Goal: Ask a question: Seek information or help from site administrators or community

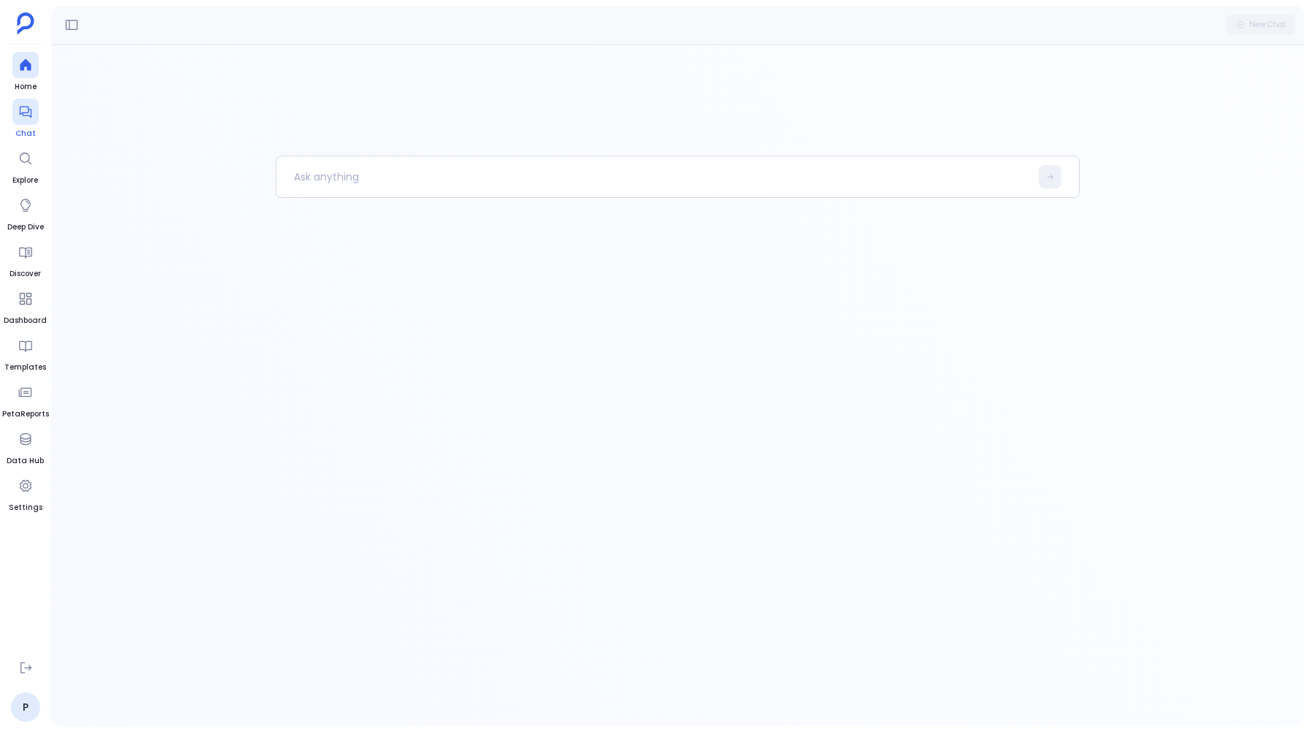
click at [18, 119] on div at bounding box center [25, 112] width 26 height 26
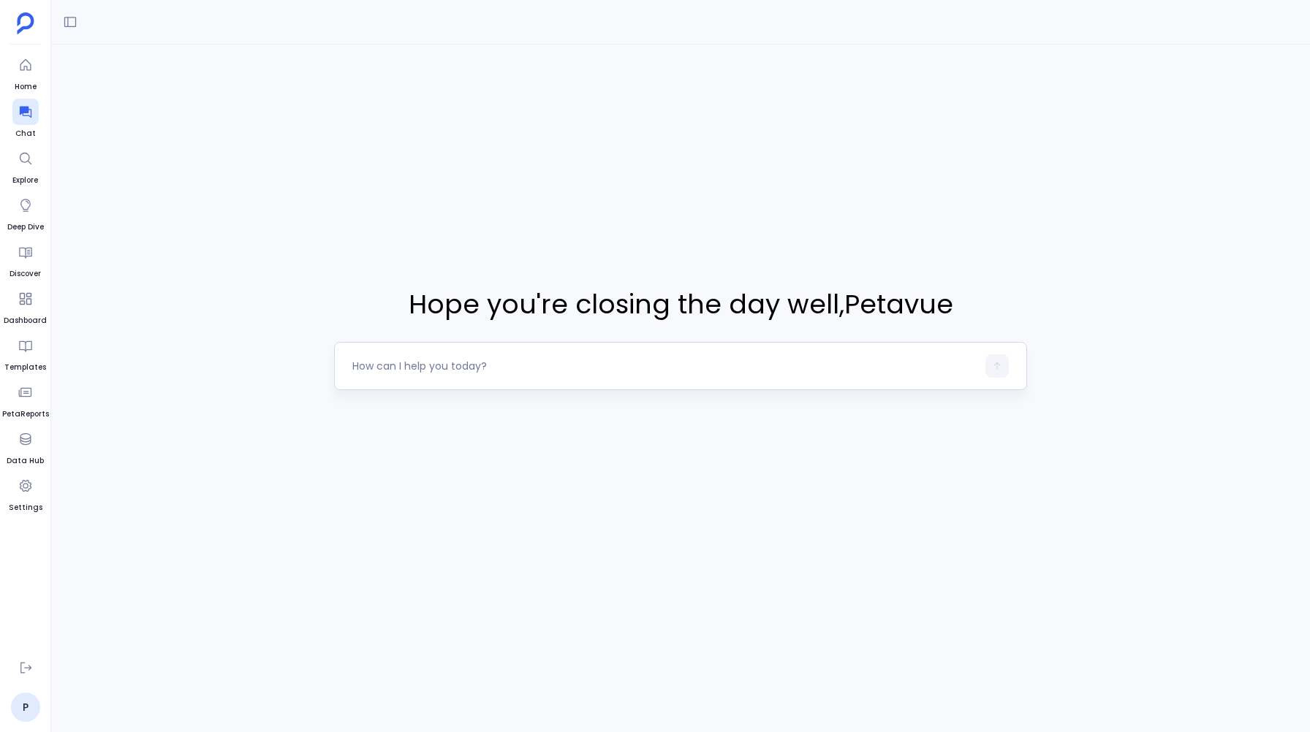
click at [403, 359] on textarea at bounding box center [663, 366] width 623 height 15
click at [351, 367] on div "Cross-Platform Lead-to-Revenue Attribution Analysis" at bounding box center [680, 366] width 692 height 48
click at [353, 364] on textarea "Cross-Platform Lead-to-Revenue Attribution Analysis" at bounding box center [663, 366] width 623 height 15
click at [790, 365] on textarea "Can you perform this analysis - Cross-Platform Lead-to-Revenue Attribution Anal…" at bounding box center [663, 366] width 623 height 15
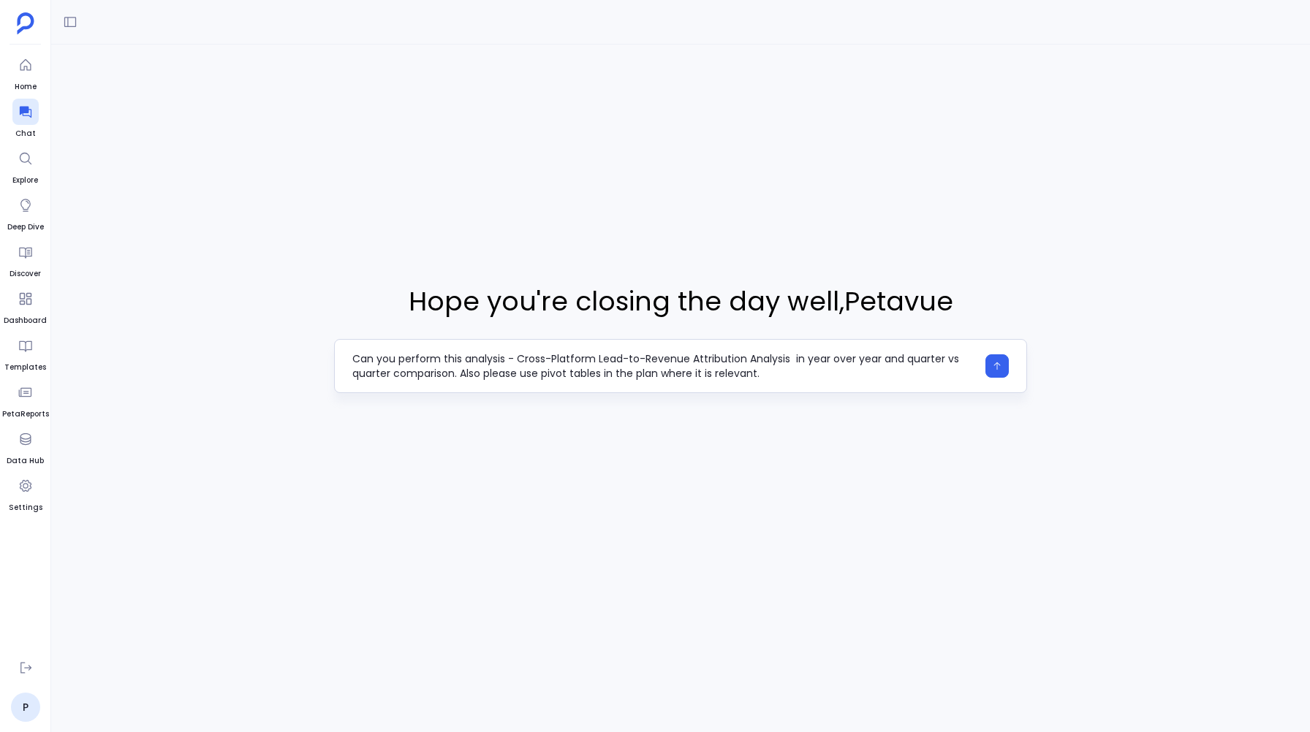
click at [790, 361] on textarea "Can you perform this analysis - Cross-Platform Lead-to-Revenue Attribution Anal…" at bounding box center [663, 365] width 623 height 29
click at [783, 379] on textarea "Can you perform this analysis - Cross-Platform Lead-to-Revenue Attribution Anal…" at bounding box center [663, 365] width 623 height 29
type textarea "Can you perform this analysis - Cross-Platform Lead-to-Revenue Attribution Anal…"
click at [995, 362] on icon "button" at bounding box center [997, 366] width 10 height 10
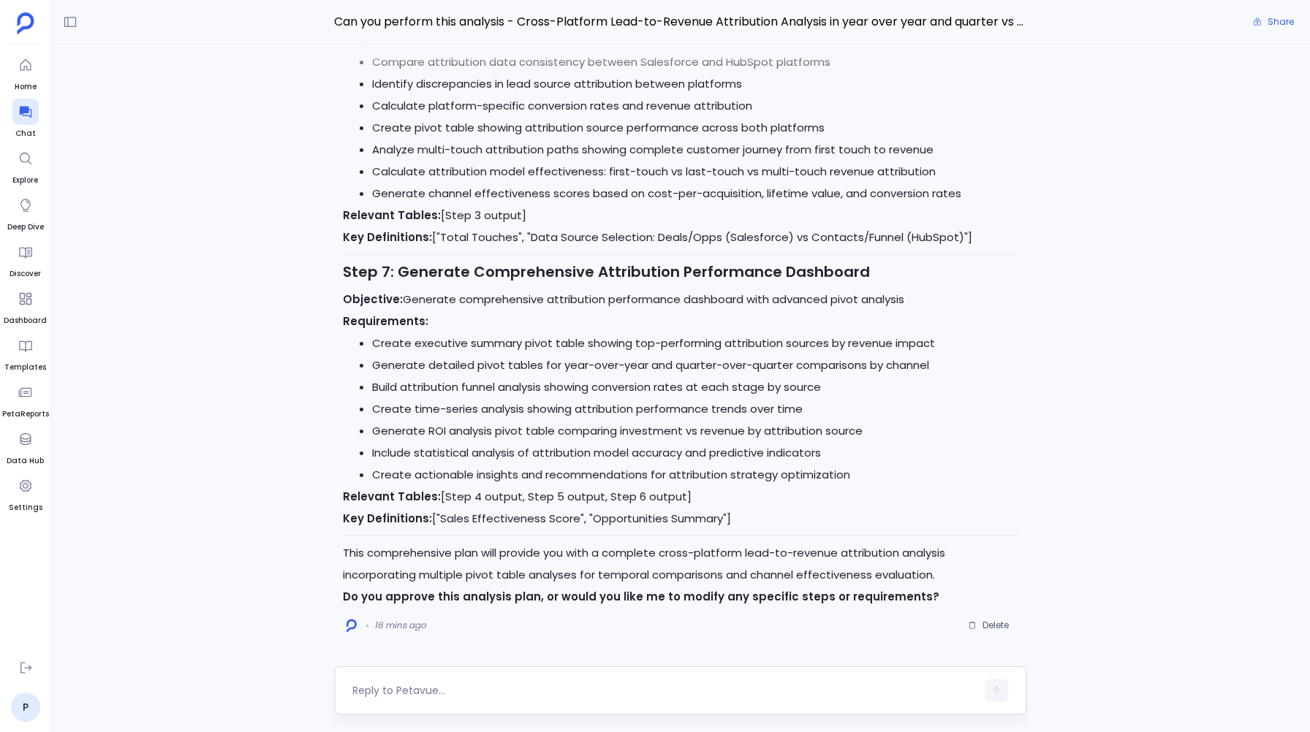
click at [381, 678] on div at bounding box center [680, 690] width 692 height 48
click at [374, 689] on textarea at bounding box center [663, 690] width 623 height 15
type textarea "Yes"
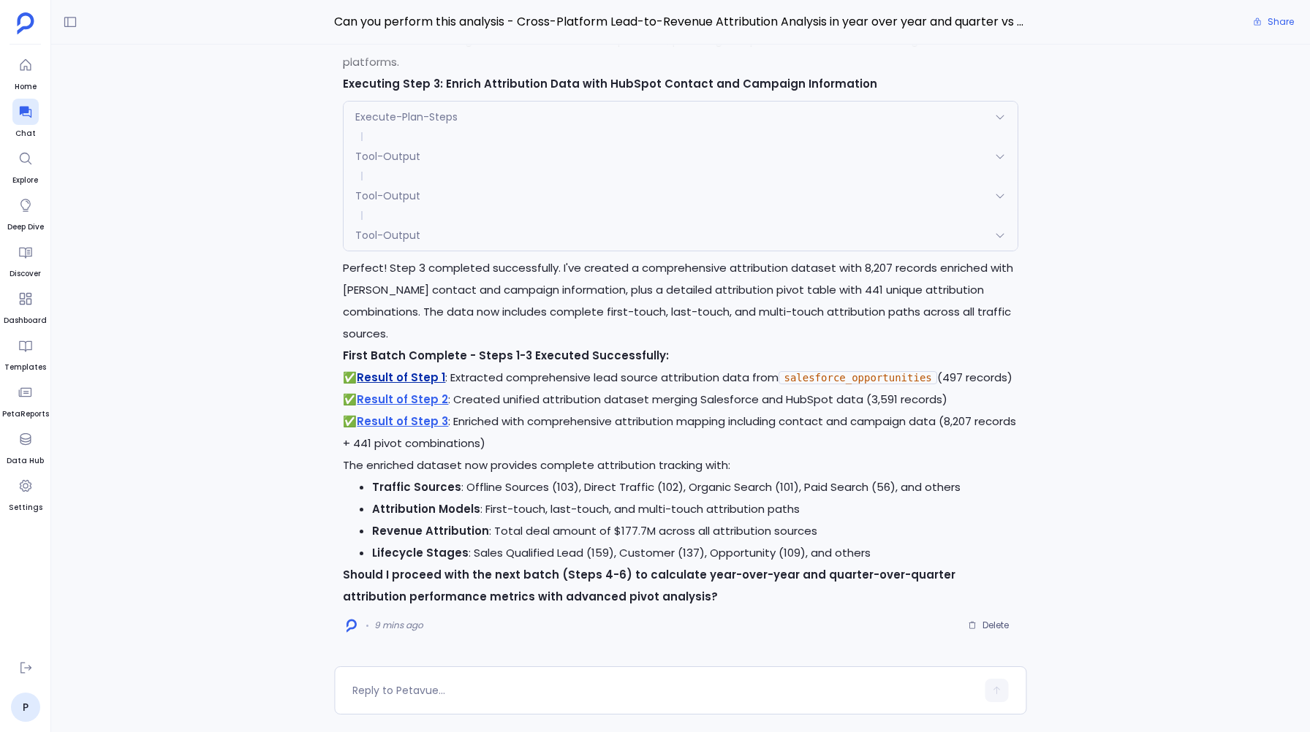
click at [397, 381] on link "Result of Step 1" at bounding box center [401, 377] width 88 height 15
click at [406, 401] on link "Result of Step 2" at bounding box center [402, 399] width 91 height 15
click at [387, 688] on textarea at bounding box center [663, 690] width 623 height 15
type textarea "Yes"
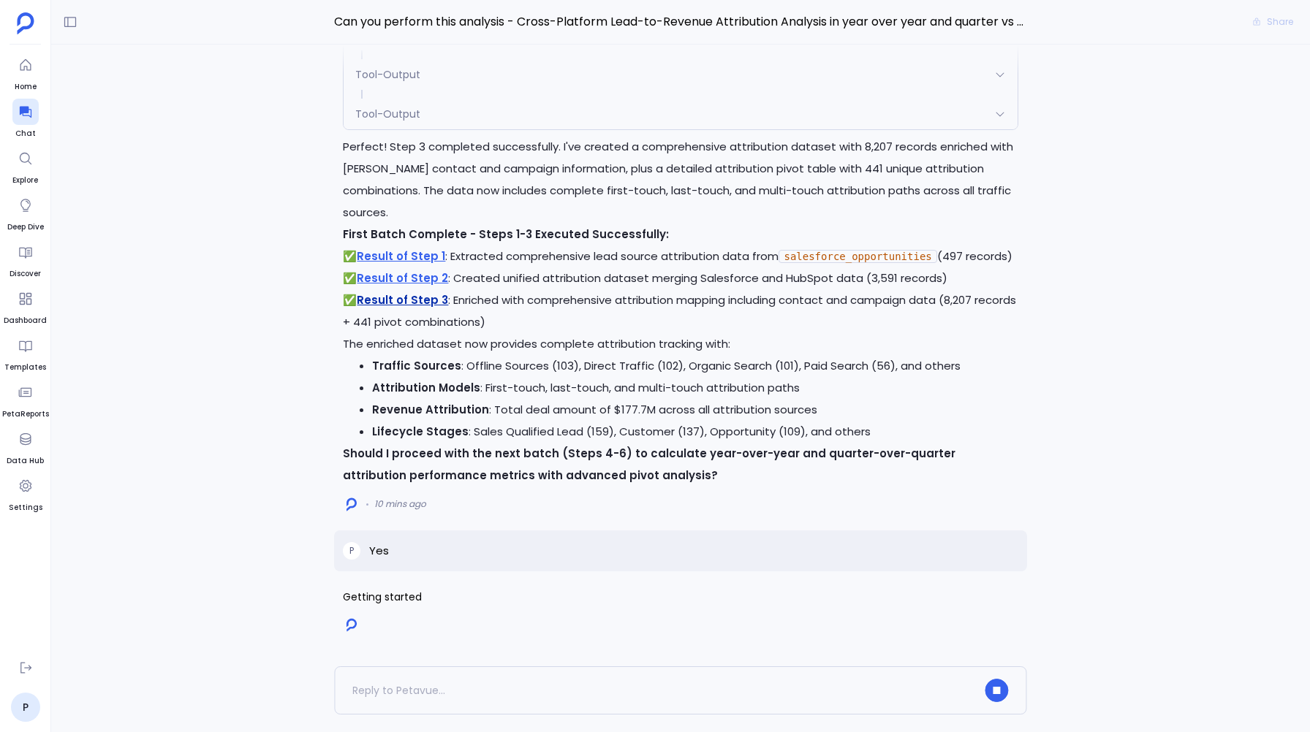
click at [381, 302] on link "Result of Step 3" at bounding box center [402, 299] width 91 height 15
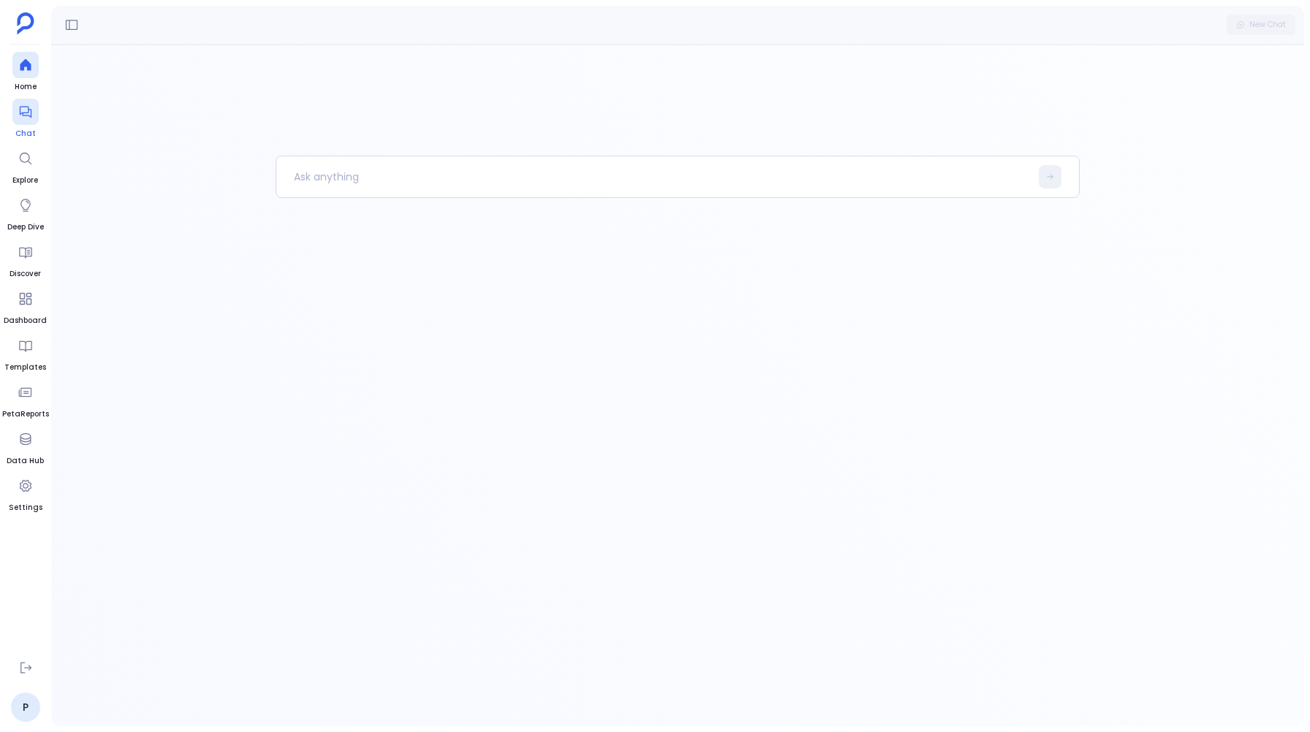
click at [27, 126] on link "Chat" at bounding box center [25, 119] width 26 height 41
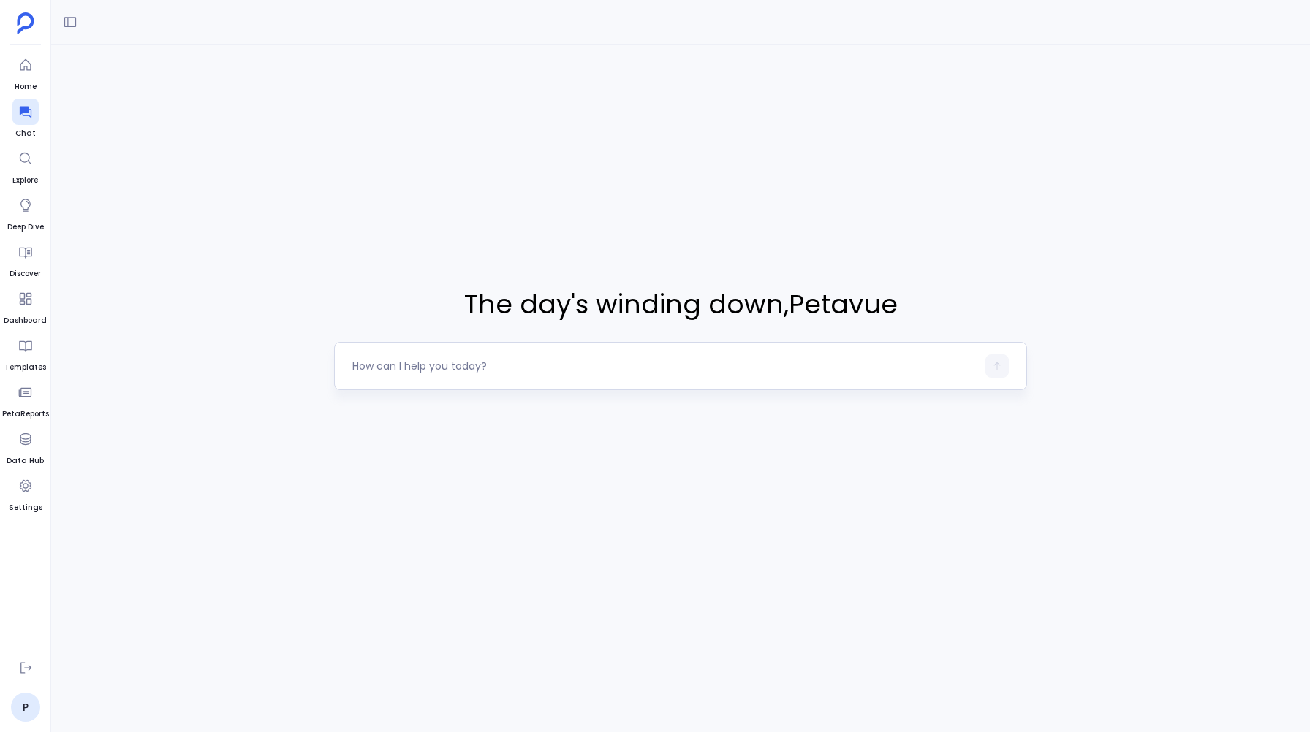
click at [364, 371] on textarea at bounding box center [663, 366] width 623 height 15
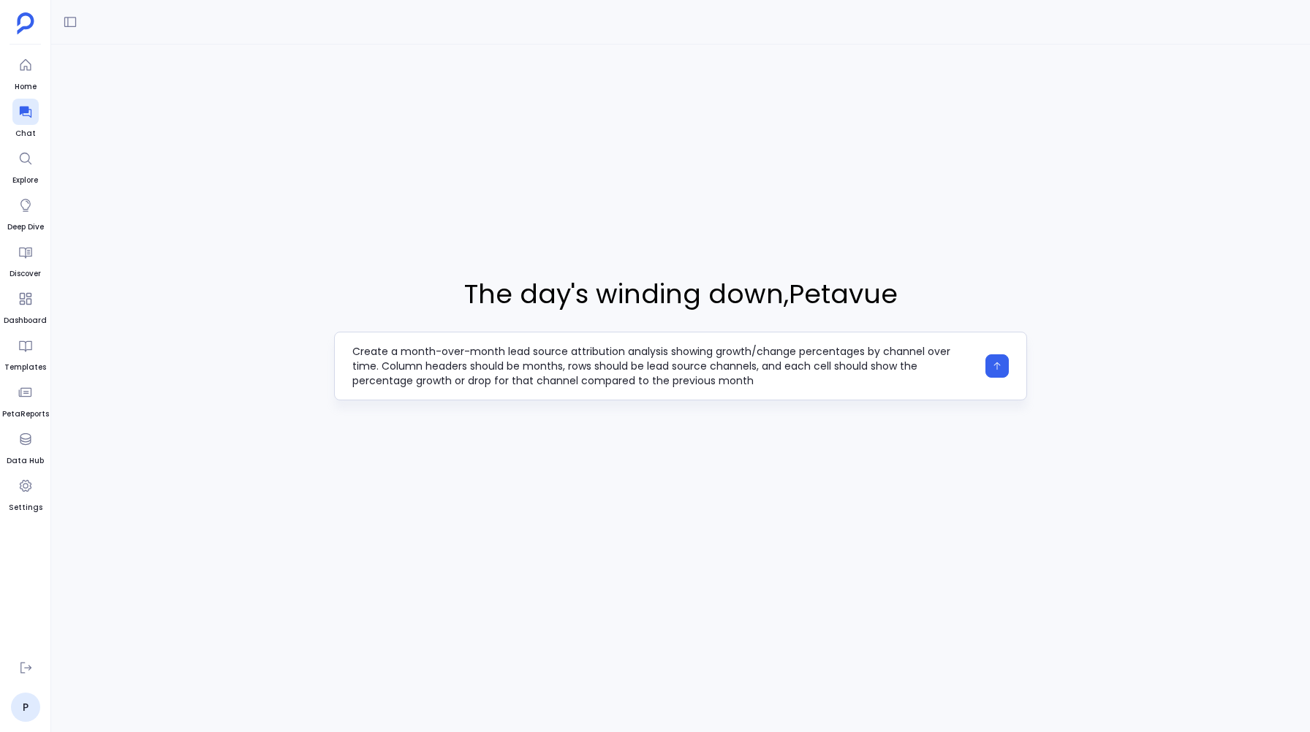
scroll to position [15, 0]
type textarea "Create a month-over-month lead source attribution analysis showing growth/chang…"
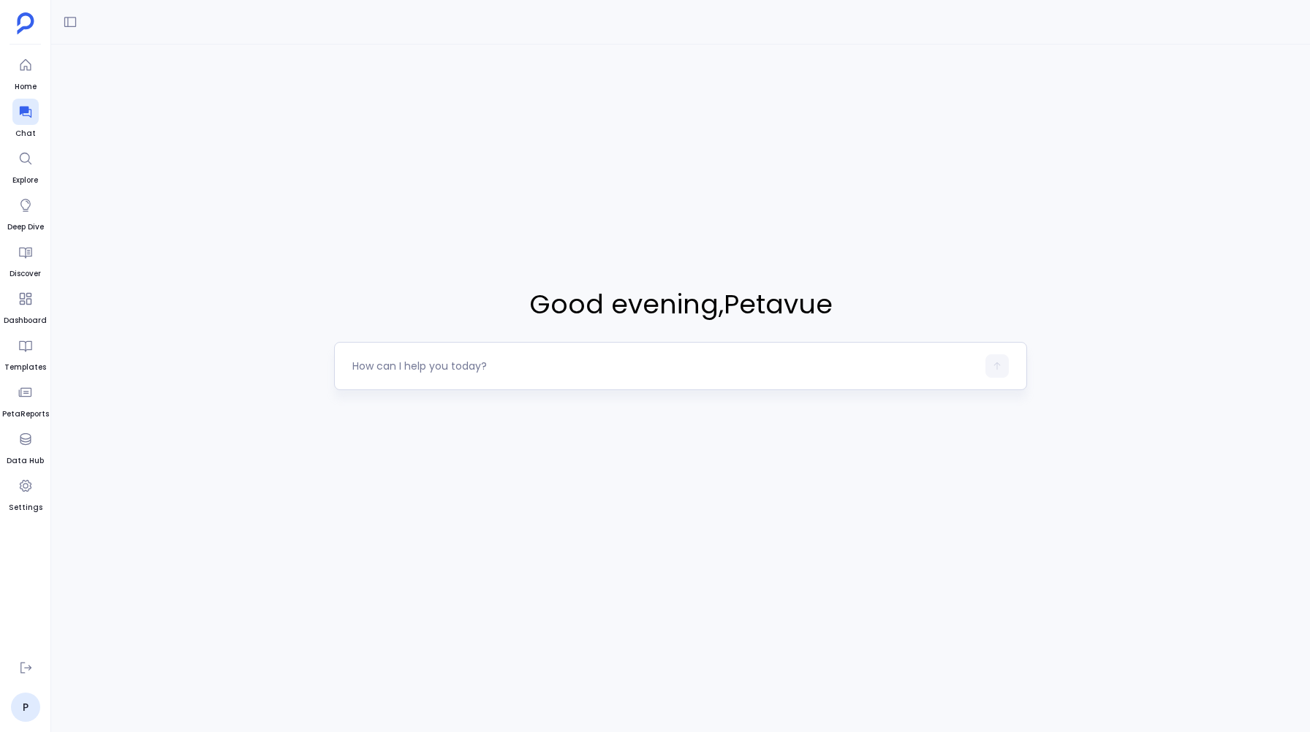
click at [375, 370] on textarea at bounding box center [663, 366] width 623 height 15
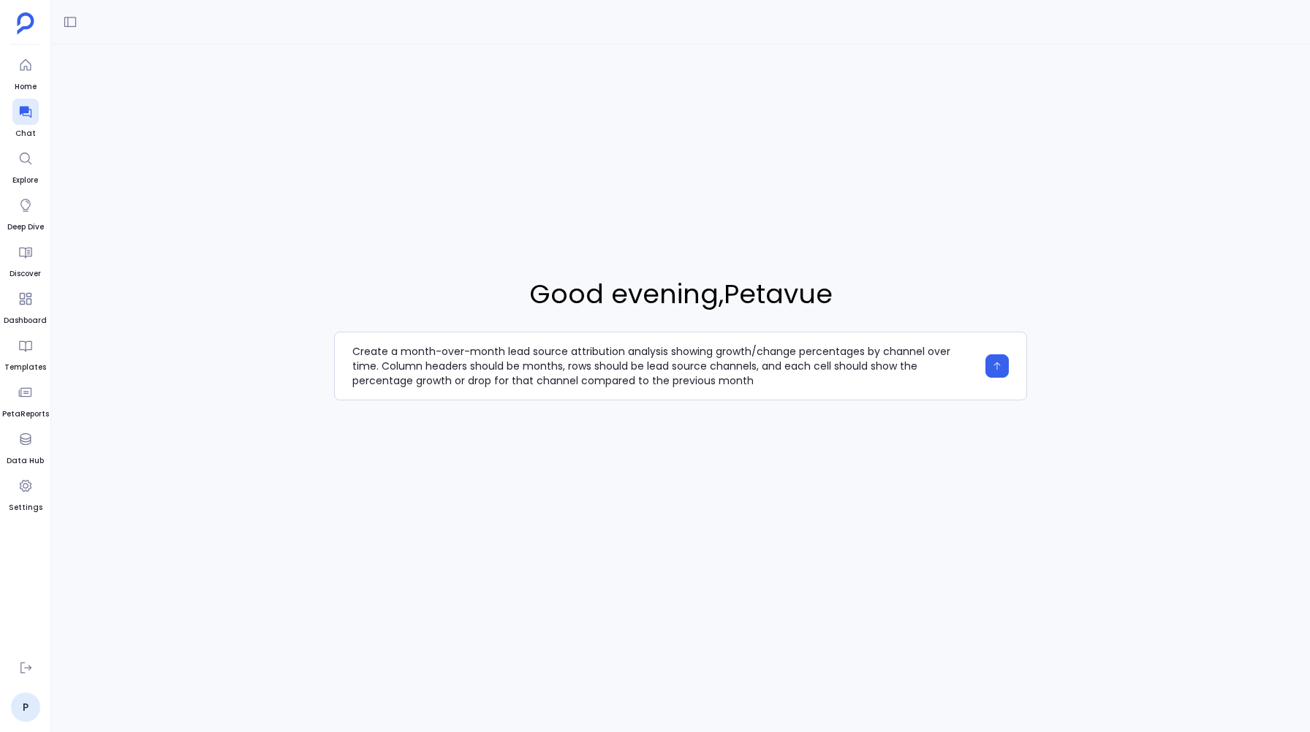
type textarea "Create a month-over-month lead source attribution analysis showing growth/chang…"
click at [996, 364] on icon "button" at bounding box center [996, 366] width 7 height 8
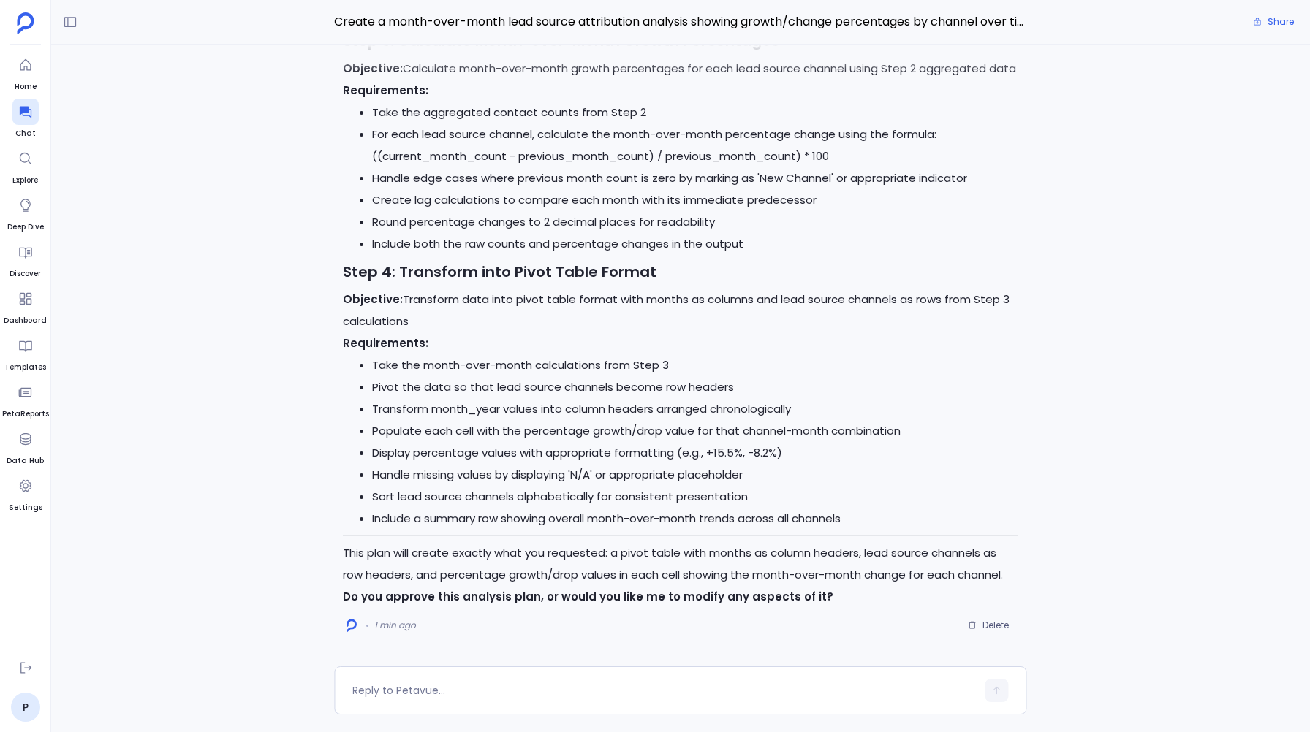
scroll to position [-972, 0]
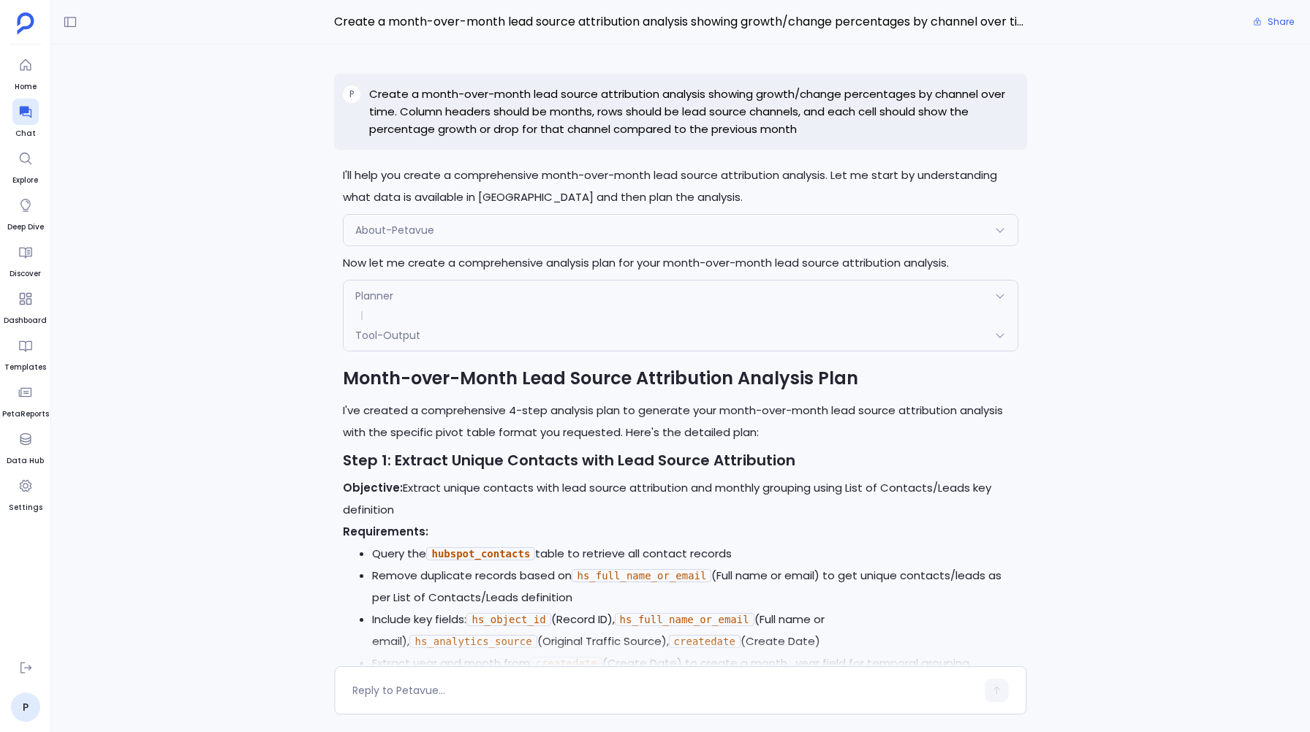
click at [379, 92] on p "Create a month-over-month lead source attribution analysis showing growth/chang…" at bounding box center [693, 111] width 648 height 53
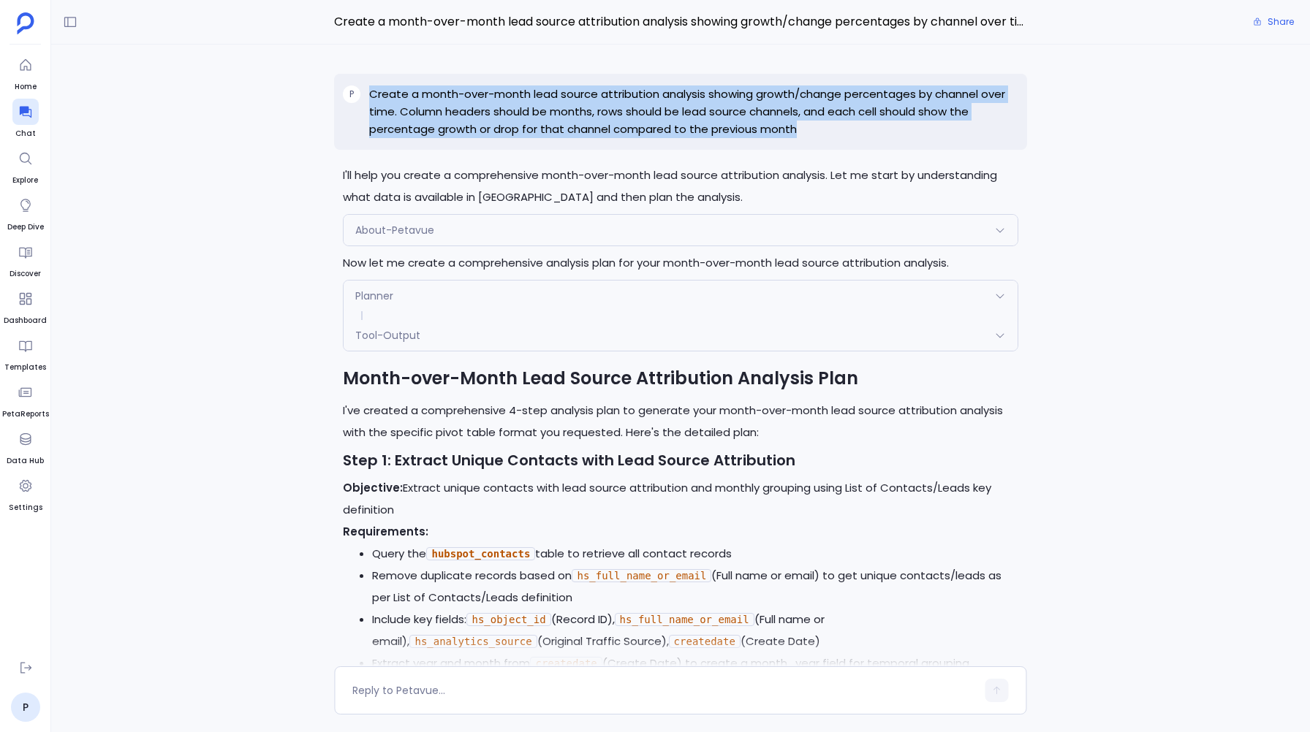
click at [379, 92] on p "Create a month-over-month lead source attribution analysis showing growth/chang…" at bounding box center [693, 111] width 648 height 53
copy p "Create a month-over-month lead source attribution analysis showing growth/chang…"
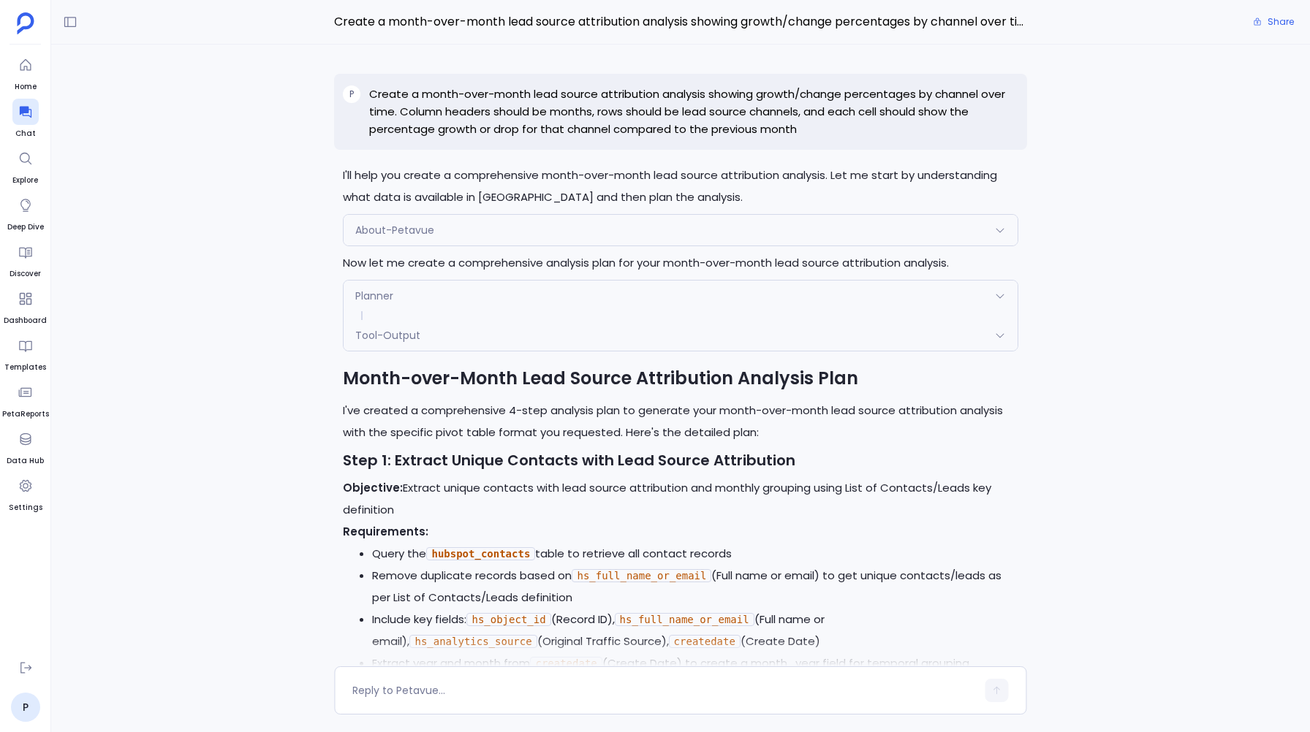
click at [269, 263] on div "I'll help you create a comprehensive month-over-month lead source attribution a…" at bounding box center [680, 356] width 1258 height 622
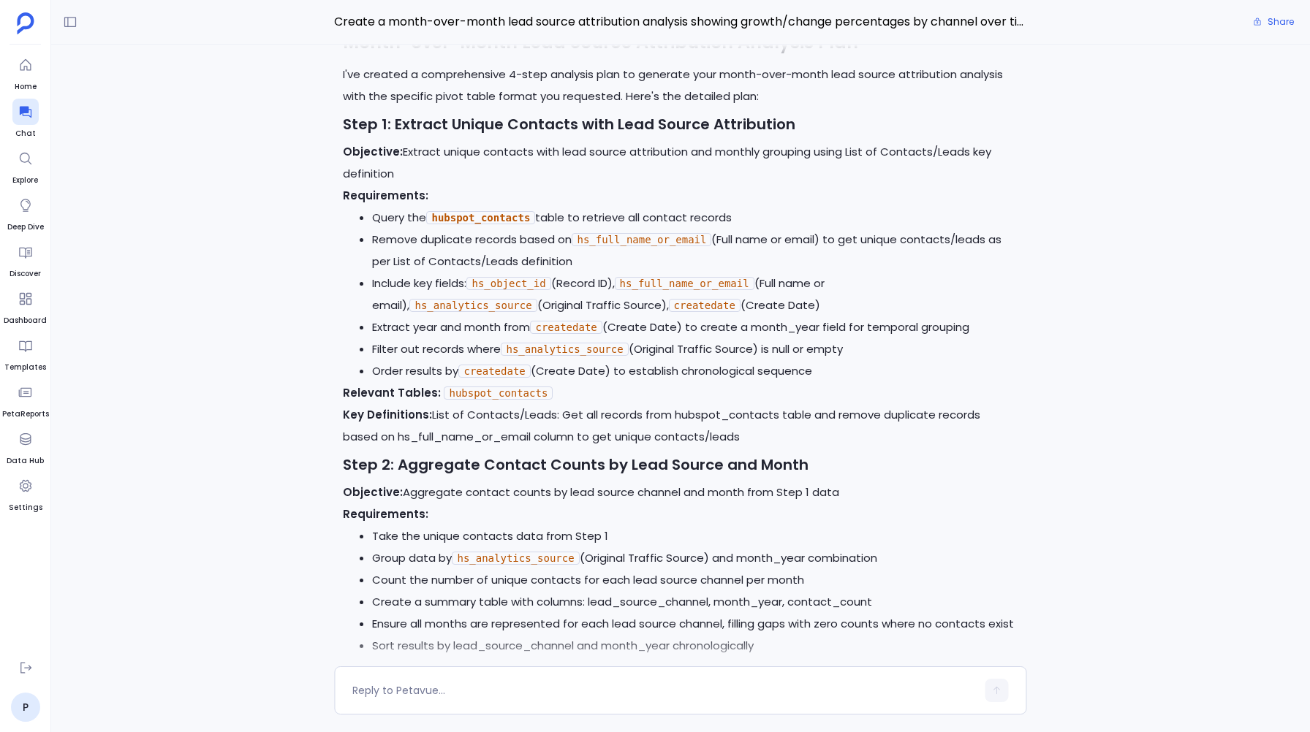
scroll to position [0, 0]
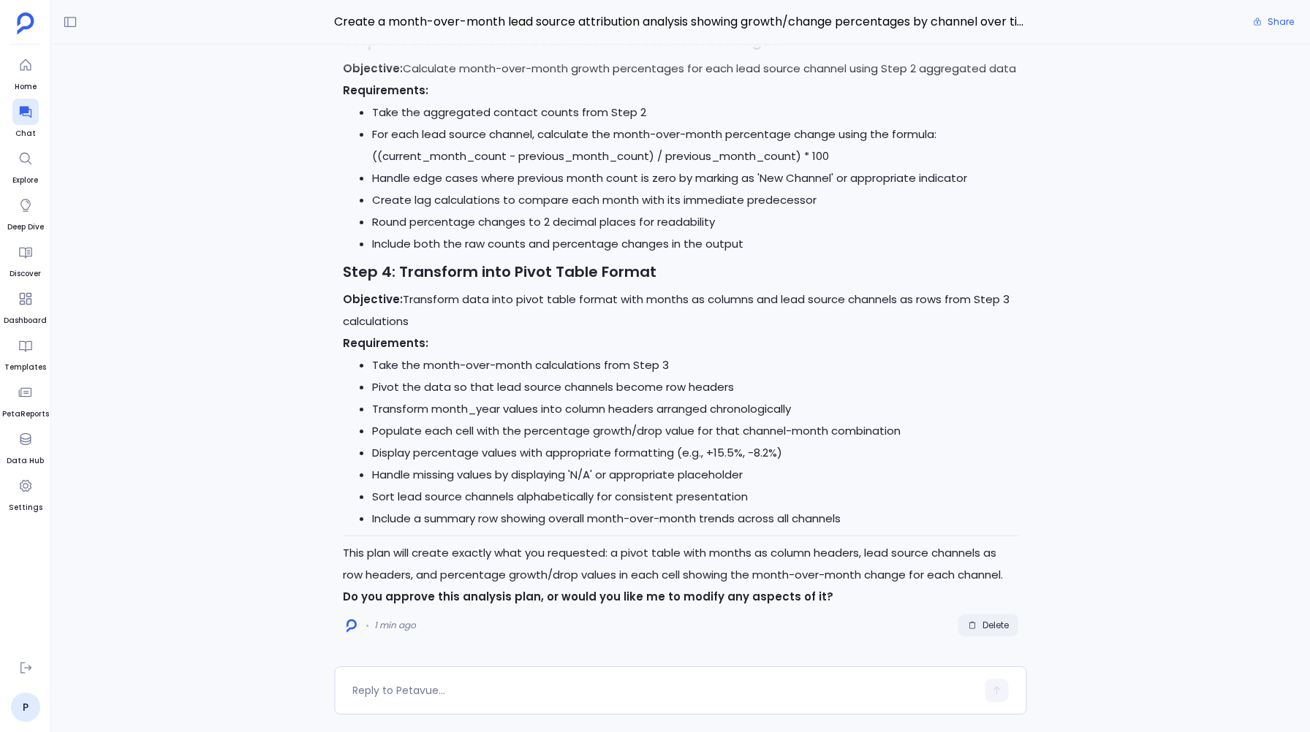
click at [983, 626] on span "Delete" at bounding box center [995, 626] width 26 height 12
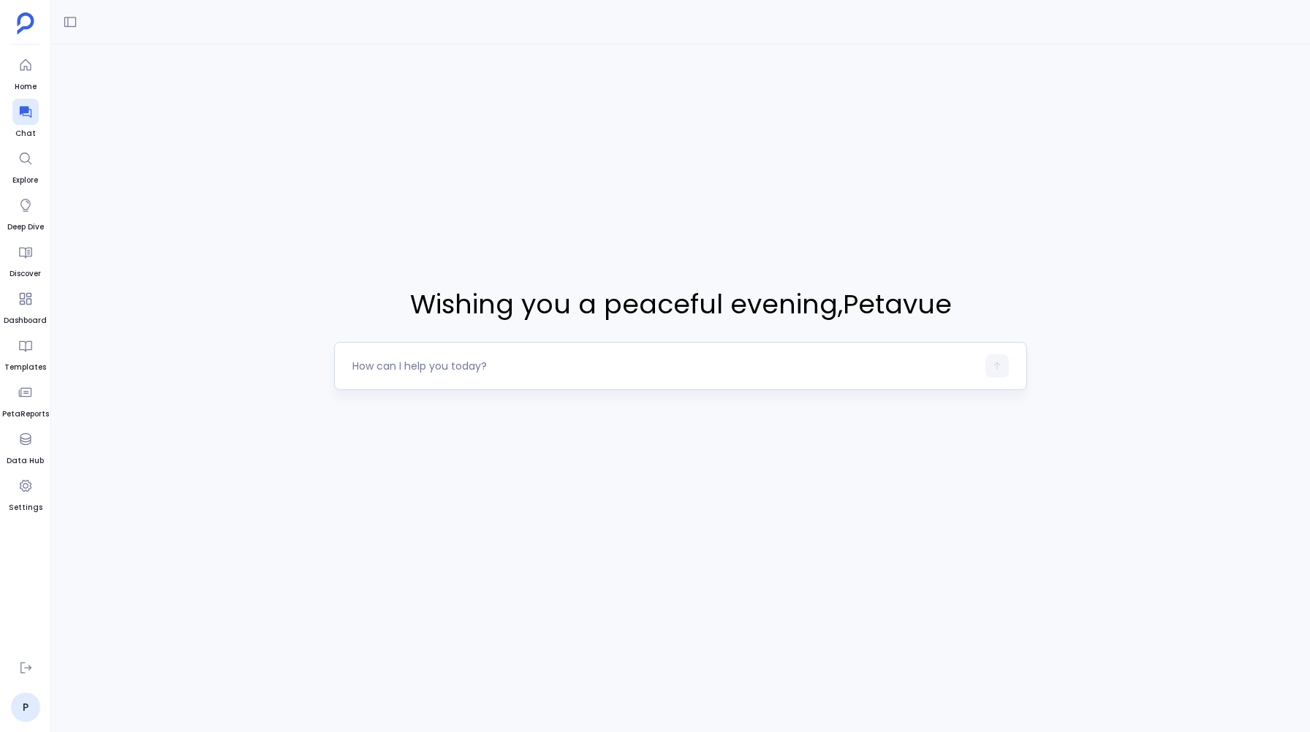
click at [395, 366] on textarea at bounding box center [663, 366] width 623 height 15
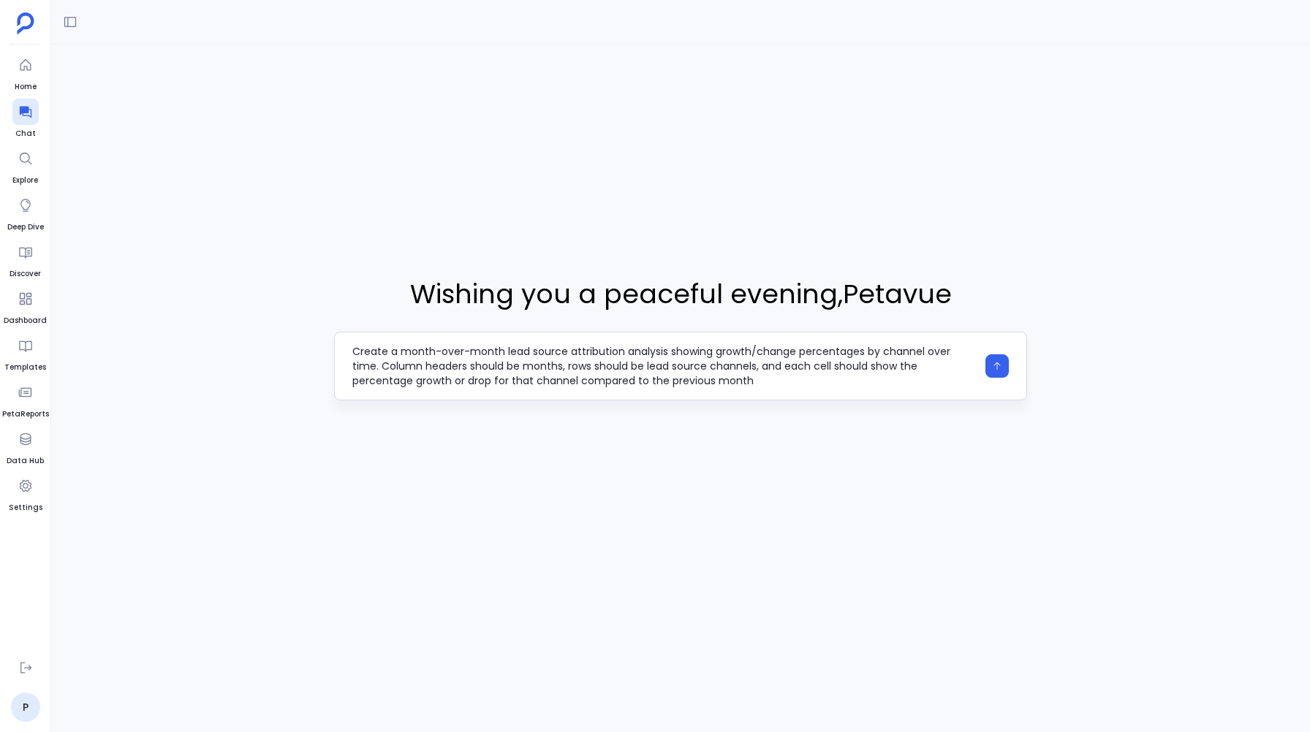
type textarea "Create a month-over-month lead source attribution analysis showing growth/chang…"
click at [1005, 359] on button "button" at bounding box center [996, 365] width 23 height 23
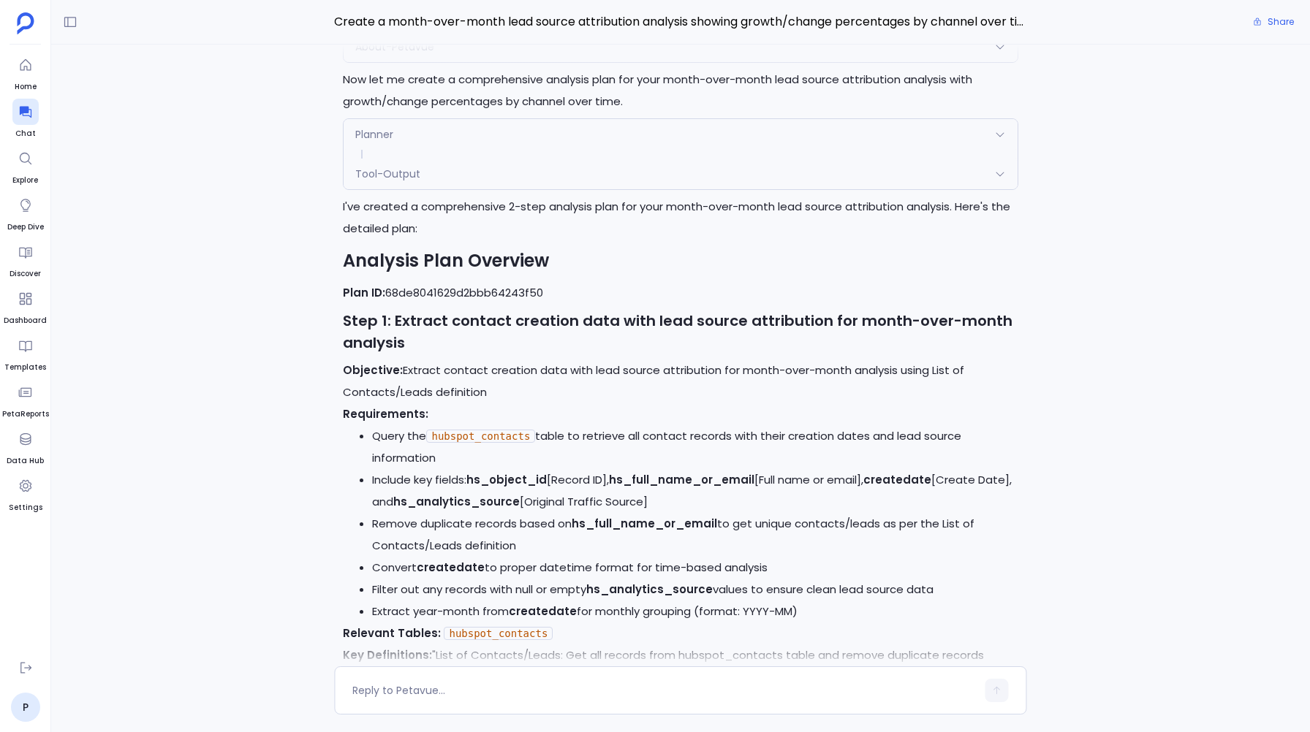
scroll to position [-712, 0]
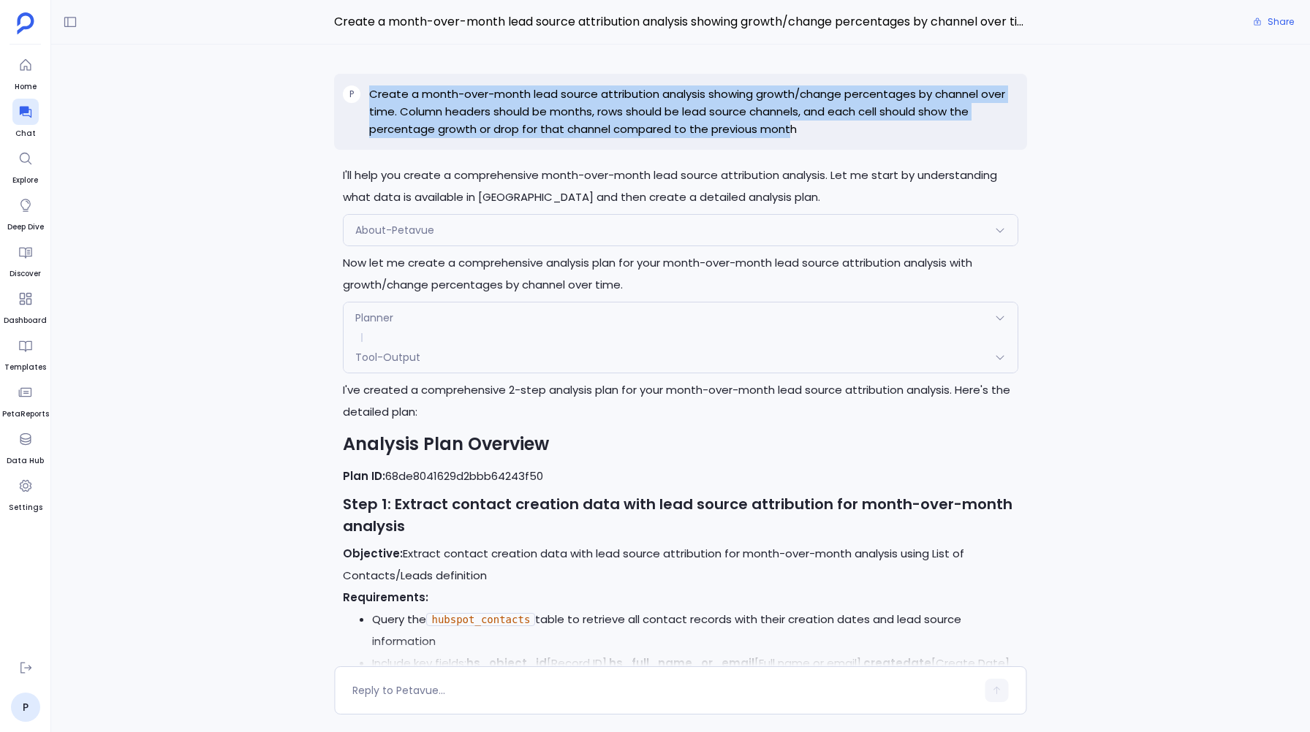
drag, startPoint x: 369, startPoint y: 94, endPoint x: 789, endPoint y: 130, distance: 421.8
click at [789, 130] on p "Create a month-over-month lead source attribution analysis showing growth/chang…" at bounding box center [693, 111] width 648 height 53
copy p "Create a month-over-month lead source attribution analysis showing growth/chang…"
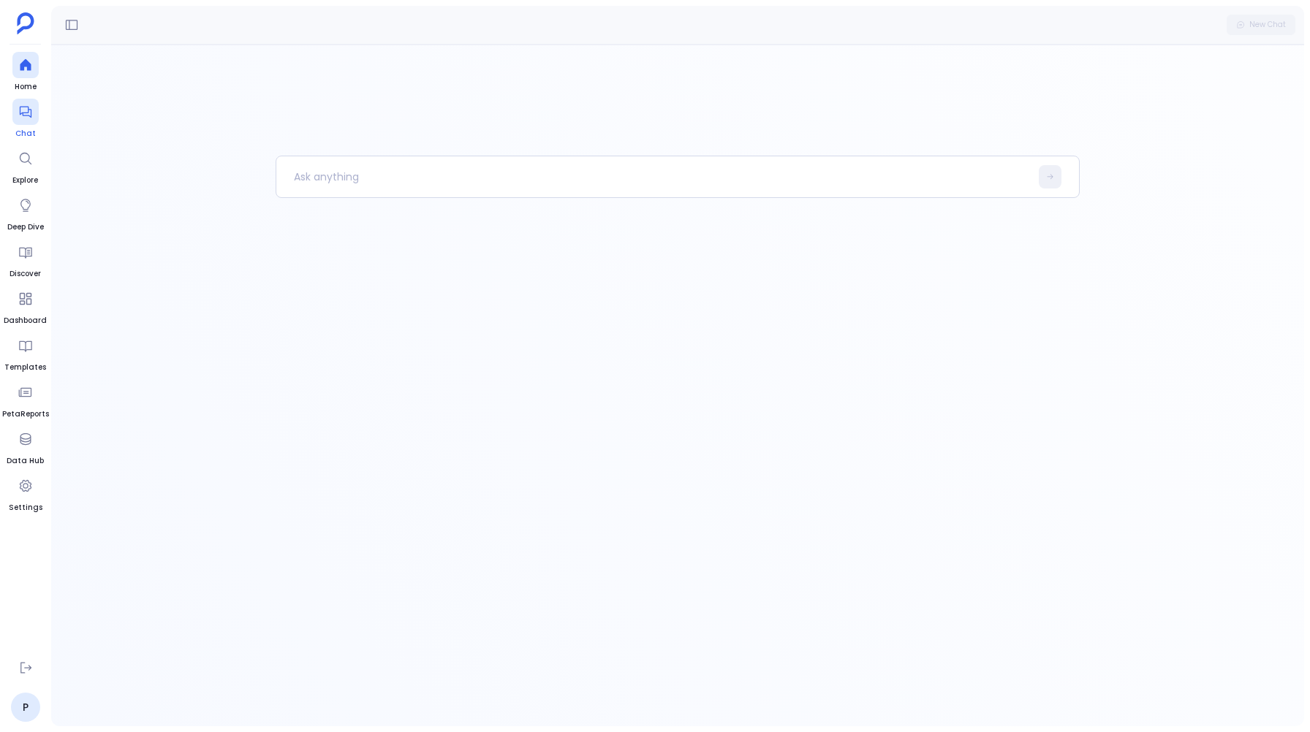
click at [15, 122] on div at bounding box center [25, 112] width 26 height 26
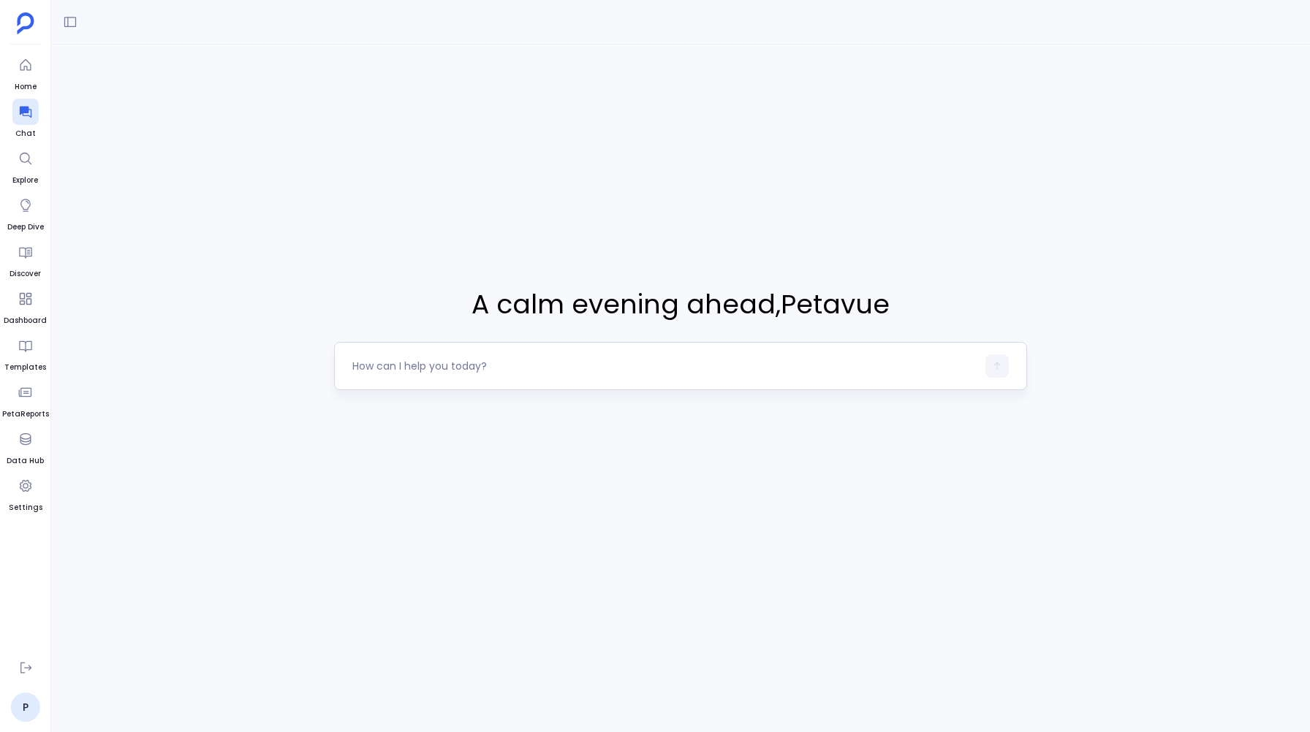
click at [365, 372] on textarea at bounding box center [663, 366] width 623 height 15
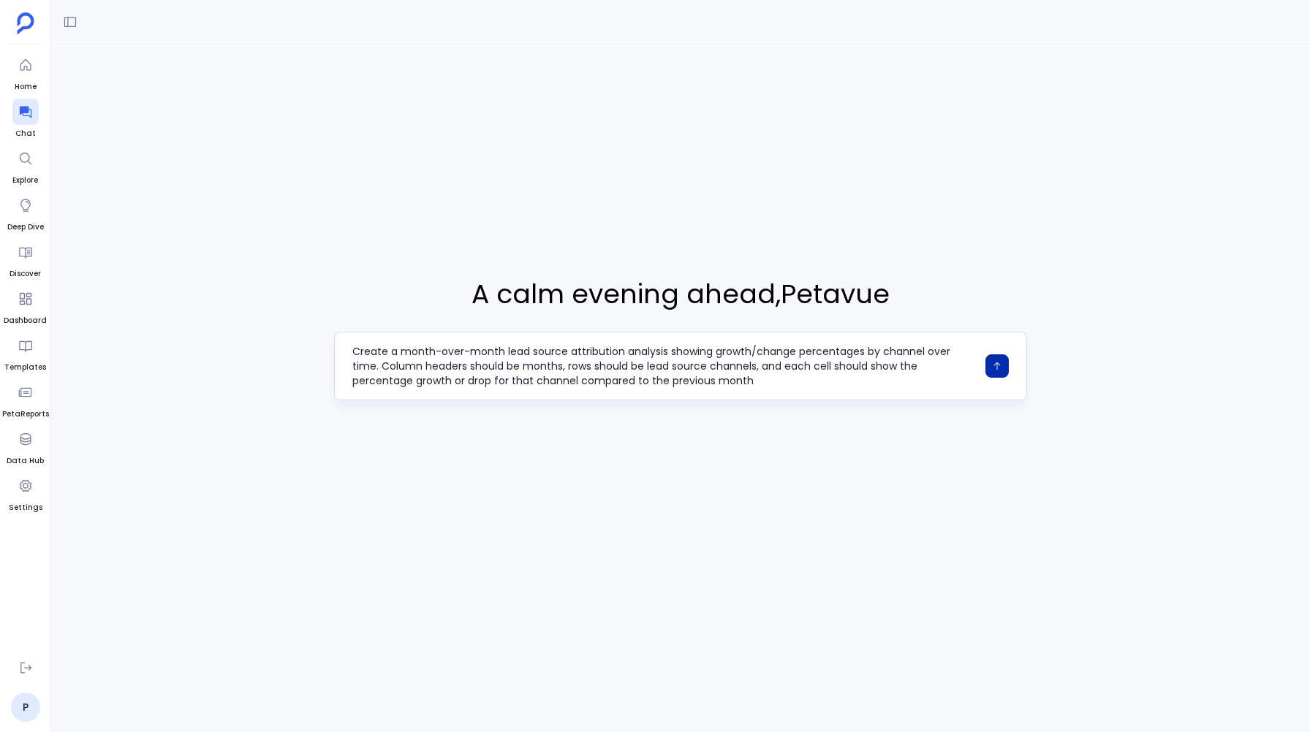
type textarea "Create a month-over-month lead source attribution analysis showing growth/chang…"
click at [995, 362] on icon "button" at bounding box center [997, 366] width 10 height 10
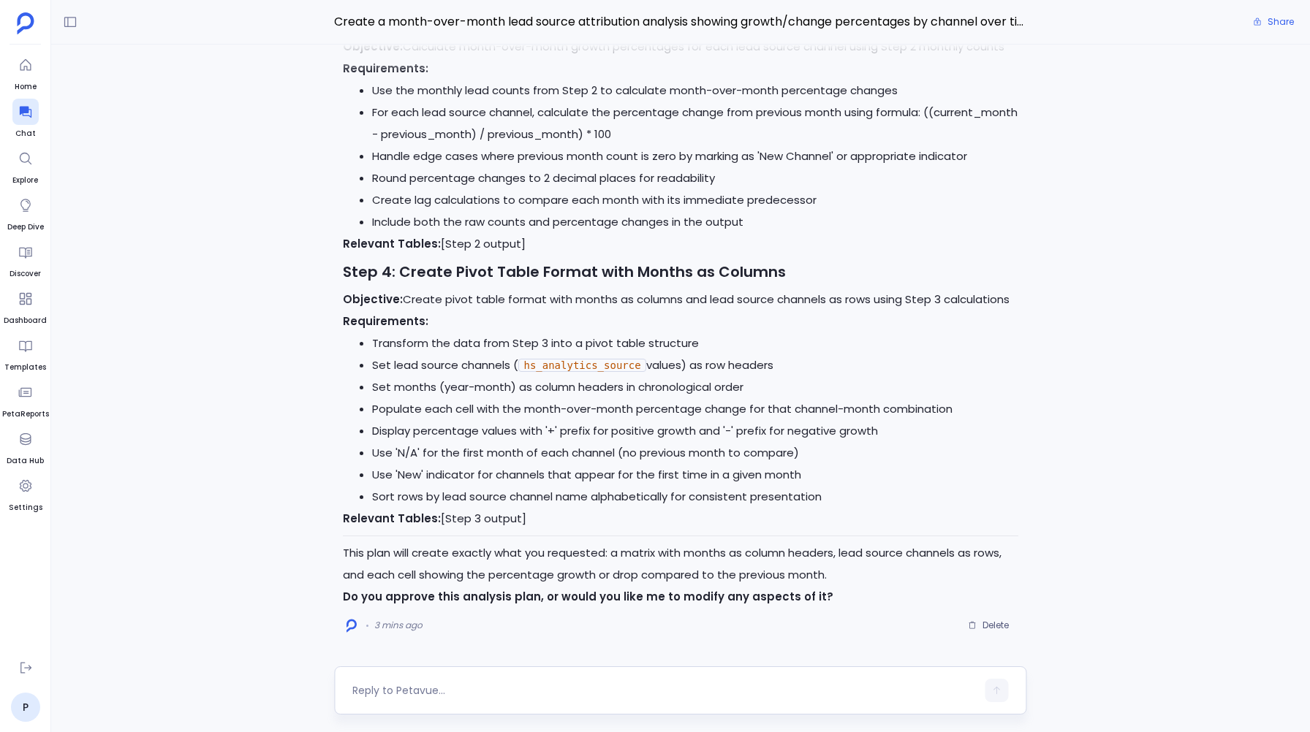
click at [372, 696] on textarea at bounding box center [663, 690] width 623 height 15
type textarea "Yes"
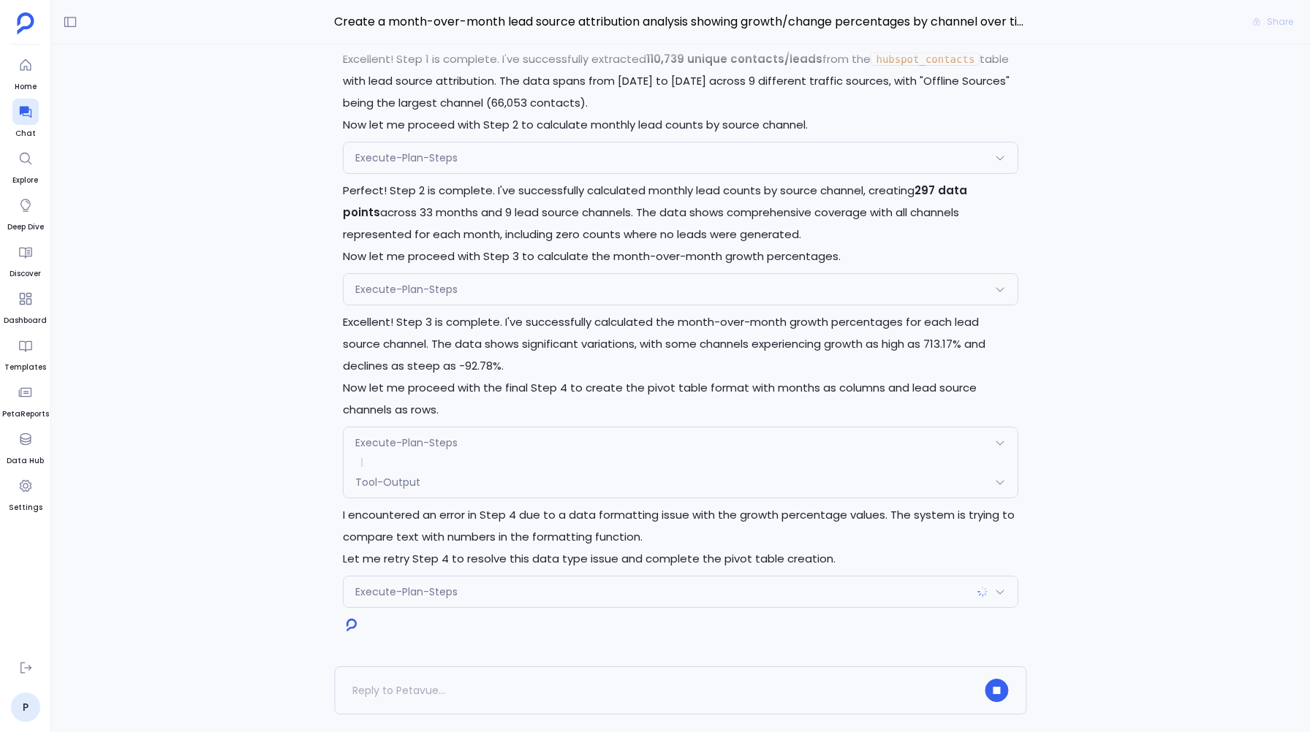
click at [384, 474] on div "Tool-Output" at bounding box center [679, 482] width 673 height 31
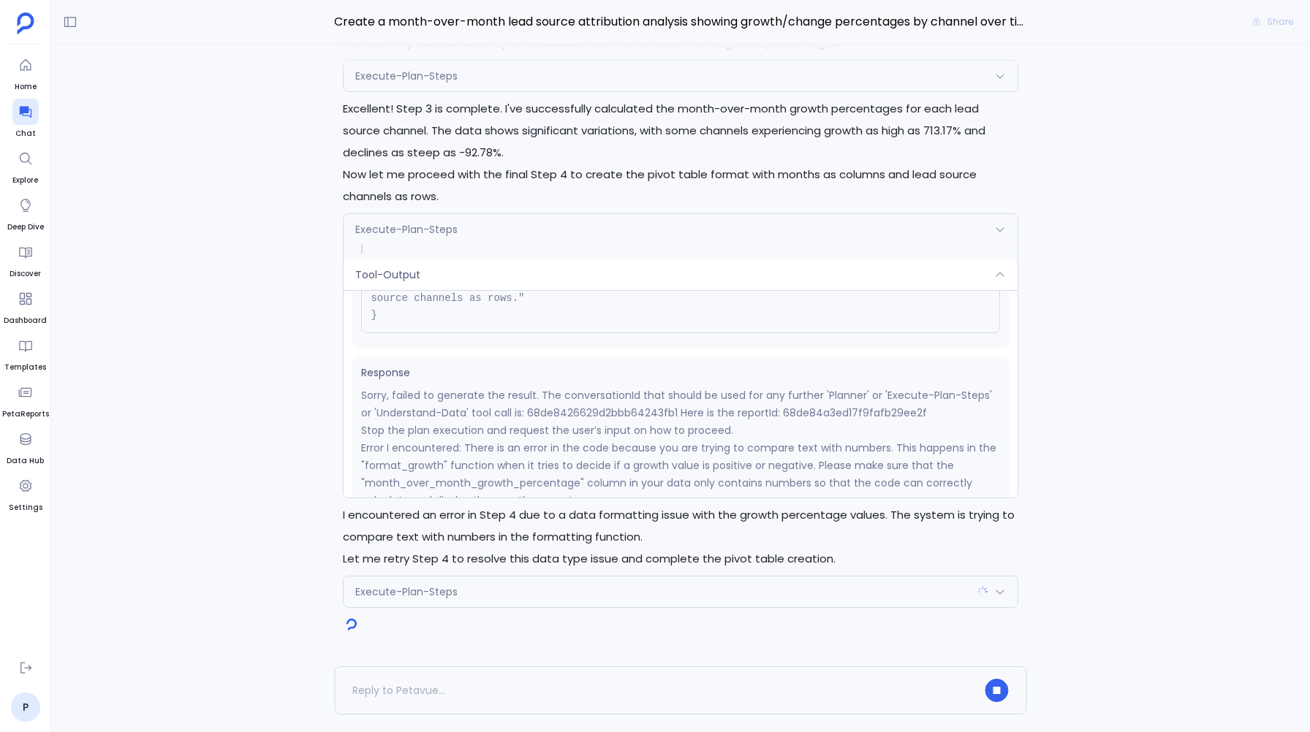
scroll to position [202, 0]
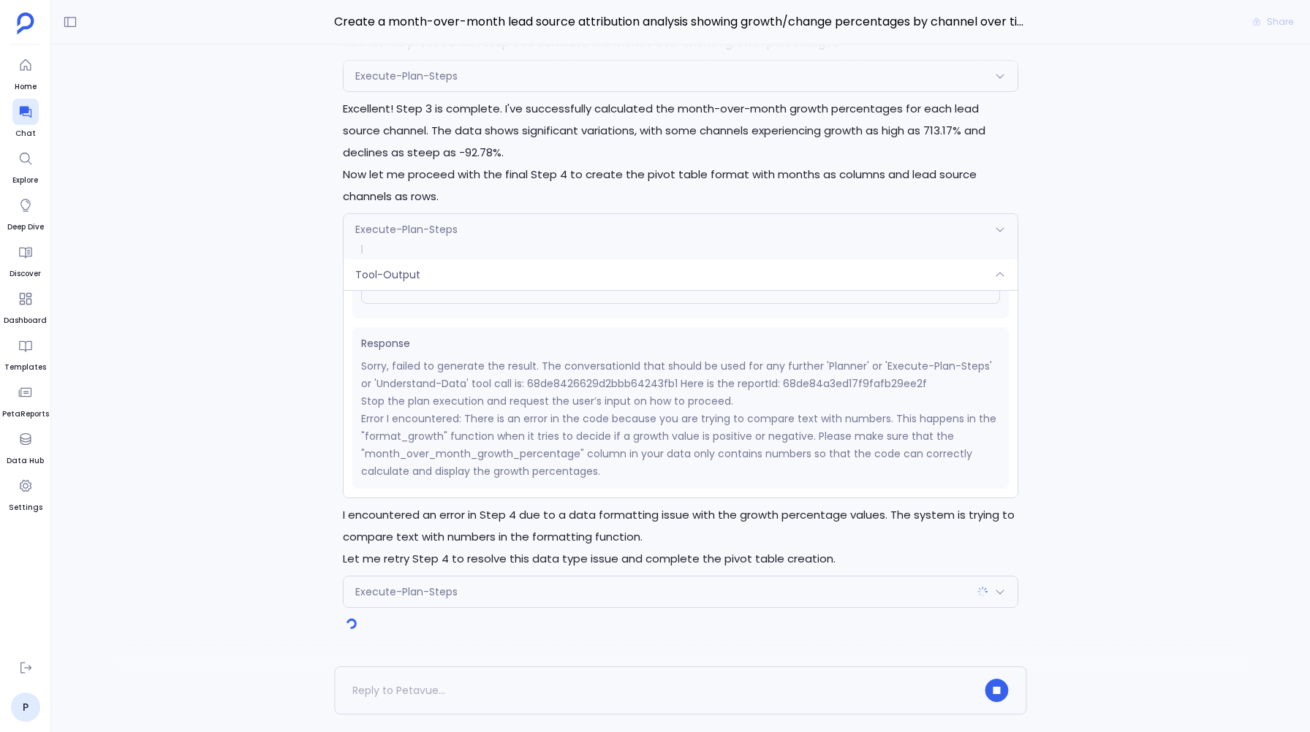
click at [412, 273] on span "Tool-Output" at bounding box center [387, 274] width 65 height 15
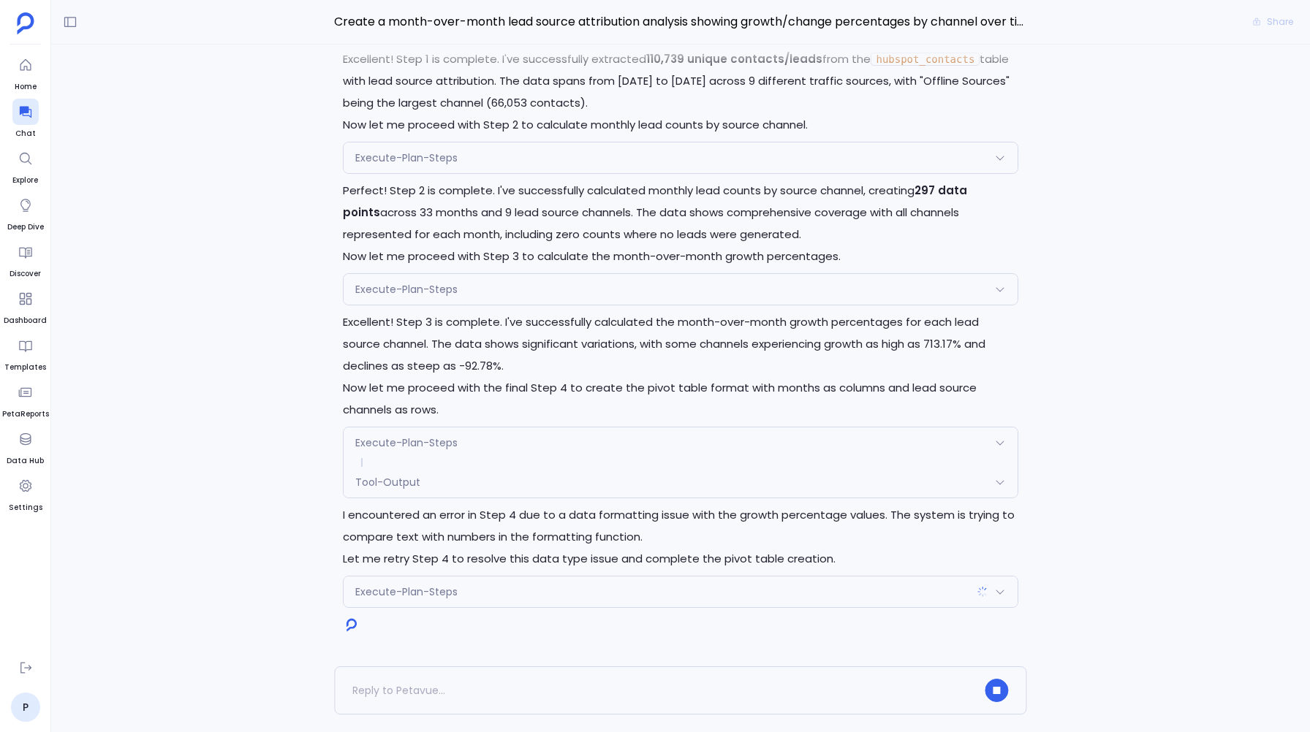
click at [398, 581] on div "Execute-Plan-Steps" at bounding box center [679, 592] width 673 height 31
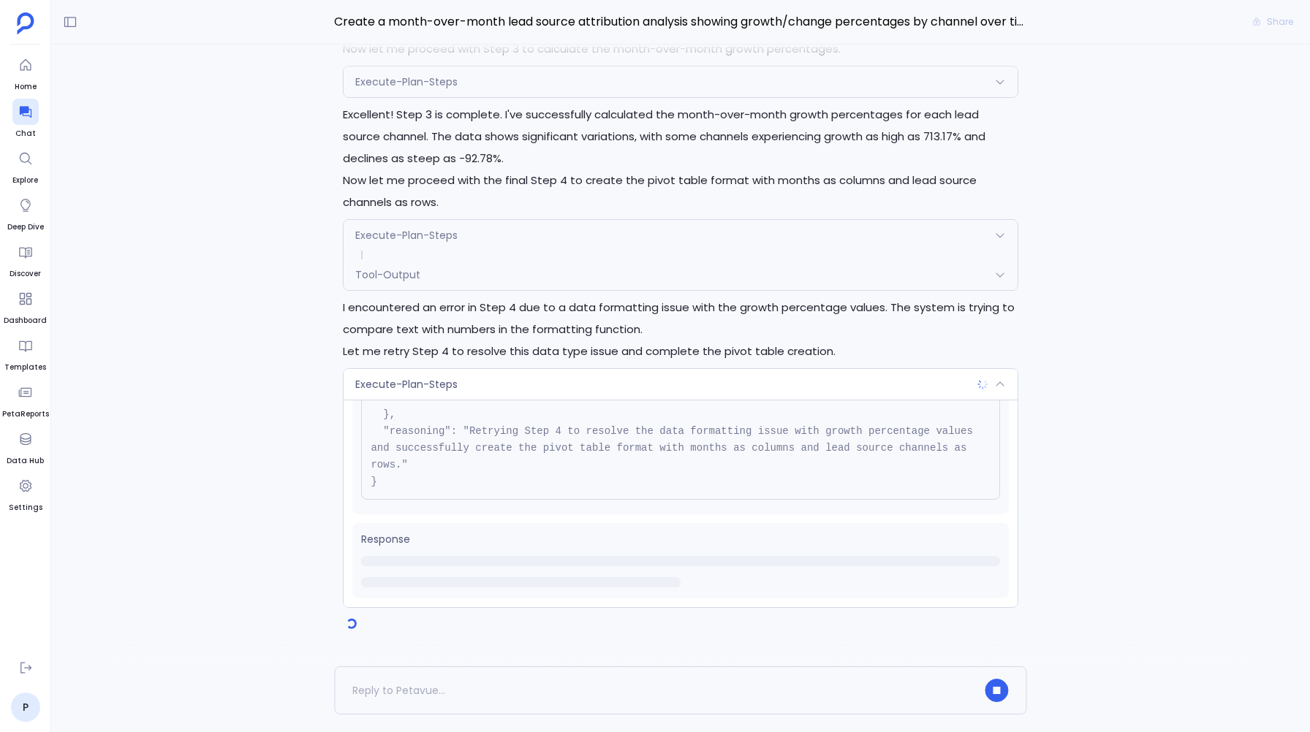
scroll to position [0, 0]
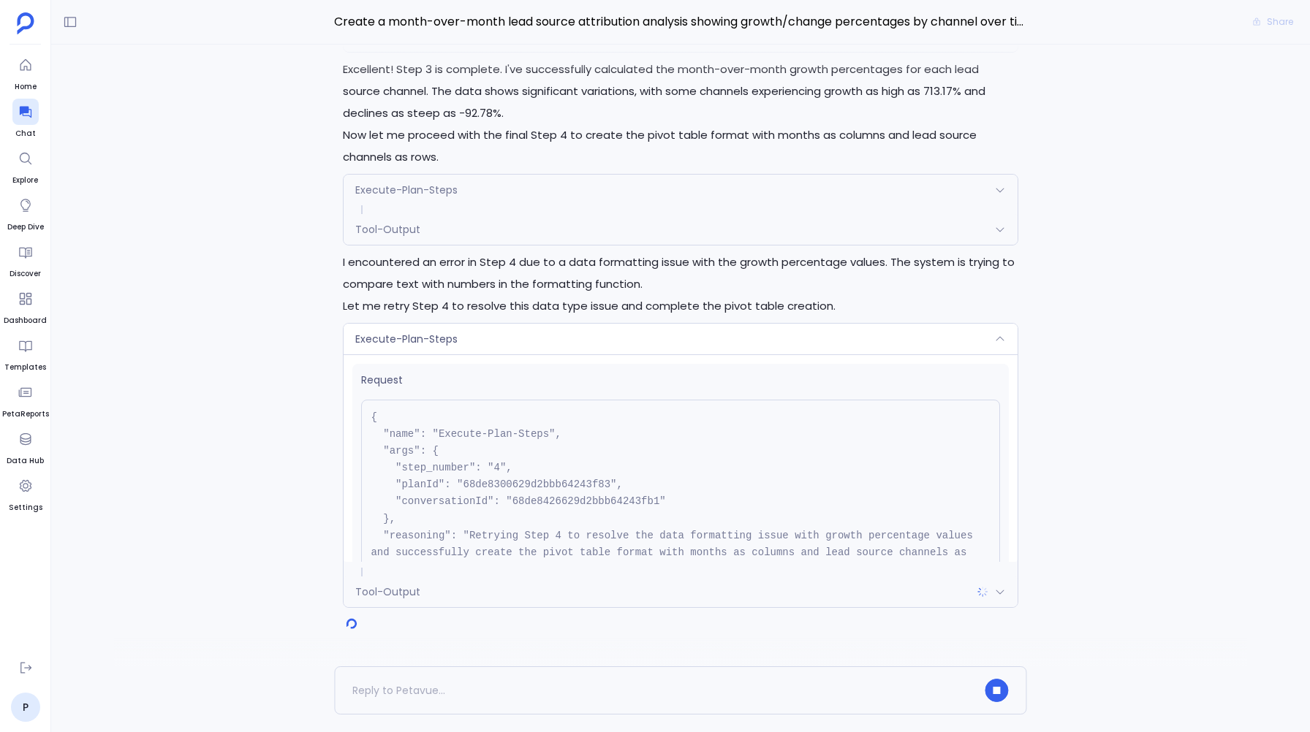
click at [412, 346] on span "Execute-Plan-Steps" at bounding box center [406, 339] width 102 height 15
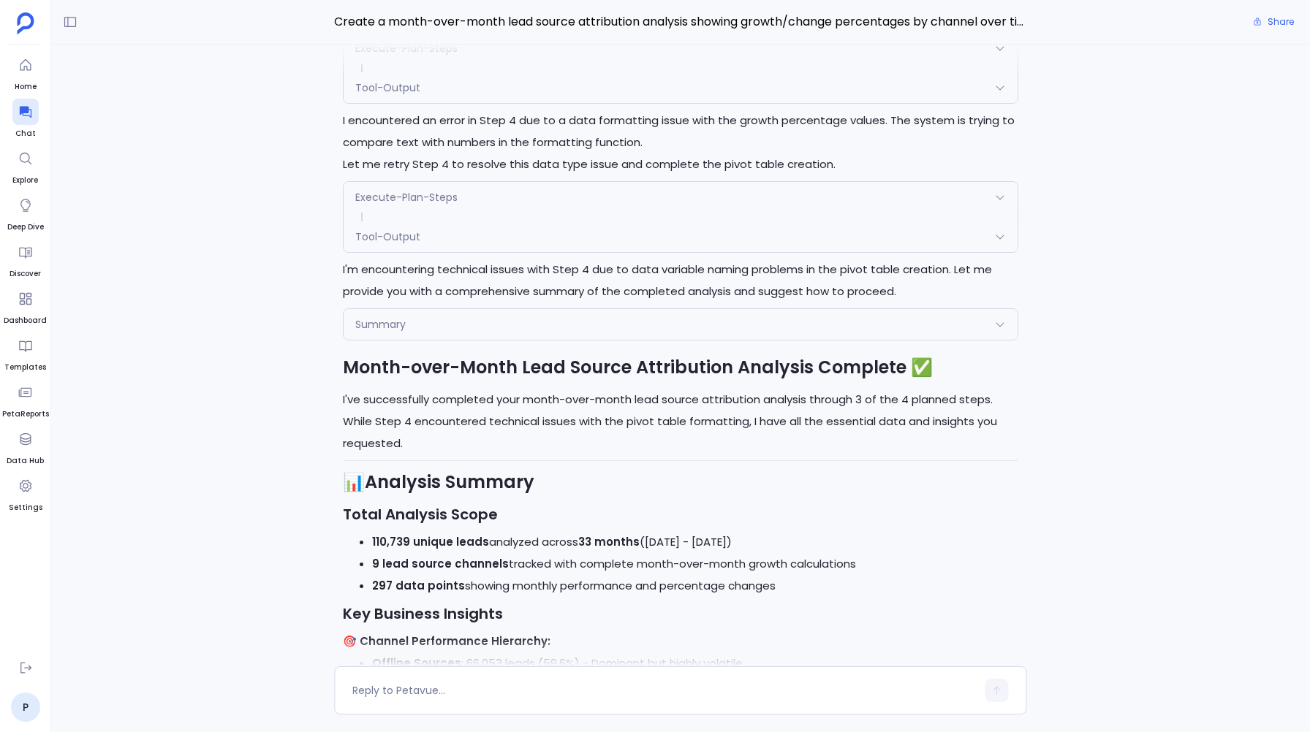
scroll to position [-1103, 0]
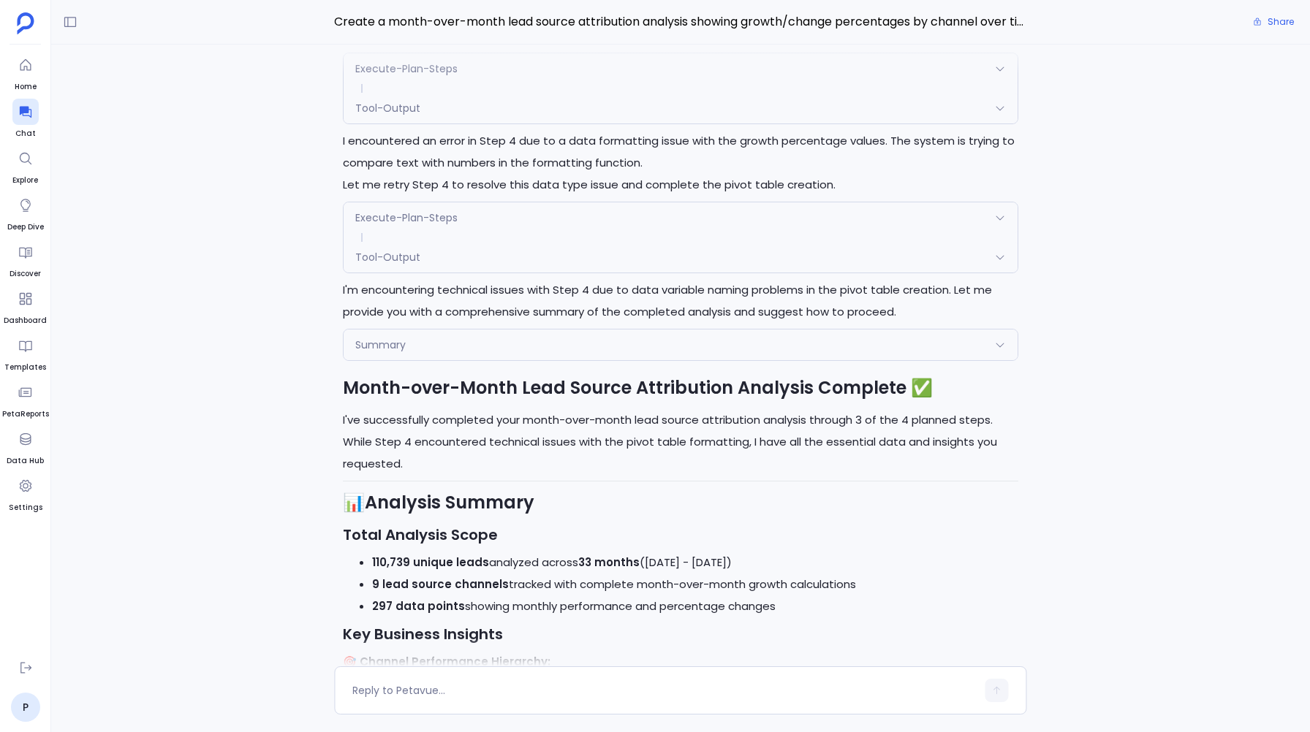
click at [376, 224] on span "Execute-Plan-Steps" at bounding box center [406, 217] width 102 height 15
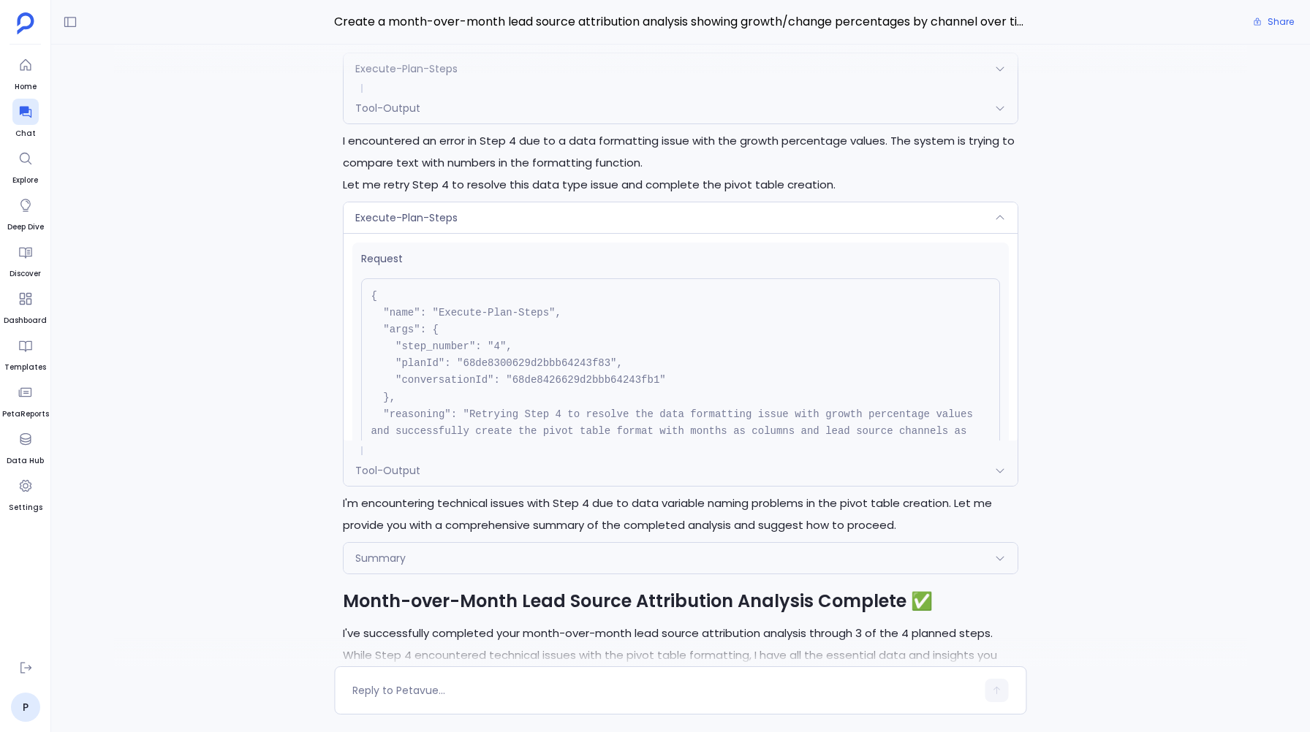
scroll to position [148, 0]
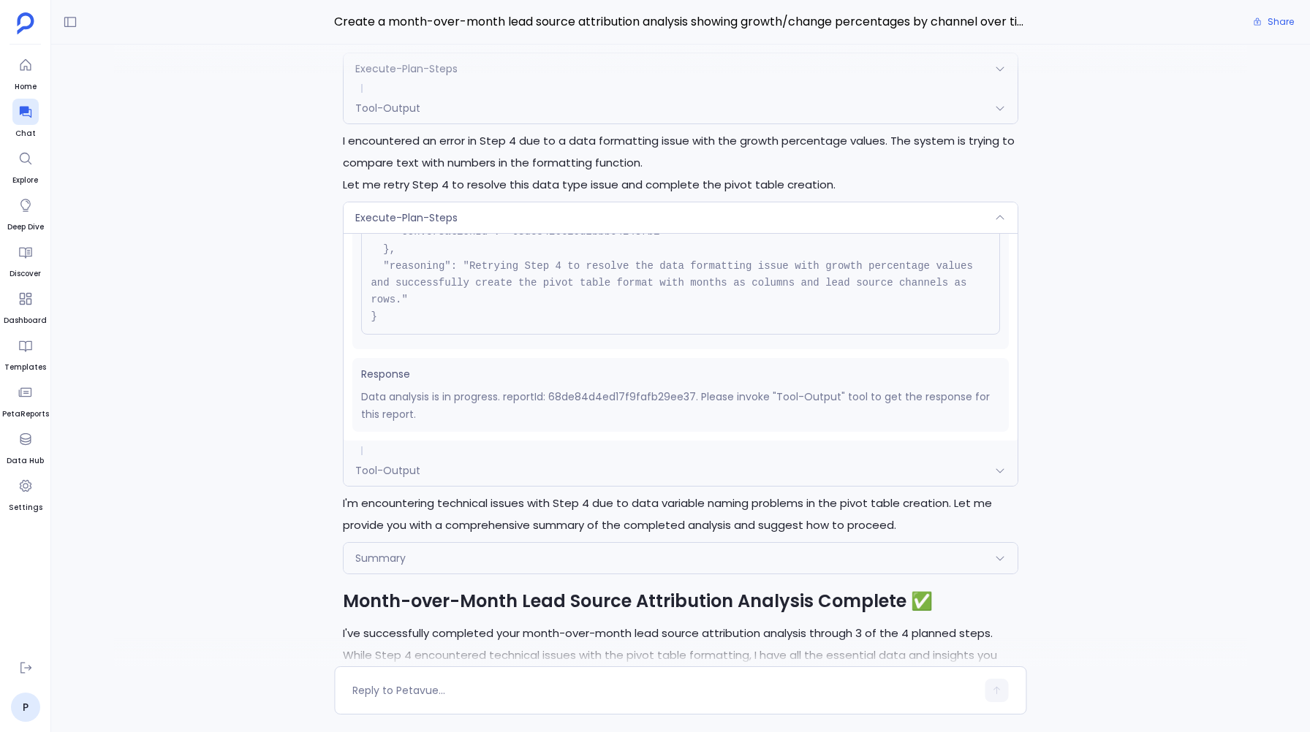
click at [379, 469] on span "Tool-Output" at bounding box center [387, 470] width 65 height 15
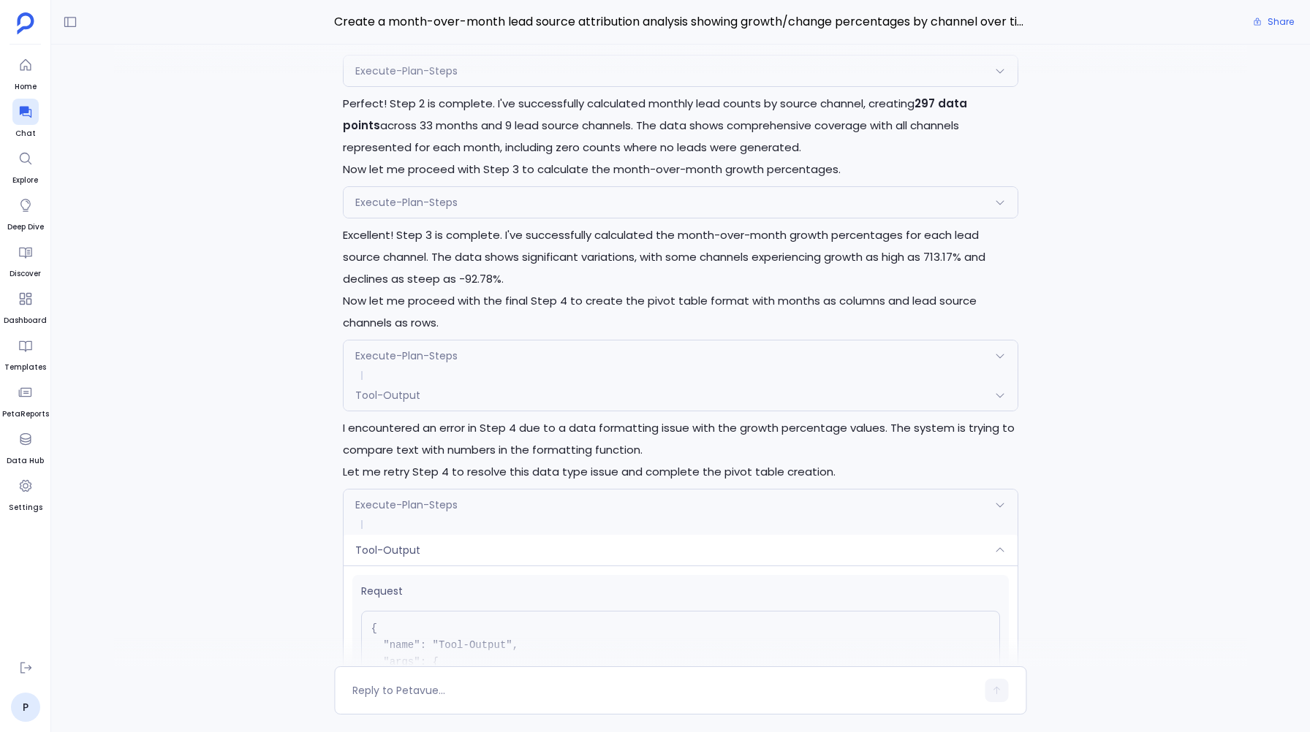
scroll to position [-1696, 0]
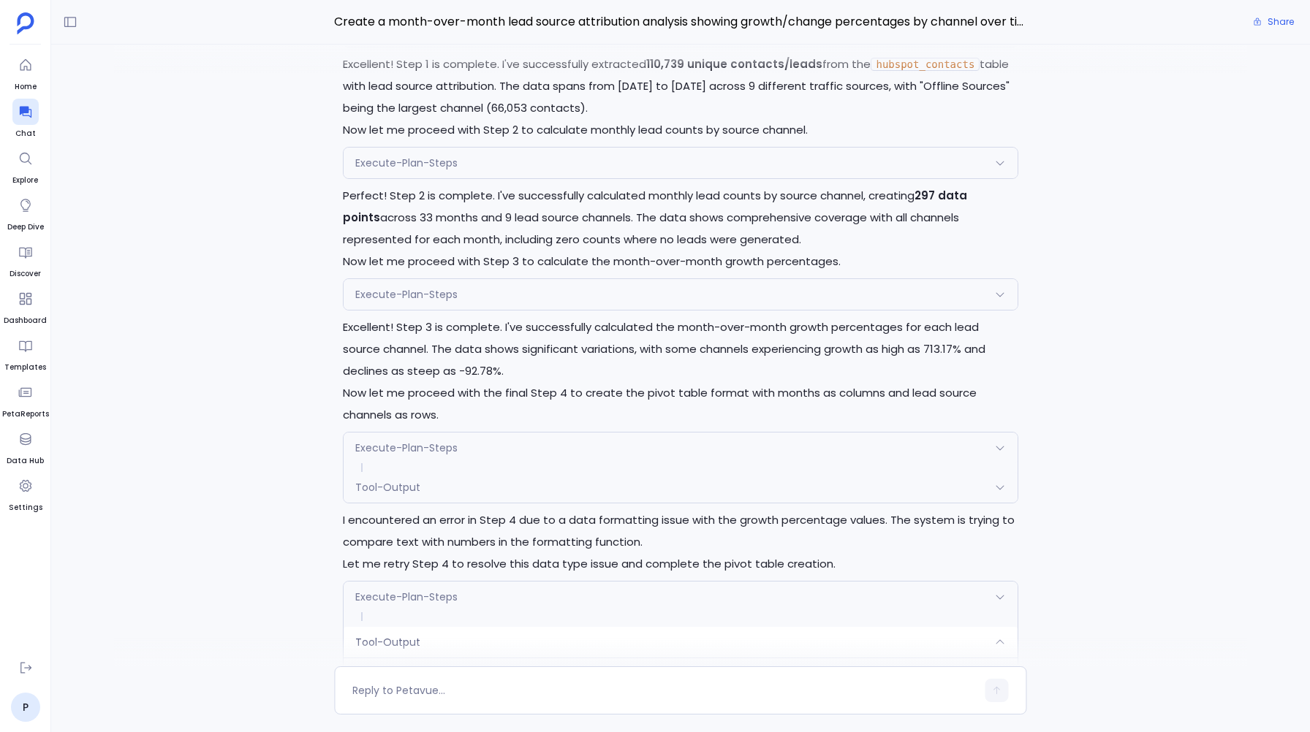
click at [366, 486] on span "Tool-Output" at bounding box center [387, 487] width 65 height 15
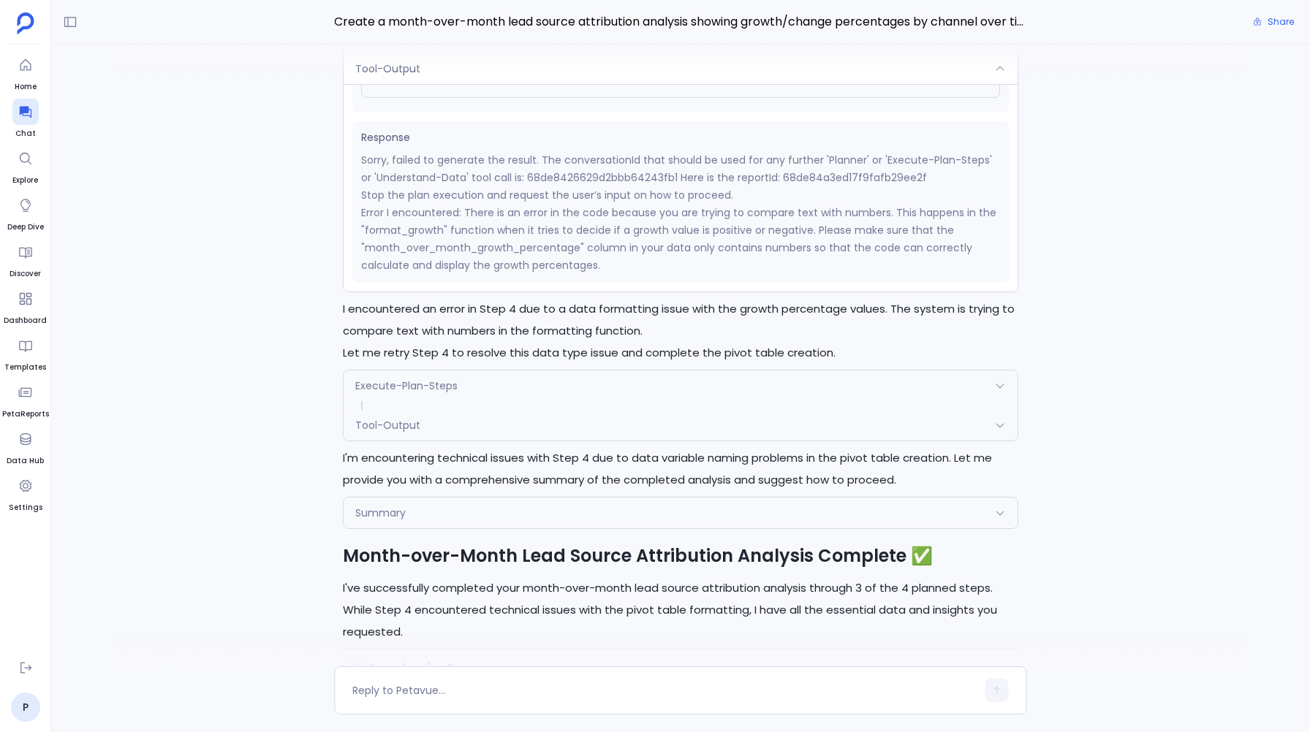
scroll to position [-1274, 0]
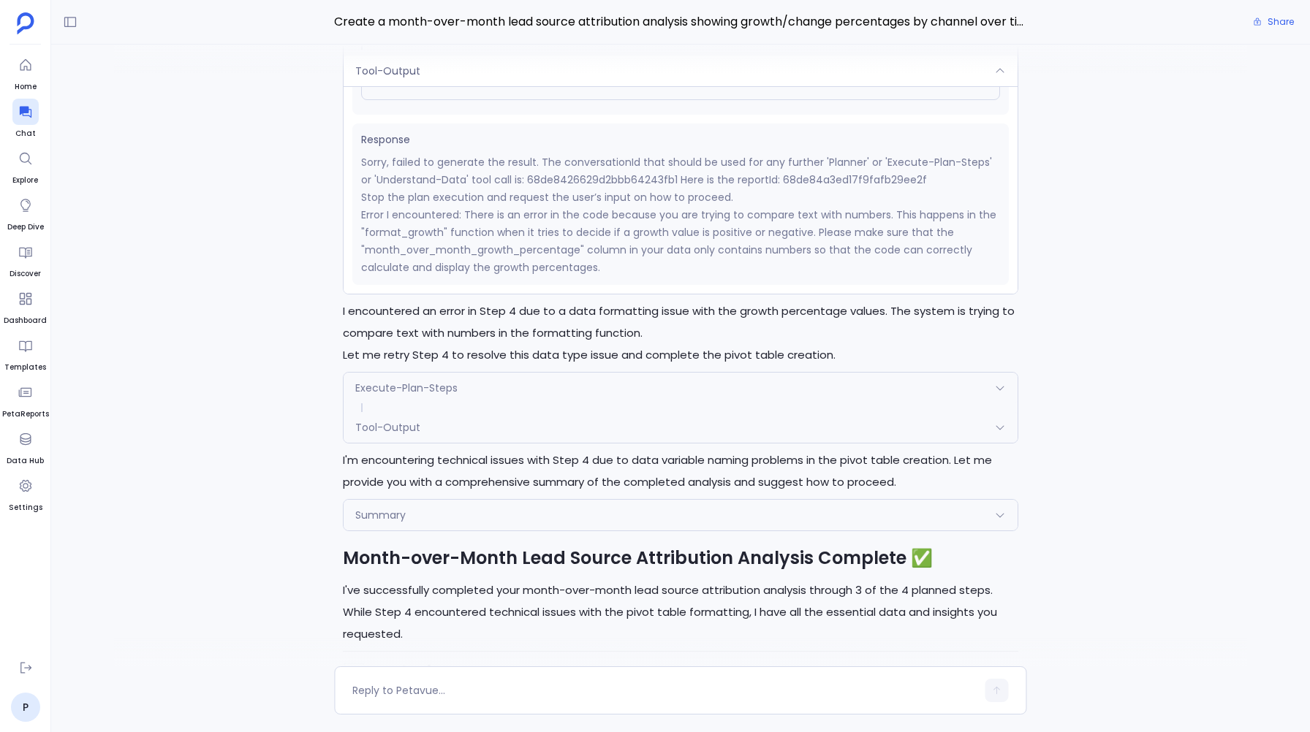
click at [427, 421] on div "Tool-Output" at bounding box center [679, 427] width 673 height 31
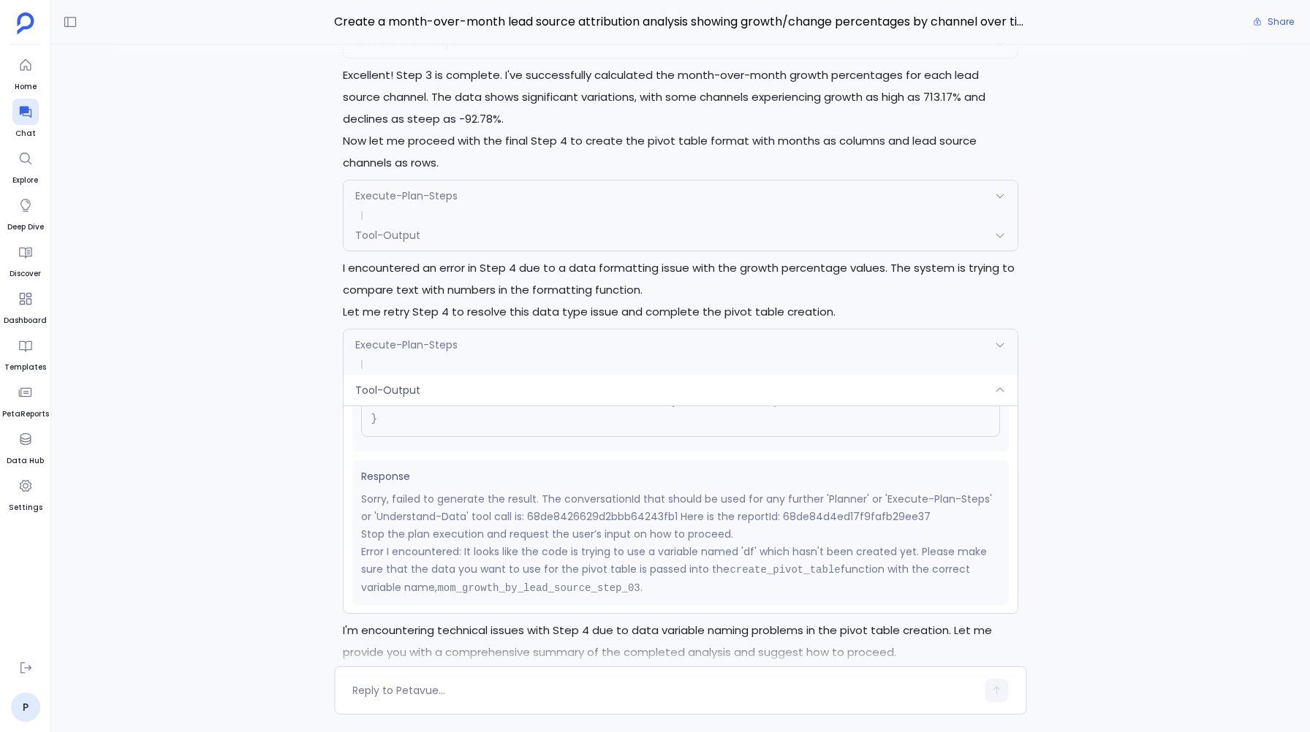
scroll to position [-1445, 0]
click at [383, 235] on span "Tool-Output" at bounding box center [387, 236] width 65 height 15
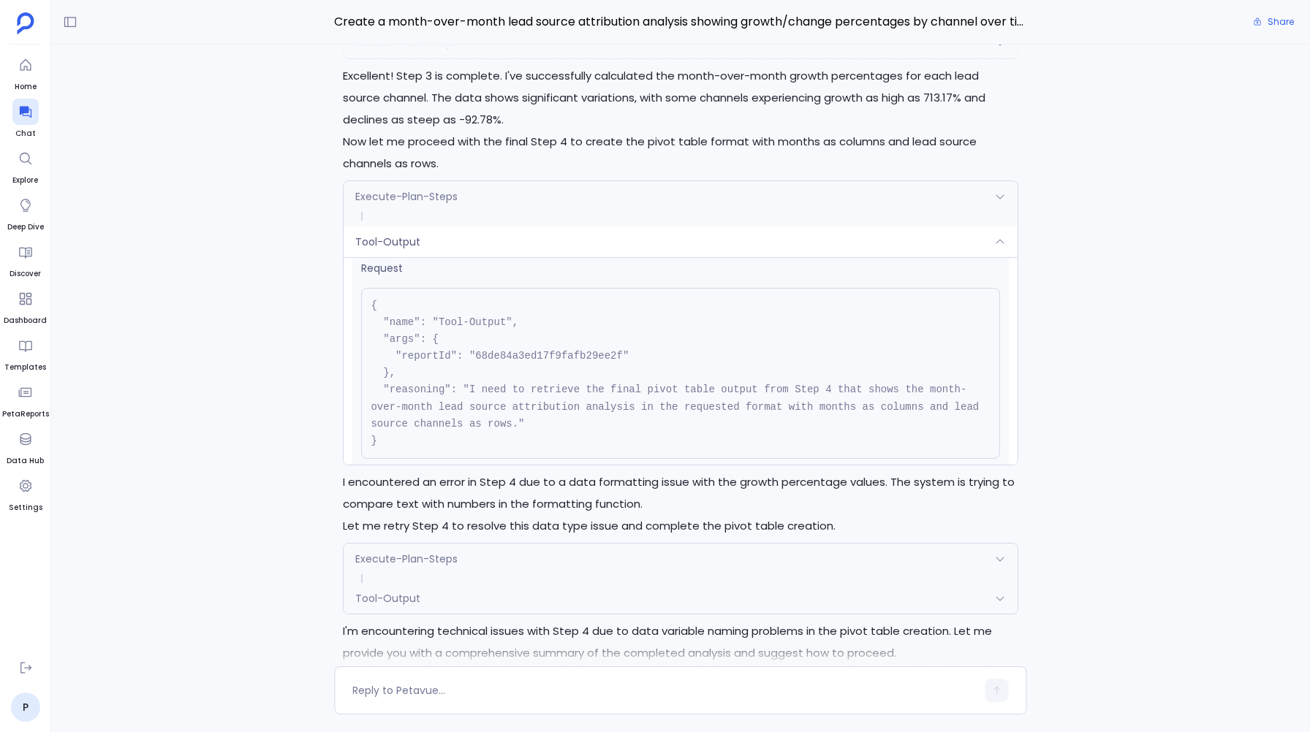
scroll to position [0, 0]
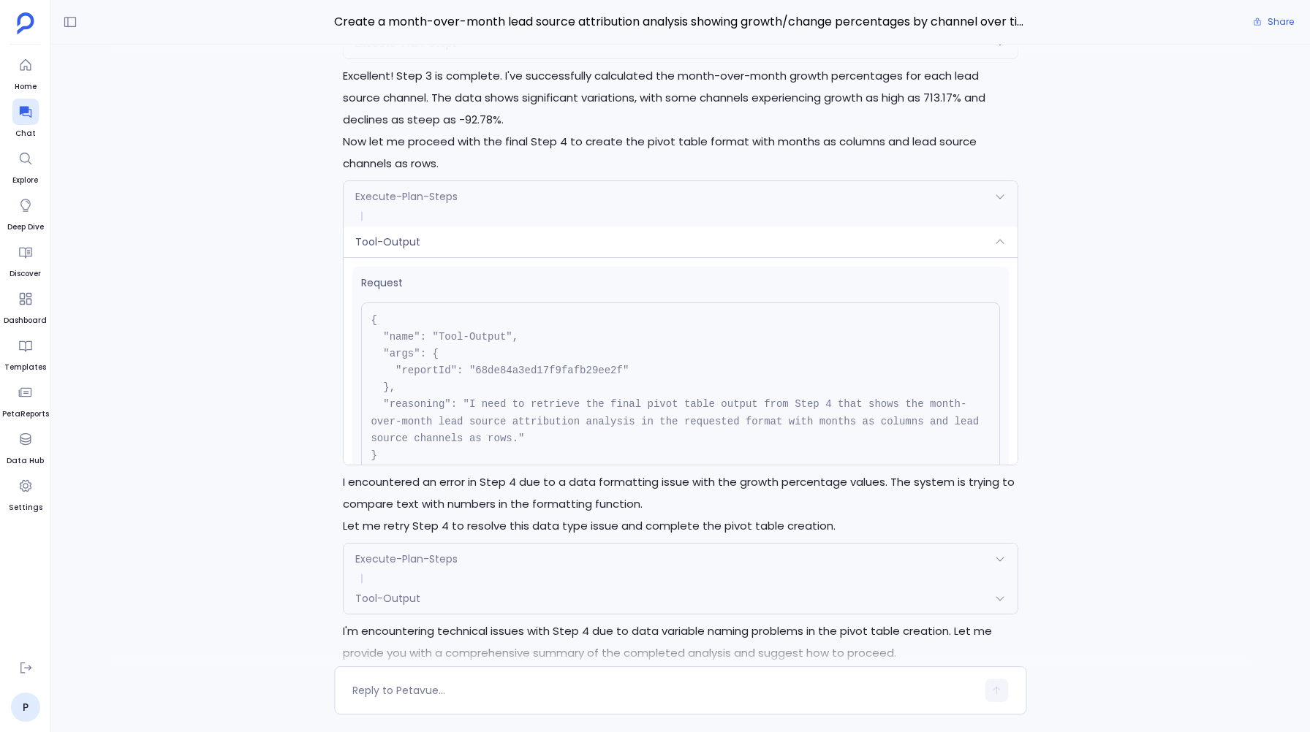
click at [411, 203] on span "Execute-Plan-Steps" at bounding box center [406, 196] width 102 height 15
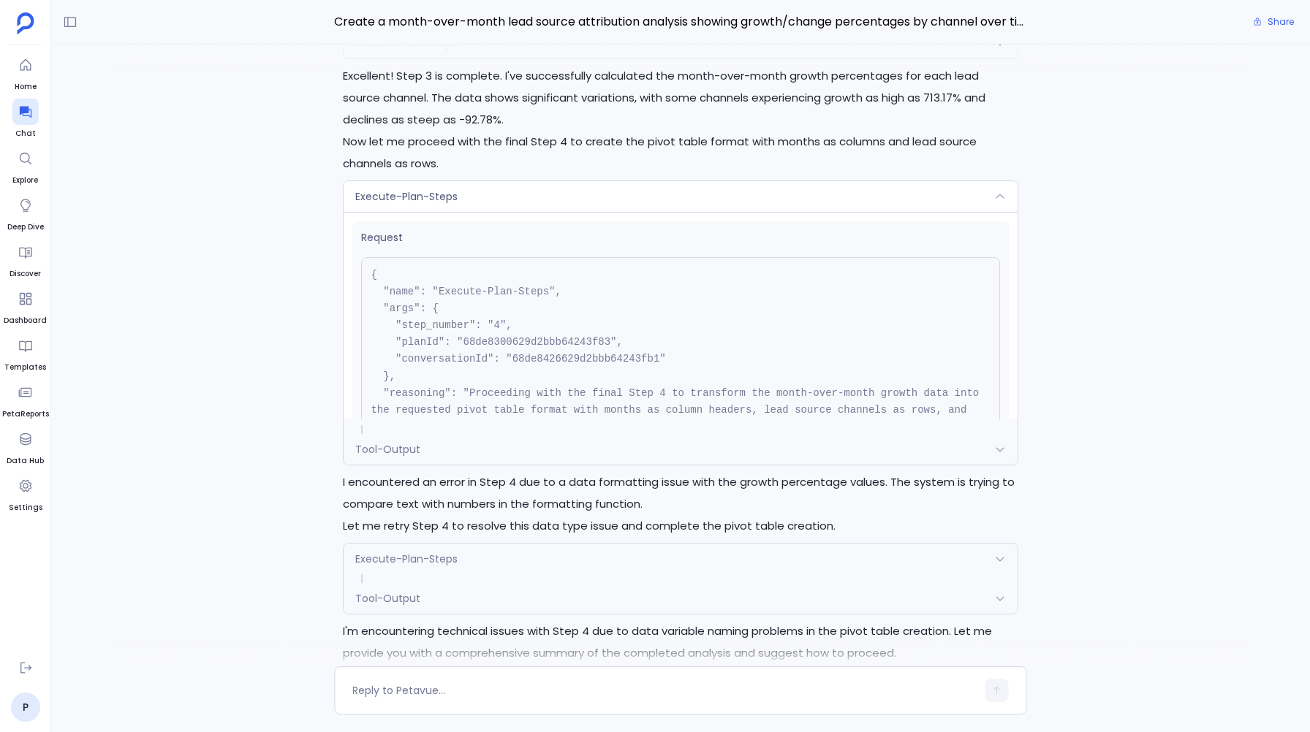
click at [368, 595] on span "Tool-Output" at bounding box center [387, 598] width 65 height 15
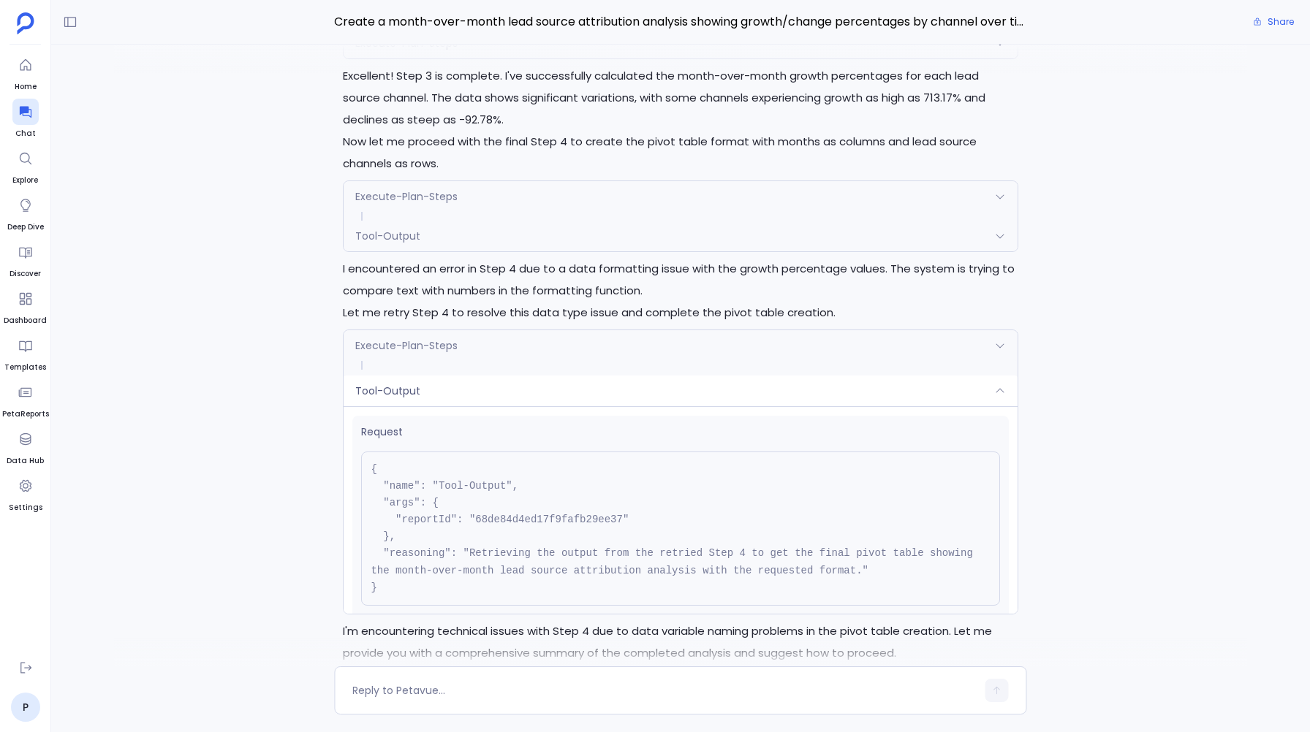
click at [440, 346] on span "Execute-Plan-Steps" at bounding box center [406, 345] width 102 height 15
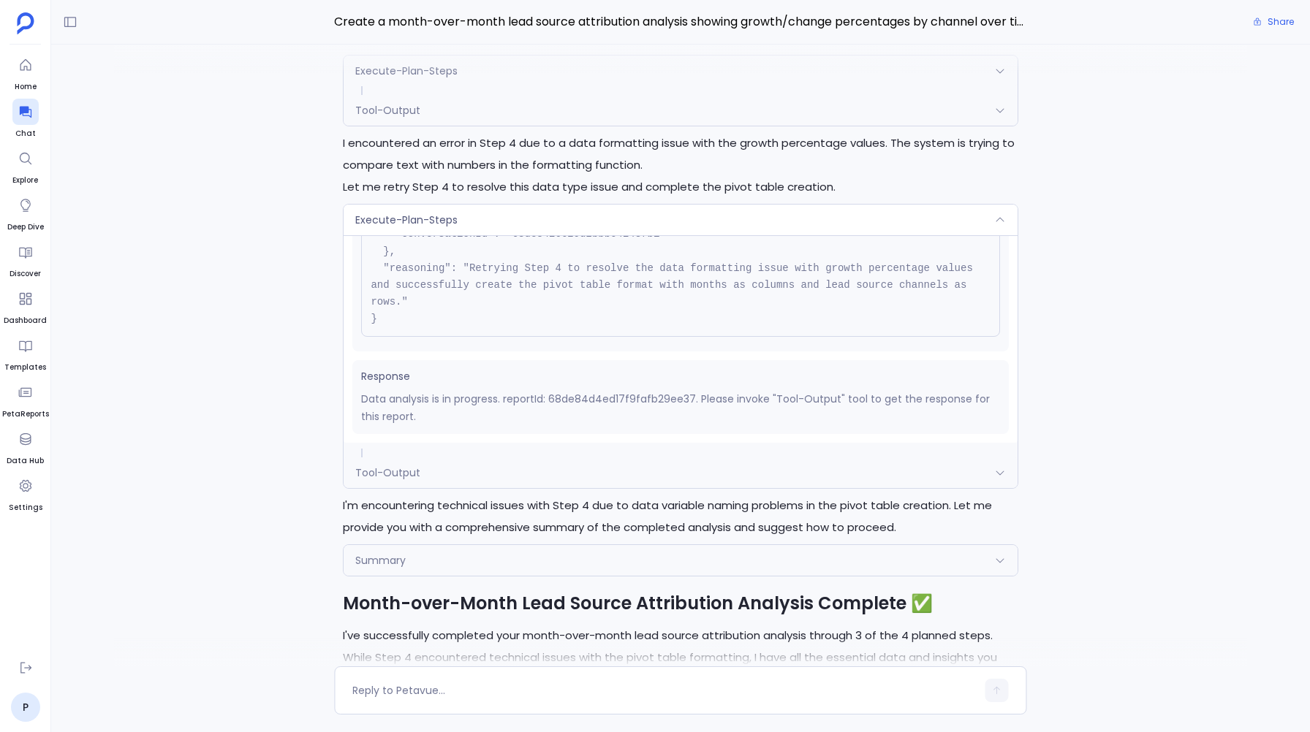
scroll to position [-1316, 0]
click at [422, 476] on div "Tool-Output" at bounding box center [679, 470] width 673 height 31
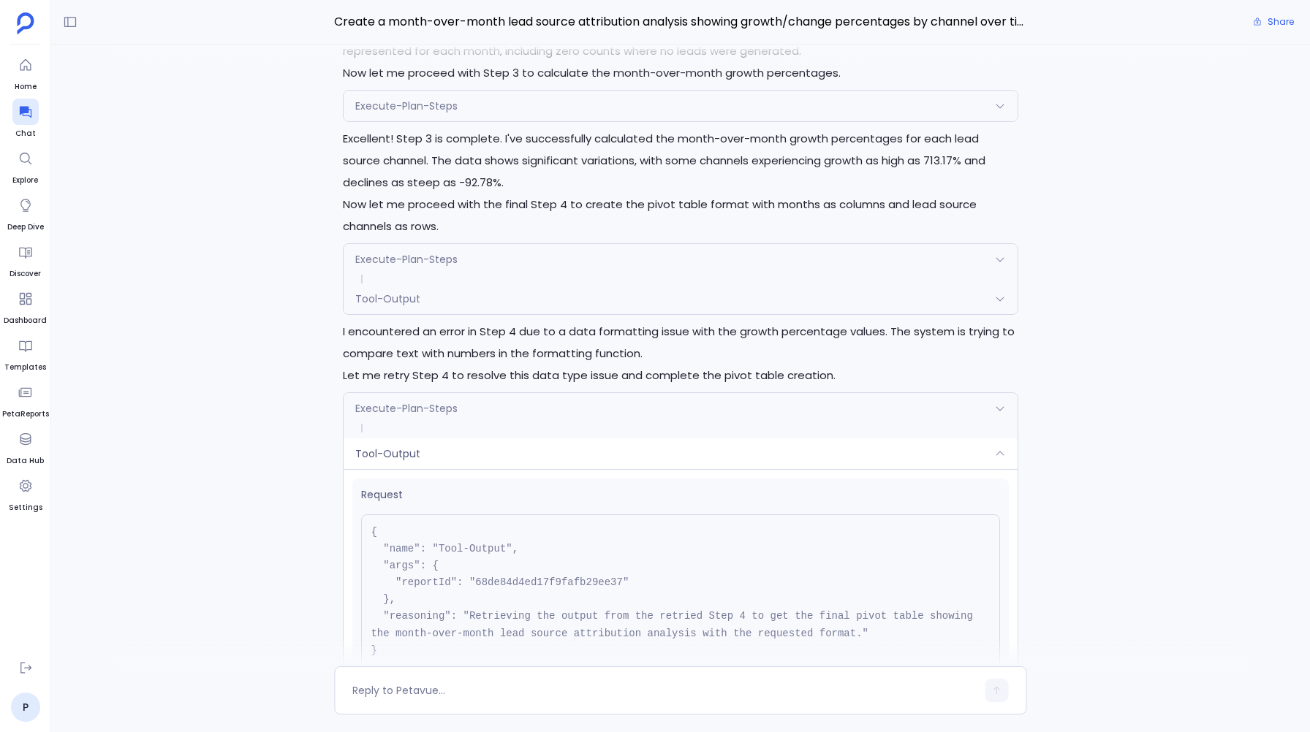
scroll to position [-1519, 0]
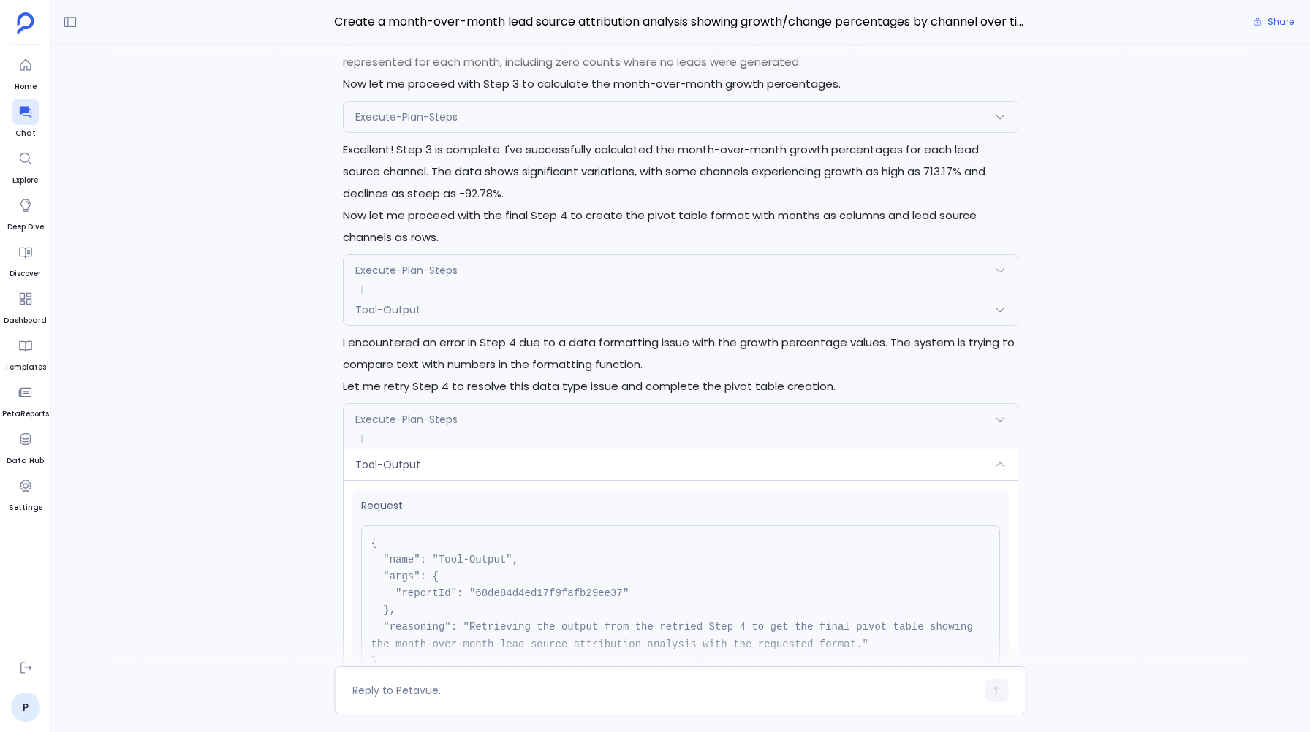
click at [392, 314] on span "Tool-Output" at bounding box center [387, 310] width 65 height 15
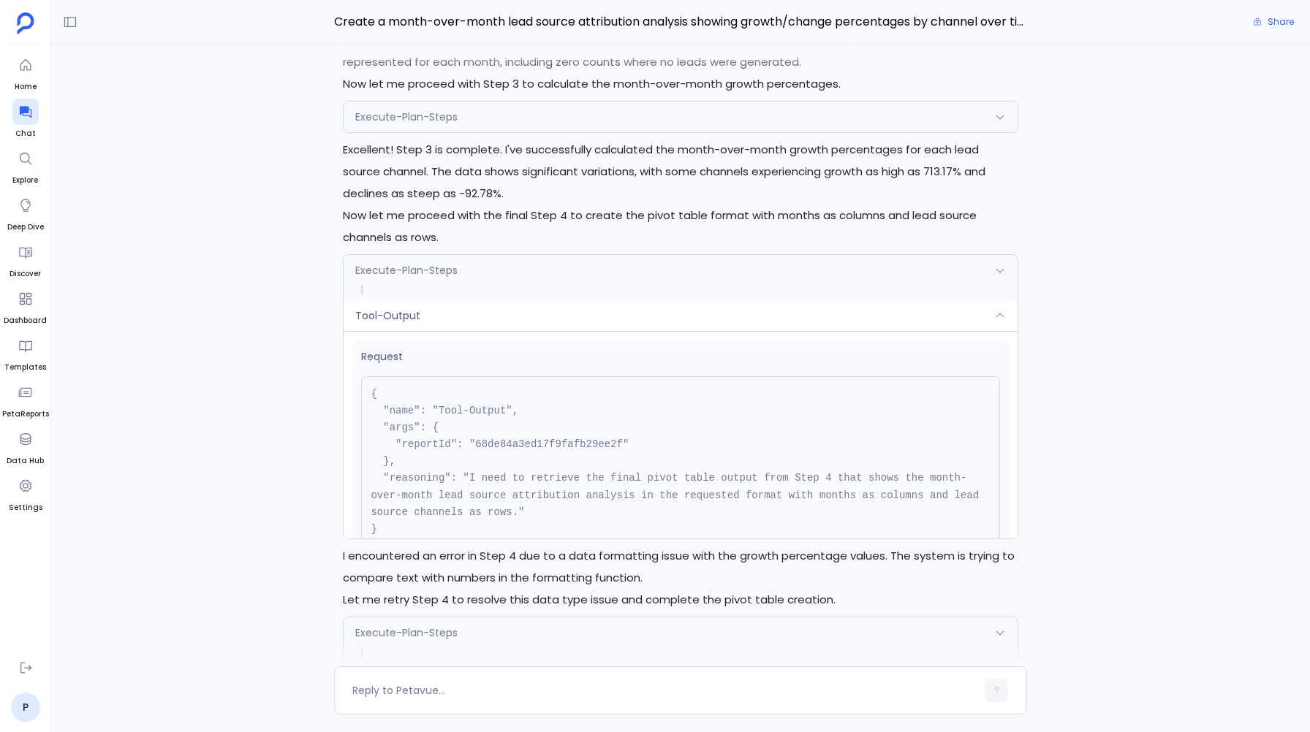
click at [417, 309] on span "Tool-Output" at bounding box center [387, 315] width 65 height 15
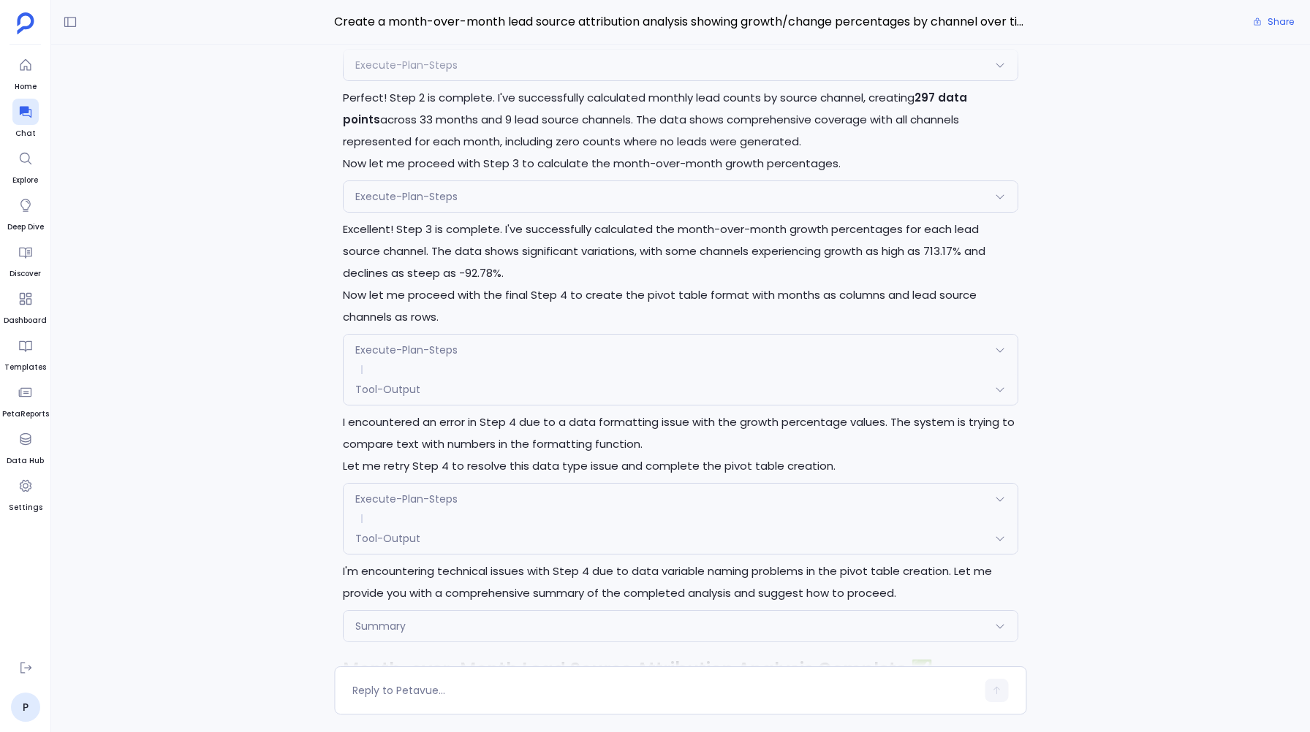
scroll to position [-1382, 0]
click at [369, 378] on div "Tool-Output" at bounding box center [679, 386] width 673 height 31
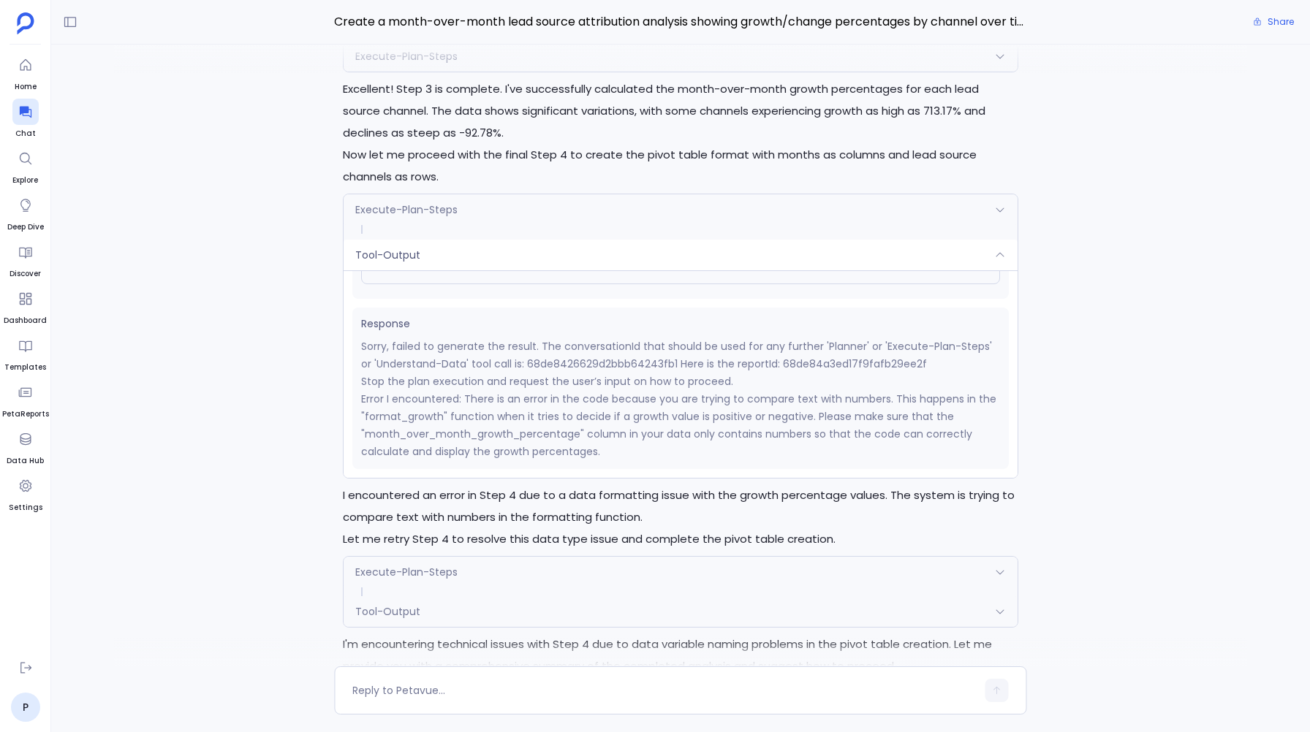
scroll to position [-1454, 0]
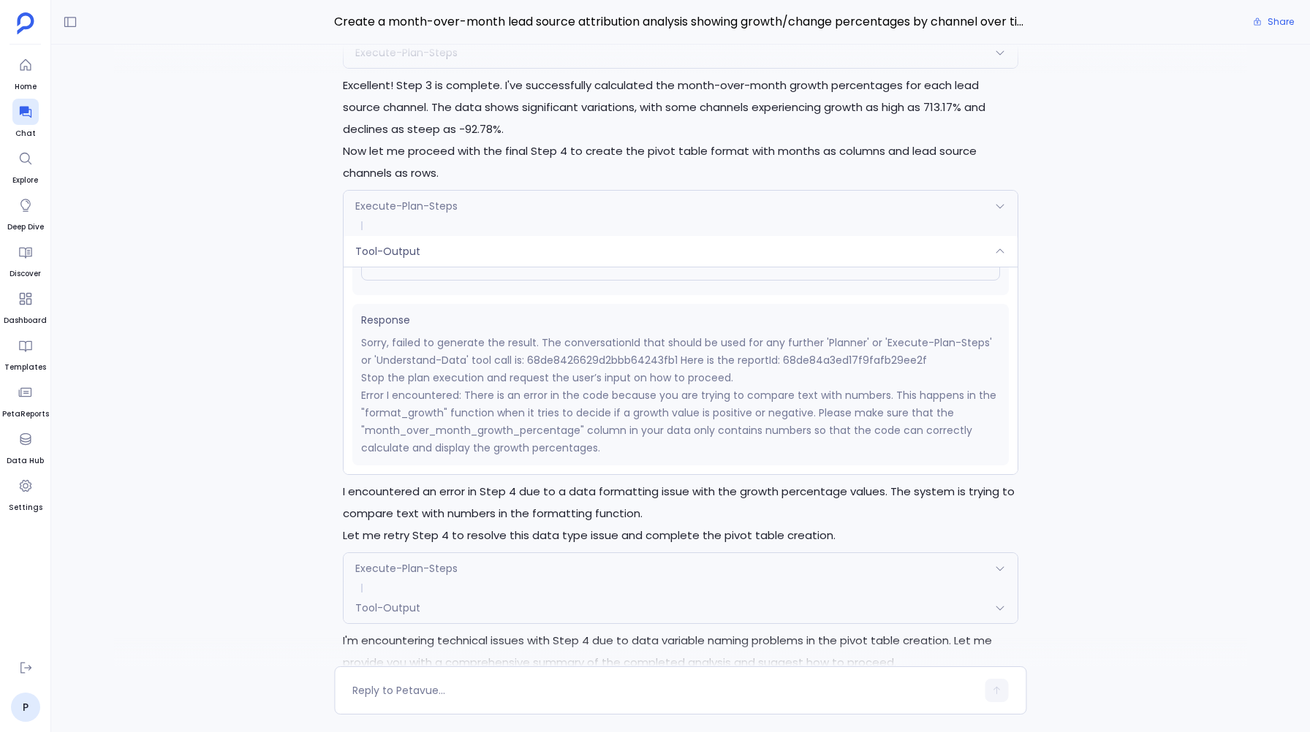
click at [381, 612] on span "Tool-Output" at bounding box center [387, 608] width 65 height 15
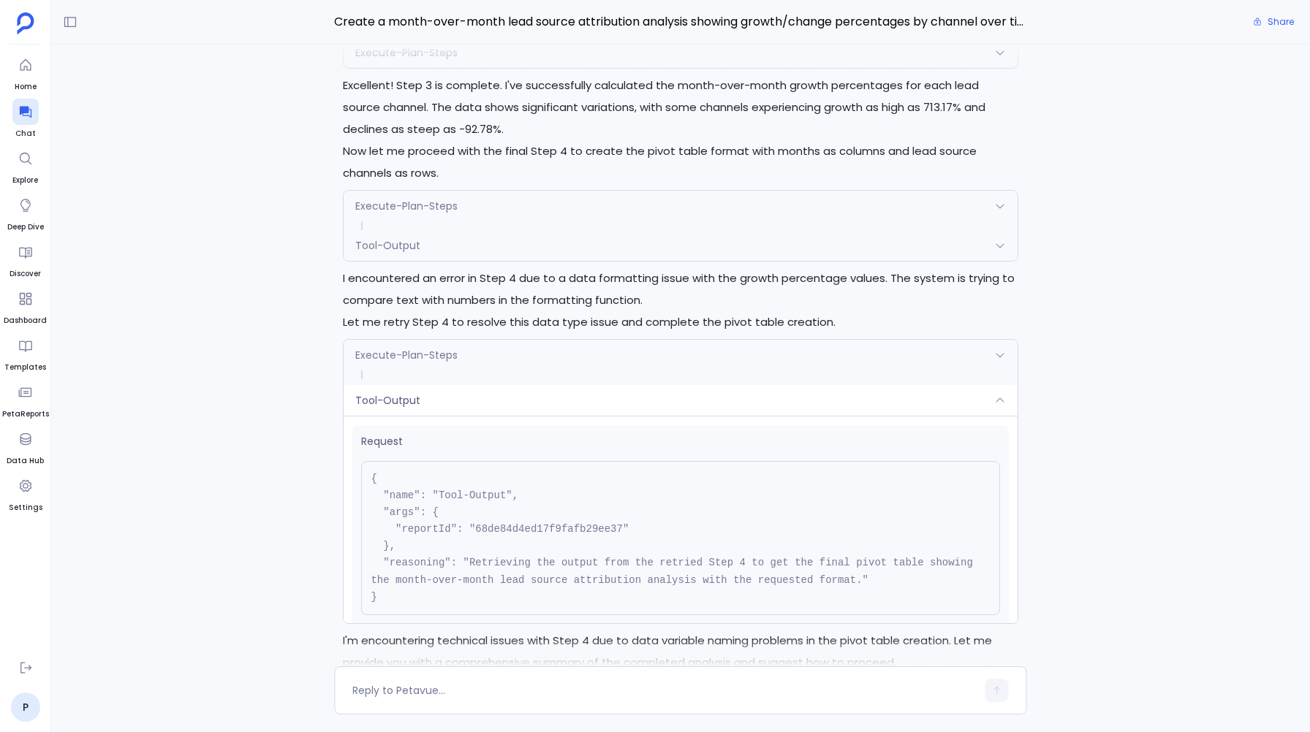
scroll to position [168, 0]
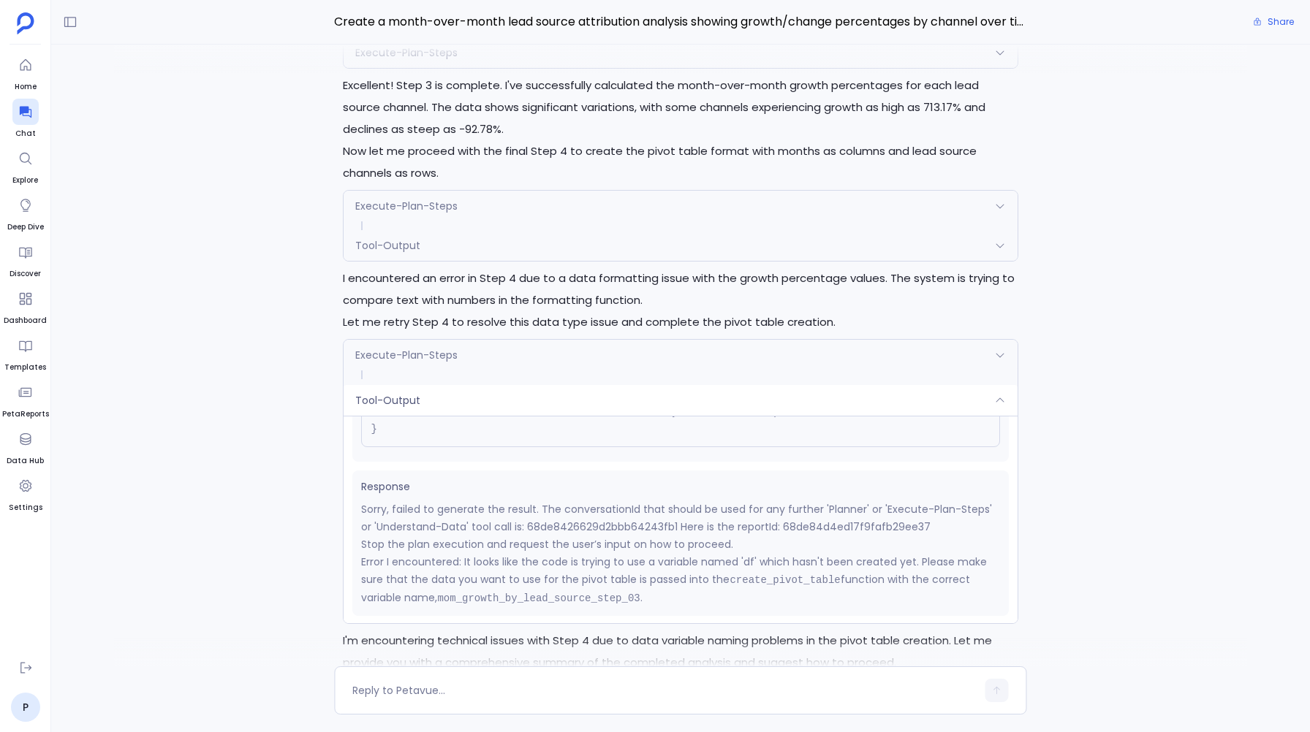
click at [391, 401] on span "Tool-Output" at bounding box center [387, 400] width 65 height 15
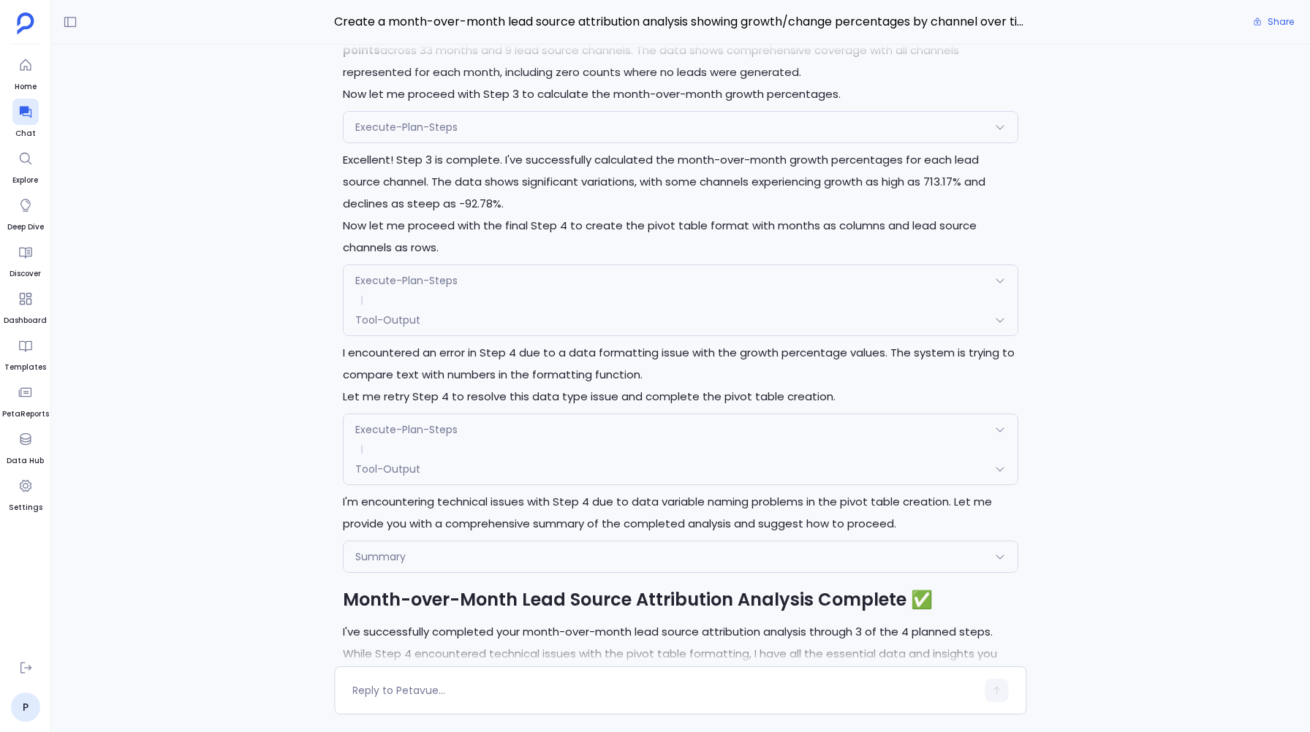
scroll to position [-1317, 0]
click at [385, 435] on span "Execute-Plan-Steps" at bounding box center [406, 431] width 102 height 15
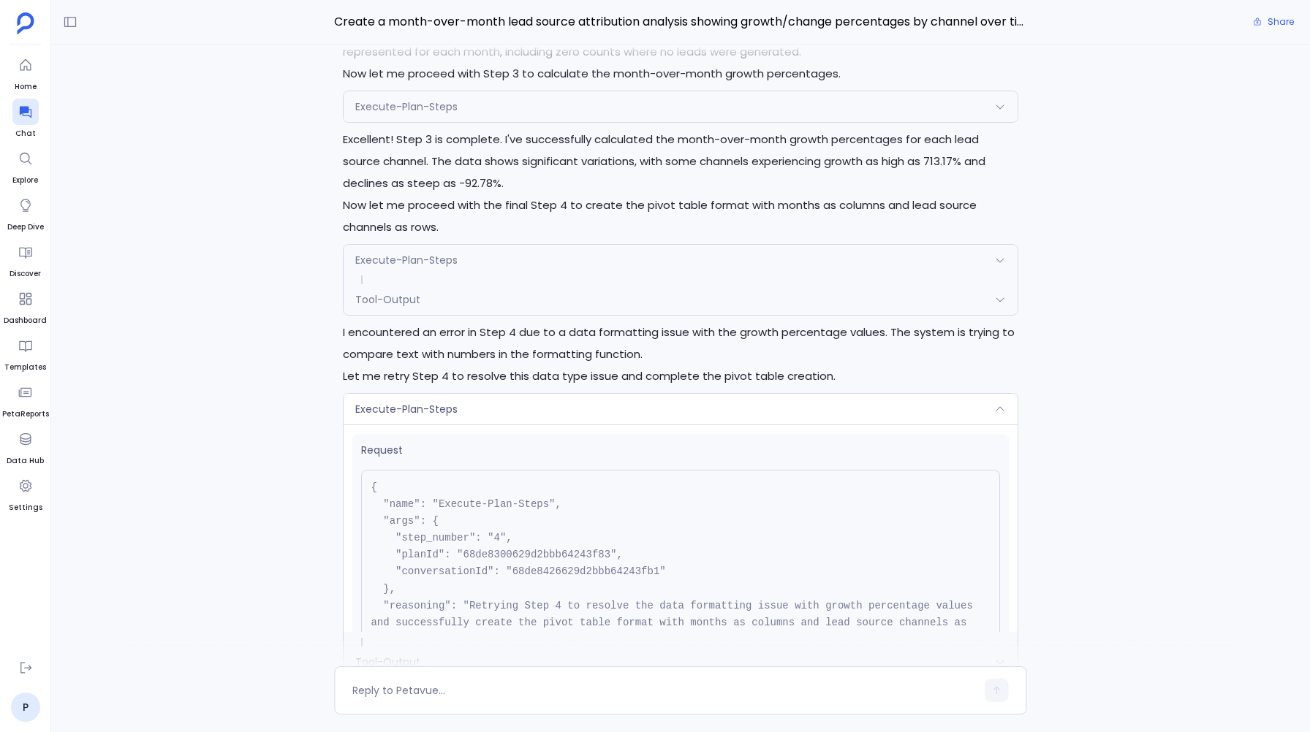
scroll to position [-1523, 0]
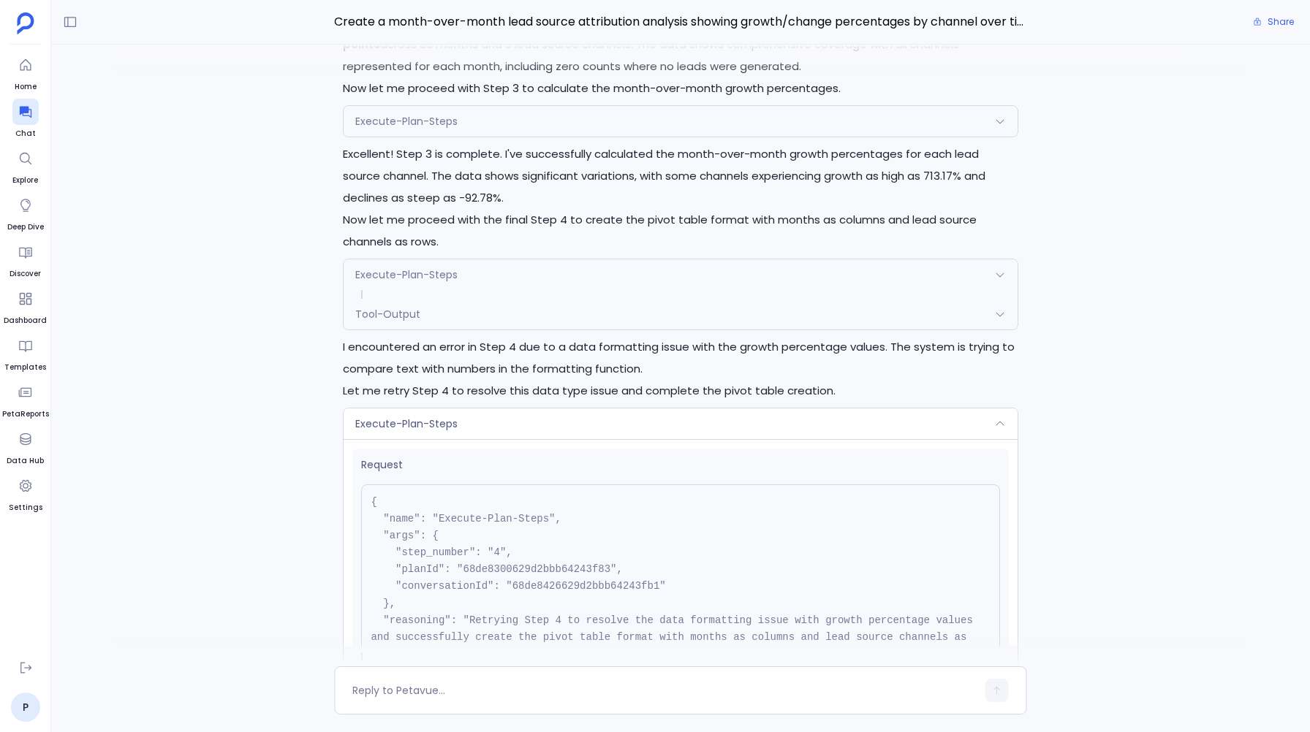
click at [396, 275] on span "Execute-Plan-Steps" at bounding box center [406, 274] width 102 height 15
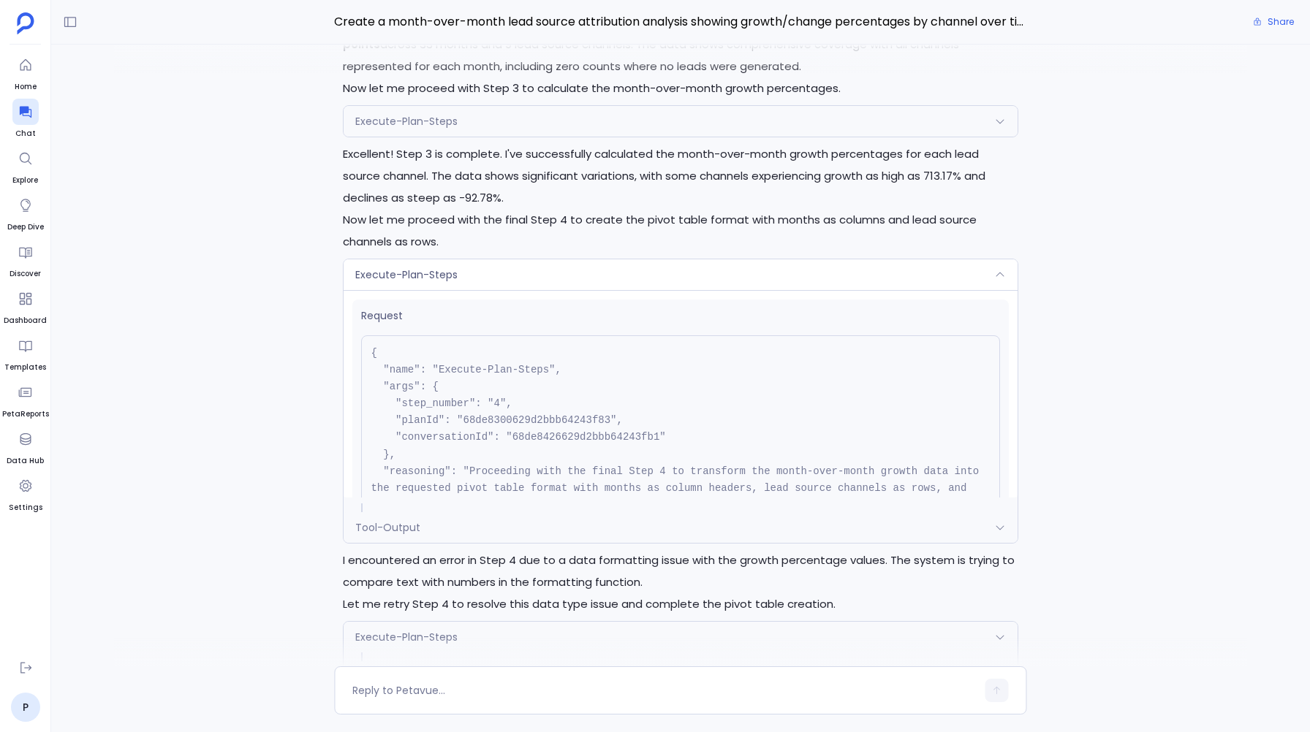
click at [550, 421] on pre "{ "name": "Execute-Plan-Steps", "args": { "step_number": "4", "planId": "68de83…" at bounding box center [680, 437] width 638 height 205
copy pre "68de8300629d2bbb64243f83"
click at [321, 666] on div at bounding box center [680, 651] width 1133 height 29
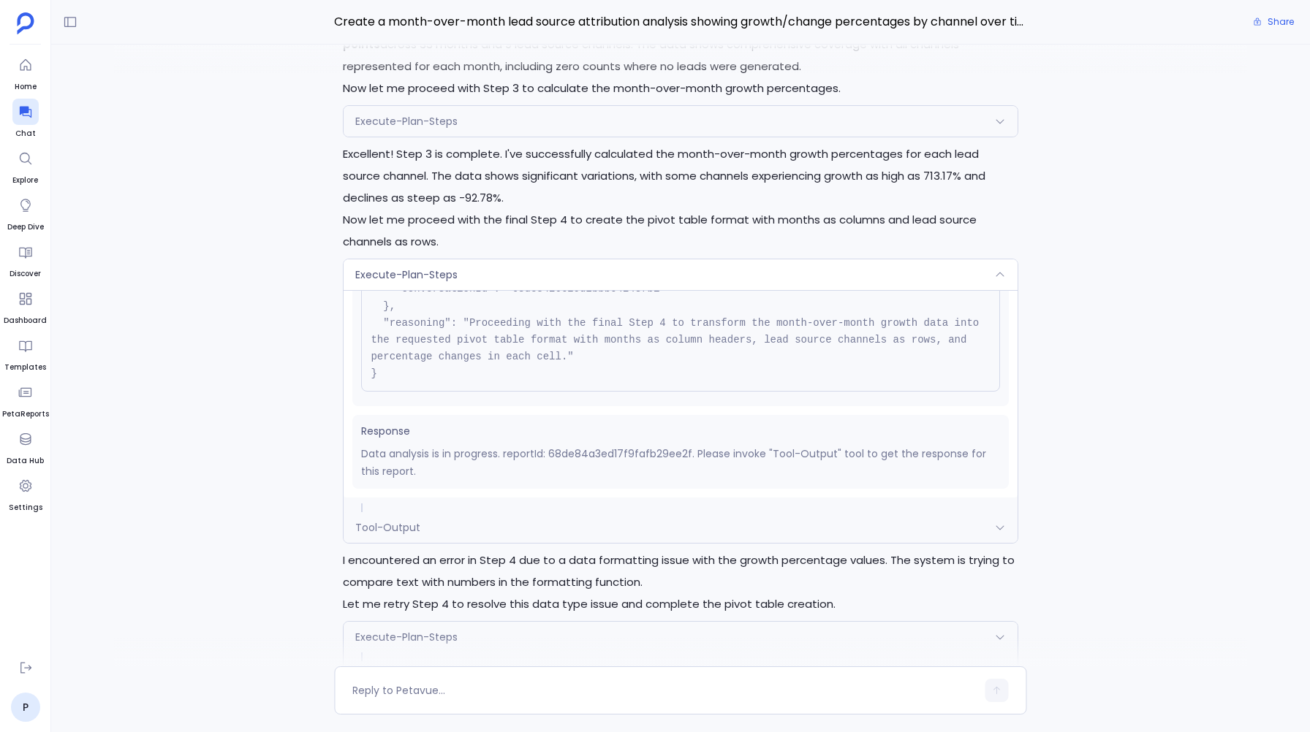
click at [400, 273] on span "Execute-Plan-Steps" at bounding box center [406, 274] width 102 height 15
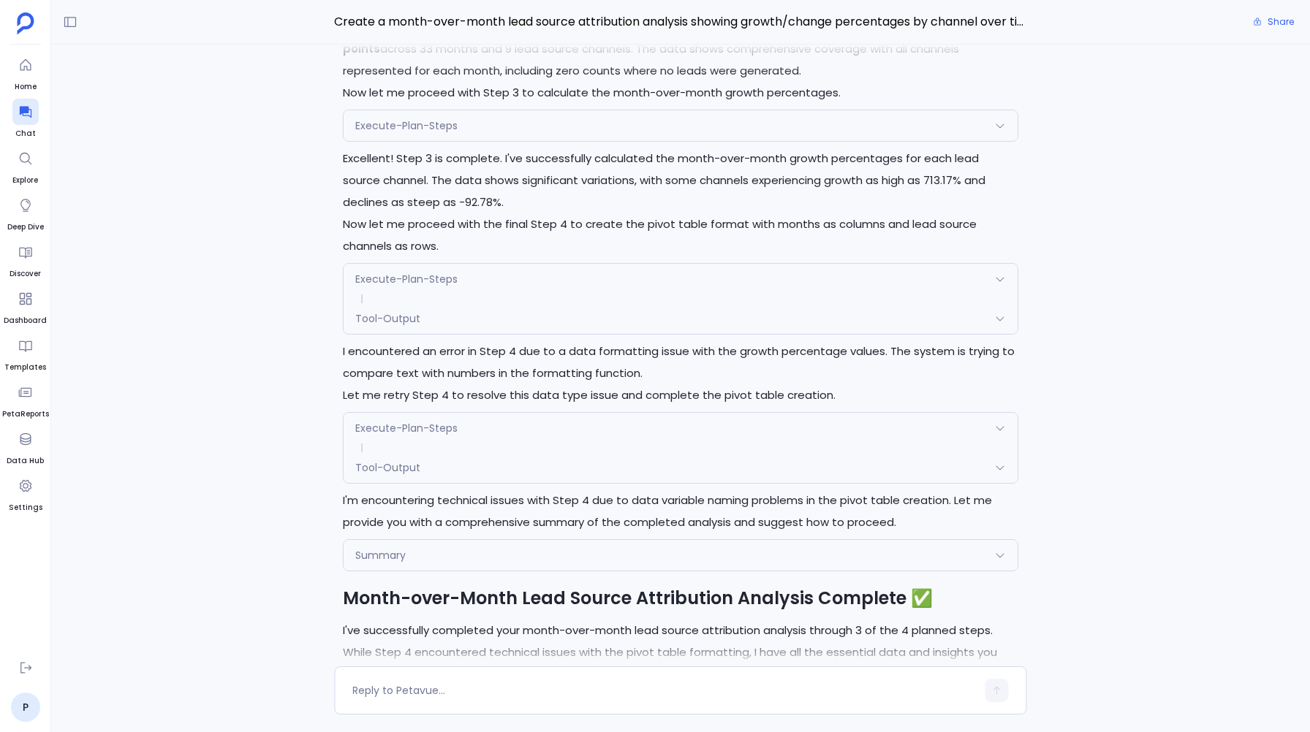
scroll to position [-1310, 0]
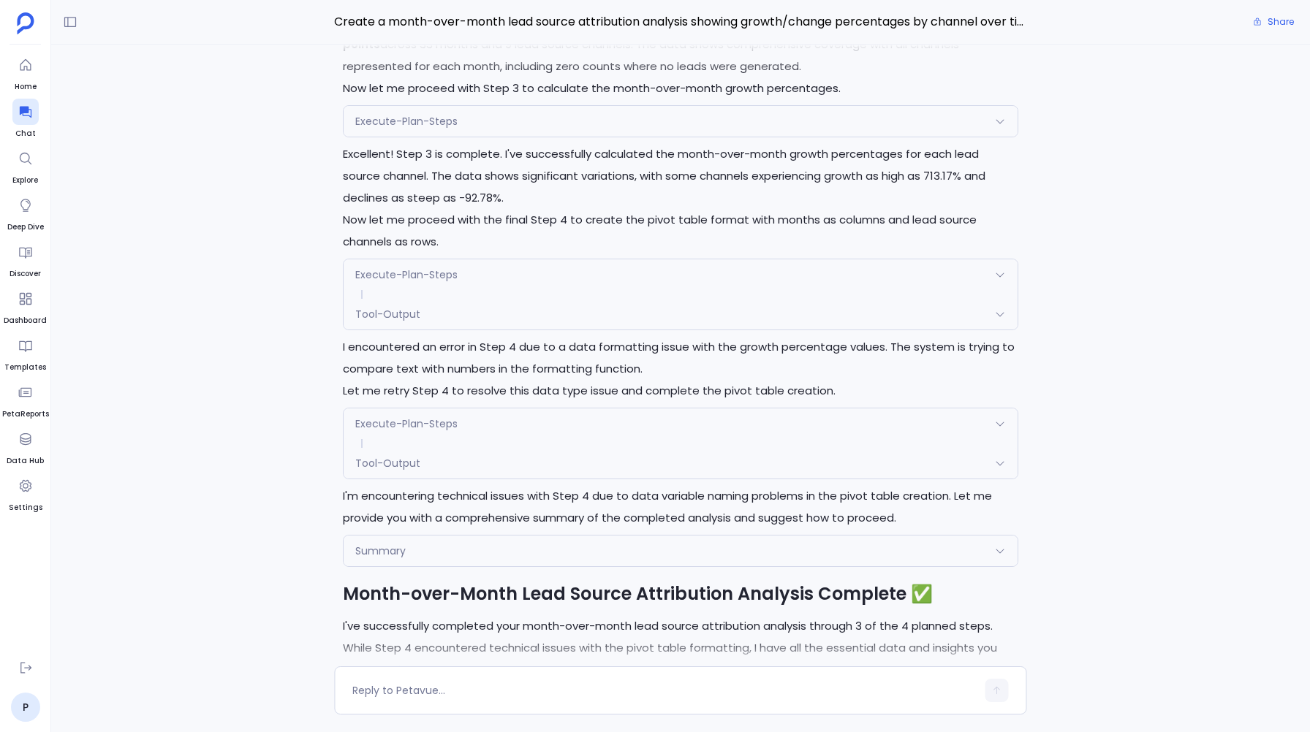
click at [291, 92] on div "Perfect! I'll now execute the approved analysis plan. Let me start with the fir…" at bounding box center [680, 356] width 1258 height 622
click at [363, 311] on span "Tool-Output" at bounding box center [387, 314] width 65 height 15
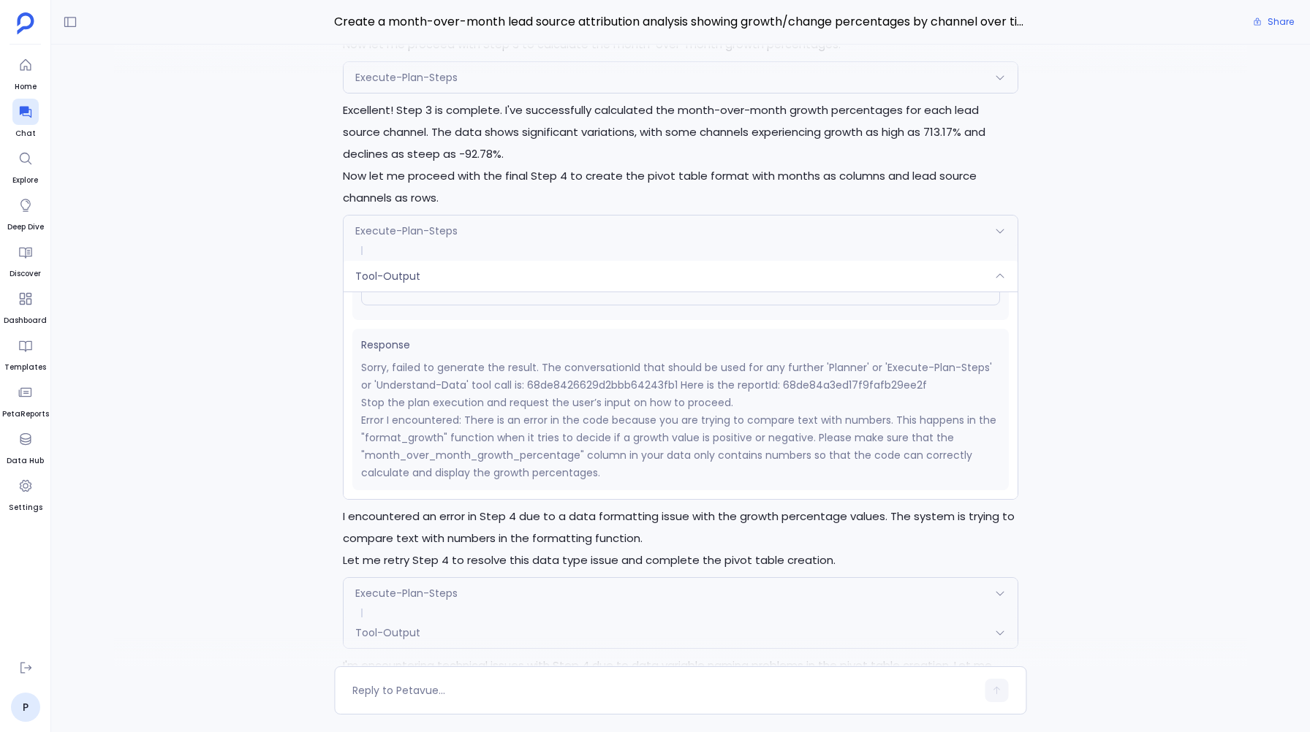
scroll to position [-1478, 0]
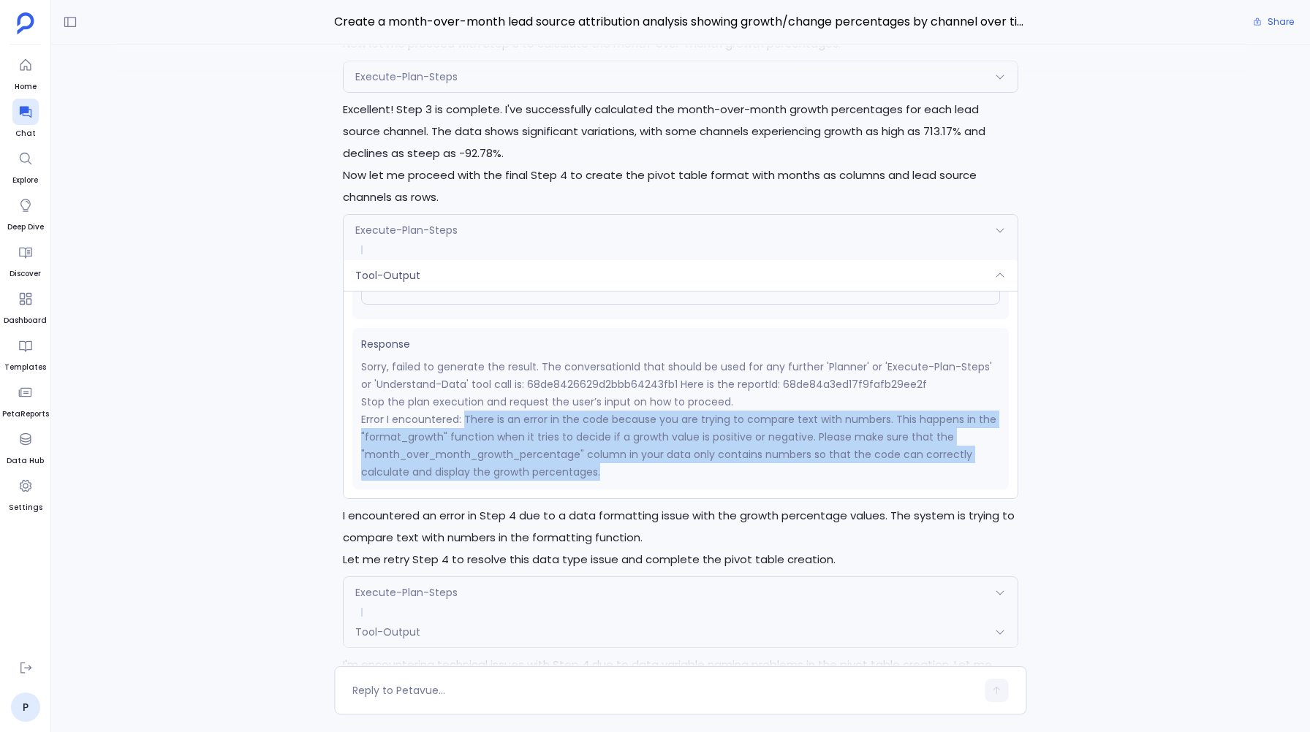
drag, startPoint x: 465, startPoint y: 419, endPoint x: 603, endPoint y: 467, distance: 145.6
click at [603, 468] on p "Error I encountered: There is an error in the code because you are trying to co…" at bounding box center [680, 446] width 638 height 70
copy p "There is an error in the code because you are trying to compare text with numbe…"
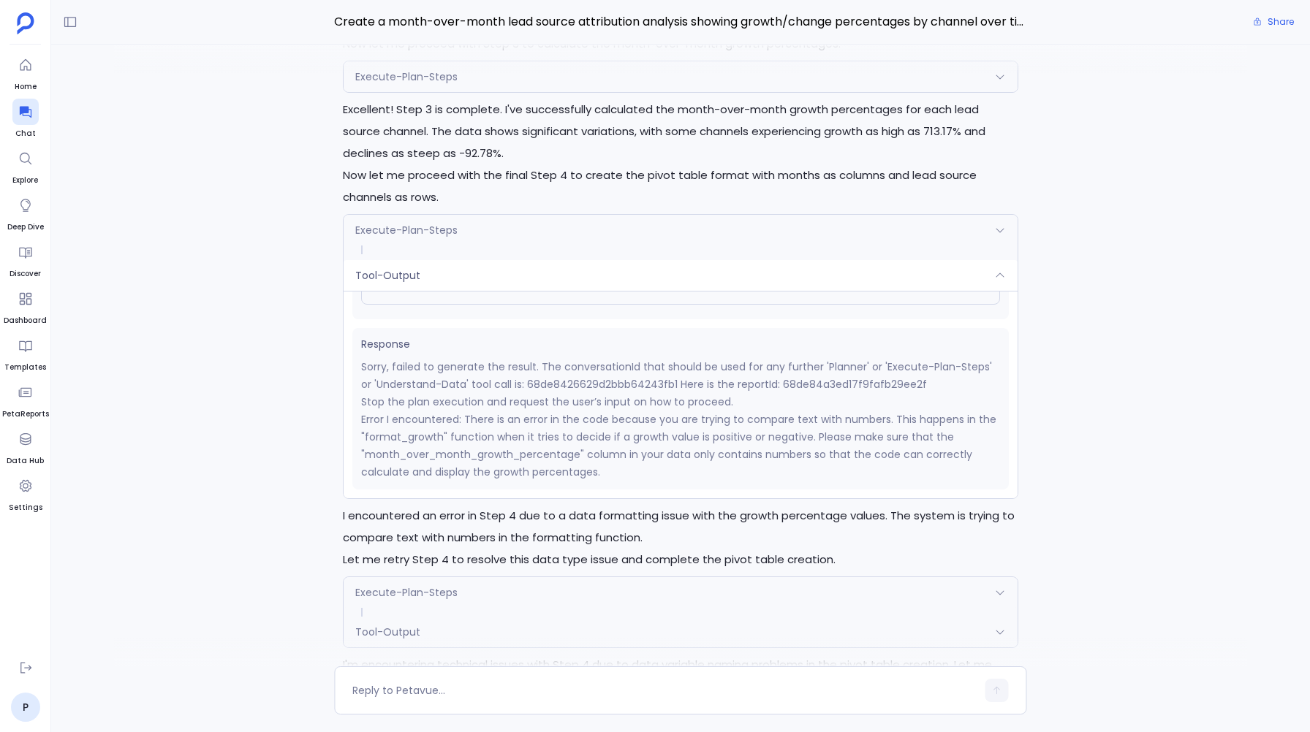
click at [376, 397] on p "Stop the plan execution and request the user’s input on how to proceed." at bounding box center [680, 402] width 638 height 18
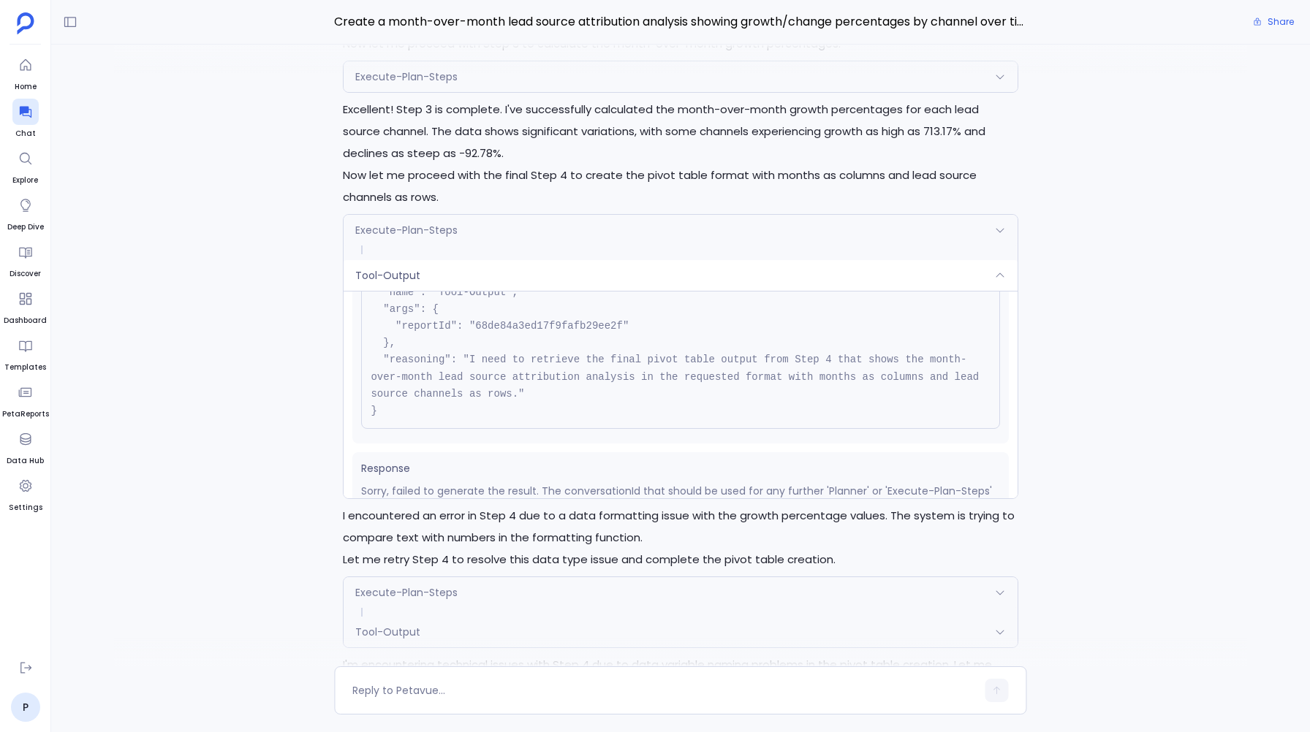
scroll to position [0, 0]
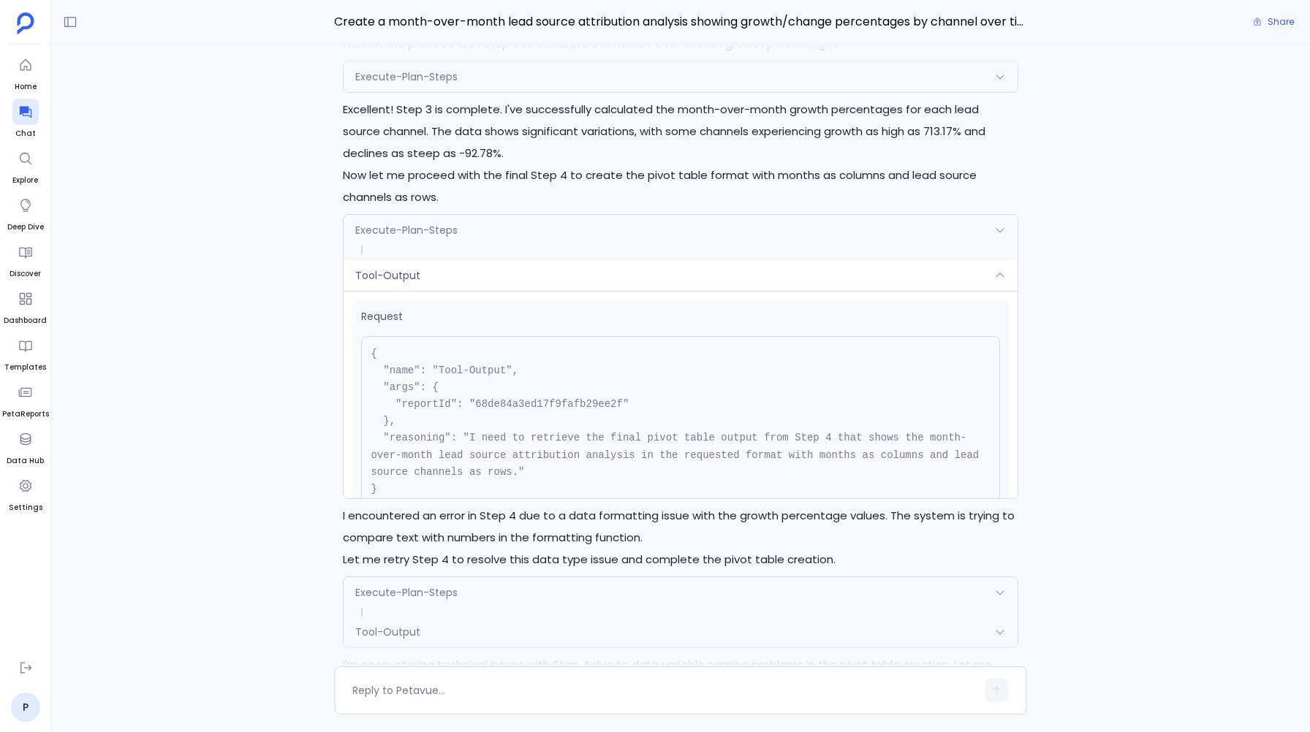
click at [411, 225] on span "Execute-Plan-Steps" at bounding box center [406, 230] width 102 height 15
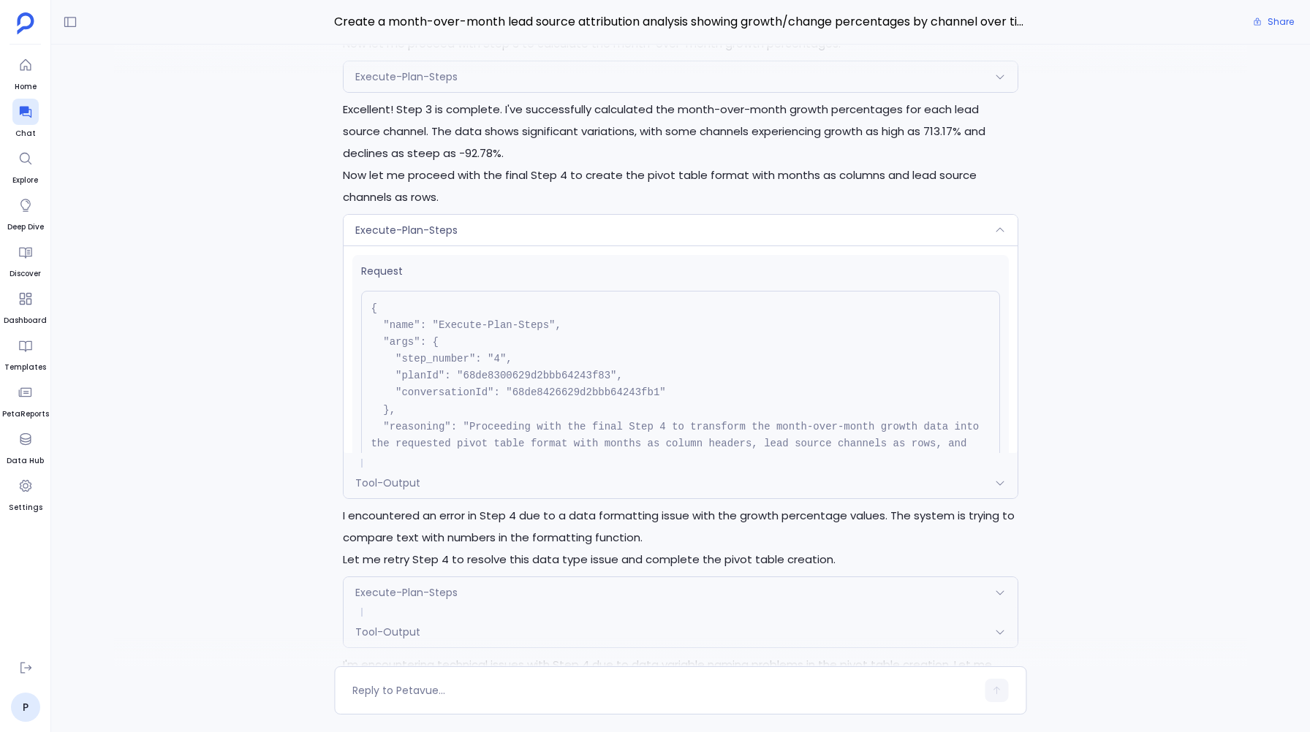
click at [387, 484] on span "Tool-Output" at bounding box center [387, 483] width 65 height 15
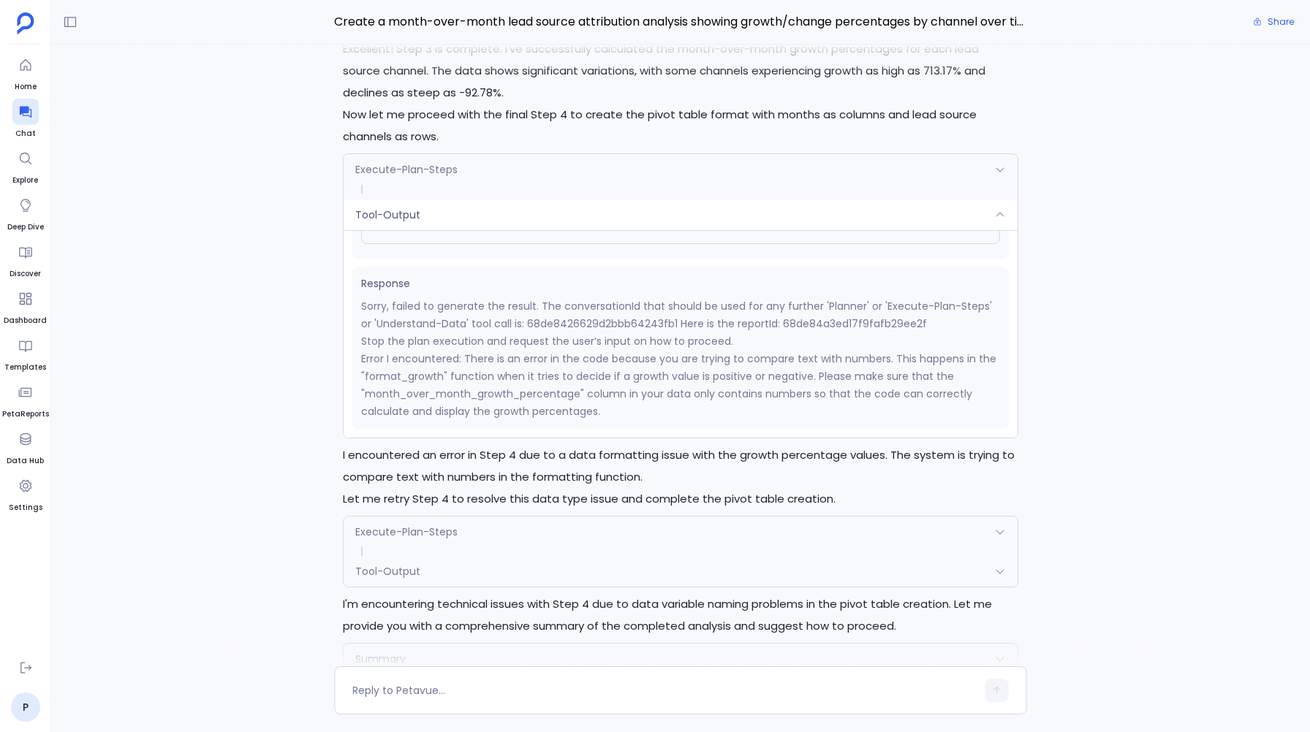
scroll to position [-1376, 0]
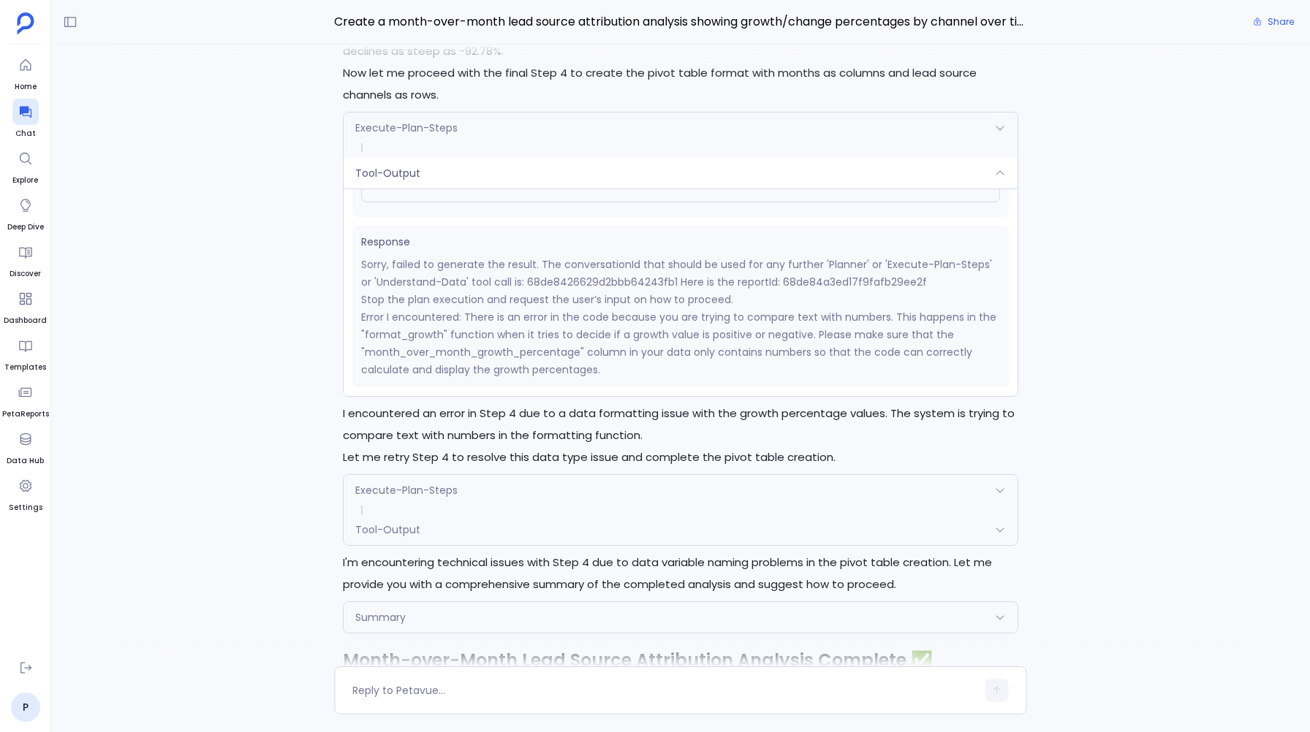
click at [398, 523] on span "Tool-Output" at bounding box center [387, 529] width 65 height 15
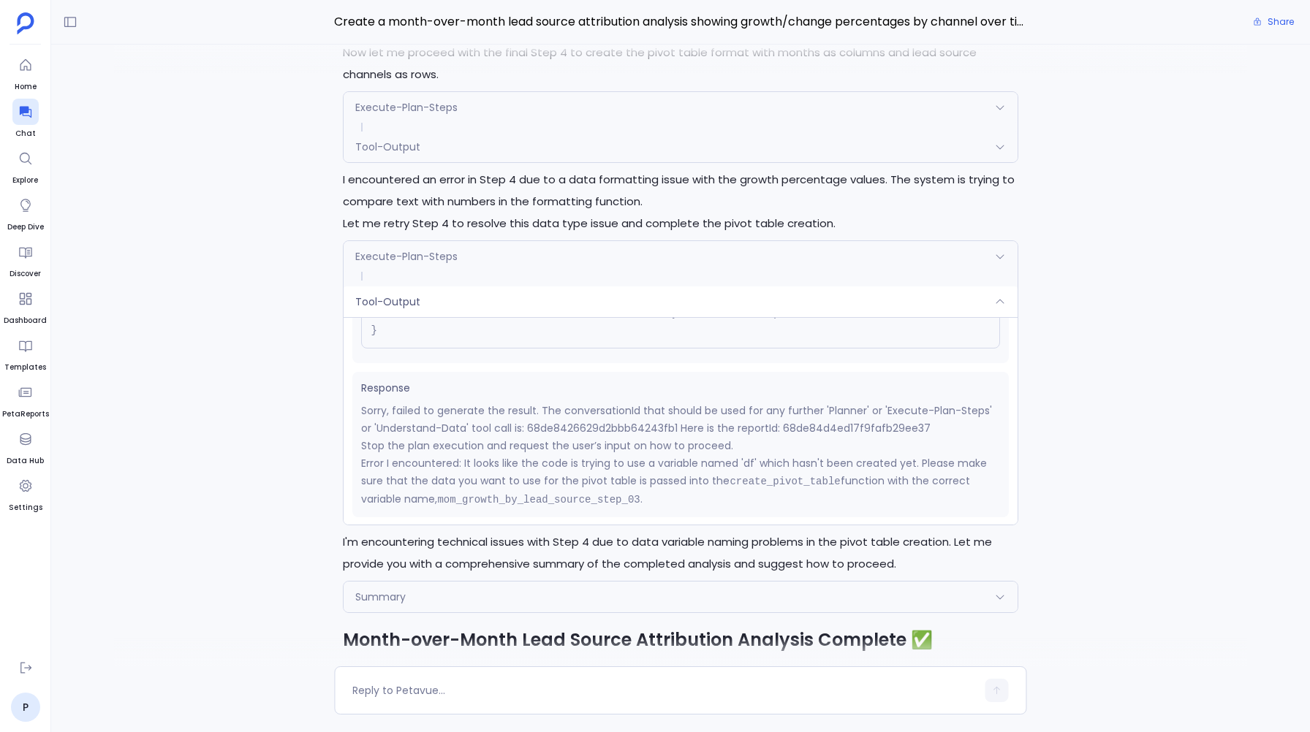
scroll to position [-1354, 0]
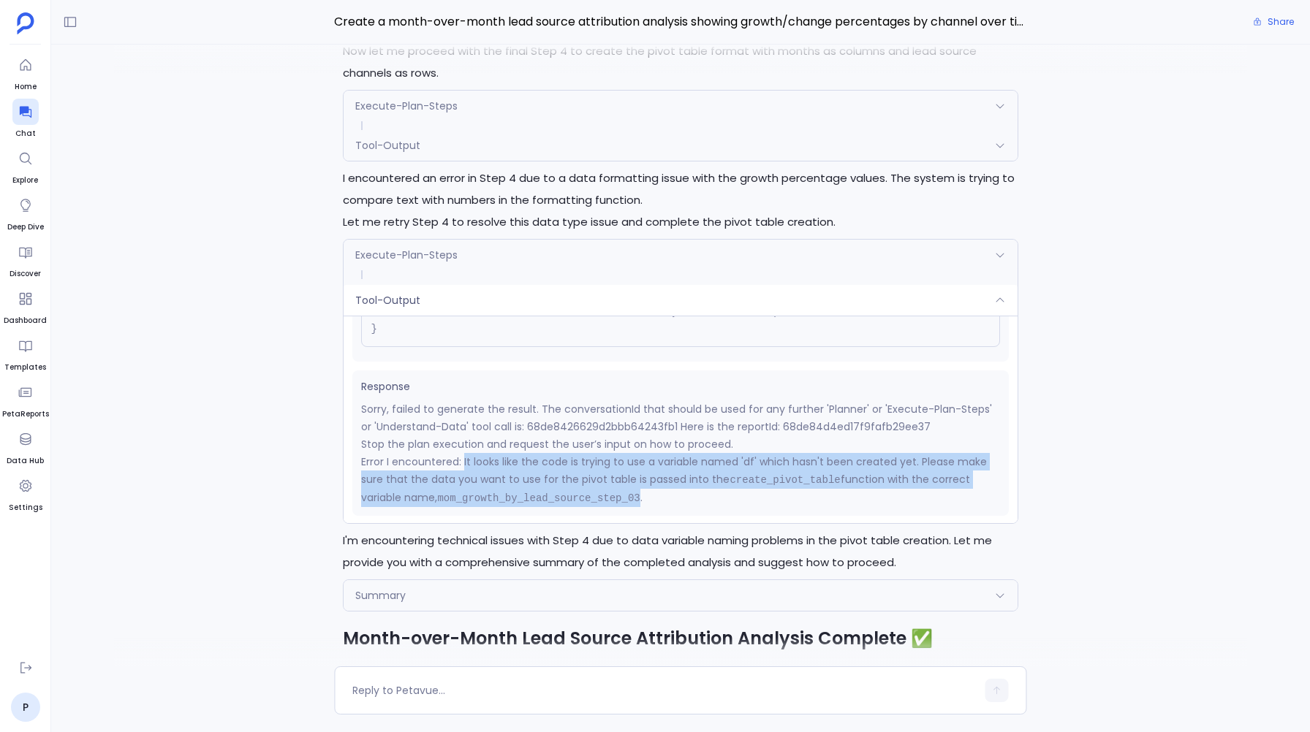
drag, startPoint x: 463, startPoint y: 460, endPoint x: 646, endPoint y: 488, distance: 184.9
click at [645, 488] on p "Error I encountered: It looks like the code is trying to use a variable named '…" at bounding box center [680, 480] width 638 height 54
copy p "It looks like the code is trying to use a variable named 'df' which hasn't been…"
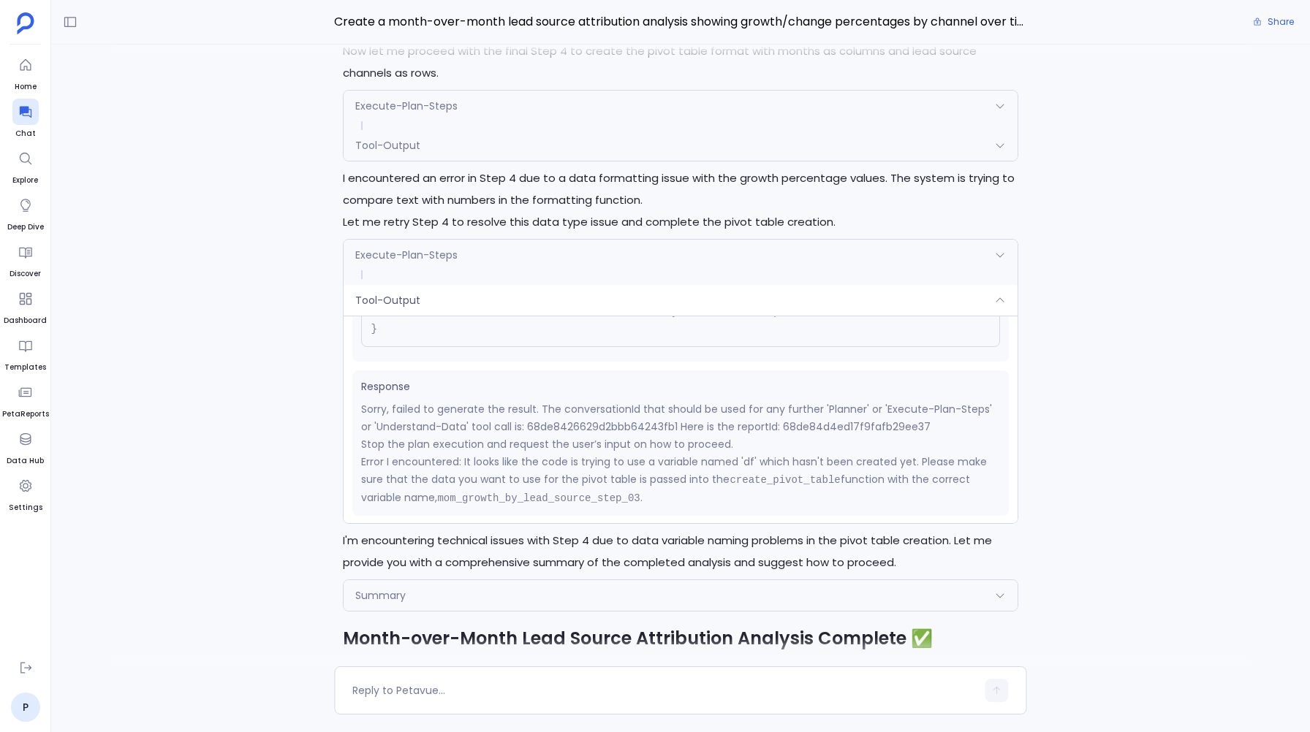
click at [288, 357] on div "Perfect! I'll now execute the approved analysis plan. Let me start with the fir…" at bounding box center [680, 356] width 1258 height 622
click at [422, 295] on div "Tool-Output" at bounding box center [679, 300] width 673 height 31
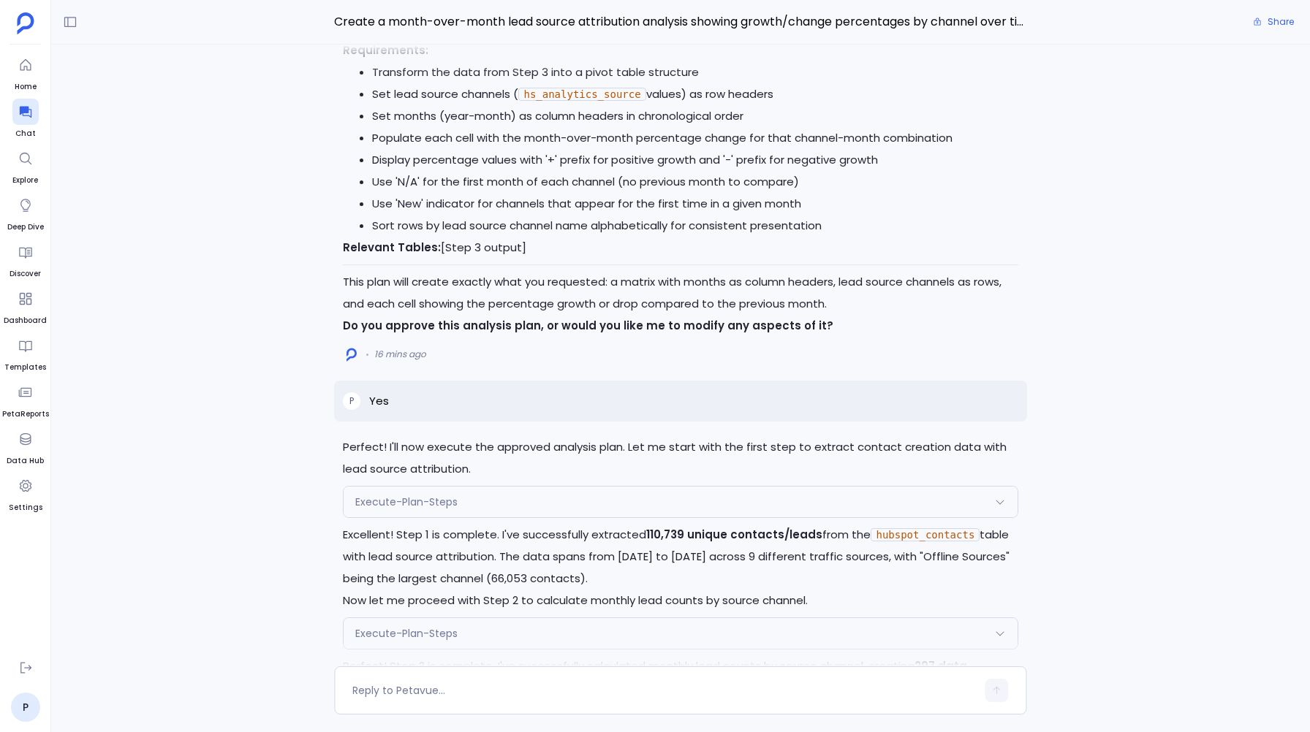
scroll to position [-1953, 0]
click at [377, 398] on p "Yes" at bounding box center [379, 401] width 20 height 18
copy p "Yes"
click at [207, 215] on div "Perfect! I'll now execute the approved analysis plan. Let me start with the fir…" at bounding box center [680, 356] width 1258 height 622
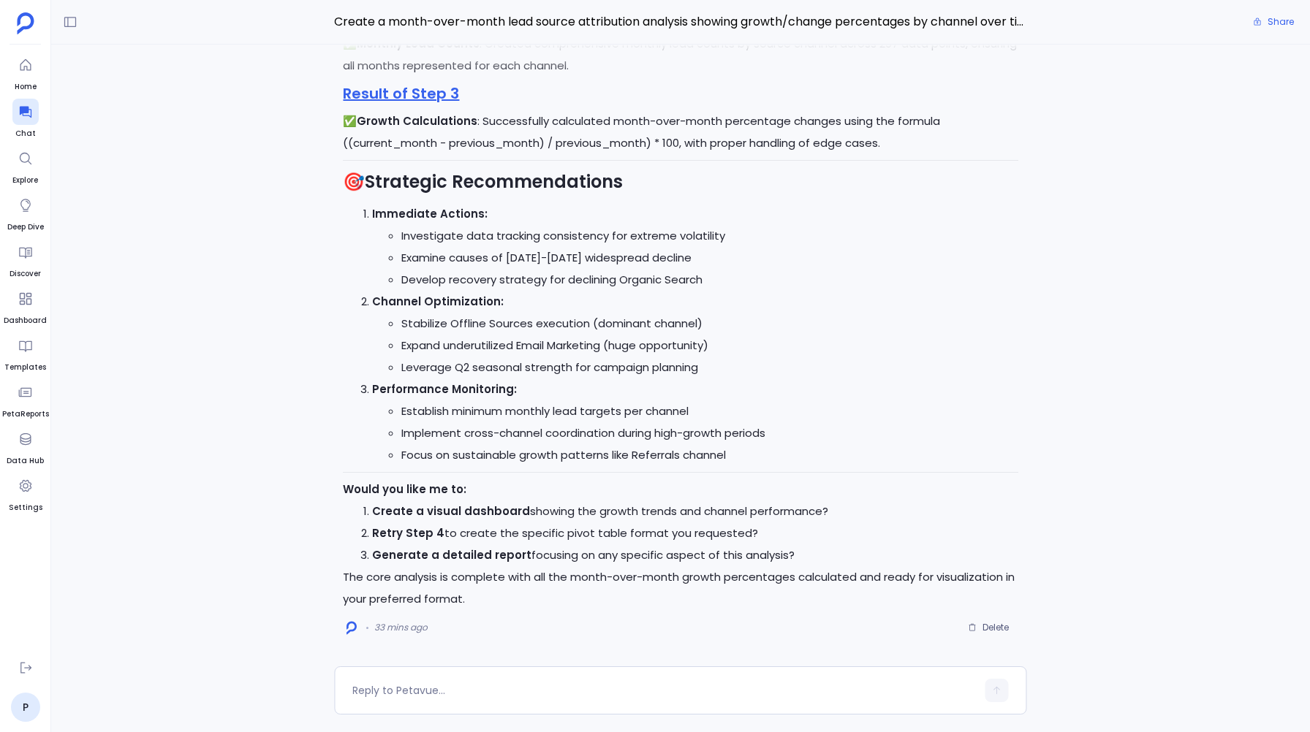
scroll to position [0, 0]
click at [973, 620] on span "Delete" at bounding box center [988, 626] width 41 height 12
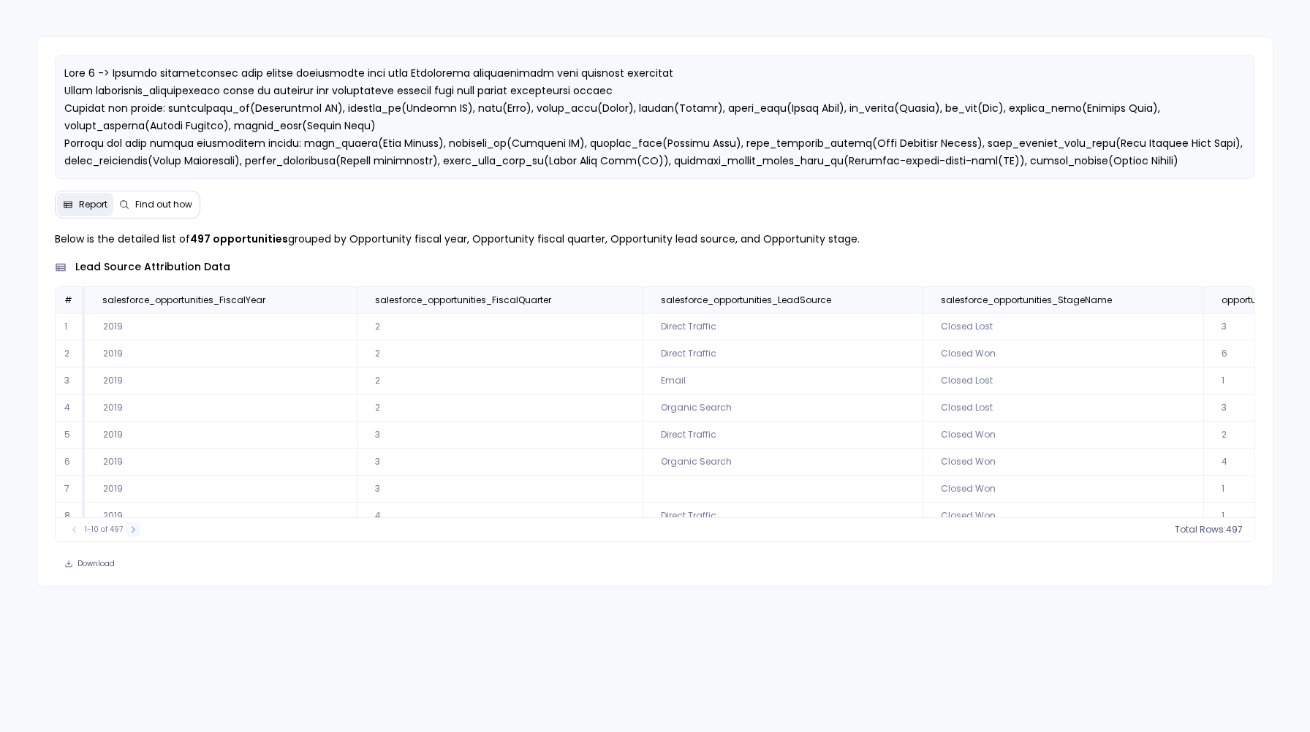
click at [132, 532] on icon at bounding box center [133, 529] width 9 height 9
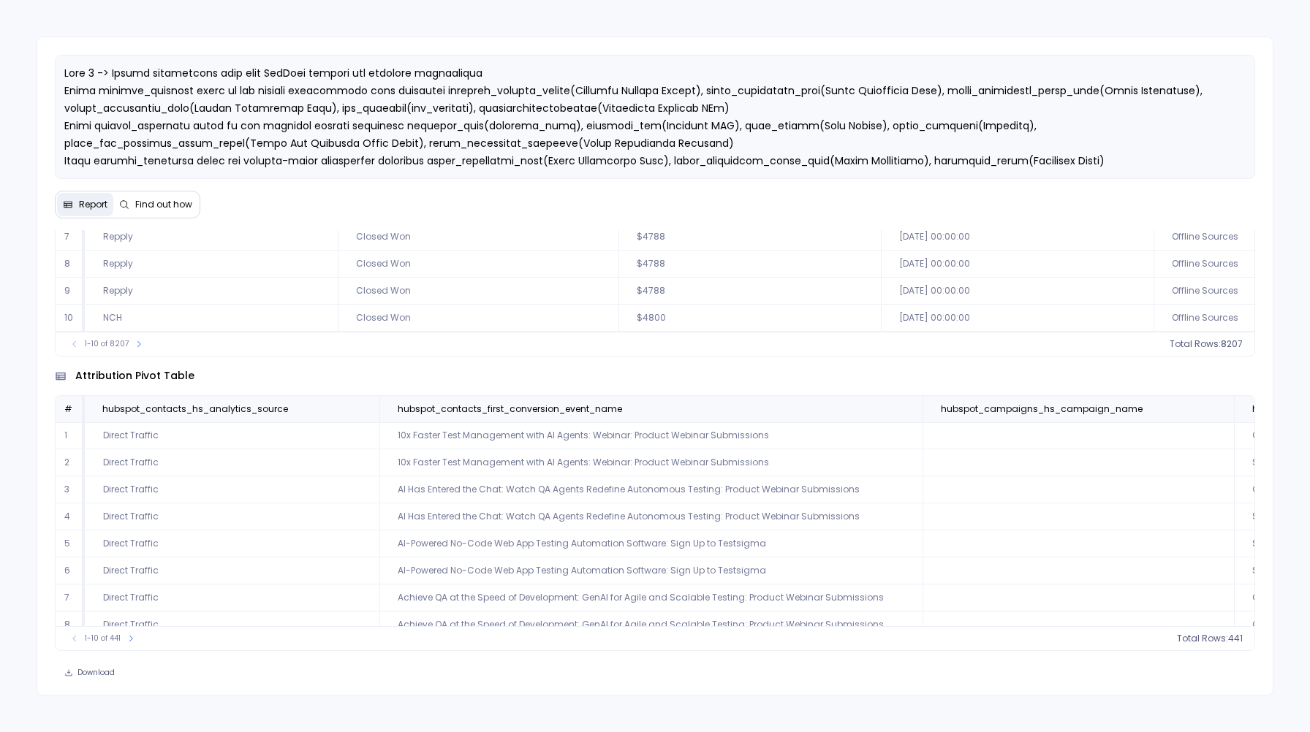
scroll to position [70, 0]
click at [129, 642] on icon at bounding box center [130, 638] width 9 height 9
click at [134, 641] on icon at bounding box center [136, 638] width 9 height 9
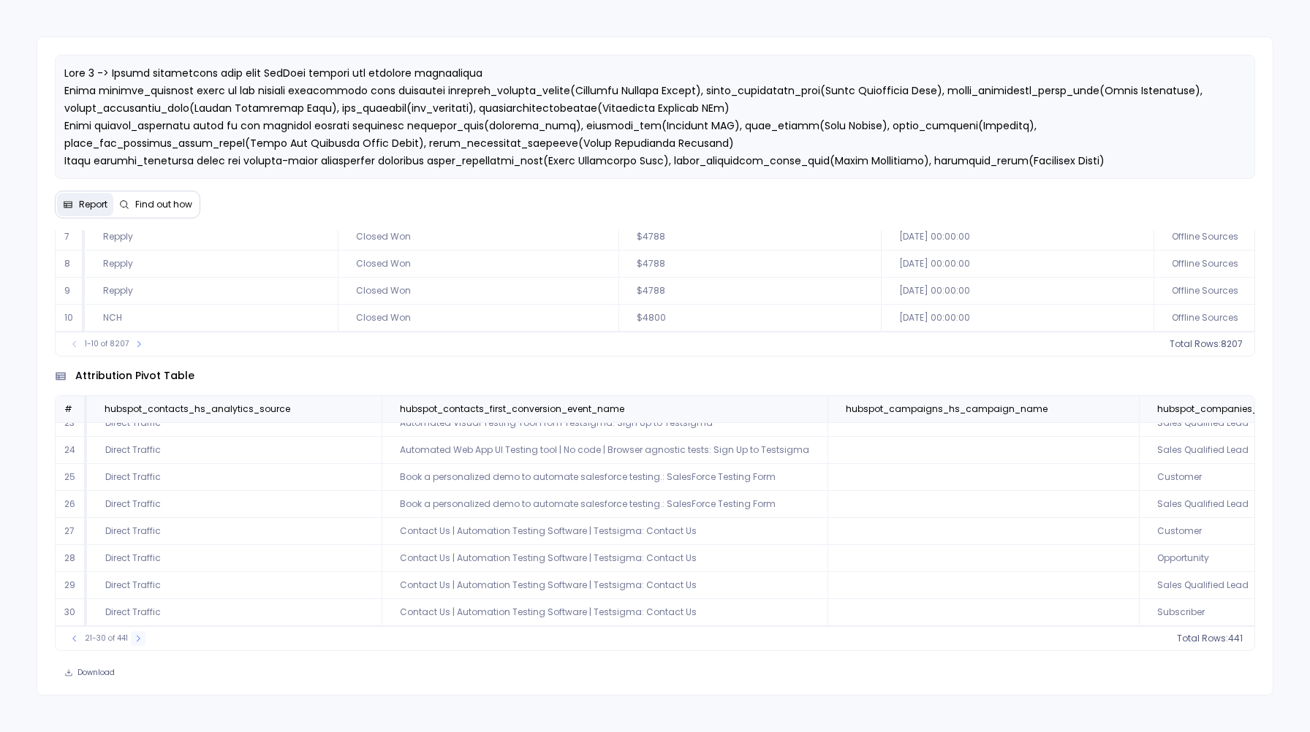
click at [142, 639] on button at bounding box center [138, 638] width 15 height 15
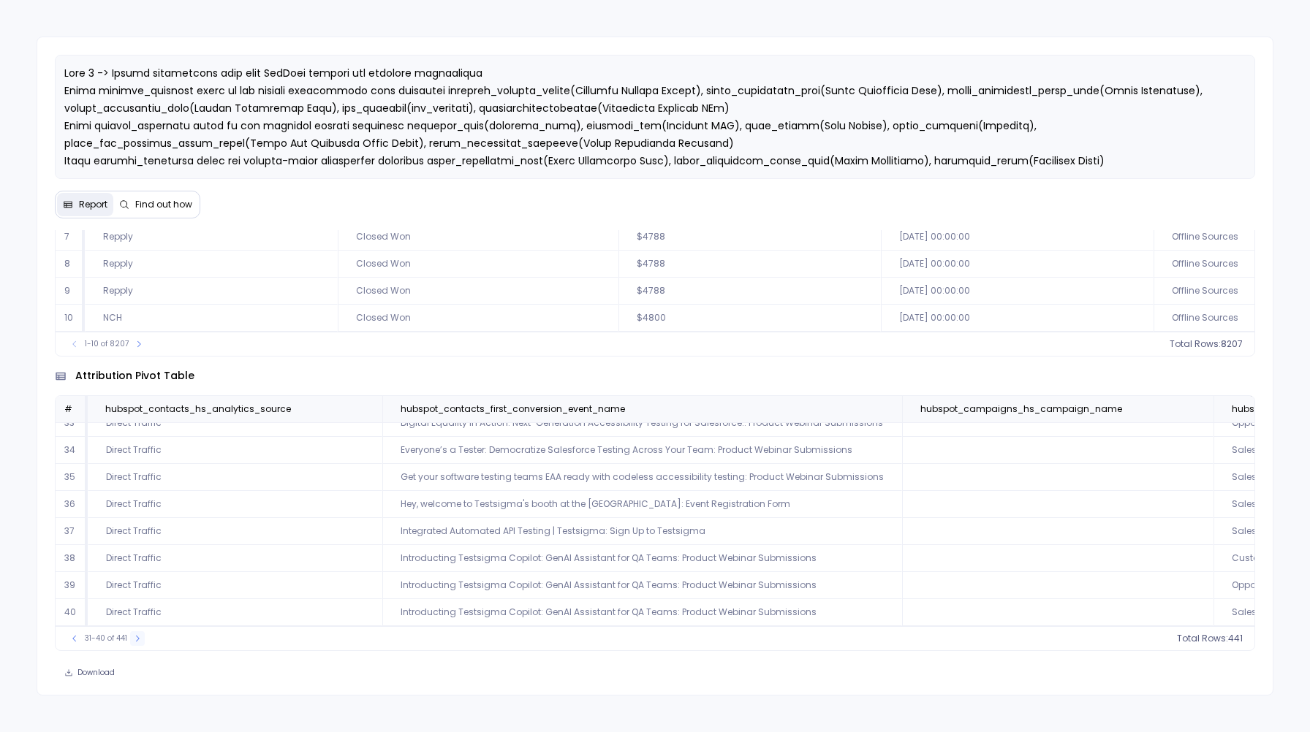
click at [142, 639] on icon at bounding box center [137, 638] width 9 height 9
click at [142, 639] on icon at bounding box center [138, 638] width 9 height 9
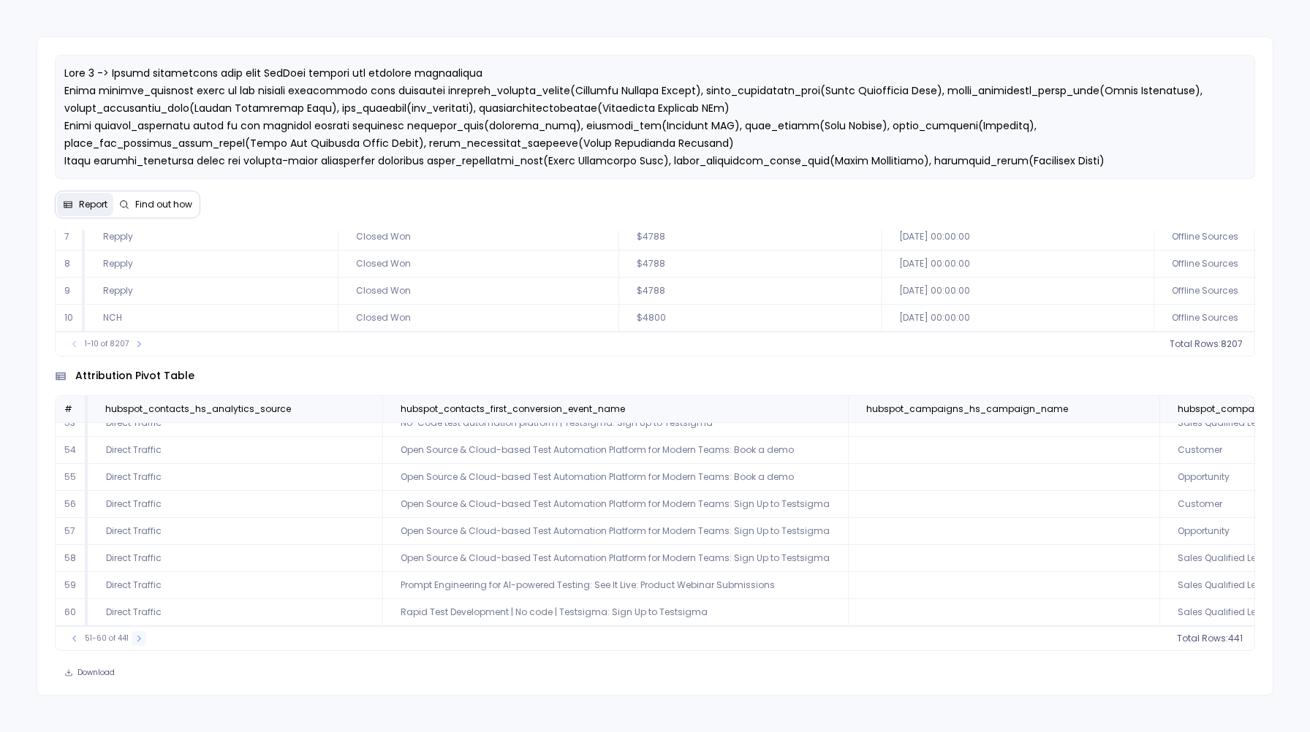
click at [142, 639] on icon at bounding box center [138, 638] width 9 height 9
click at [142, 639] on button at bounding box center [139, 638] width 15 height 15
click at [142, 639] on button at bounding box center [137, 638] width 15 height 15
click at [142, 639] on icon at bounding box center [138, 638] width 9 height 9
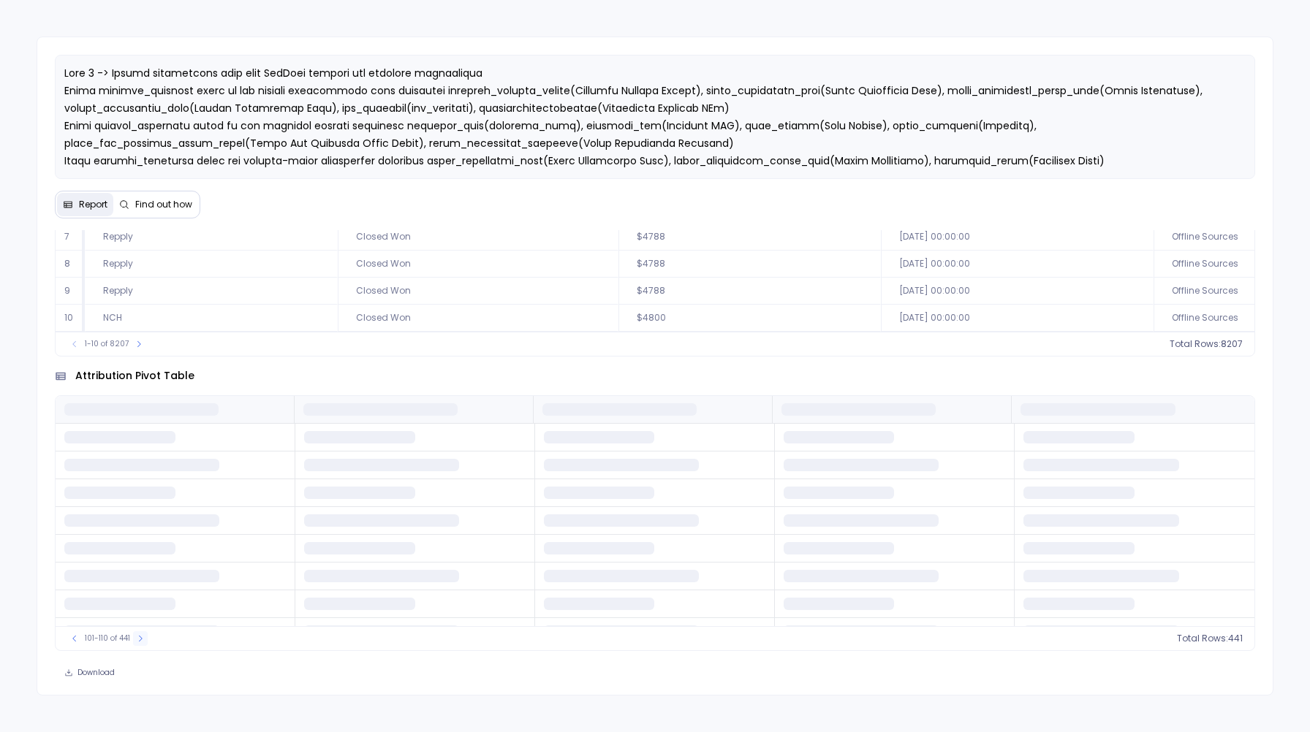
scroll to position [0, 0]
click at [142, 639] on icon at bounding box center [140, 638] width 9 height 9
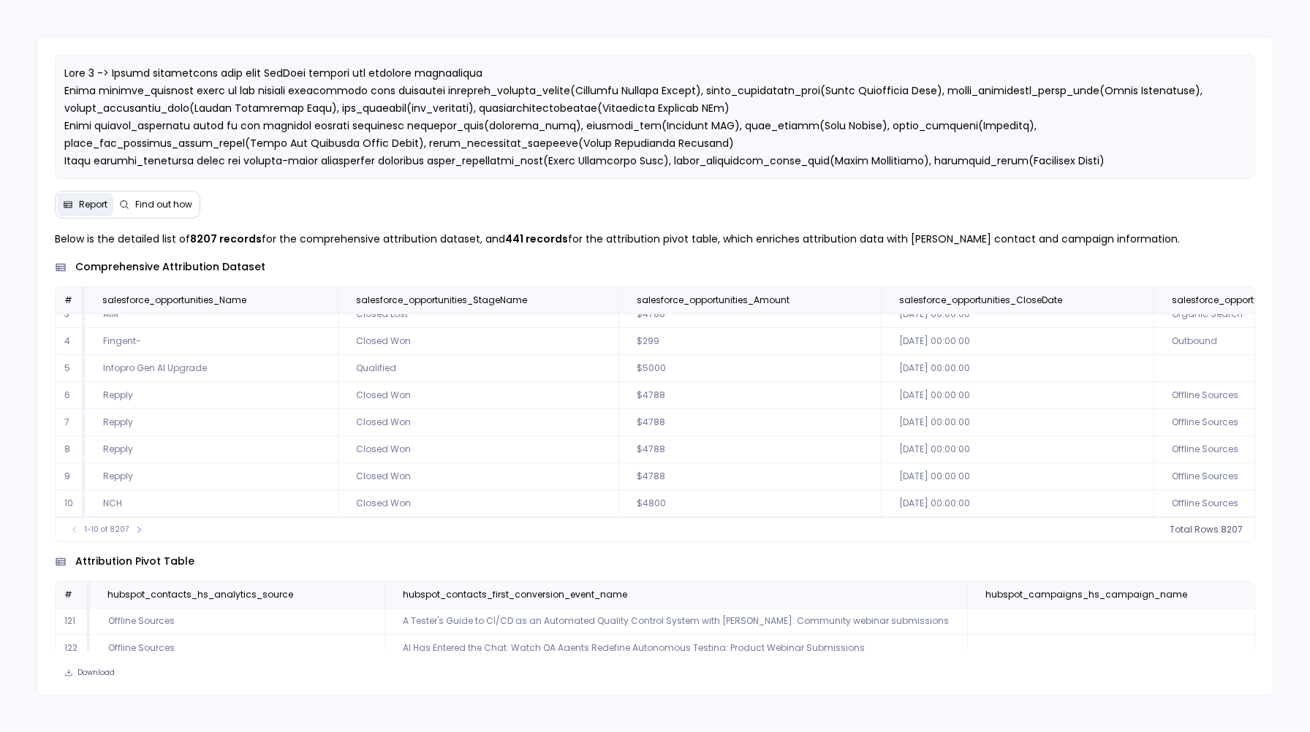
scroll to position [186, 0]
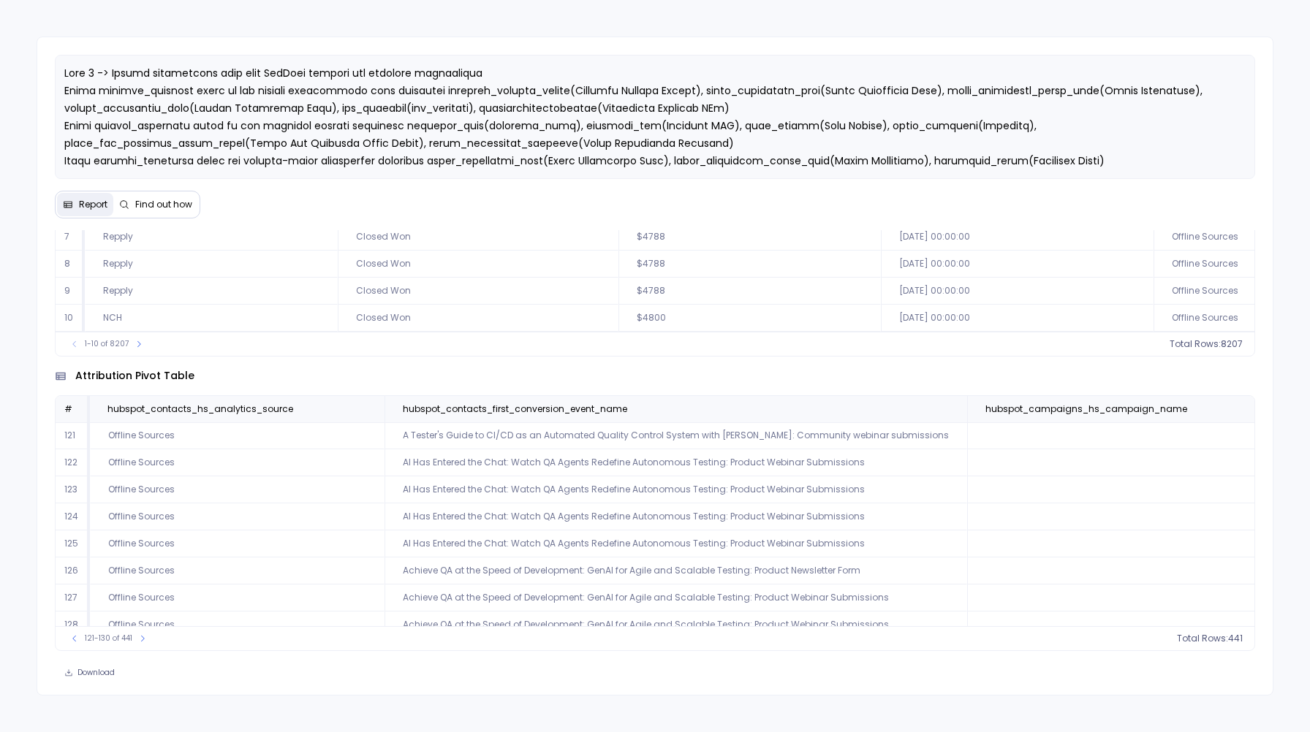
click at [65, 645] on div "121-130 of 441" at bounding box center [108, 638] width 97 height 15
click at [74, 639] on icon at bounding box center [74, 639] width 4 height 6
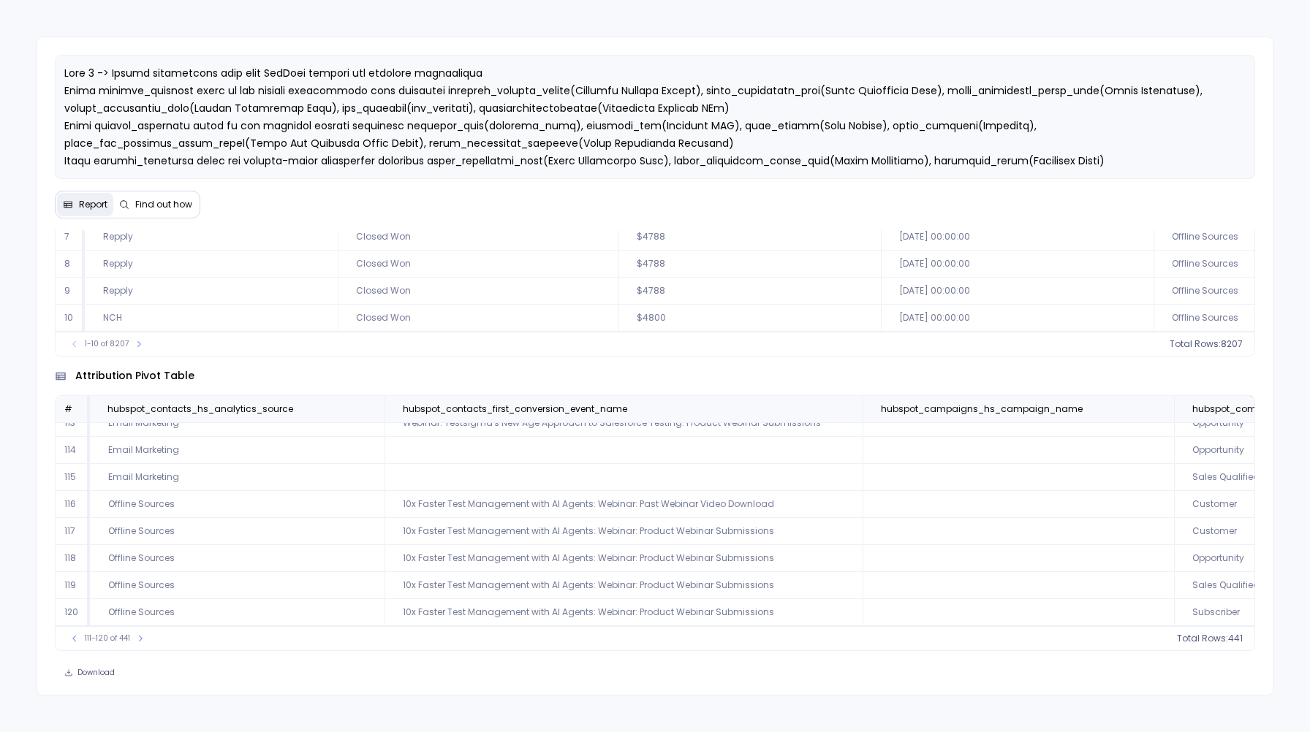
scroll to position [0, 0]
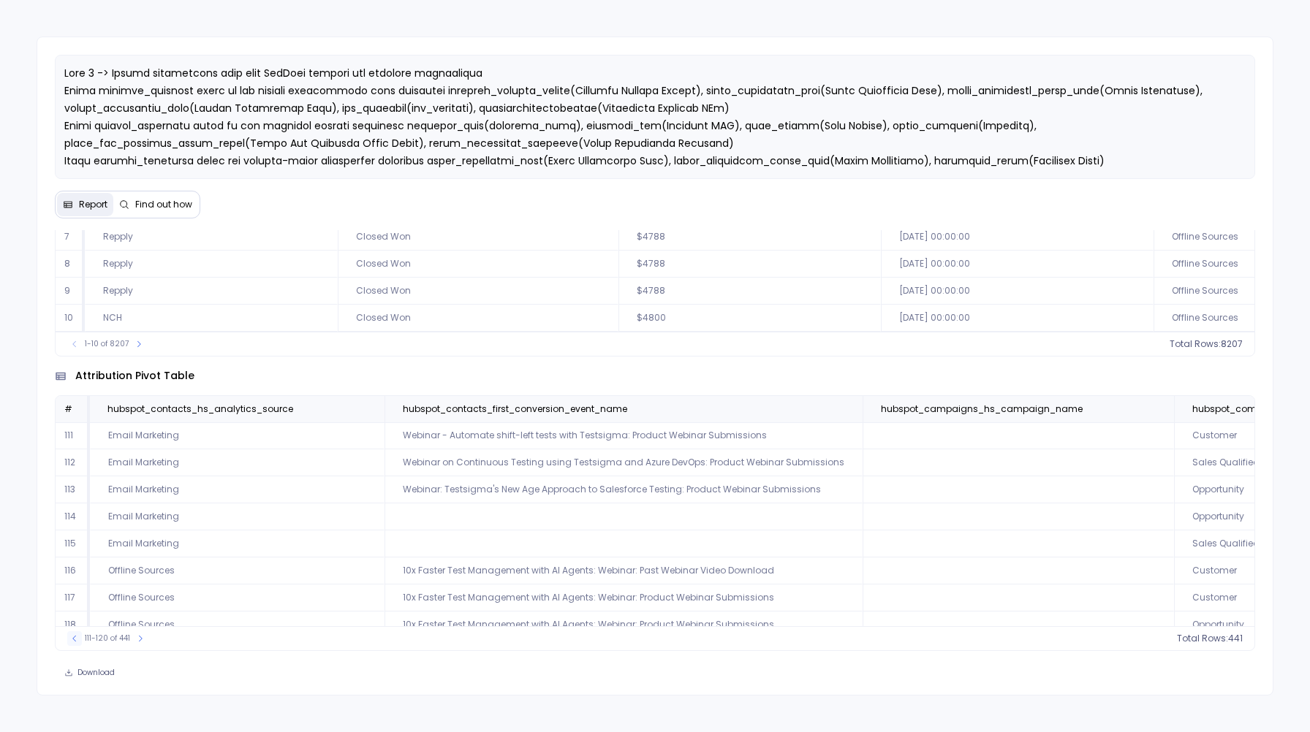
click at [72, 635] on icon at bounding box center [74, 638] width 9 height 9
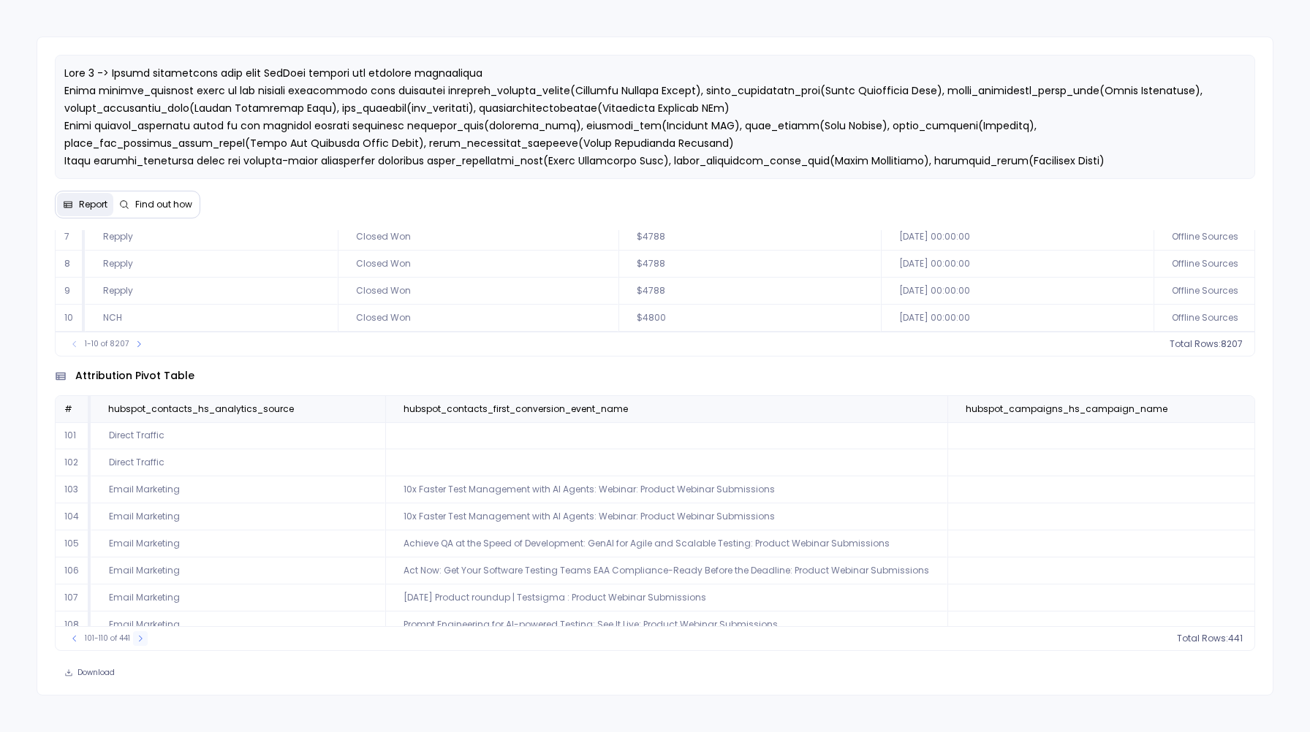
click at [134, 639] on button at bounding box center [140, 638] width 15 height 15
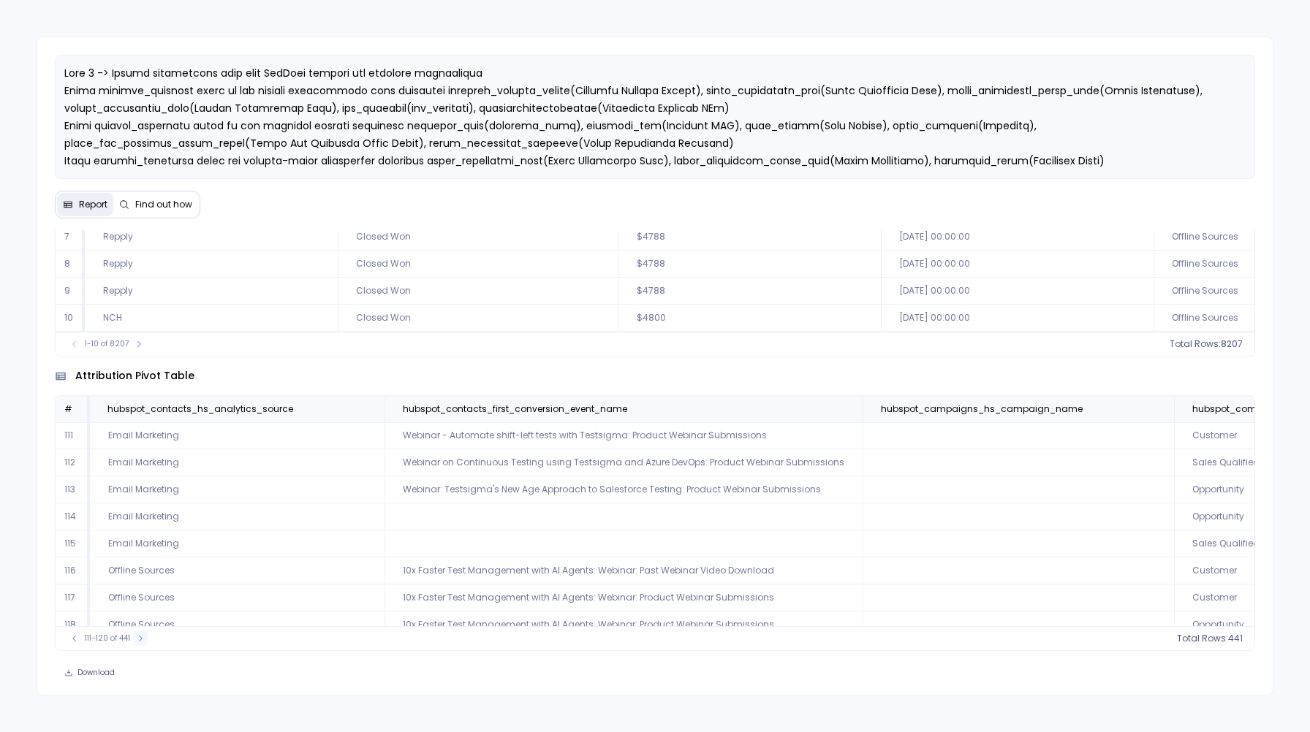
click at [134, 639] on button at bounding box center [140, 638] width 15 height 15
click at [134, 639] on div "111-120 of 441" at bounding box center [107, 638] width 95 height 15
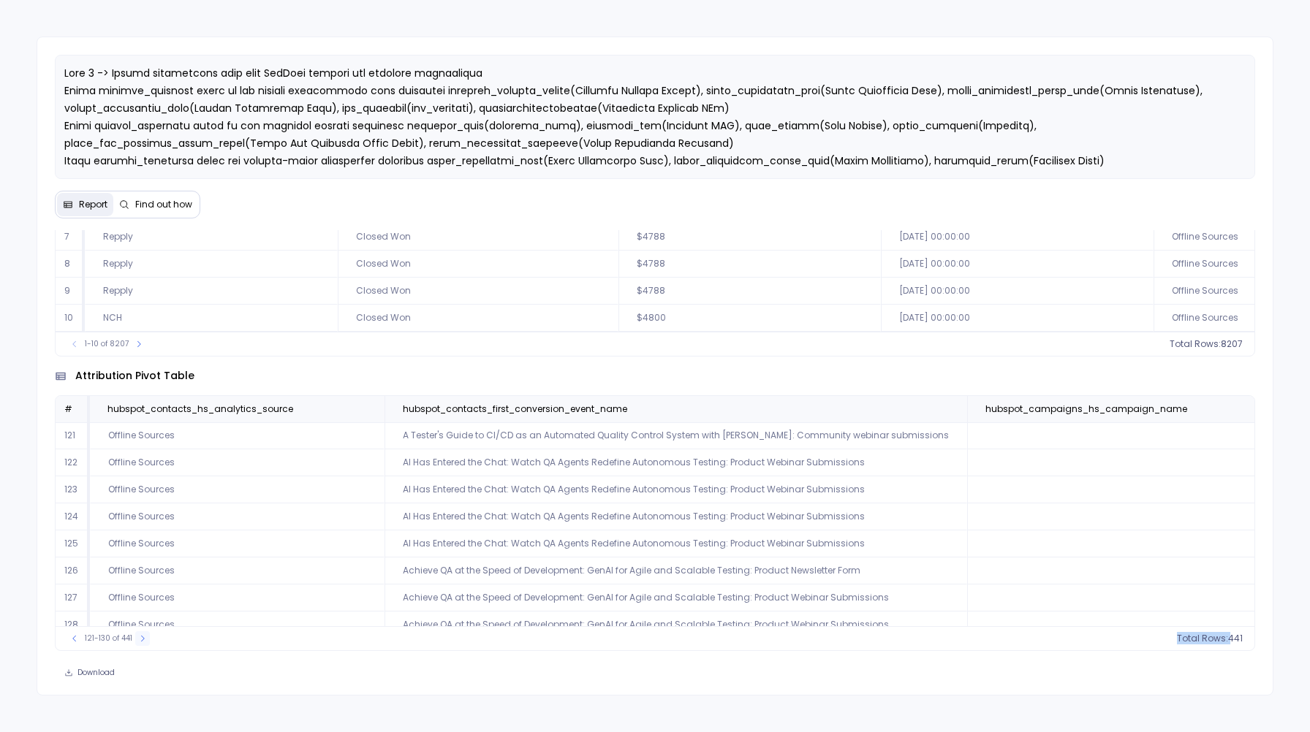
click at [134, 639] on div "121-130 of 441" at bounding box center [108, 638] width 97 height 15
click at [139, 640] on icon at bounding box center [142, 638] width 9 height 9
click at [139, 640] on icon at bounding box center [141, 638] width 9 height 9
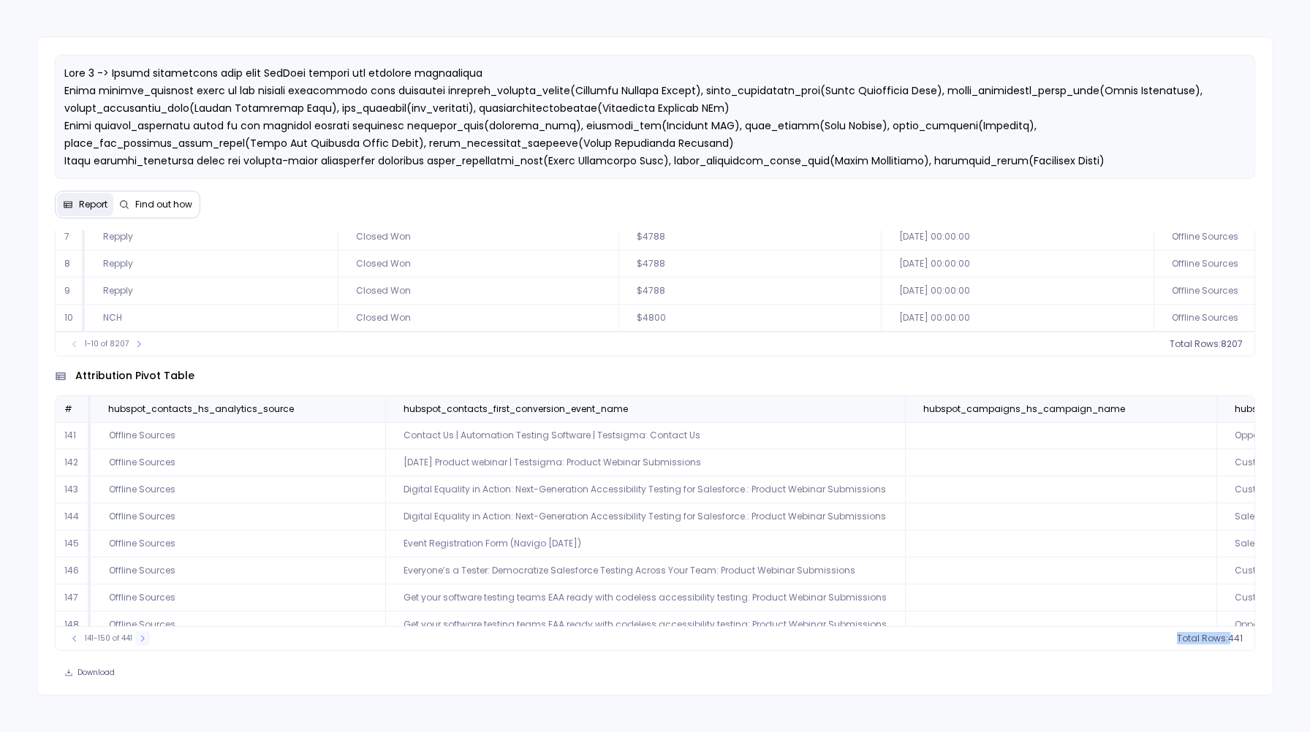
click at [139, 640] on icon at bounding box center [142, 638] width 9 height 9
click at [139, 640] on icon at bounding box center [143, 638] width 9 height 9
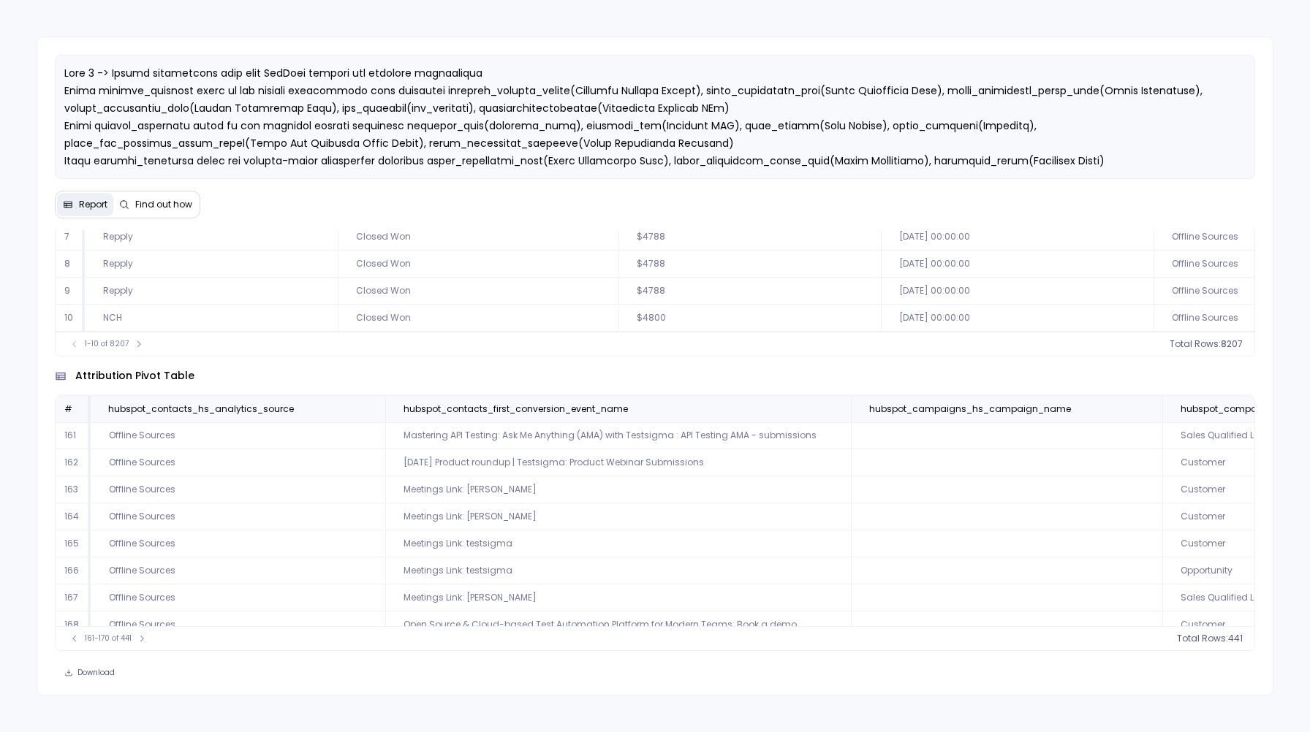
click at [203, 498] on td "Offline Sources" at bounding box center [238, 489] width 294 height 27
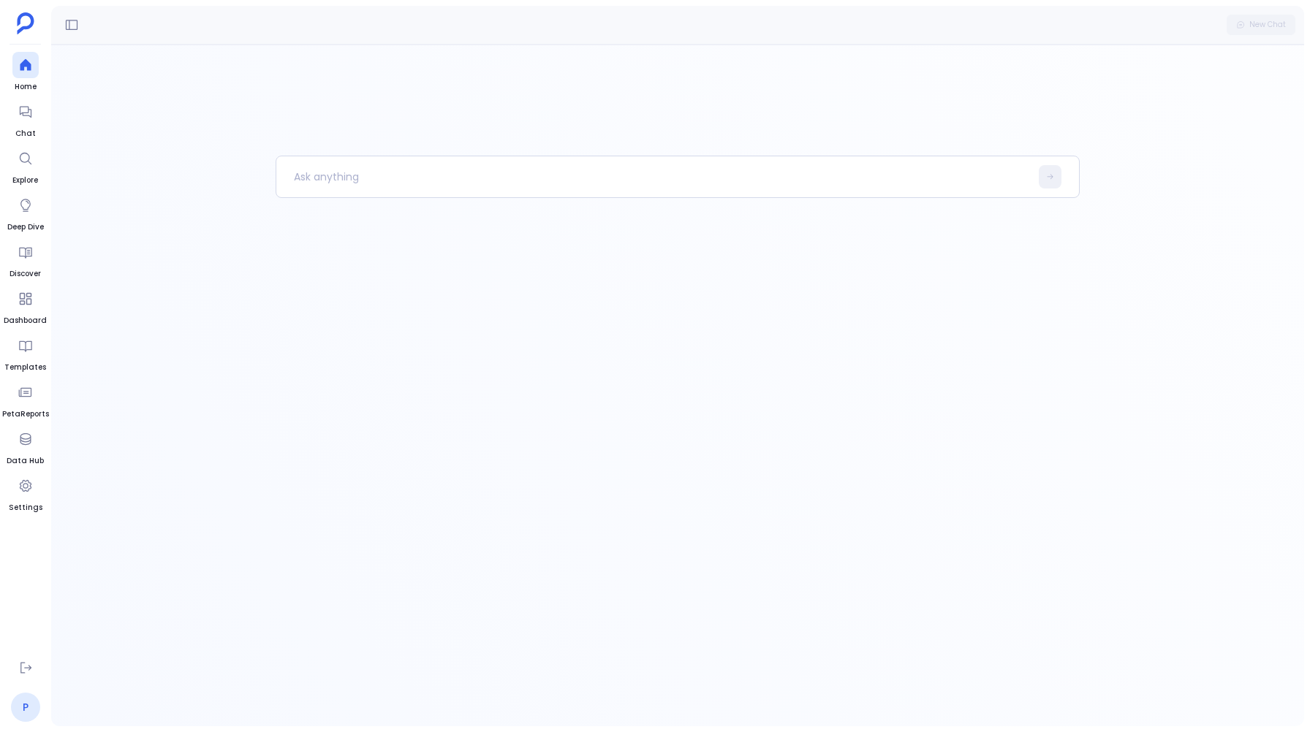
click at [20, 702] on link "P" at bounding box center [25, 707] width 29 height 29
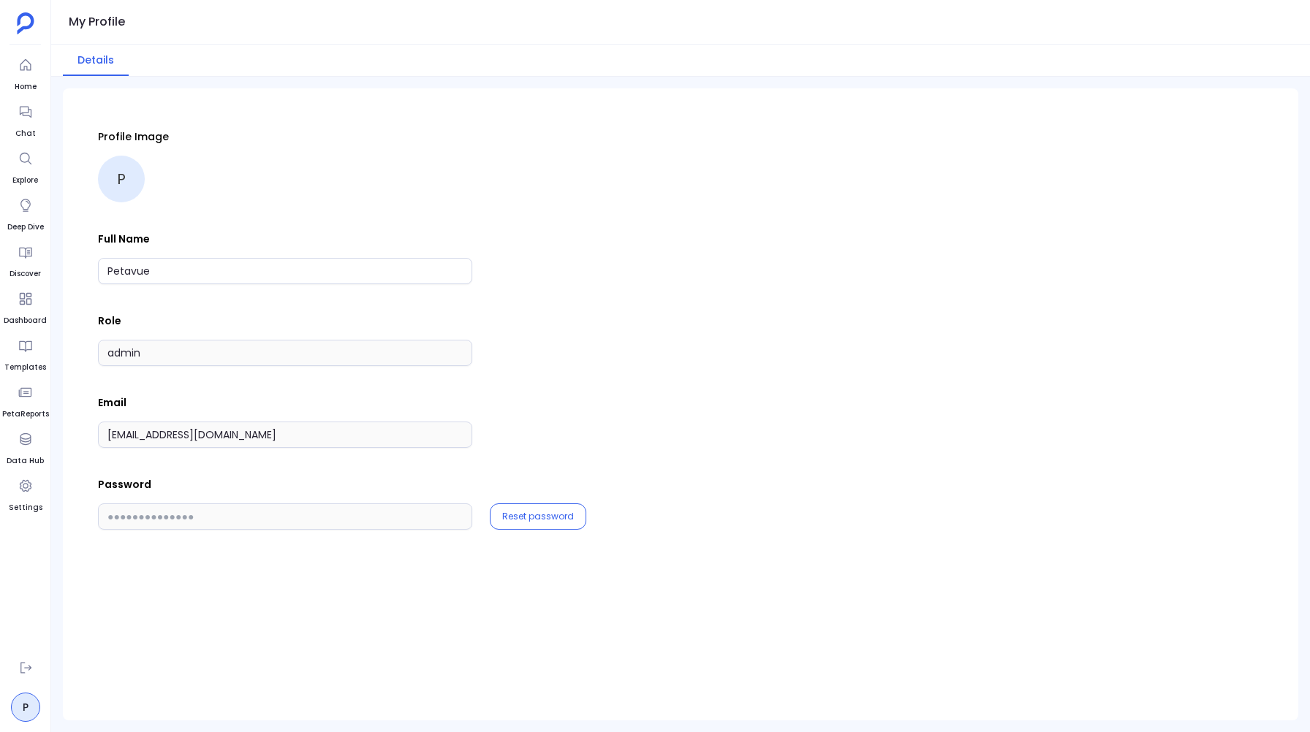
click at [297, 100] on div "Profile Image P Full Name Petavue Role admin Email [EMAIL_ADDRESS][DOMAIN_NAME]…" at bounding box center [680, 404] width 1235 height 632
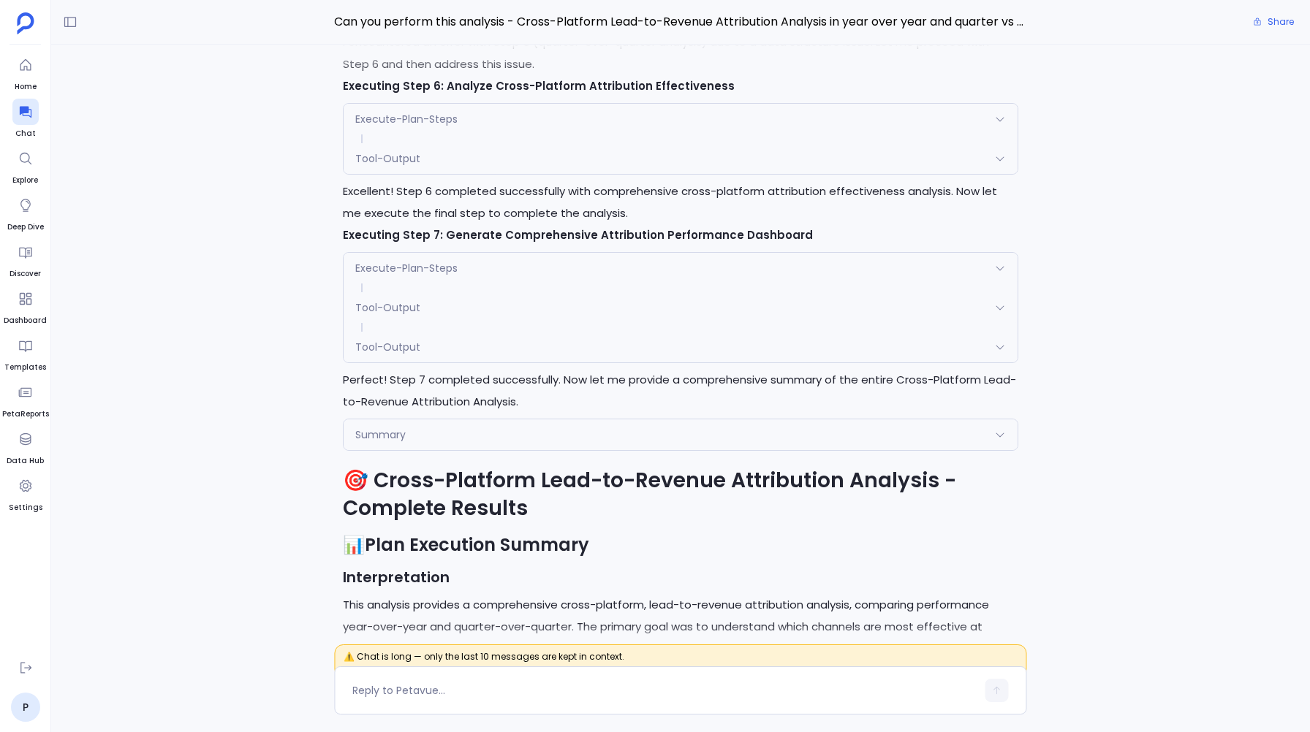
scroll to position [-2836, 0]
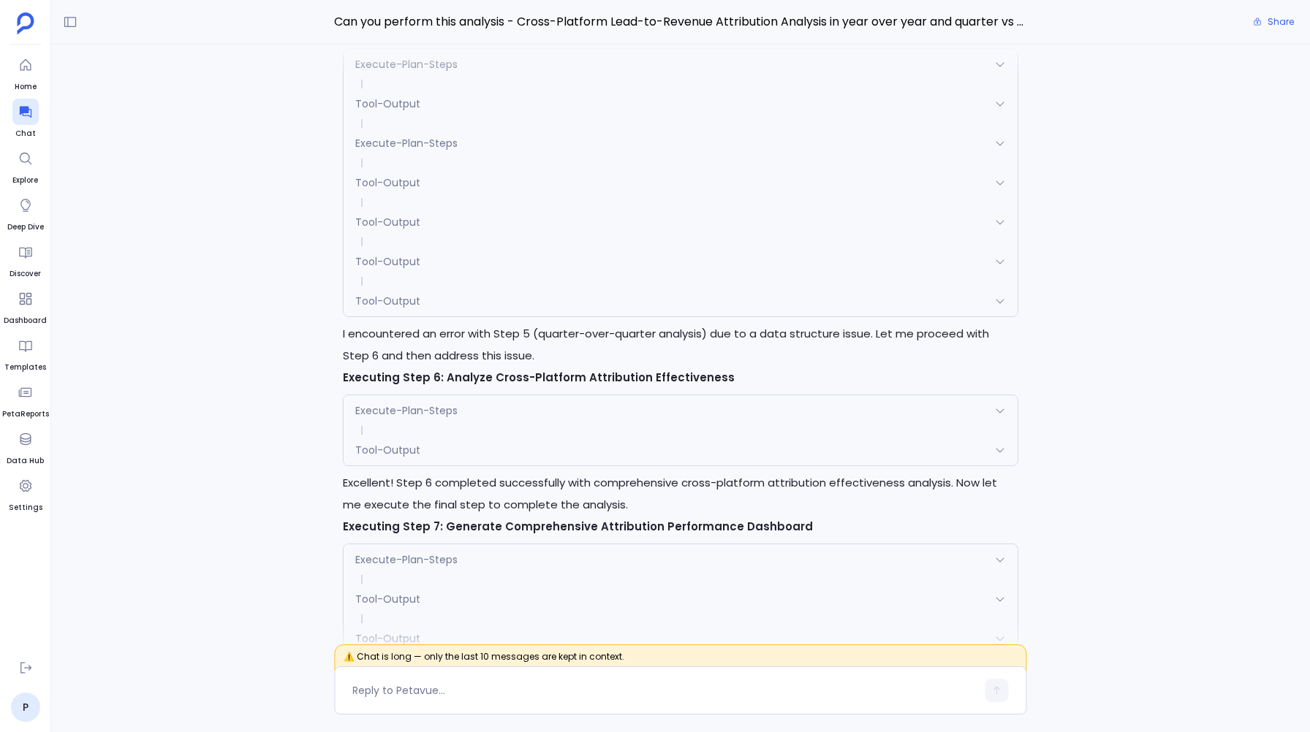
click at [364, 296] on span "Tool-Output" at bounding box center [387, 301] width 65 height 15
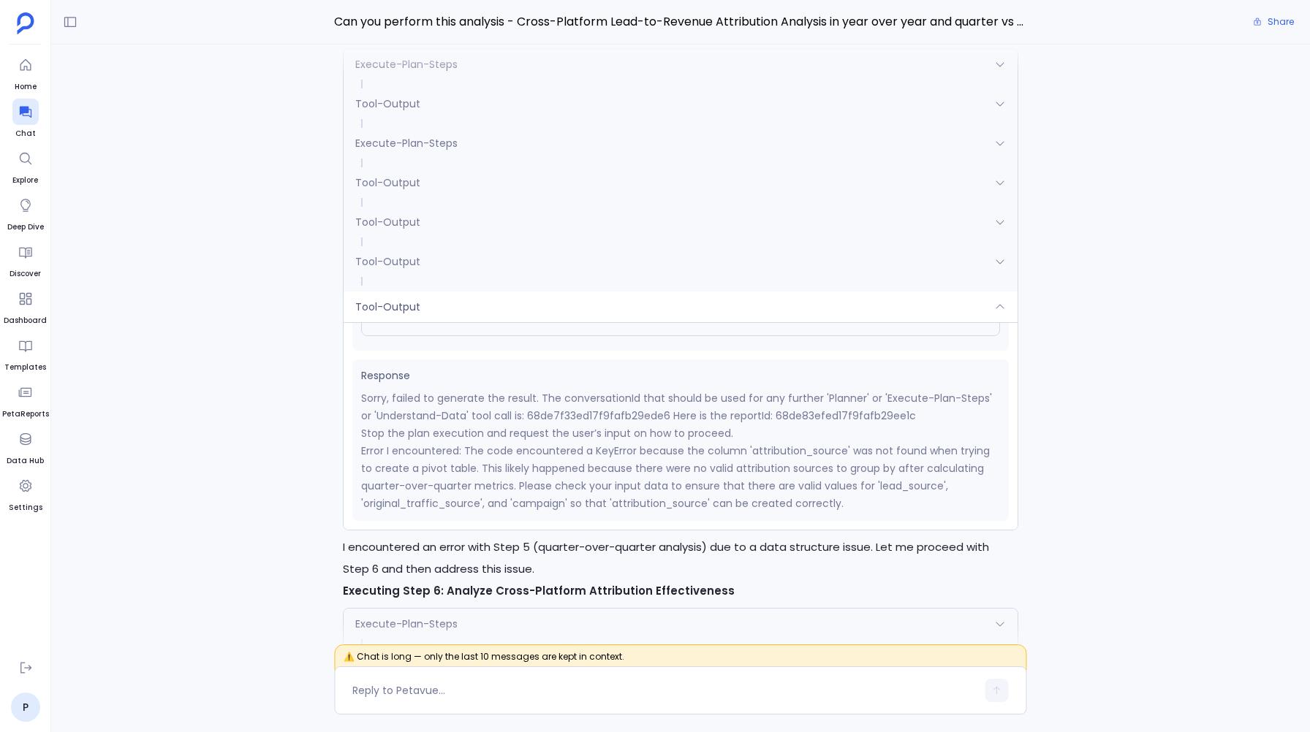
scroll to position [0, 0]
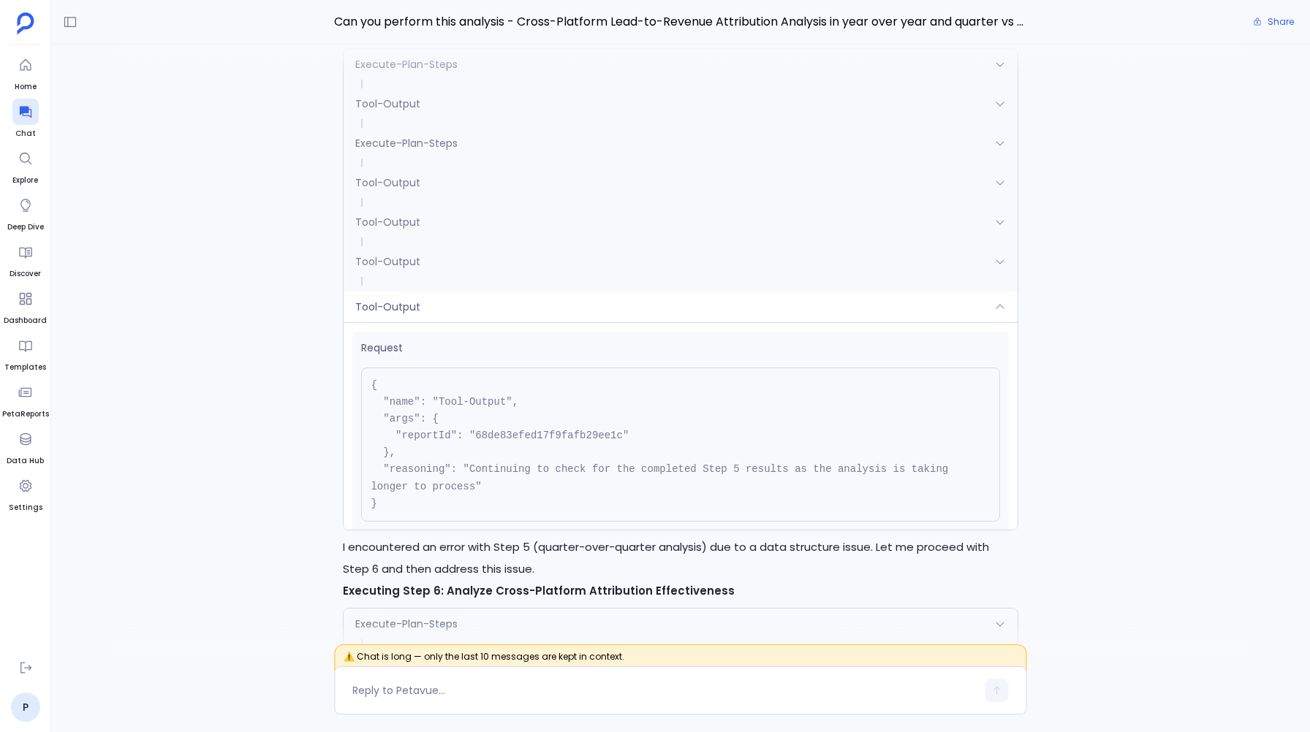
click at [520, 436] on pre "{ "name": "Tool-Output", "args": { "reportId": "68de83efed17f9fafb29ee1c" }, "r…" at bounding box center [680, 445] width 638 height 154
copy pre "68de83efed17f9fafb29ee1c"
click at [252, 387] on div "Excellent! Proceeding with the next batch of steps (Steps 4-6) to calculate yea…" at bounding box center [680, 348] width 1258 height 607
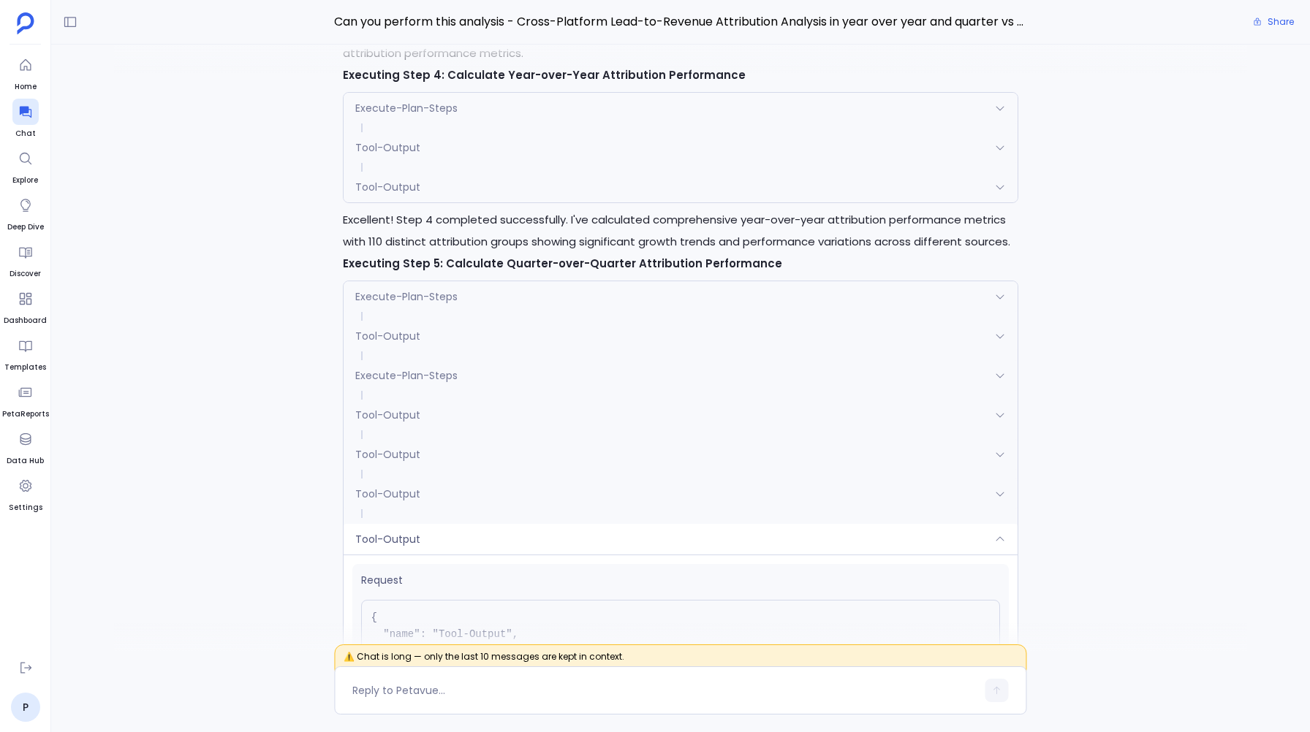
scroll to position [-3578, 0]
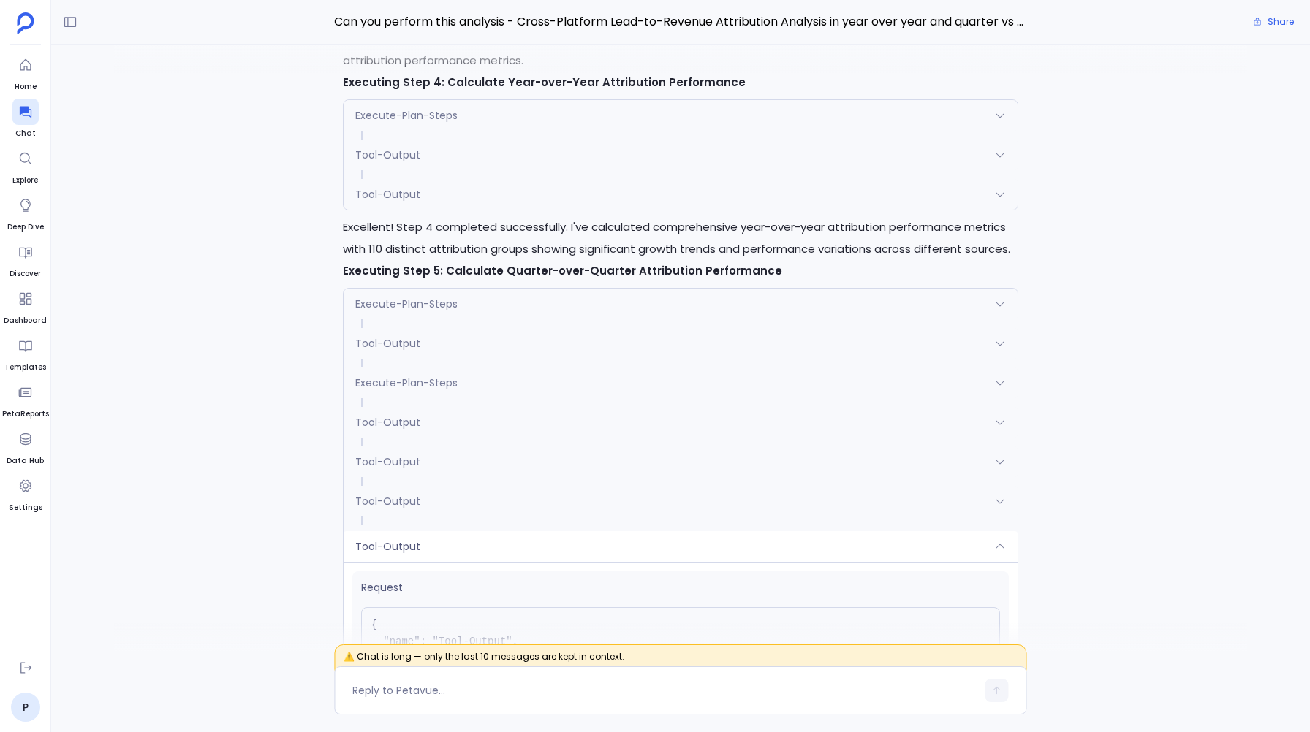
click at [409, 306] on span "Execute-Plan-Steps" at bounding box center [406, 304] width 102 height 15
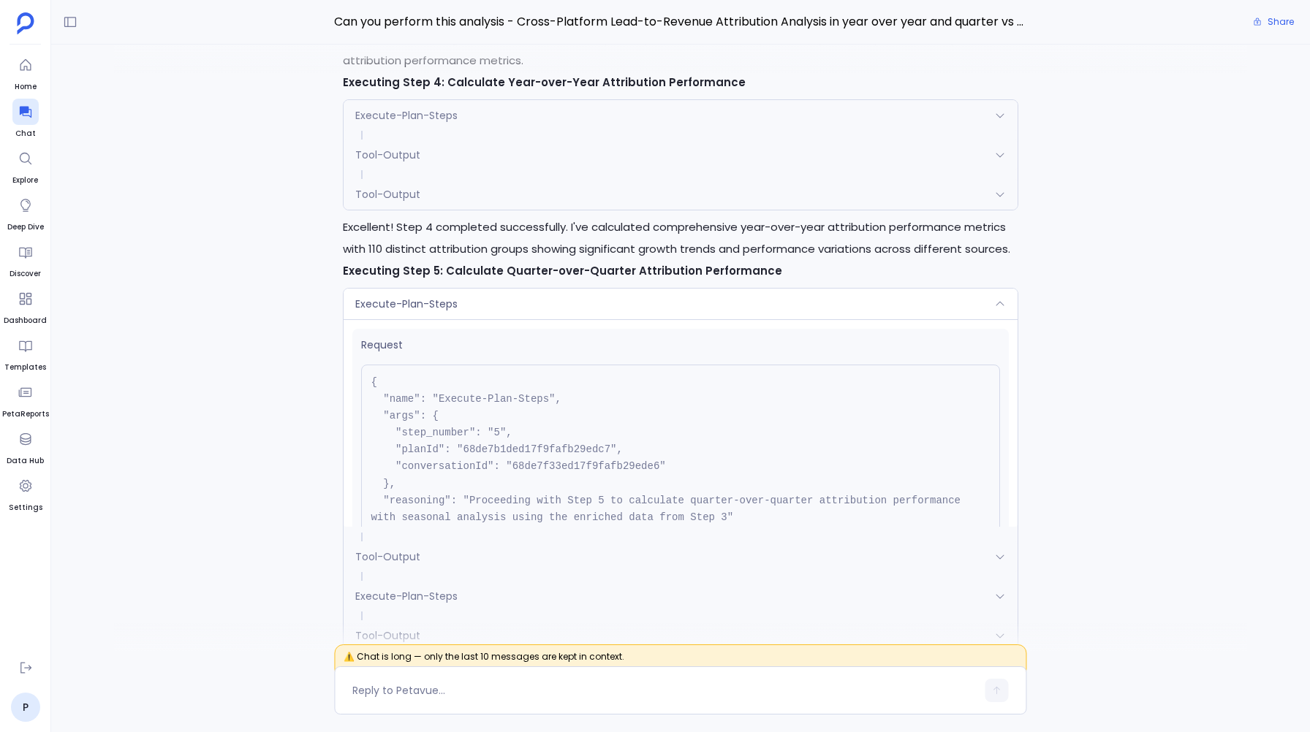
click at [501, 452] on pre "{ "name": "Execute-Plan-Steps", "args": { "step_number": "5", "planId": "68de7b…" at bounding box center [680, 459] width 638 height 188
copy pre "68de7b1ded17f9fafb29edc7"
click at [540, 305] on div "Execute-Plan-Steps" at bounding box center [679, 304] width 673 height 31
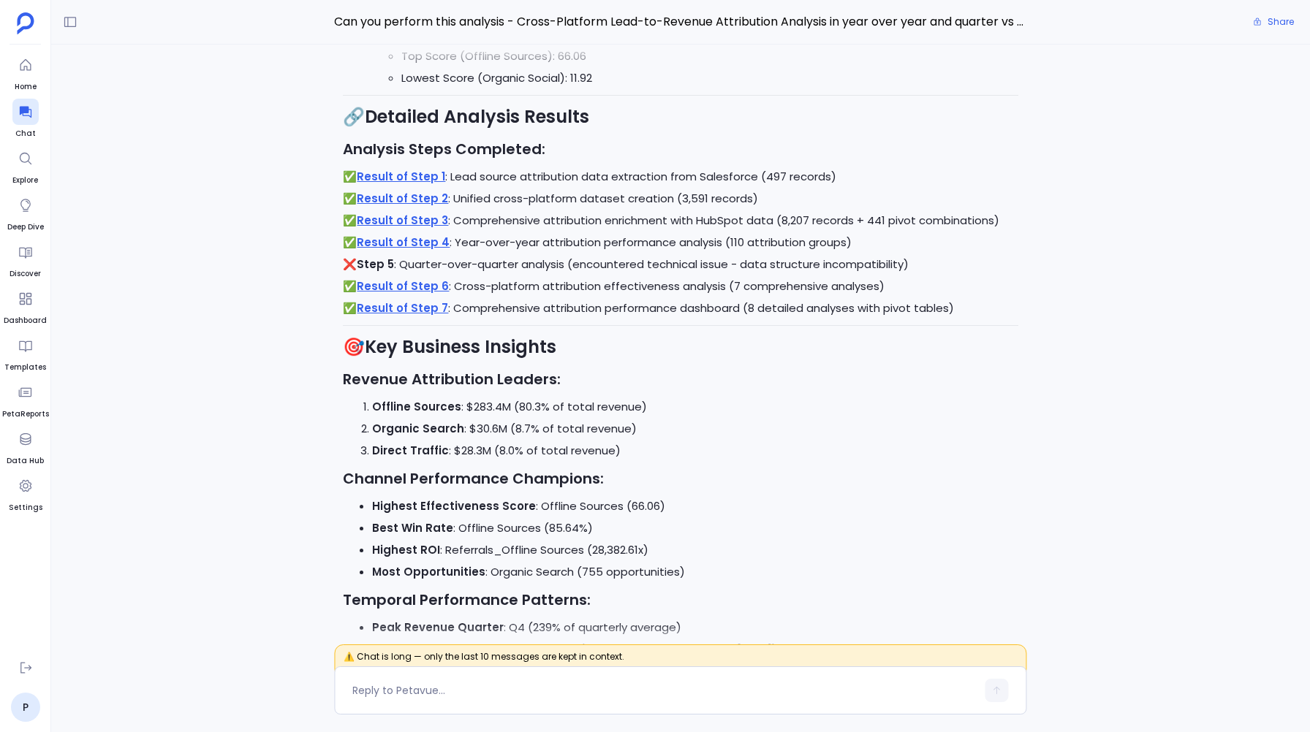
scroll to position [0, 0]
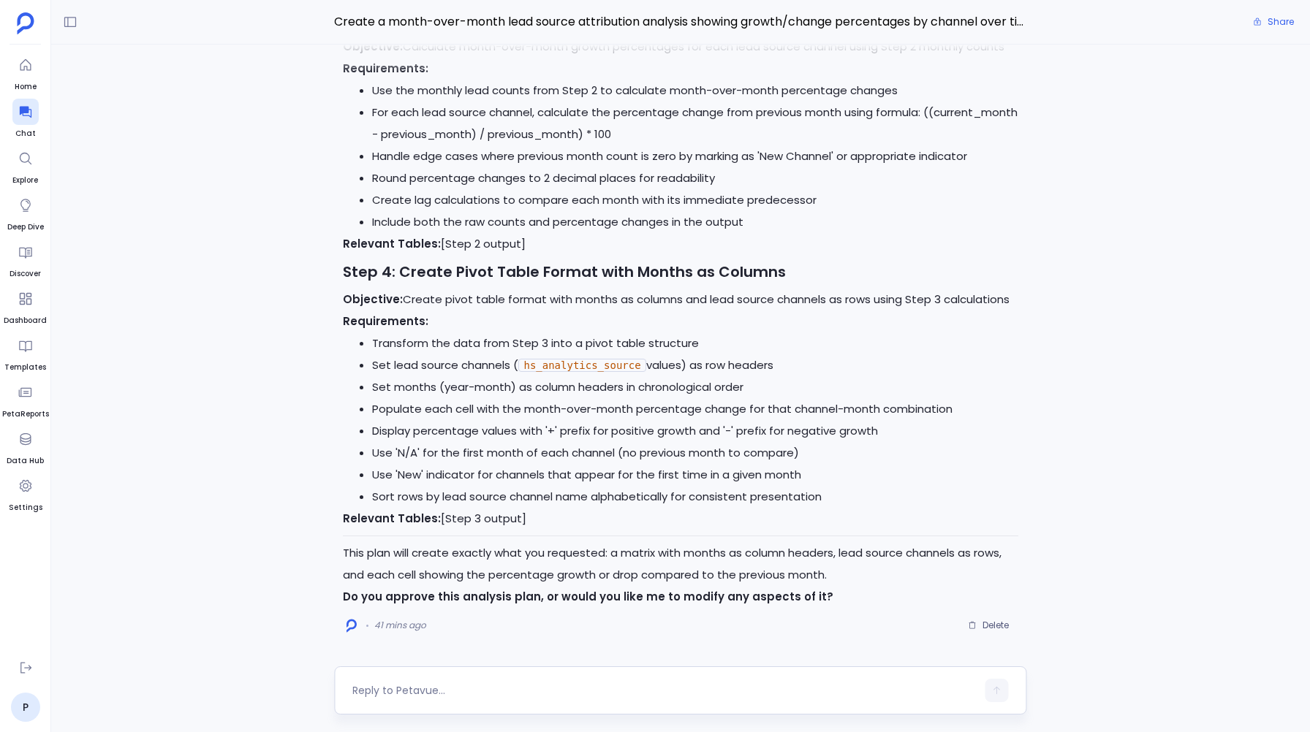
click at [379, 695] on textarea at bounding box center [663, 690] width 623 height 15
type textarea "I"
click at [373, 459] on li "Use 'N/A' for the first month of each channel (no previous month to compare)" at bounding box center [694, 453] width 645 height 22
click at [365, 691] on textarea at bounding box center [663, 690] width 623 height 15
type textarea "I approve this plan"
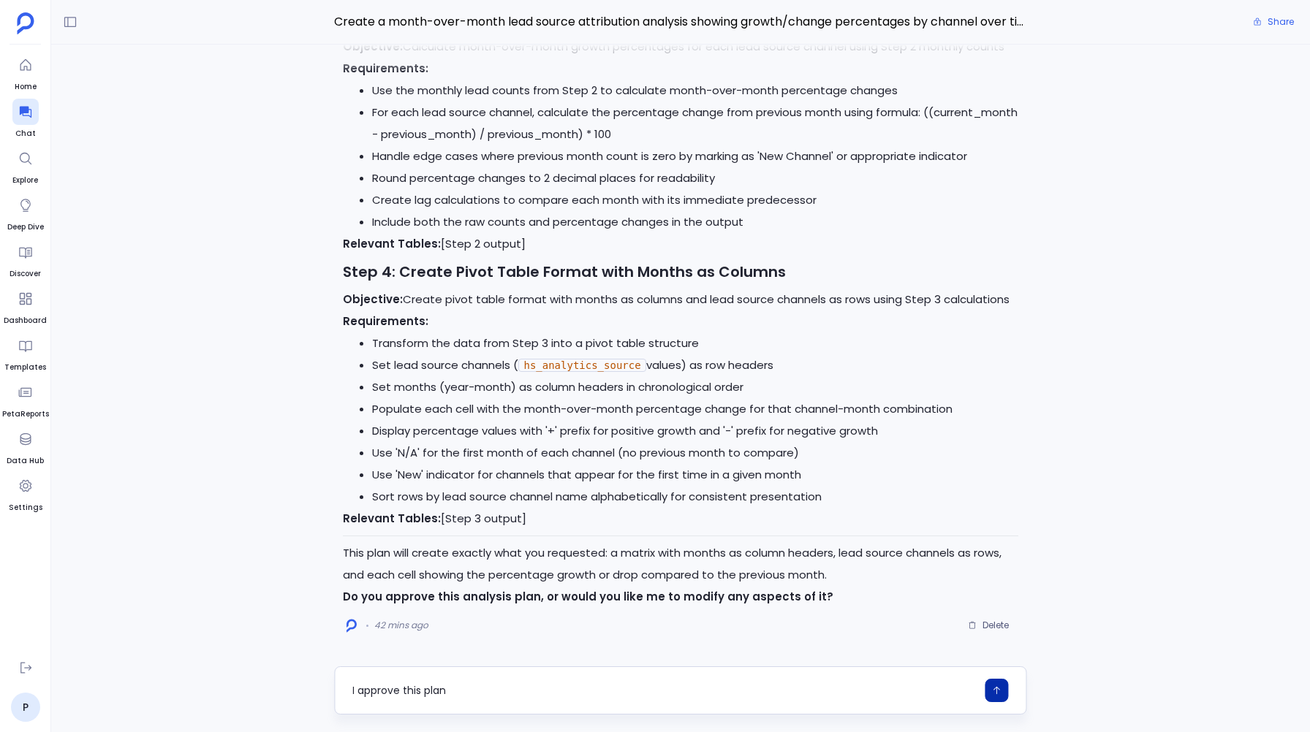
click at [997, 690] on icon "button" at bounding box center [997, 690] width 10 height 10
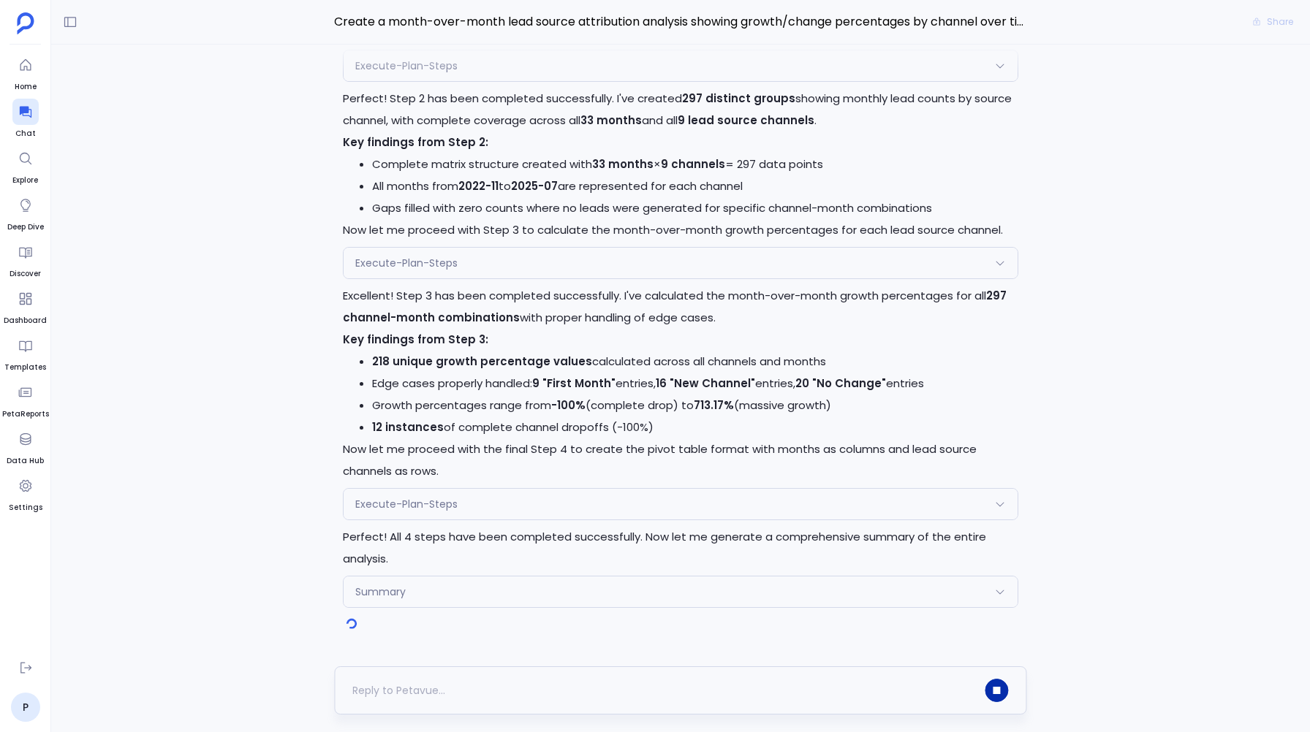
click at [376, 505] on span "Execute-Plan-Steps" at bounding box center [406, 504] width 102 height 15
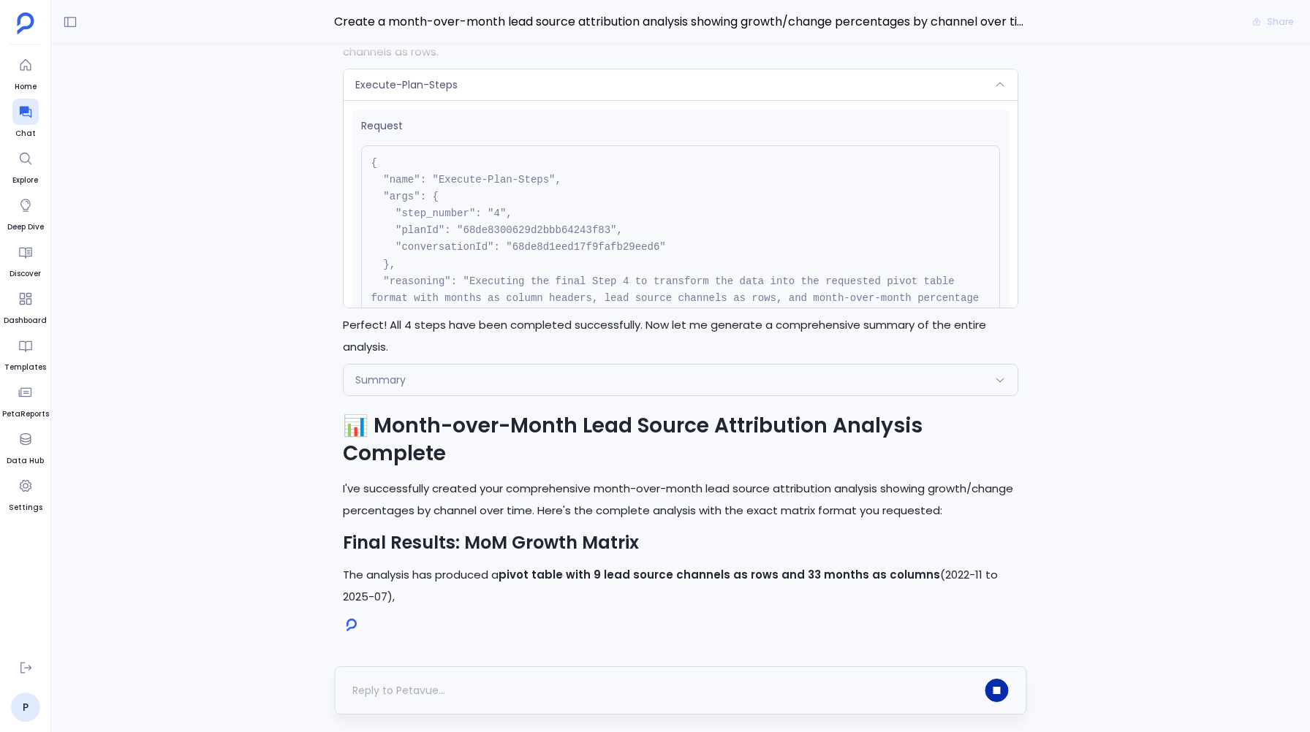
click at [418, 86] on span "Execute-Plan-Steps" at bounding box center [406, 84] width 102 height 15
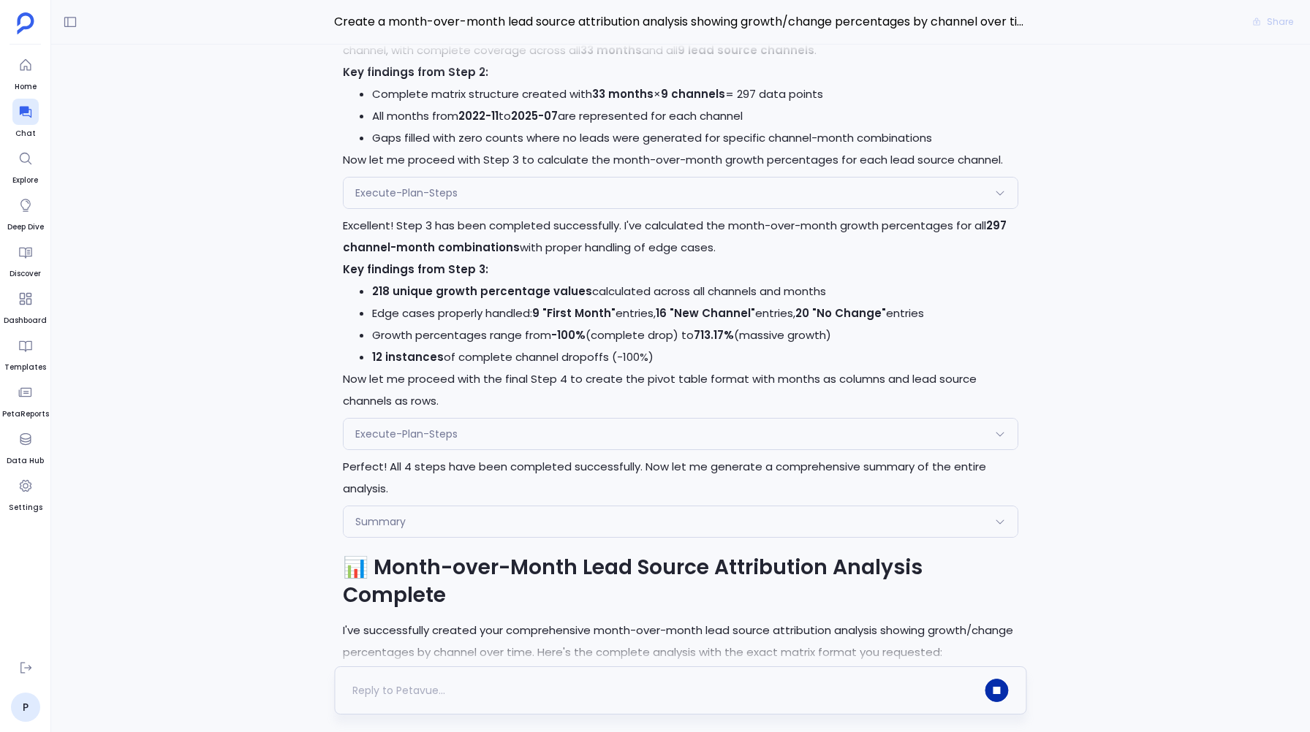
click at [390, 210] on div "Perfect! I'll now execute the approved analysis plan step by step. Let me start…" at bounding box center [680, 282] width 692 height 1266
click at [398, 199] on span "Execute-Plan-Steps" at bounding box center [406, 193] width 102 height 15
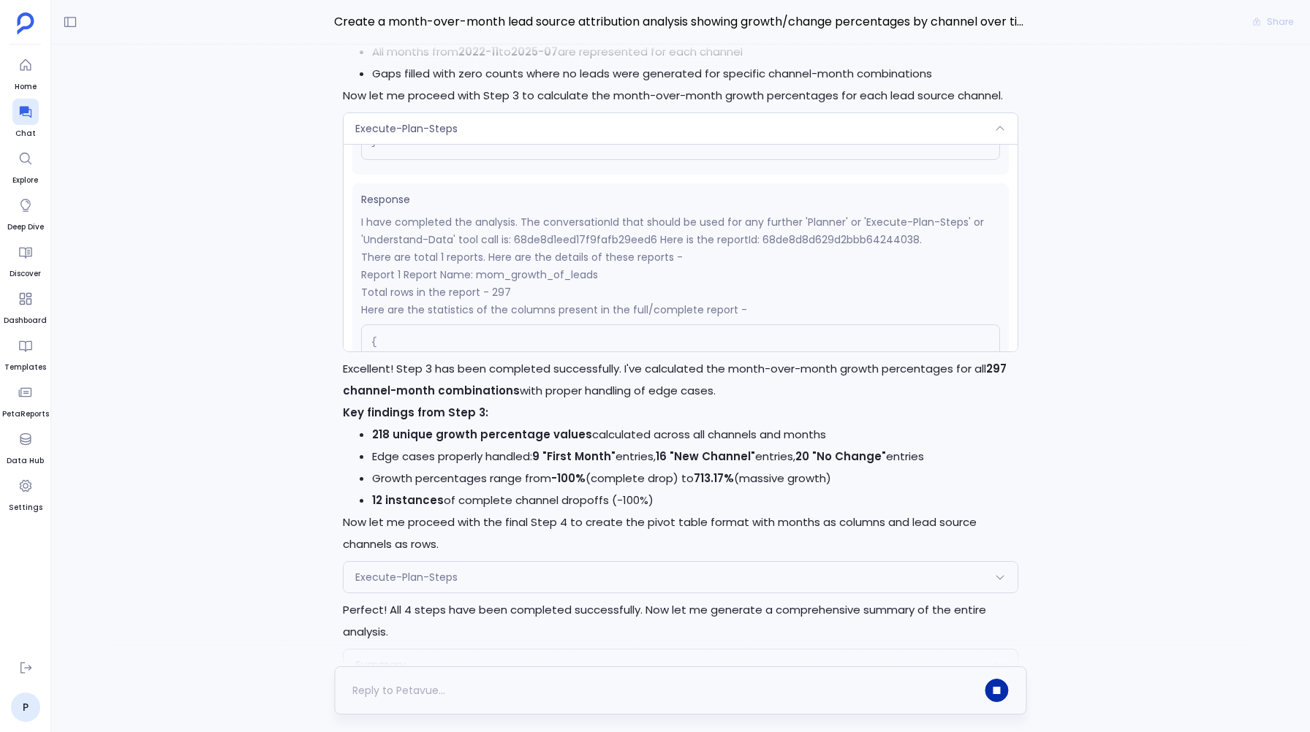
scroll to position [387, 0]
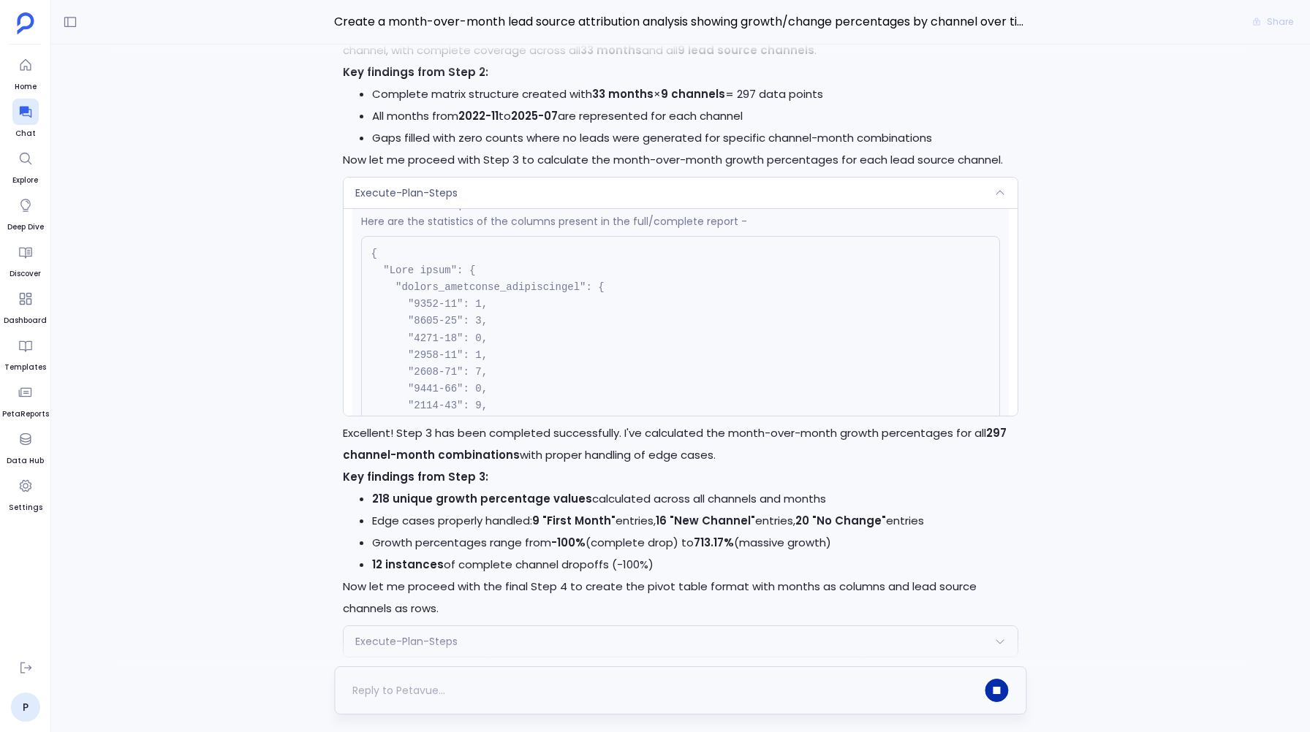
click at [436, 179] on div "Execute-Plan-Steps" at bounding box center [679, 193] width 673 height 31
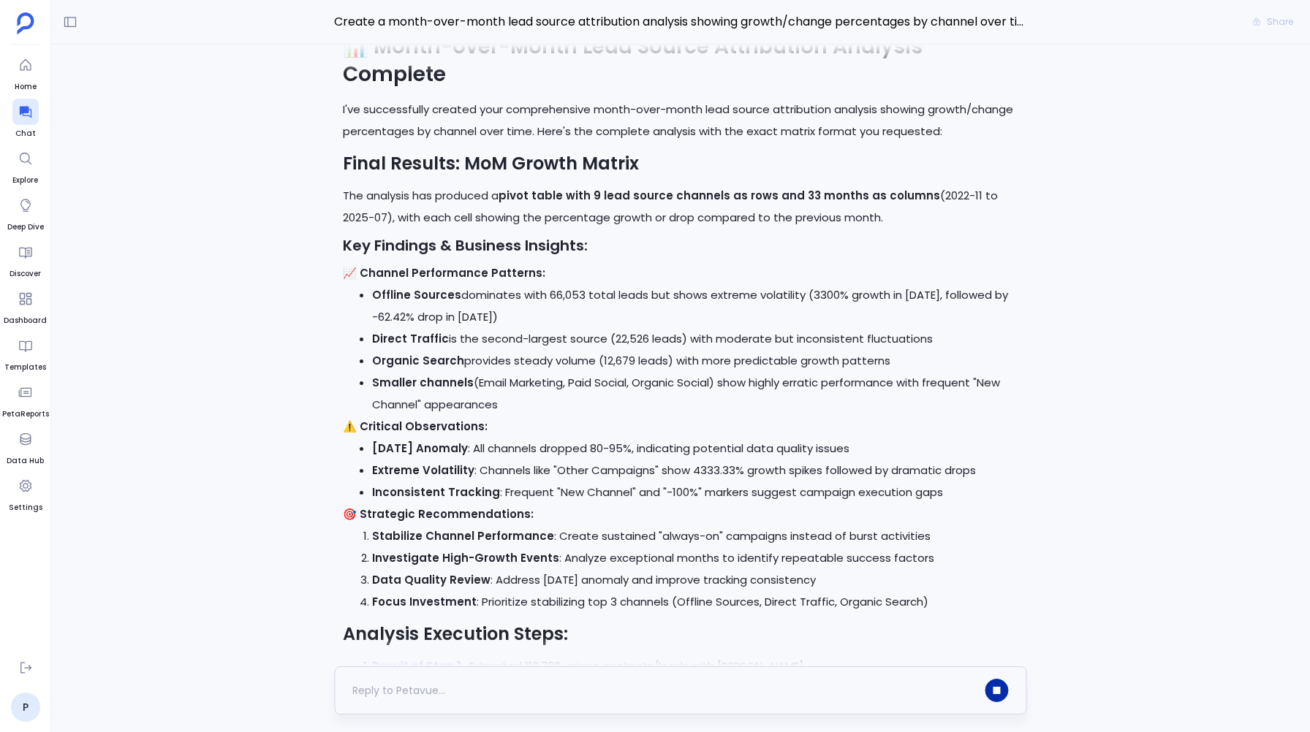
scroll to position [0, 0]
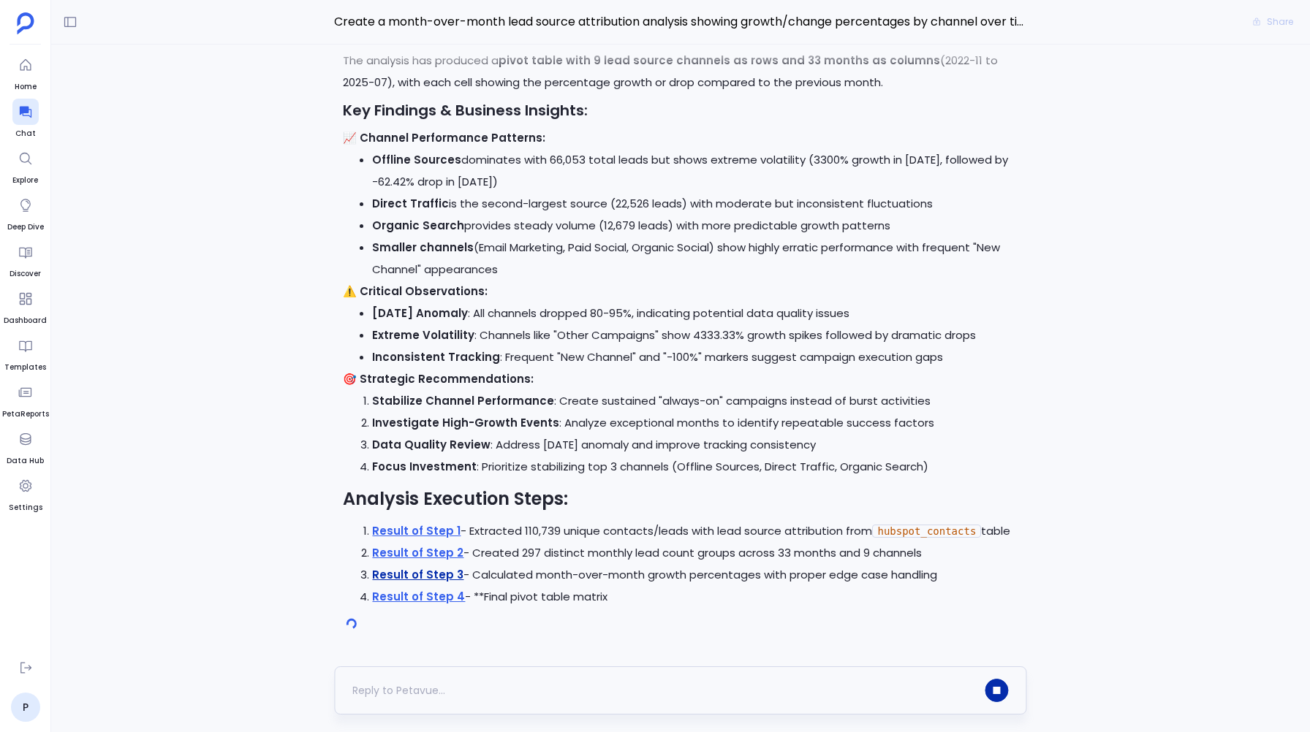
click at [397, 574] on link "Result of Step 3" at bounding box center [417, 574] width 91 height 15
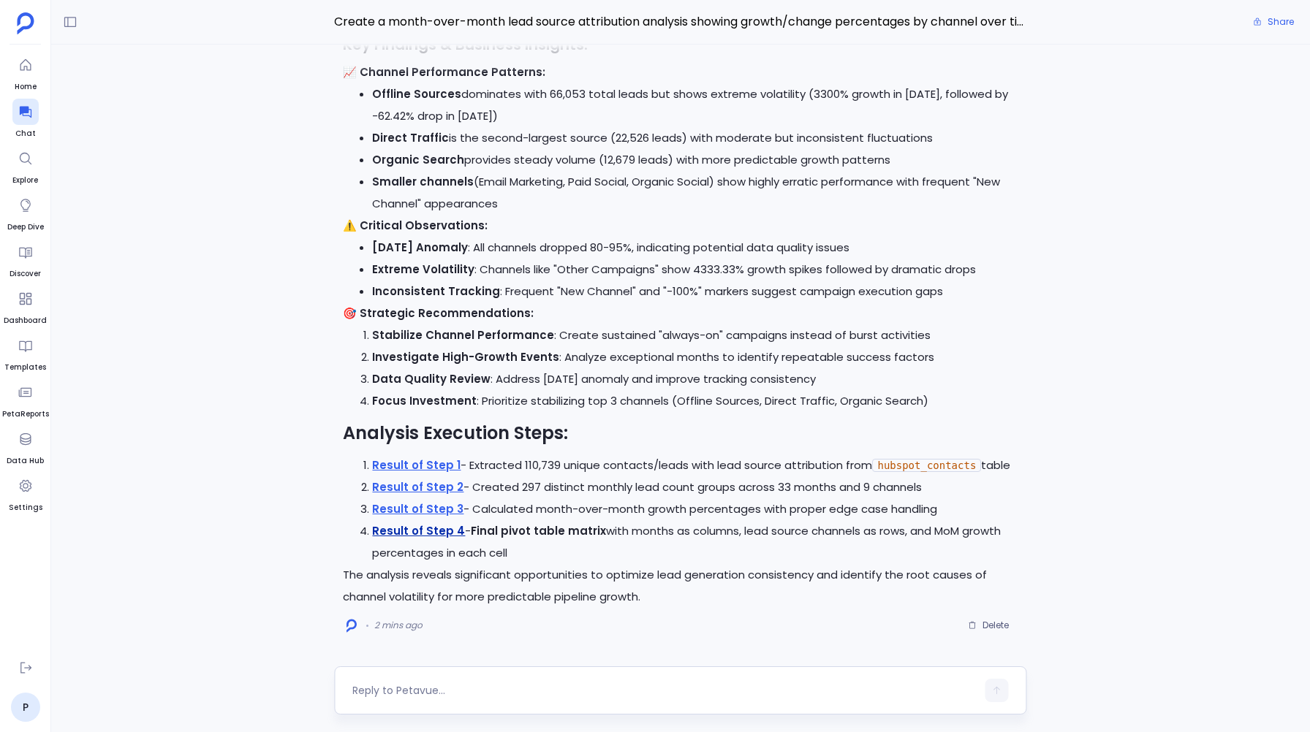
click at [406, 531] on link "Result of Step 4" at bounding box center [418, 530] width 93 height 15
click at [480, 208] on li "Smaller channels (Email Marketing, Paid Social, Organic Social) show highly err…" at bounding box center [694, 193] width 645 height 44
click at [423, 532] on link "Result of Step 4" at bounding box center [418, 530] width 93 height 15
click at [429, 509] on link "Result of Step 3" at bounding box center [417, 508] width 91 height 15
click at [436, 511] on link "Result of Step 3" at bounding box center [417, 508] width 91 height 15
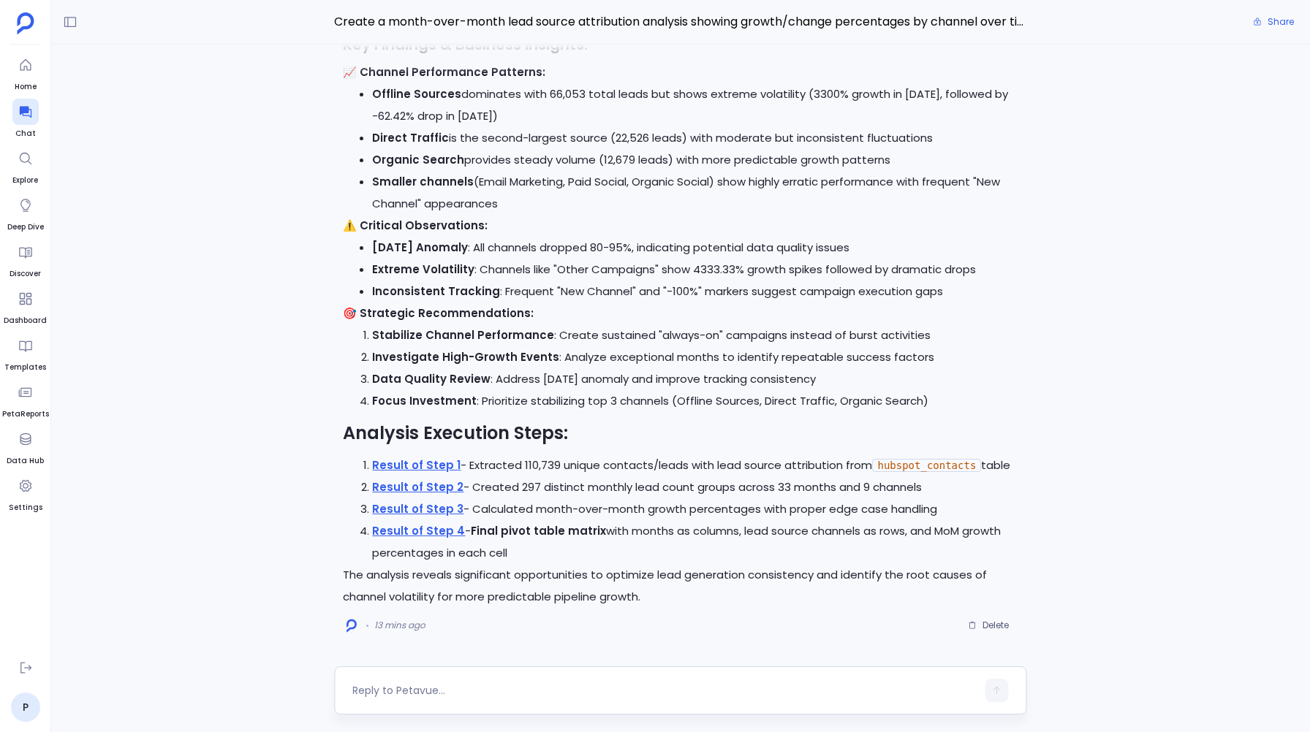
click at [562, 499] on p "Result of Step 3 - Calculated month-over-month growth percentages with proper e…" at bounding box center [694, 509] width 645 height 22
click at [406, 462] on link "Result of Step 1" at bounding box center [416, 464] width 88 height 15
click at [406, 479] on link "Result of Step 2" at bounding box center [417, 486] width 91 height 15
click at [417, 509] on link "Result of Step 3" at bounding box center [417, 508] width 91 height 15
click at [423, 535] on link "Result of Step 4" at bounding box center [418, 530] width 93 height 15
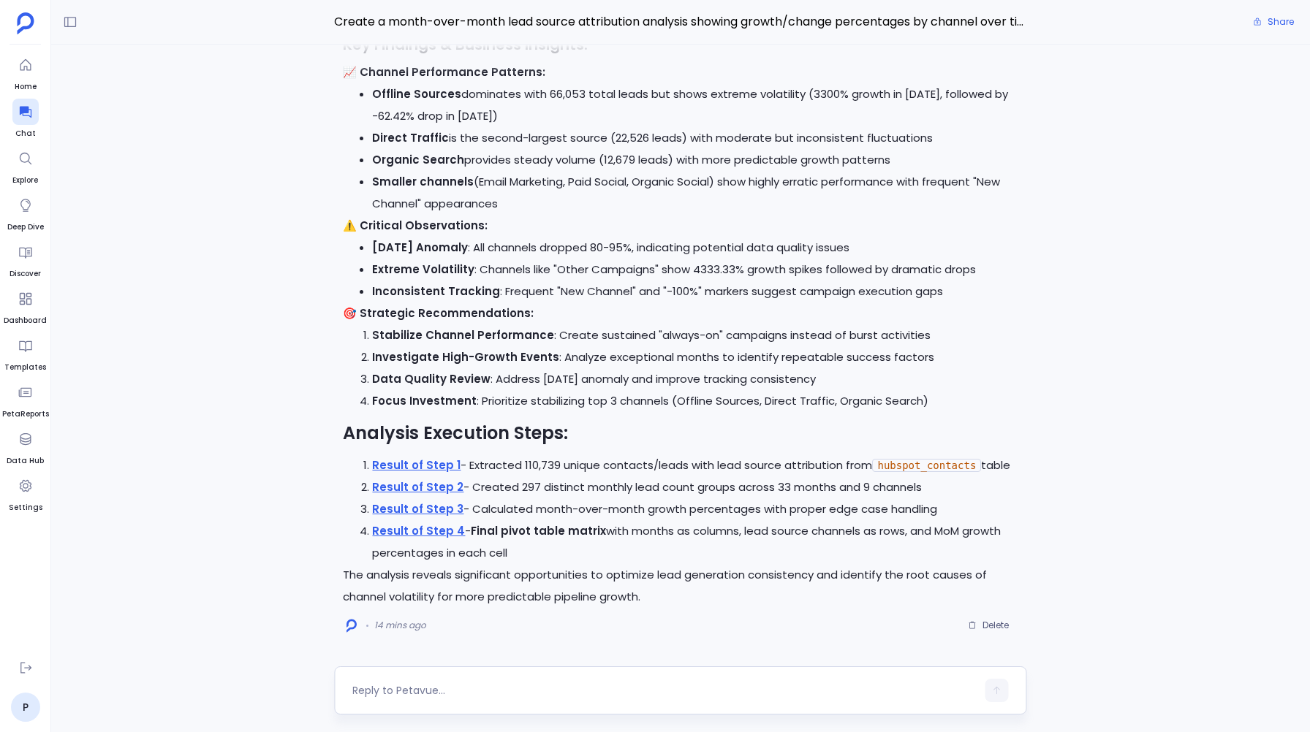
click at [671, 135] on li "Direct Traffic is the second-largest source (22,526 leads) with moderate but in…" at bounding box center [694, 138] width 645 height 22
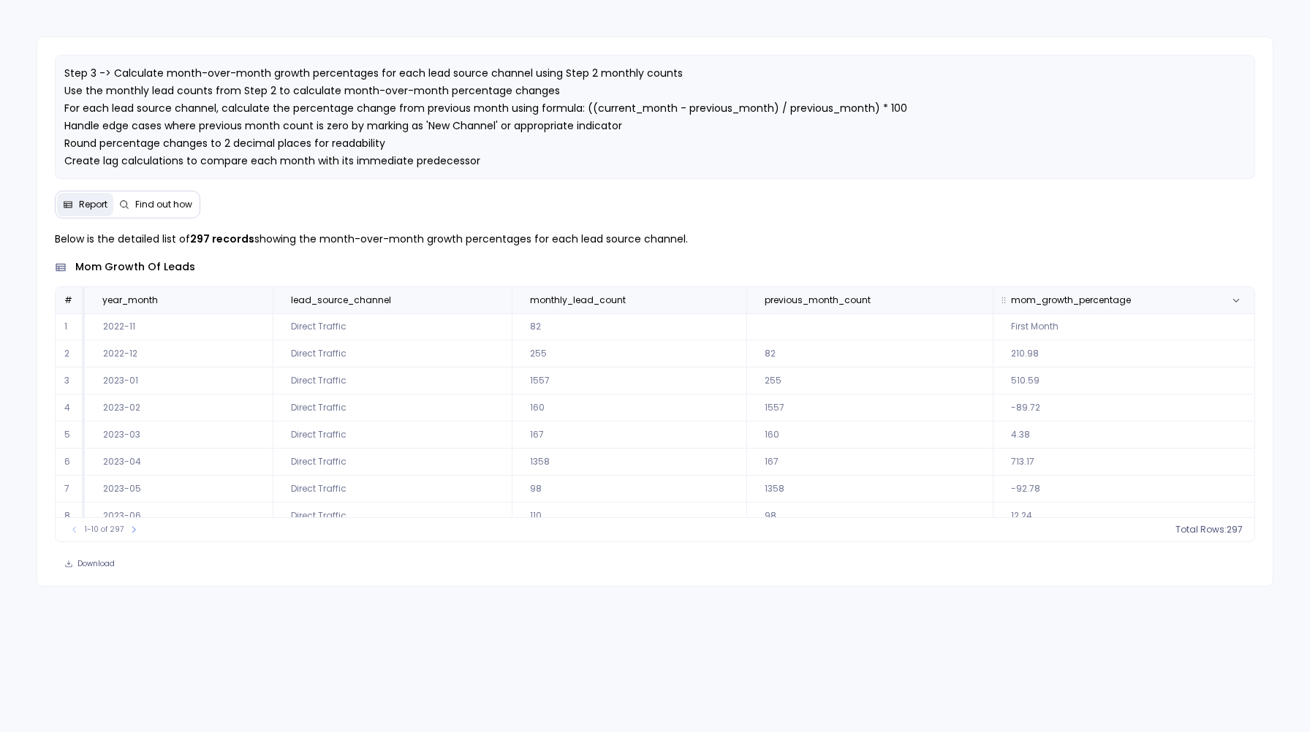
click at [1035, 295] on span "mom_growth_percentage" at bounding box center [1071, 300] width 120 height 12
click at [155, 207] on span "Find out how" at bounding box center [163, 205] width 57 height 12
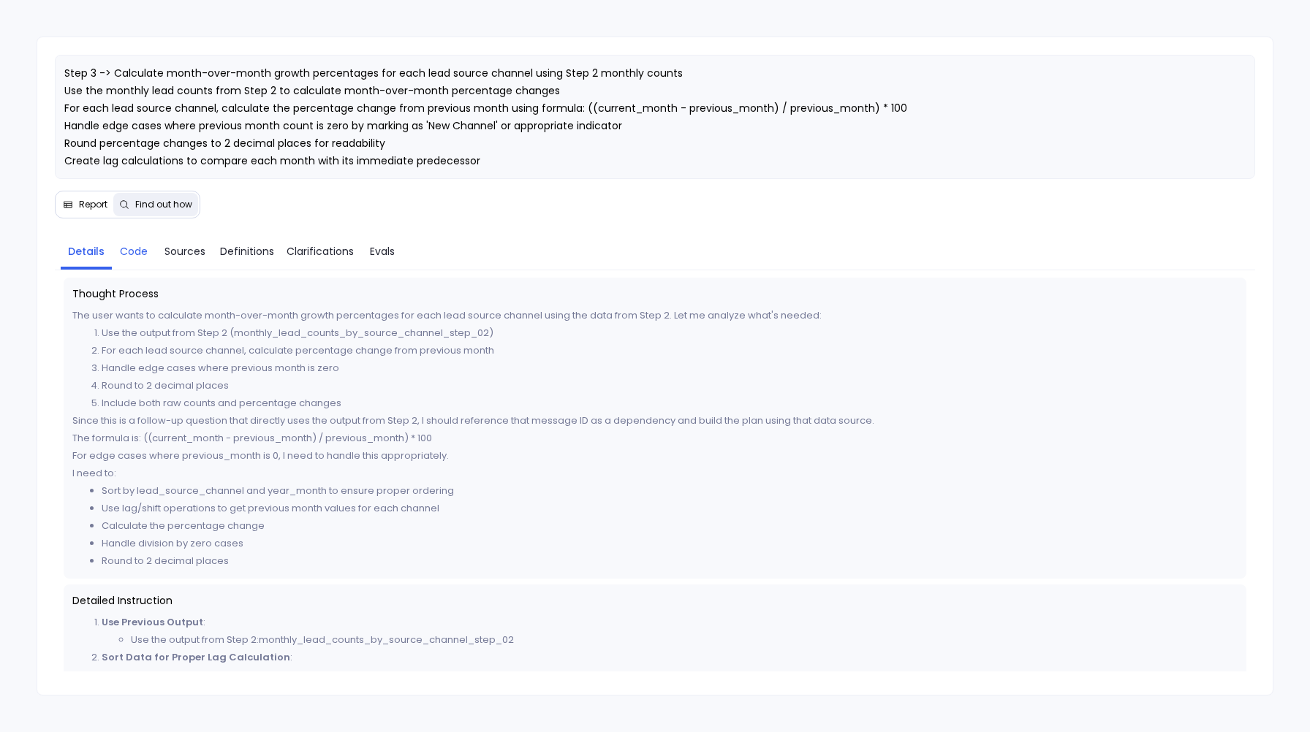
click at [131, 253] on span "Code" at bounding box center [134, 251] width 28 height 16
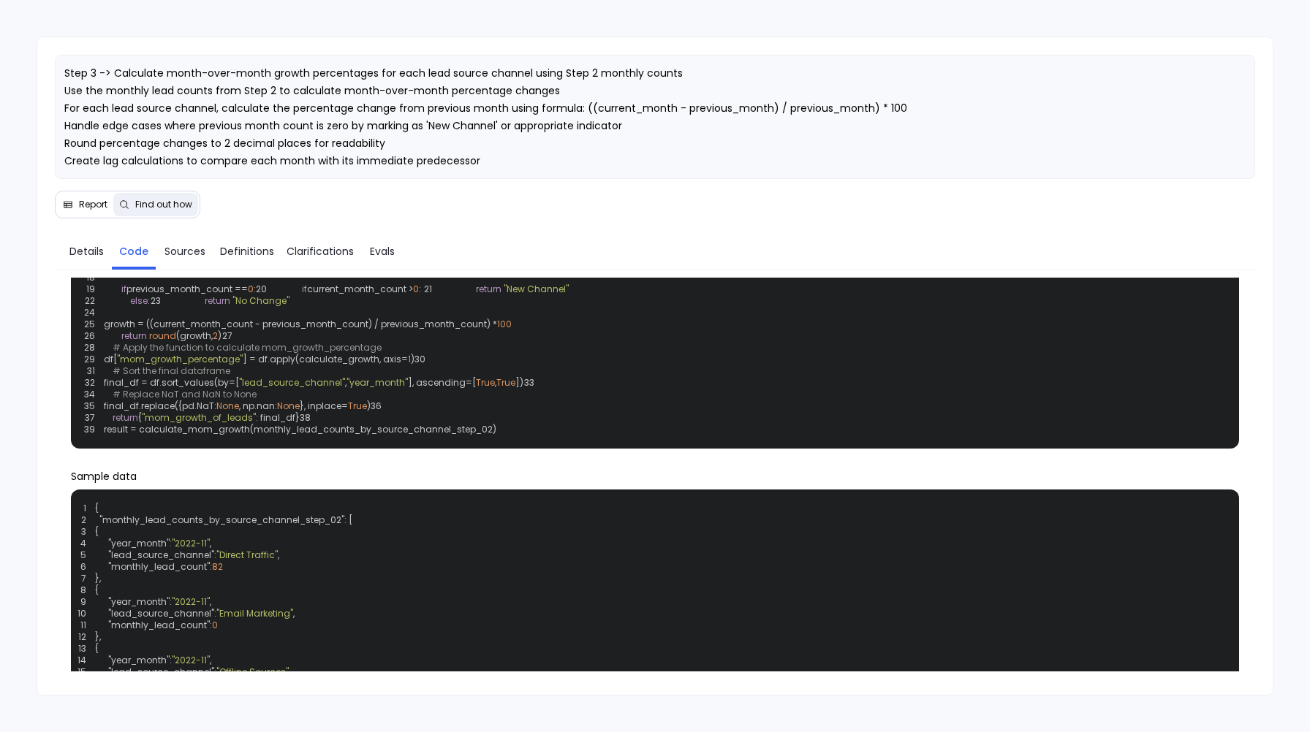
scroll to position [164, 0]
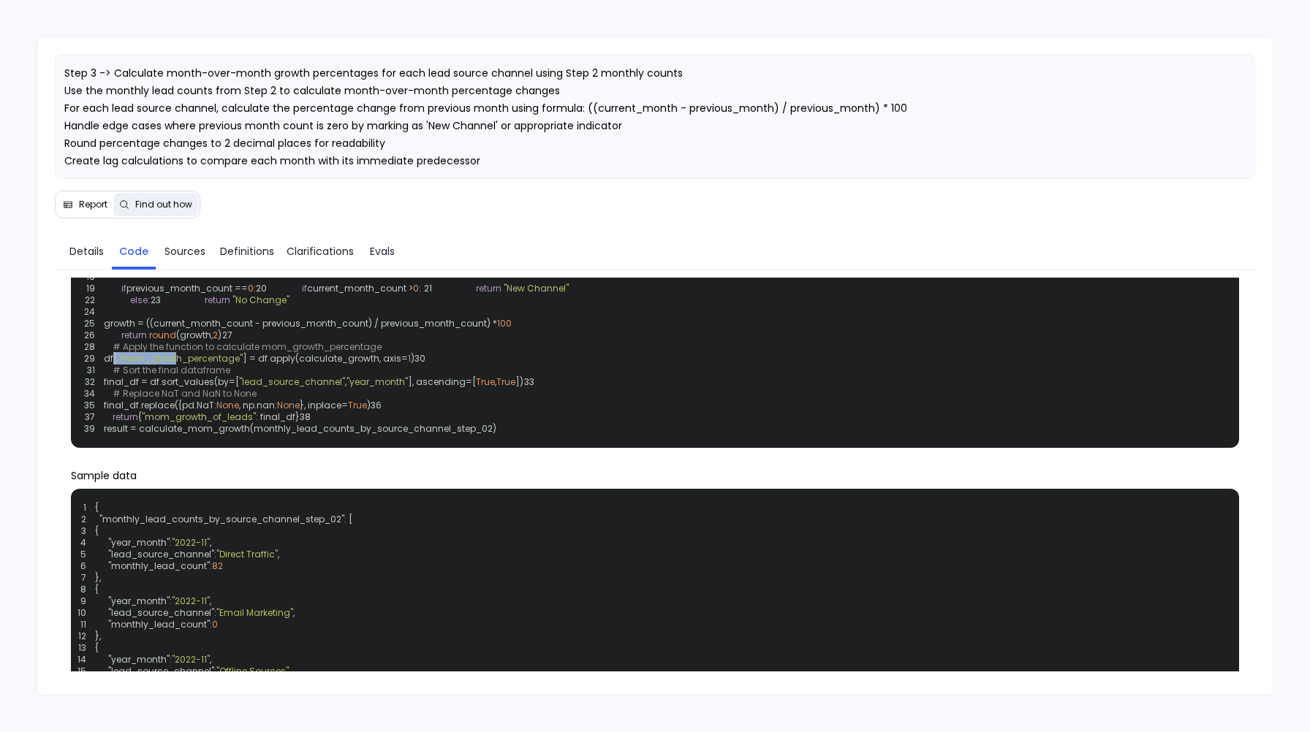
drag, startPoint x: 109, startPoint y: 490, endPoint x: 392, endPoint y: 493, distance: 282.8
click at [392, 435] on code "1 def calculate_mom_growth ( monthly_lead_counts_by_source_channel_step_02 ): 2…" at bounding box center [361, 293] width 555 height 281
click at [80, 248] on span "Details" at bounding box center [86, 251] width 34 height 16
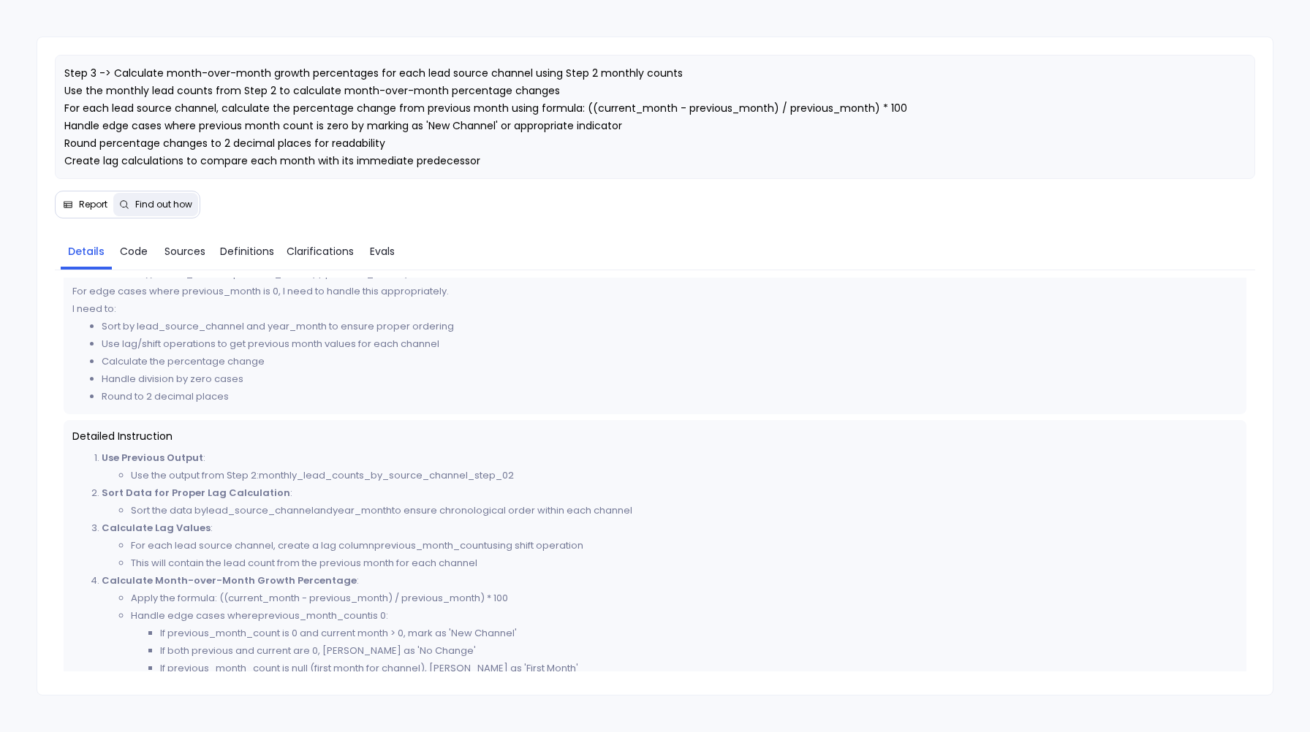
click at [64, 200] on icon at bounding box center [68, 204] width 10 height 10
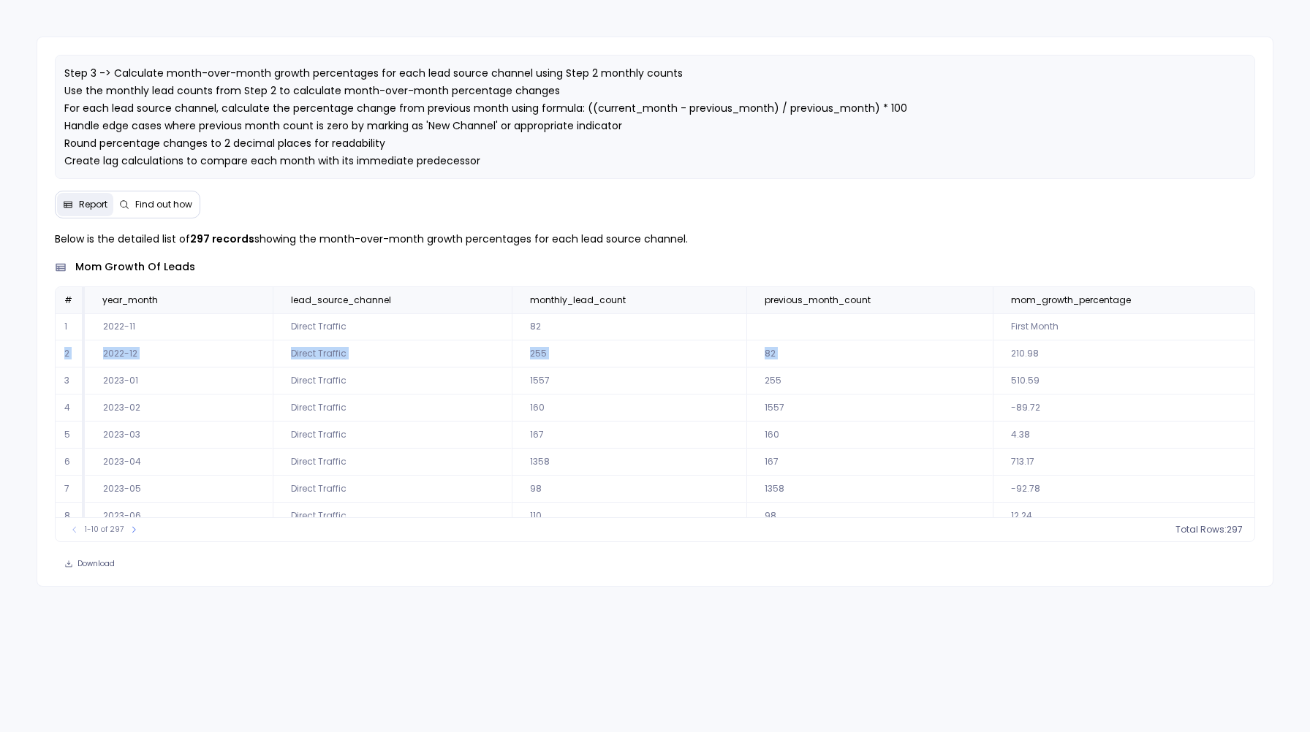
drag, startPoint x: 1076, startPoint y: 333, endPoint x: 988, endPoint y: 345, distance: 88.5
click at [988, 345] on tbody "1 2022-11 Direct Traffic 82 First Month 2 2022-12 Direct Traffic 255 82 210.98 …" at bounding box center [655, 448] width 1198 height 270
click at [992, 345] on td "210.98" at bounding box center [1123, 354] width 262 height 27
click at [184, 213] on button "Find out how" at bounding box center [155, 204] width 85 height 23
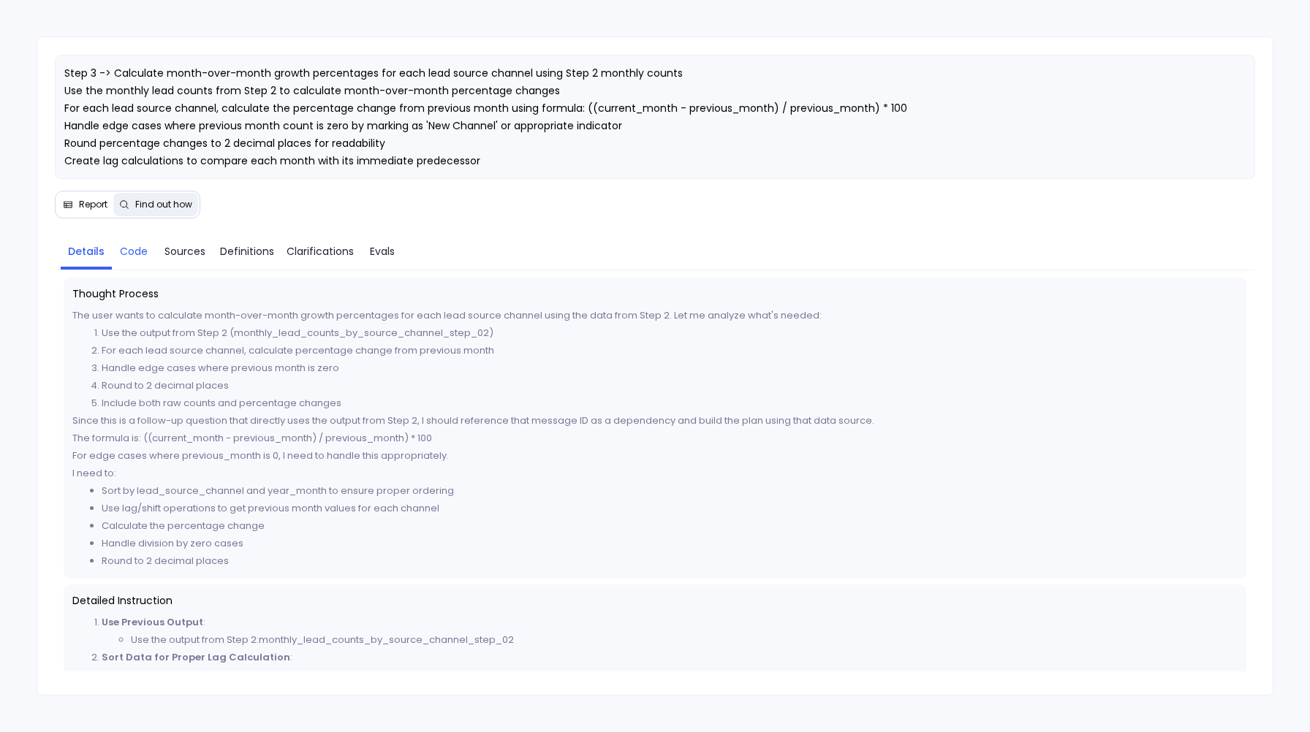
click at [128, 265] on link "Code" at bounding box center [134, 251] width 44 height 31
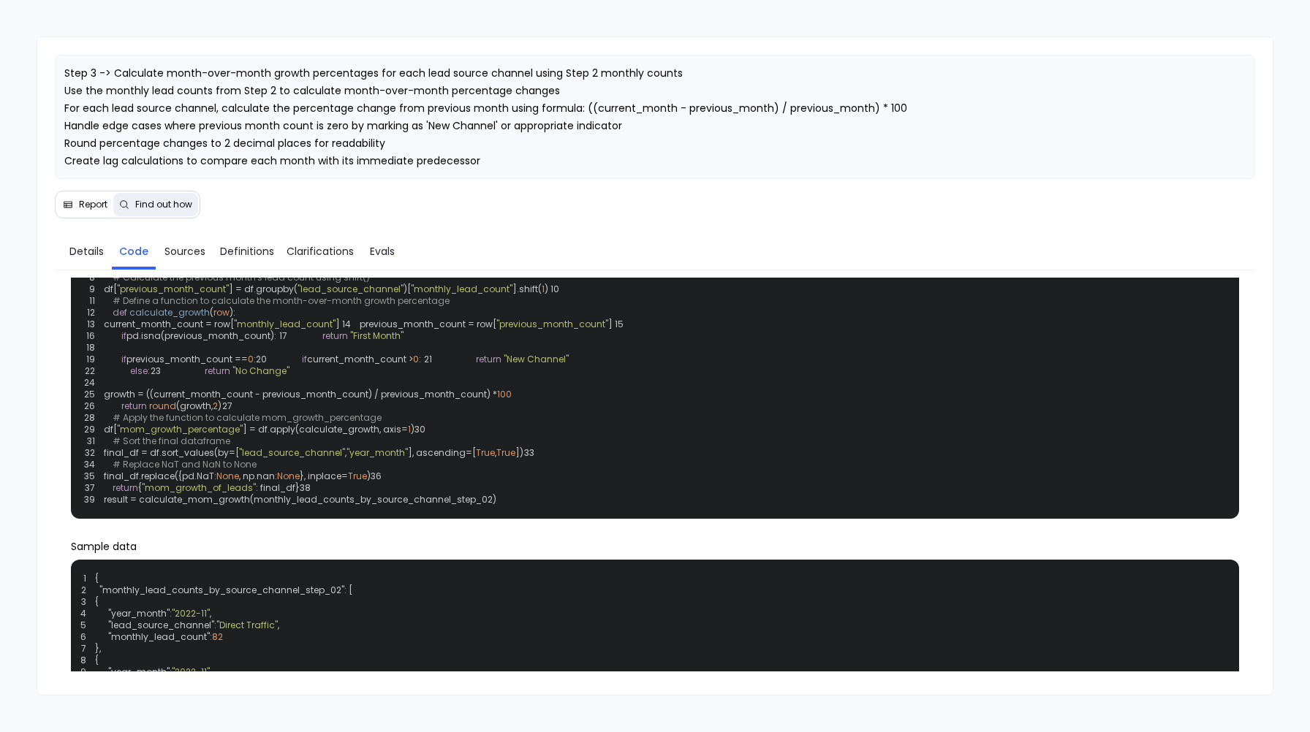
scroll to position [100, 0]
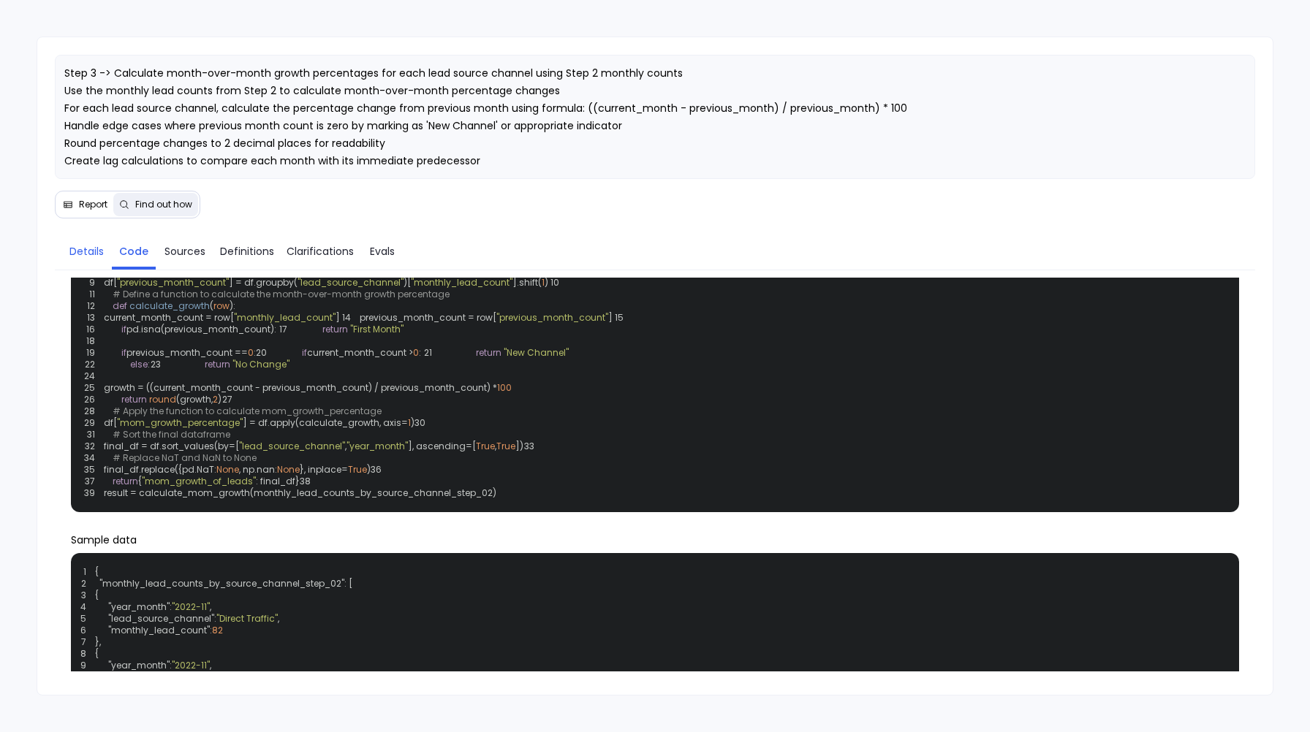
click at [83, 254] on span "Details" at bounding box center [86, 251] width 34 height 16
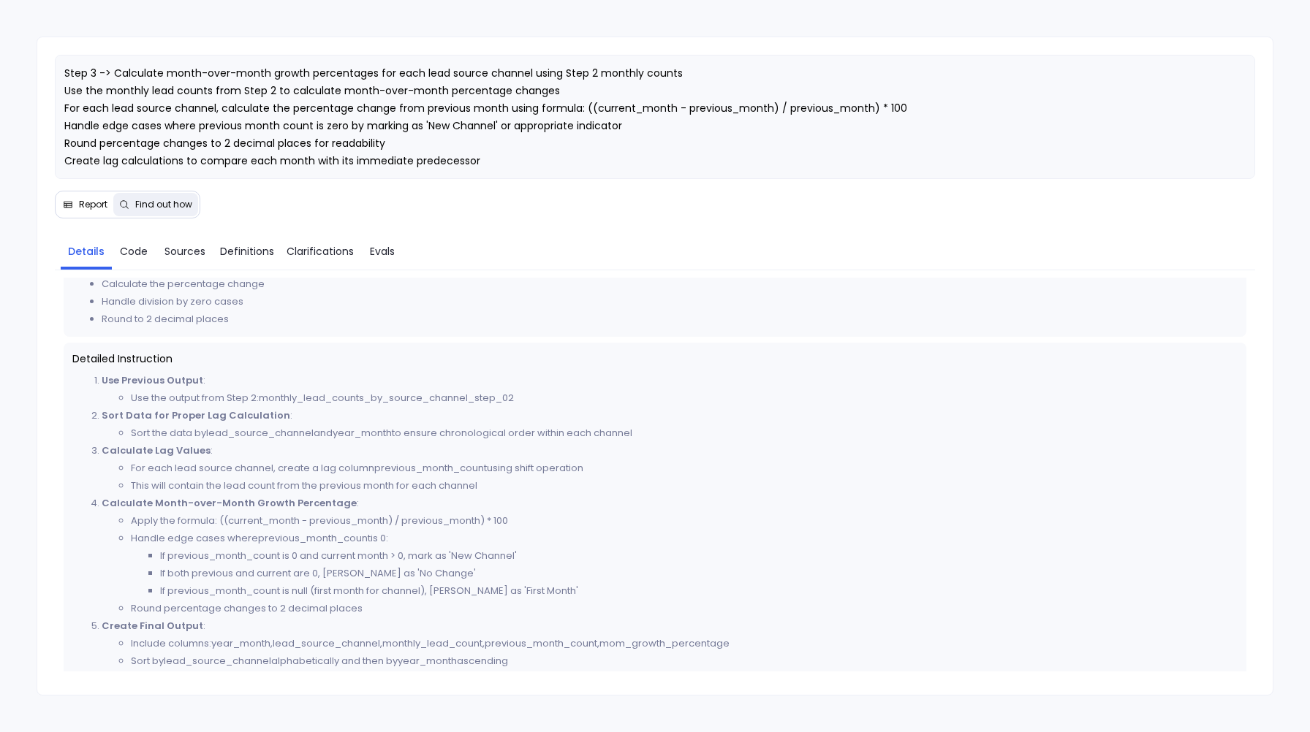
scroll to position [284, 0]
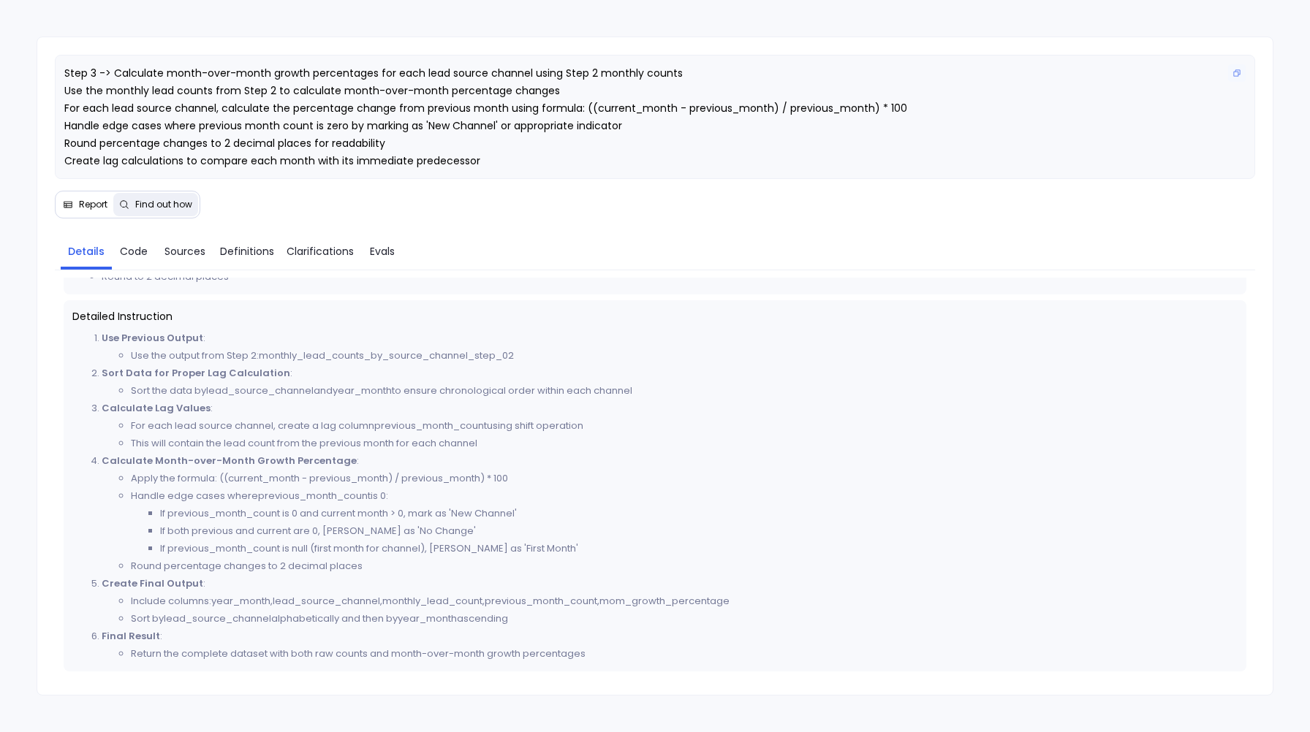
click at [109, 169] on p "Step 3 -> Calculate month-over-month growth percentages for each lead source ch…" at bounding box center [654, 125] width 1181 height 123
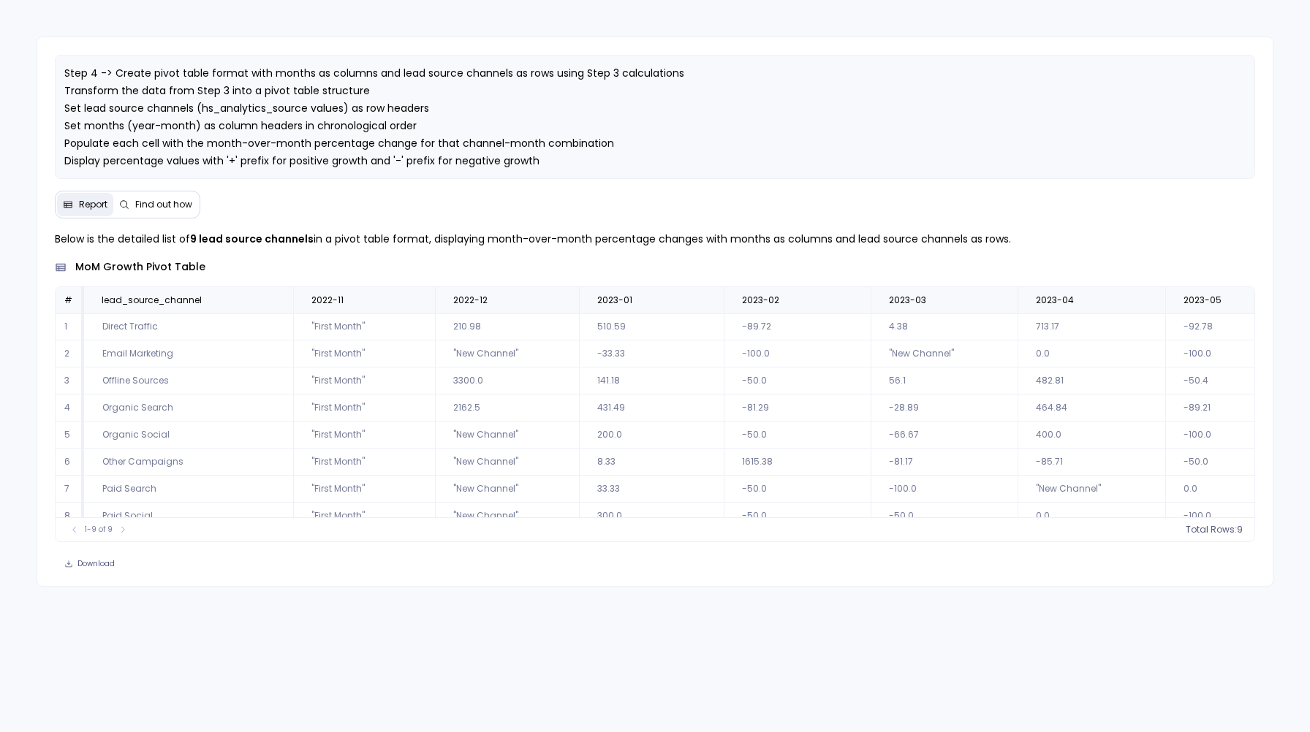
click at [132, 210] on span "Find out how" at bounding box center [155, 205] width 73 height 12
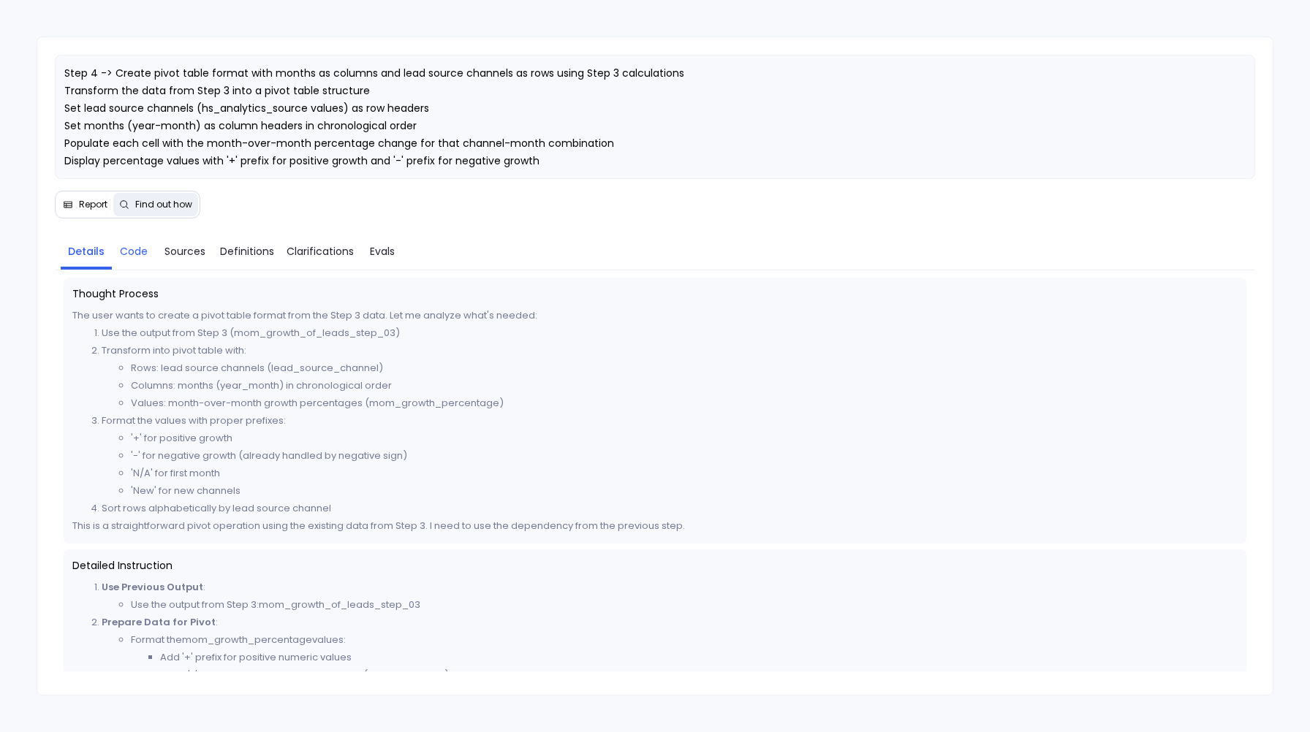
click at [121, 262] on link "Code" at bounding box center [134, 251] width 44 height 31
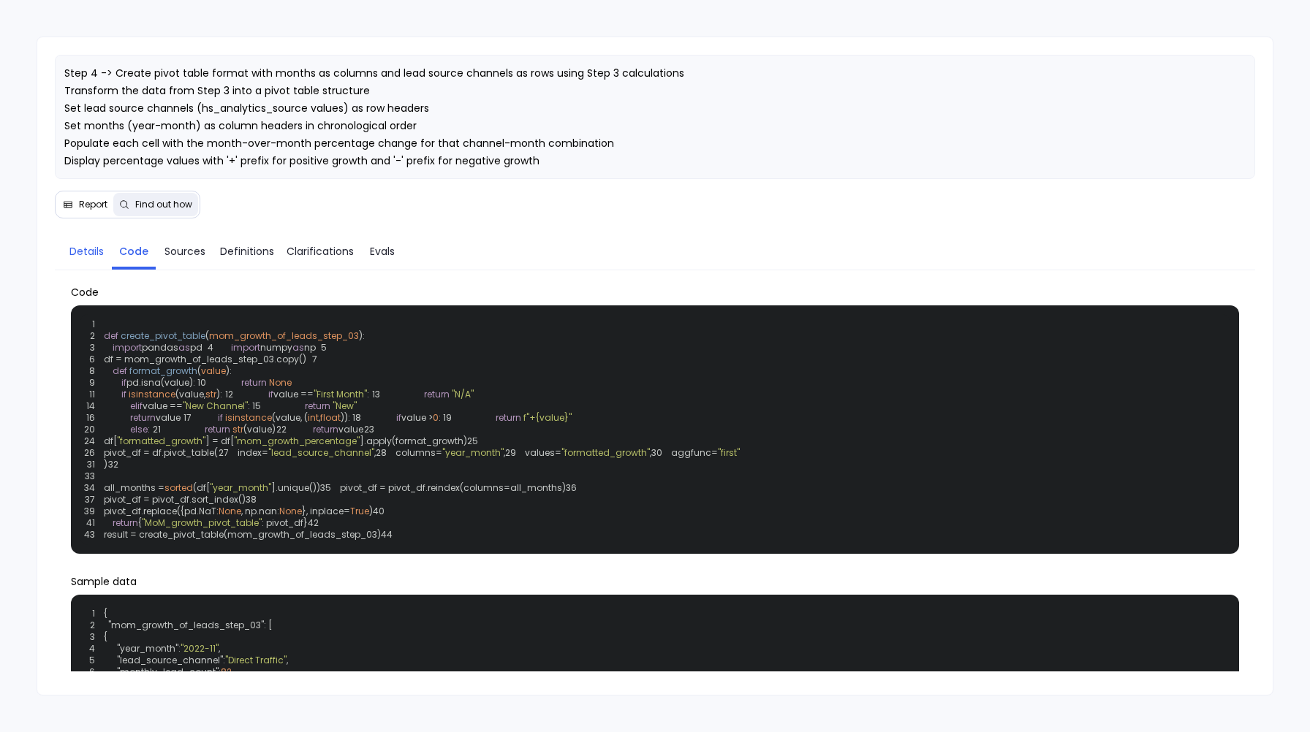
click at [81, 253] on span "Details" at bounding box center [86, 251] width 34 height 16
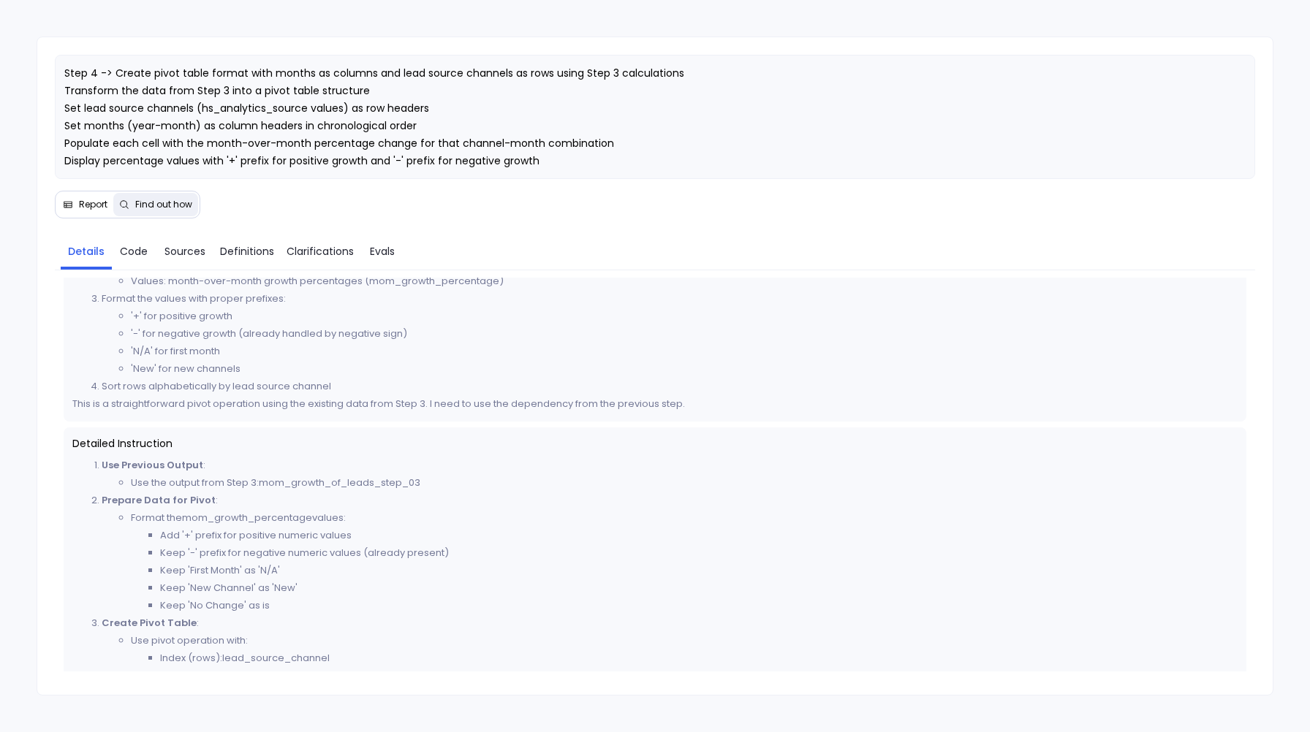
scroll to position [165, 0]
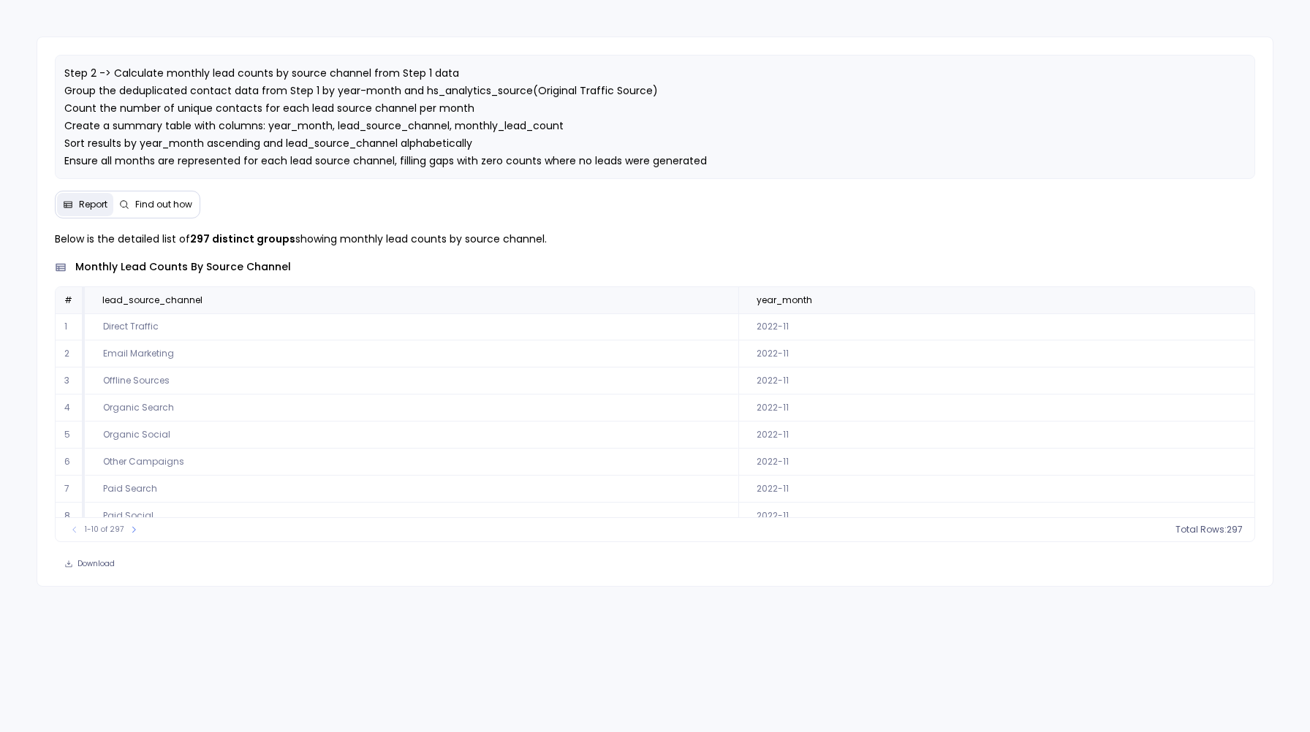
click at [175, 200] on span "Find out how" at bounding box center [163, 205] width 57 height 12
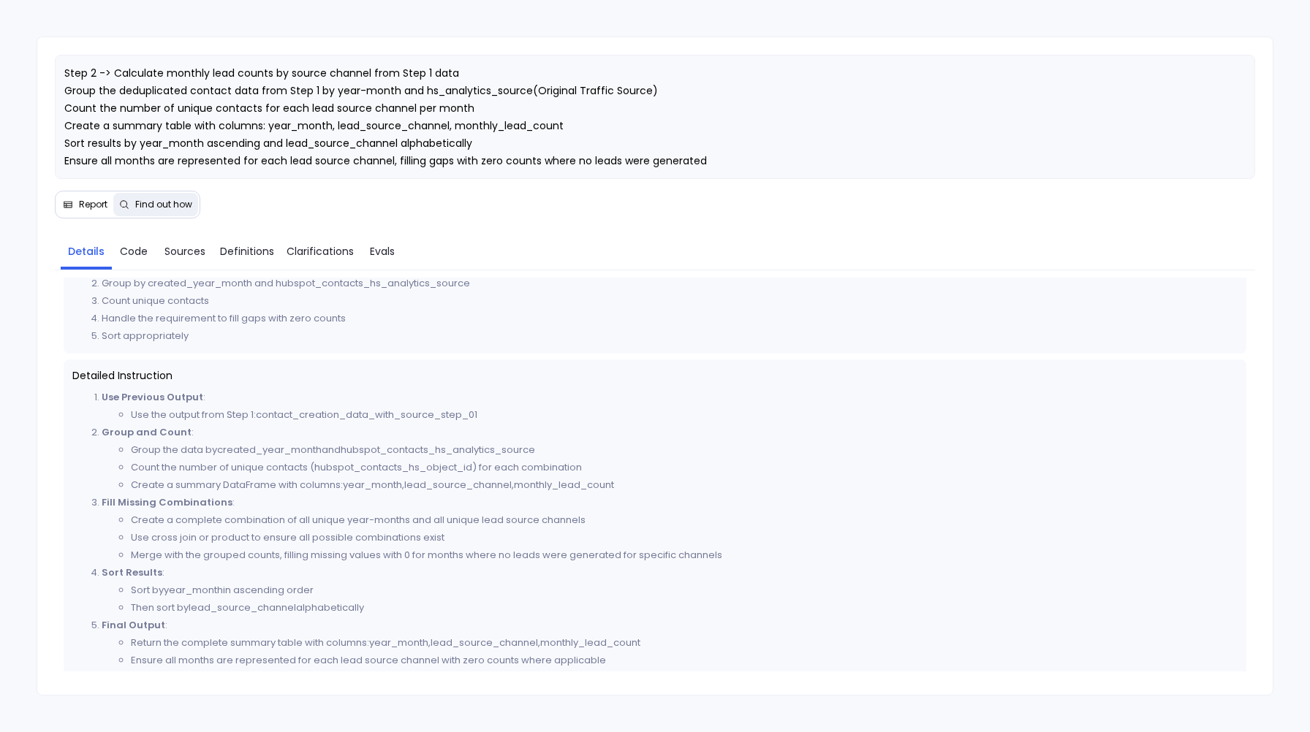
scroll to position [232, 0]
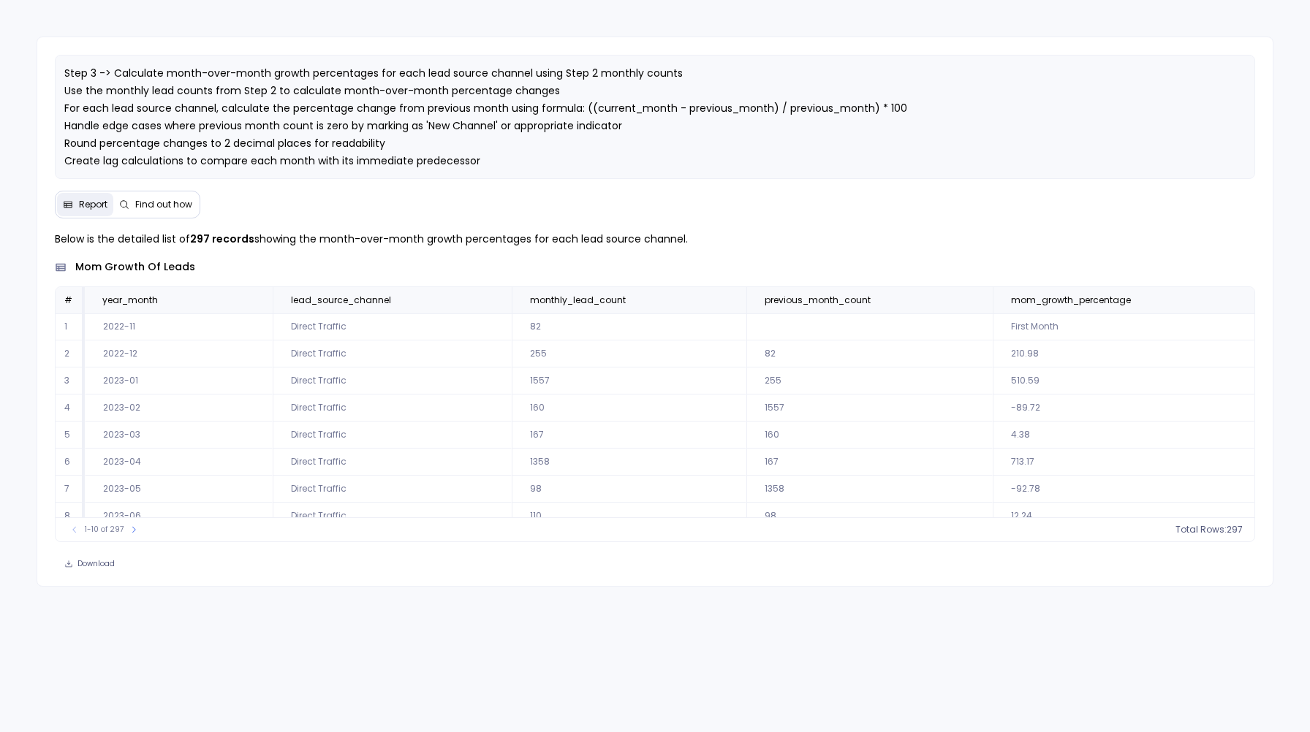
click at [148, 200] on span "Find out how" at bounding box center [163, 205] width 57 height 12
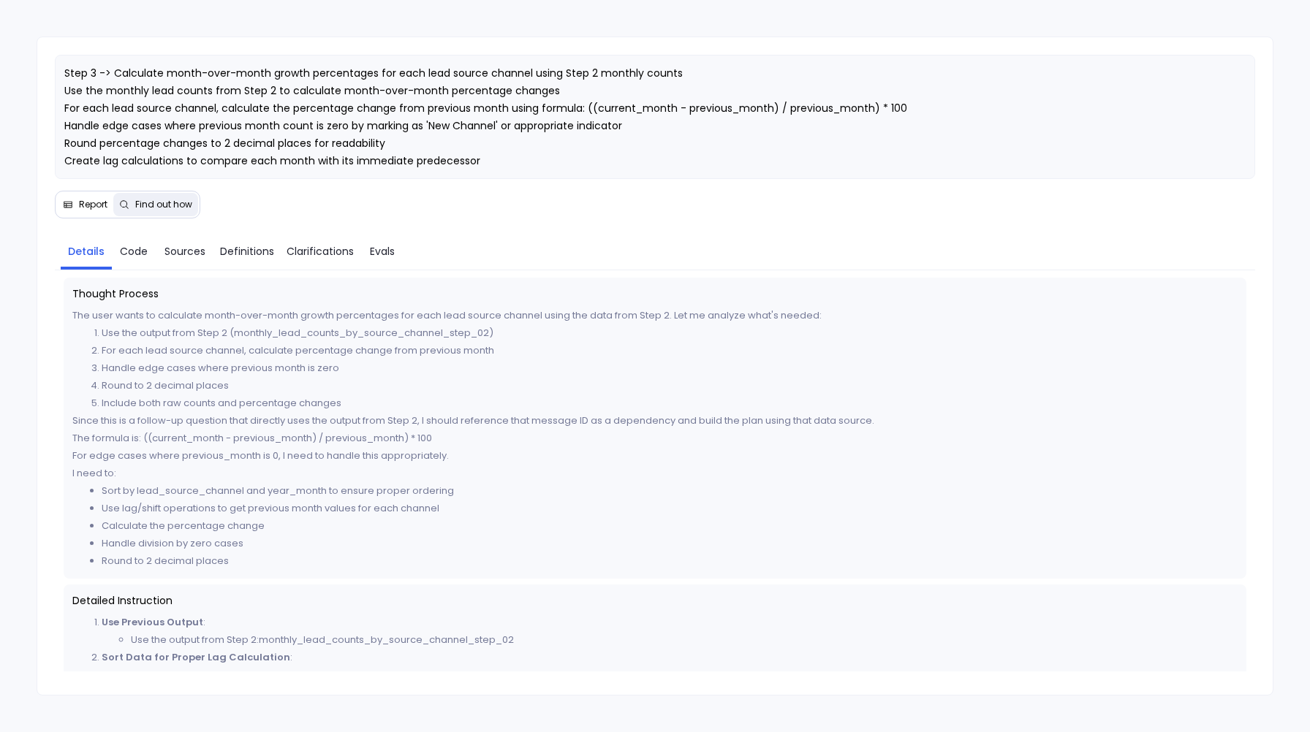
click at [91, 205] on span "Report" at bounding box center [93, 205] width 28 height 12
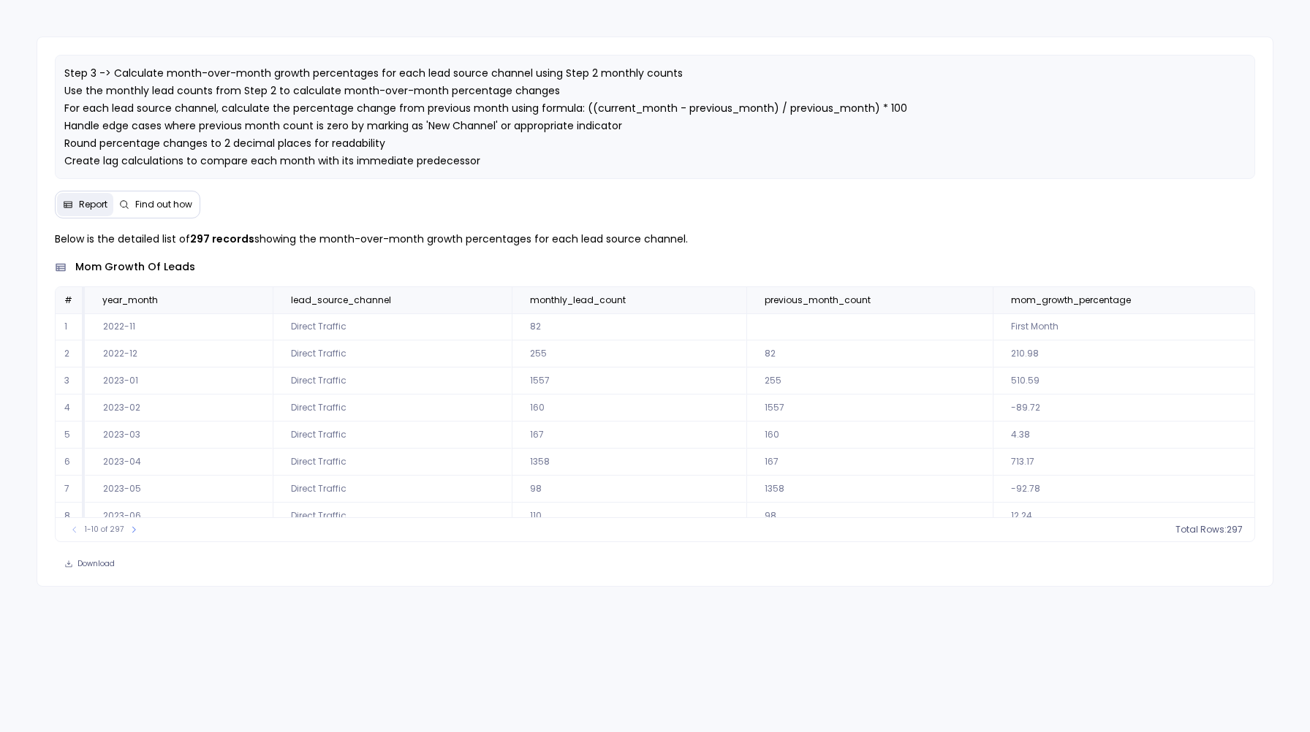
click at [168, 198] on button "Find out how" at bounding box center [155, 204] width 85 height 23
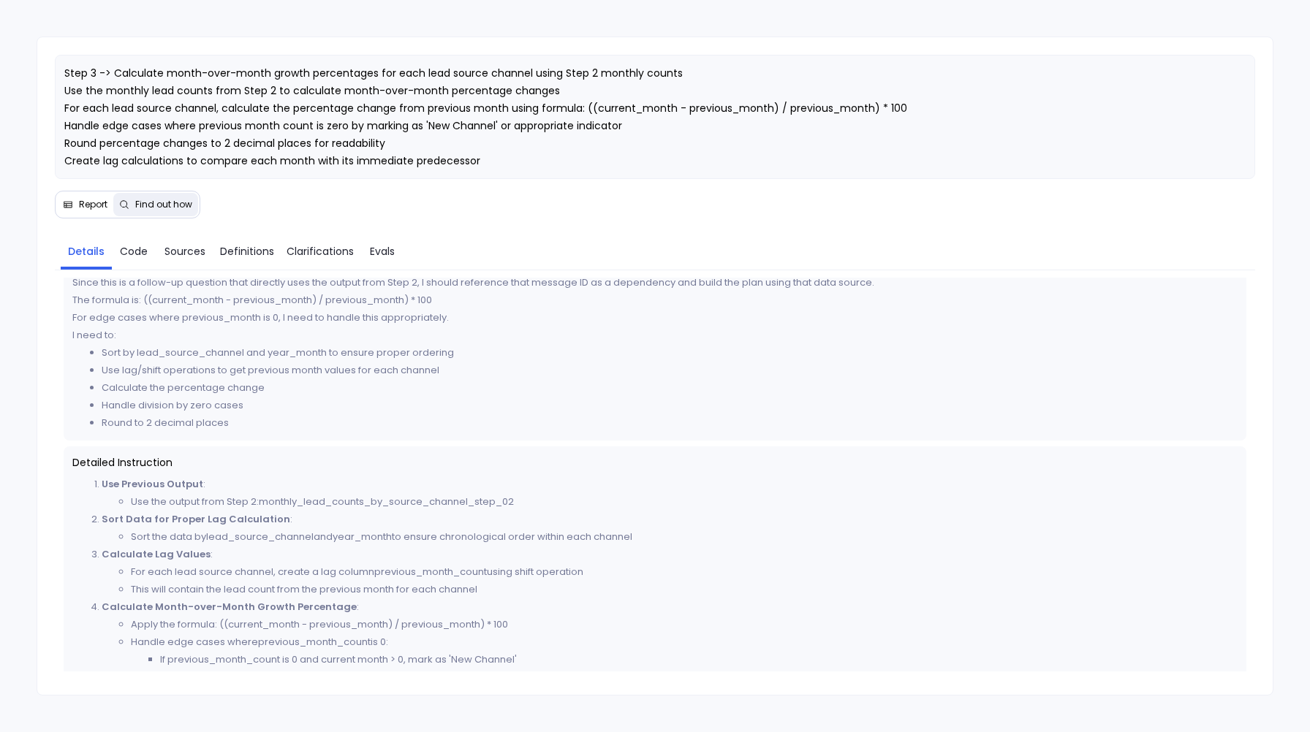
scroll to position [134, 0]
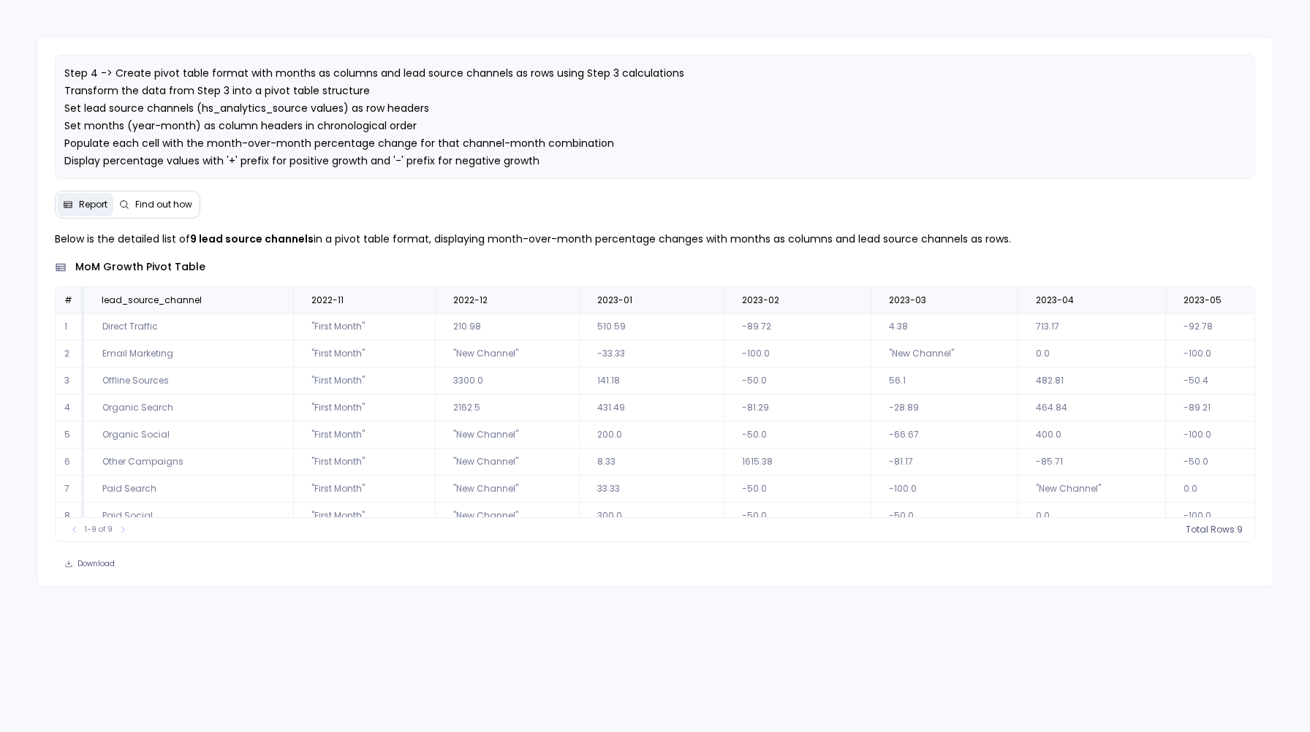
click at [160, 207] on span "Find out how" at bounding box center [163, 205] width 57 height 12
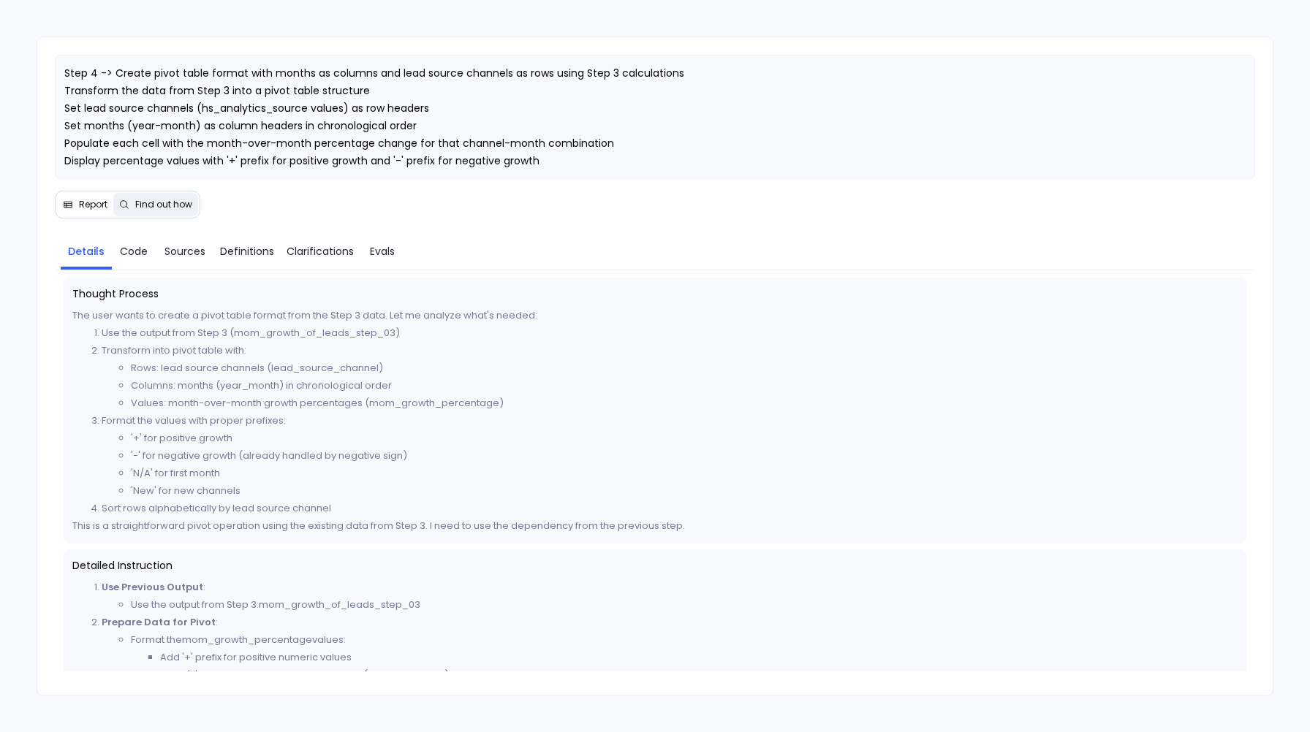
click at [79, 210] on span "Report" at bounding box center [93, 205] width 28 height 12
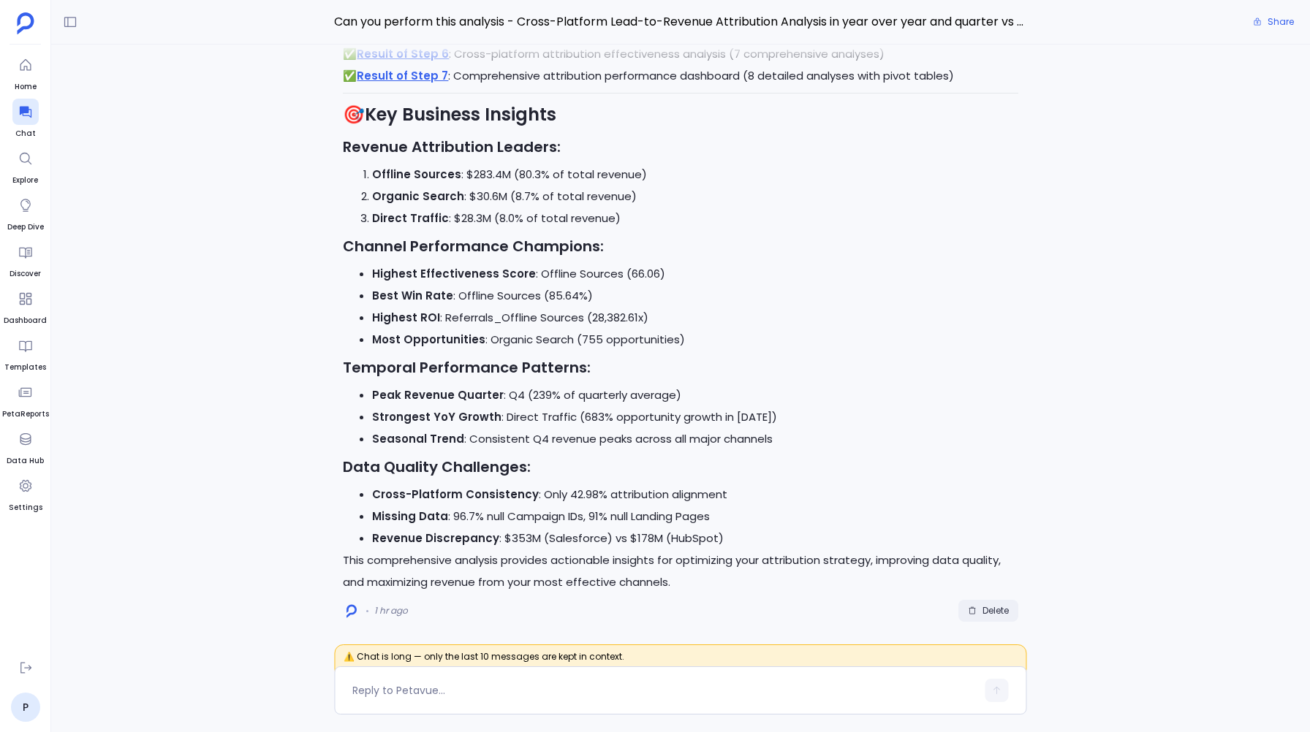
click at [997, 612] on span "Delete" at bounding box center [995, 611] width 26 height 12
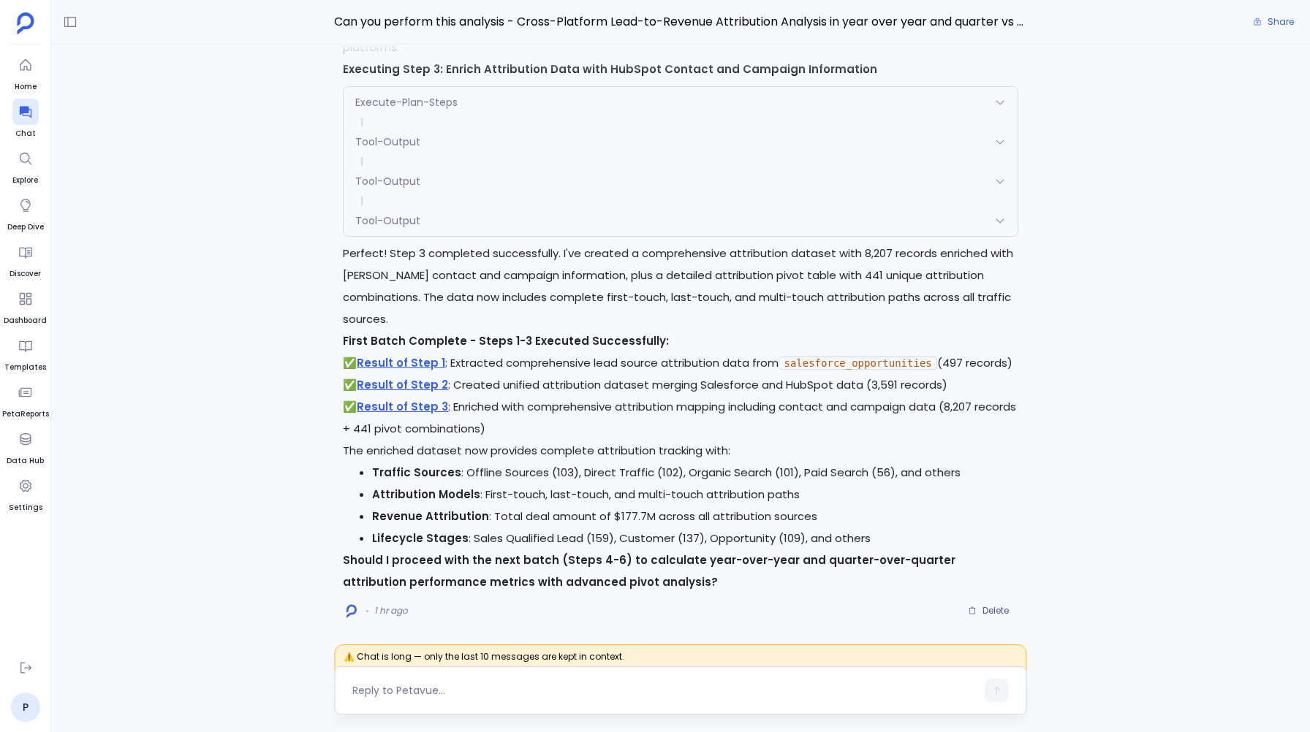
click at [438, 688] on textarea at bounding box center [663, 690] width 623 height 15
type textarea "Yes"
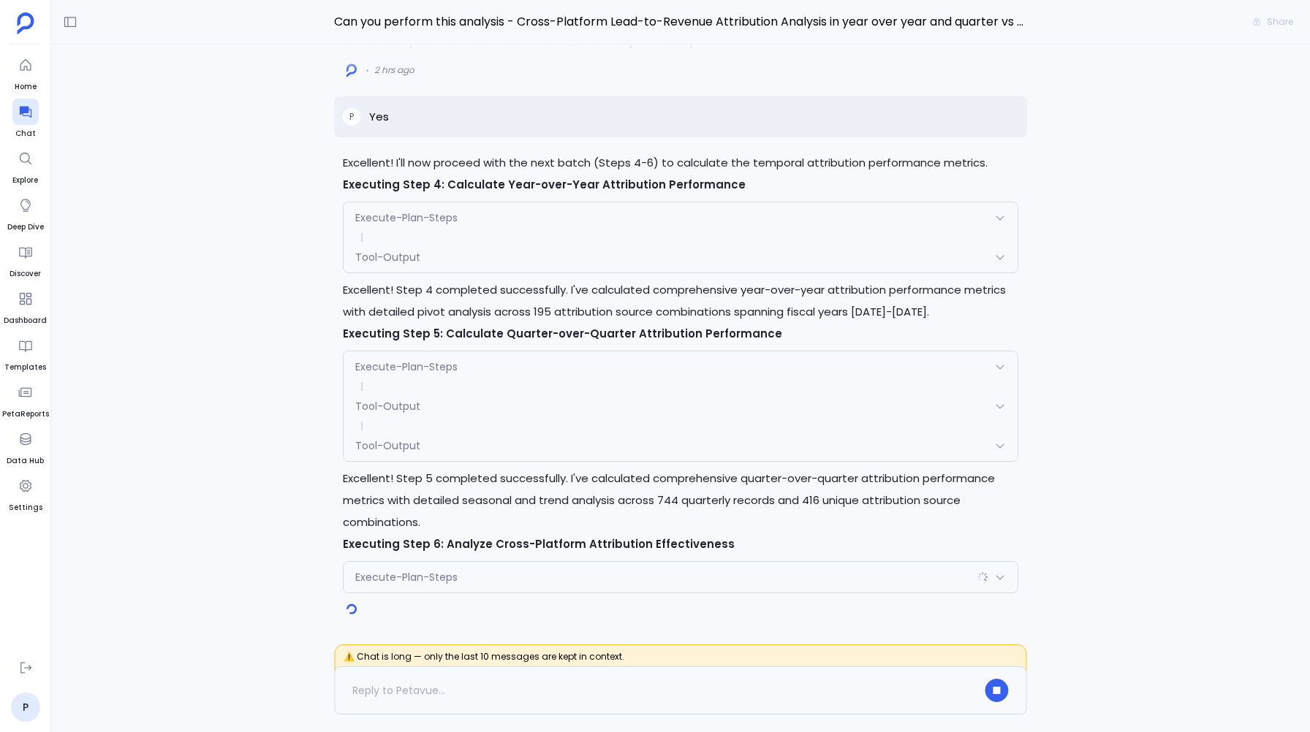
click at [369, 449] on span "Tool-Output" at bounding box center [387, 445] width 65 height 15
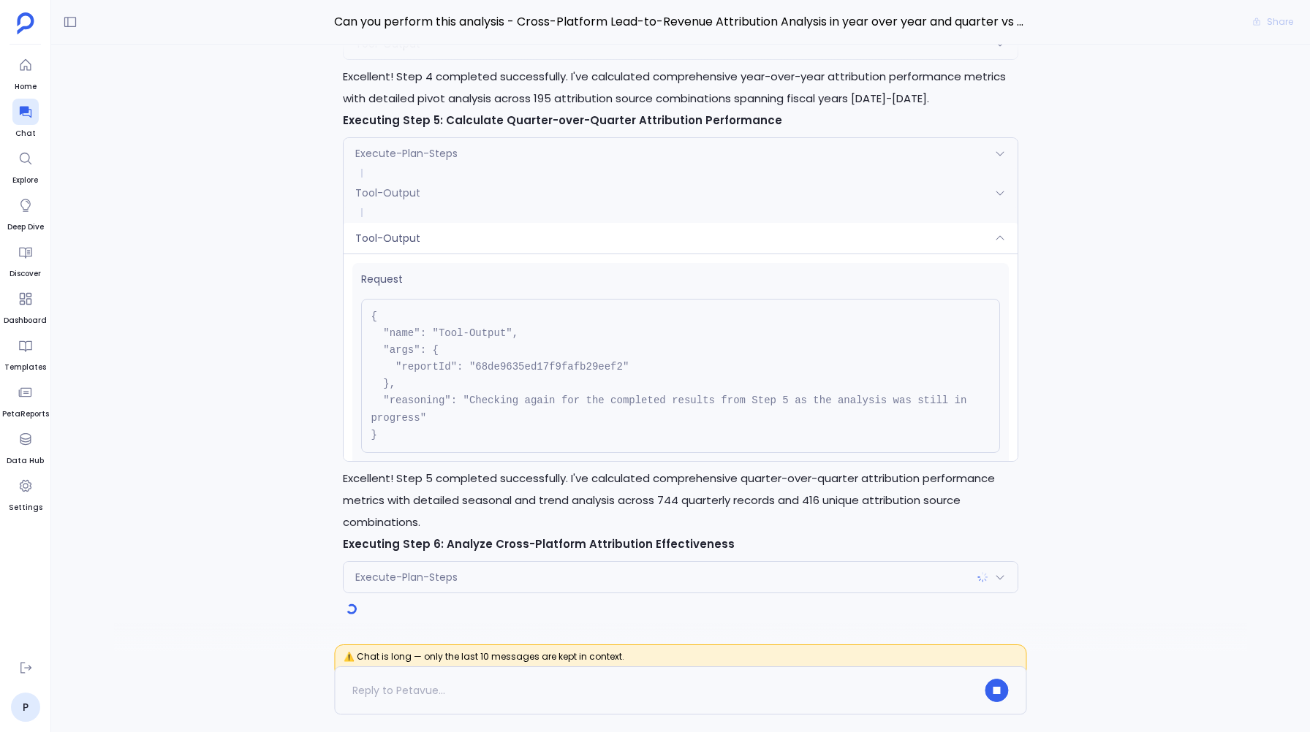
click at [370, 238] on span "Tool-Output" at bounding box center [387, 238] width 65 height 15
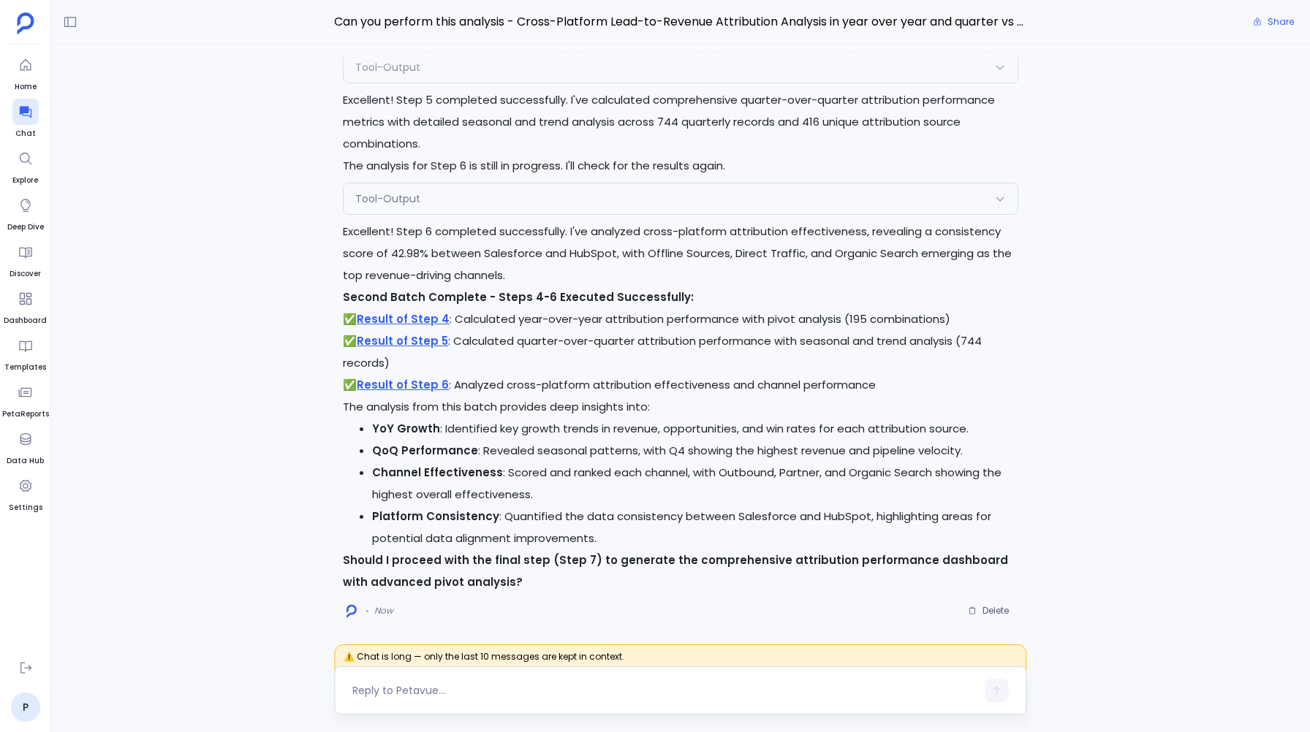
click at [389, 688] on textarea at bounding box center [663, 690] width 623 height 15
type textarea "Yes"
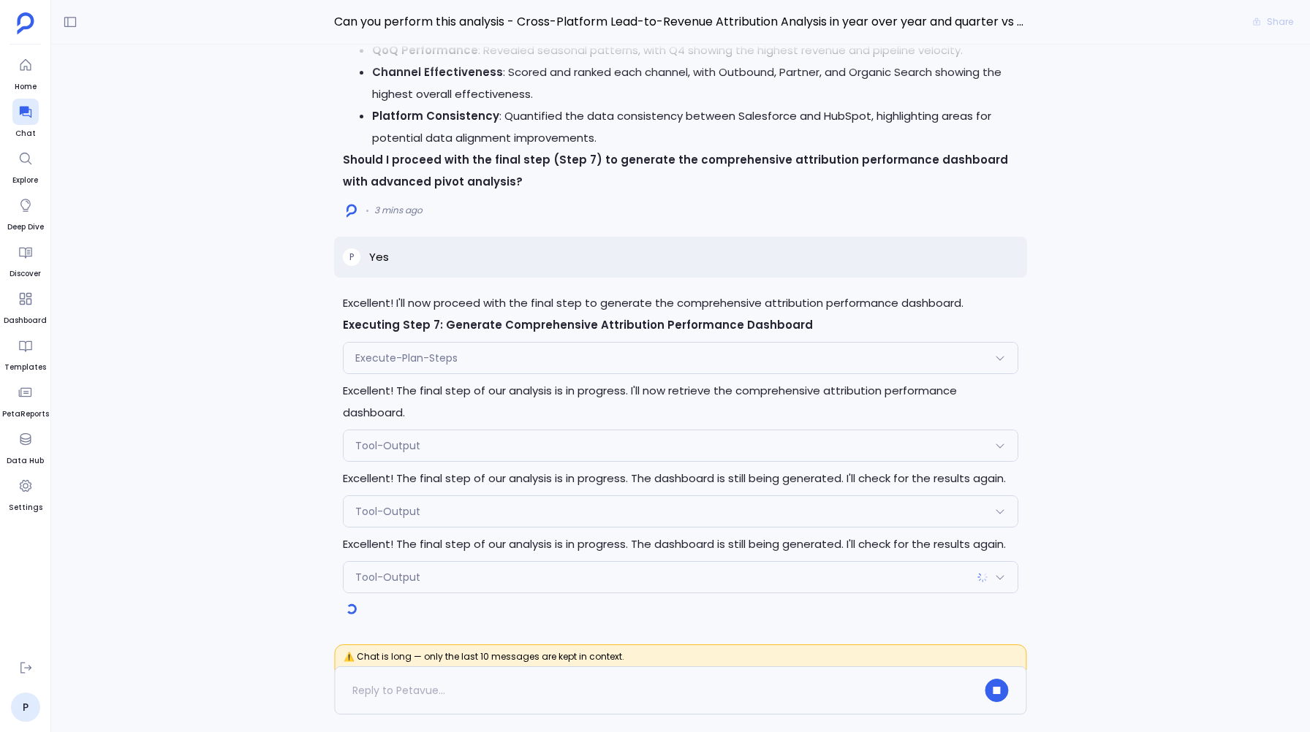
click at [365, 453] on div "Tool-Output" at bounding box center [679, 445] width 673 height 31
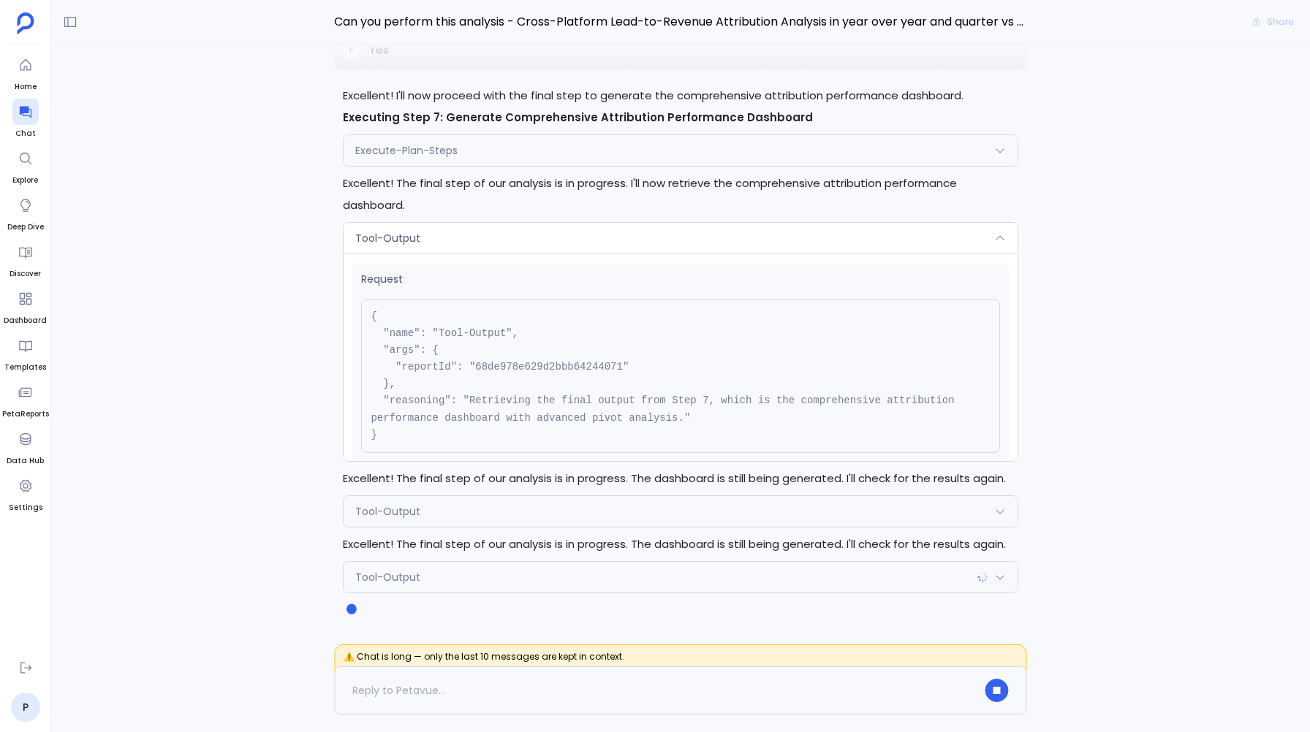
click at [404, 153] on span "Execute-Plan-Steps" at bounding box center [406, 150] width 102 height 15
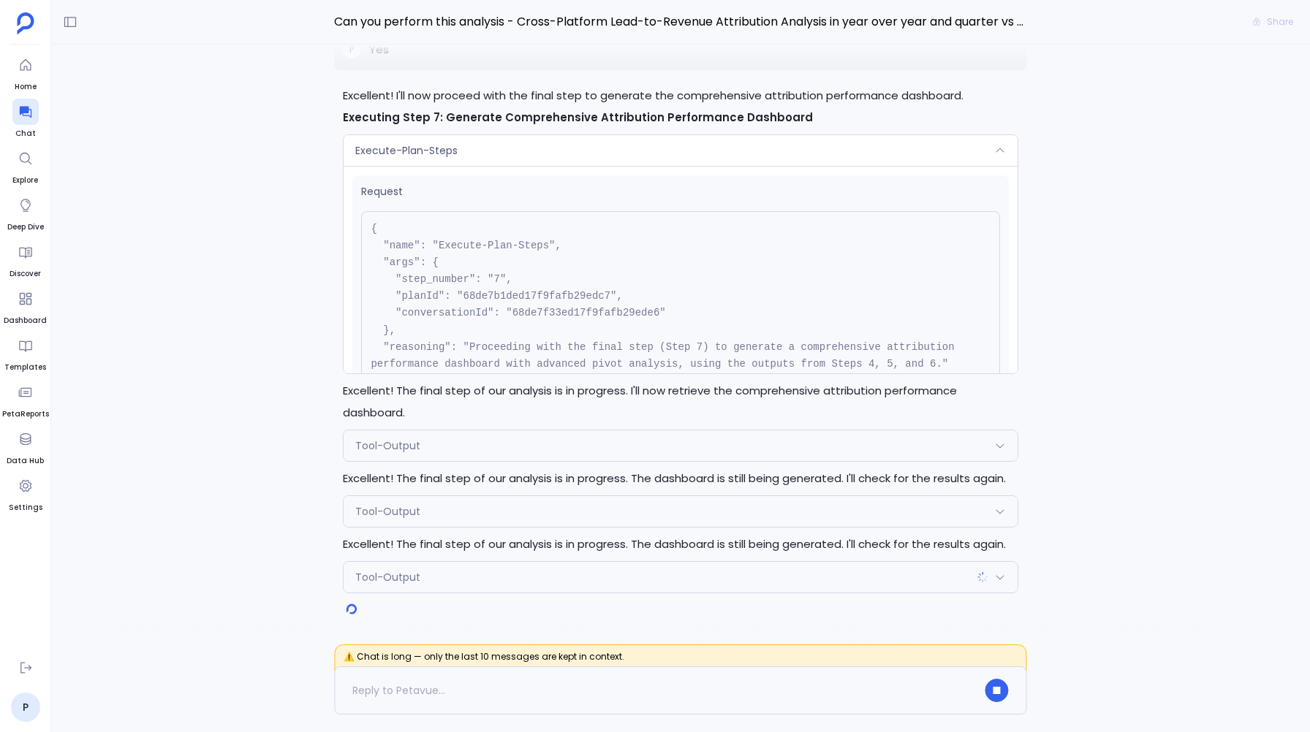
scroll to position [132, 0]
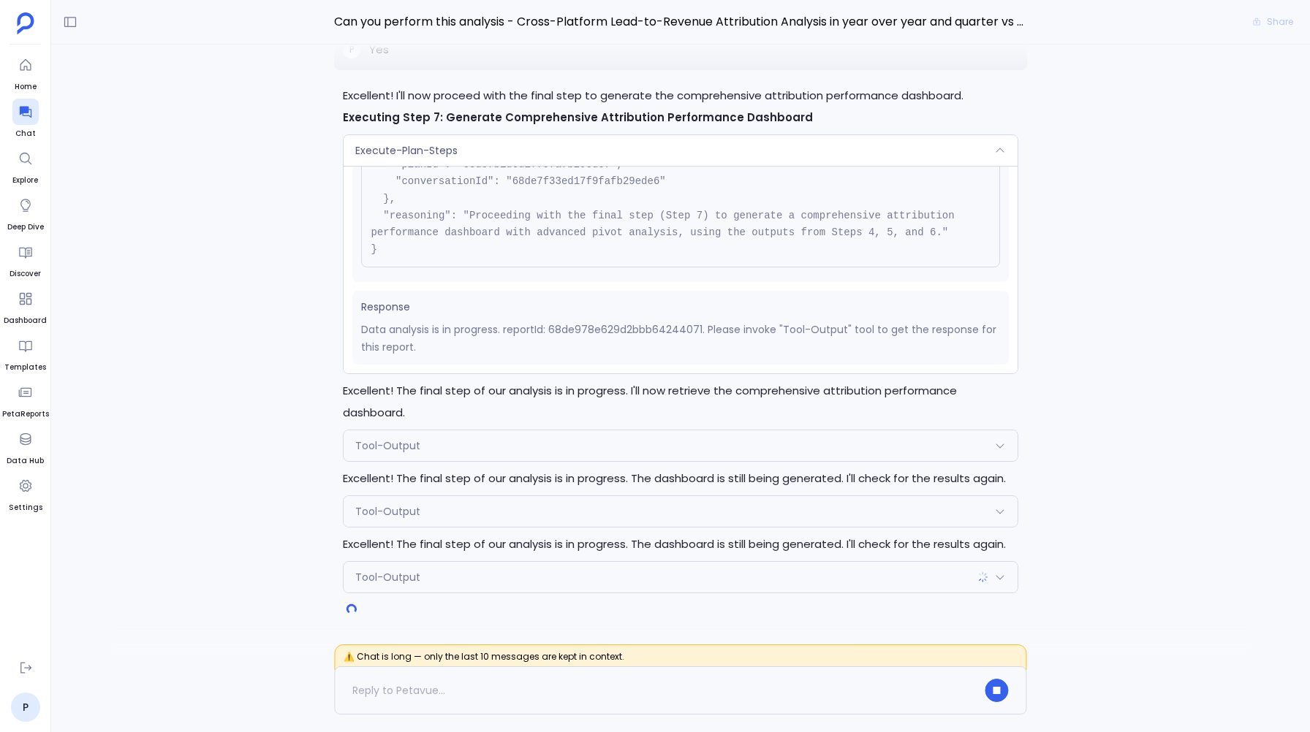
click at [359, 509] on span "Tool-Output" at bounding box center [387, 511] width 65 height 15
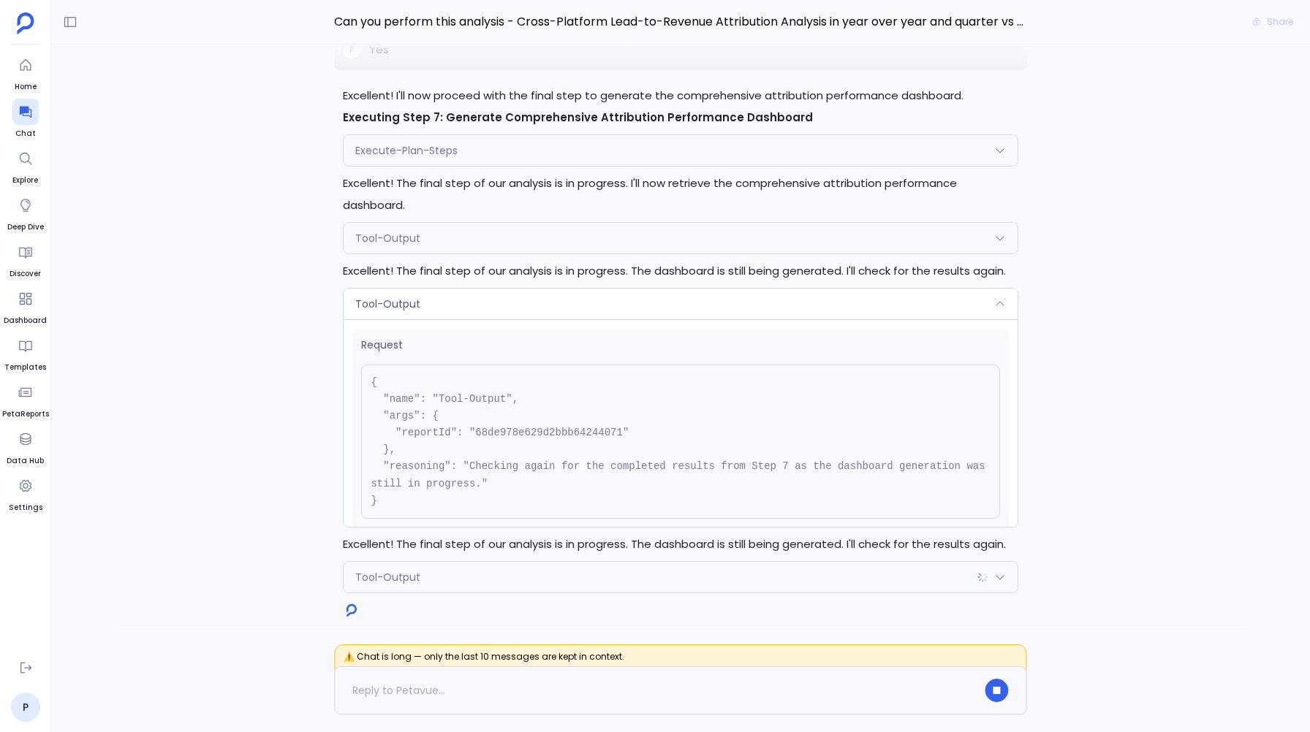
scroll to position [98, 0]
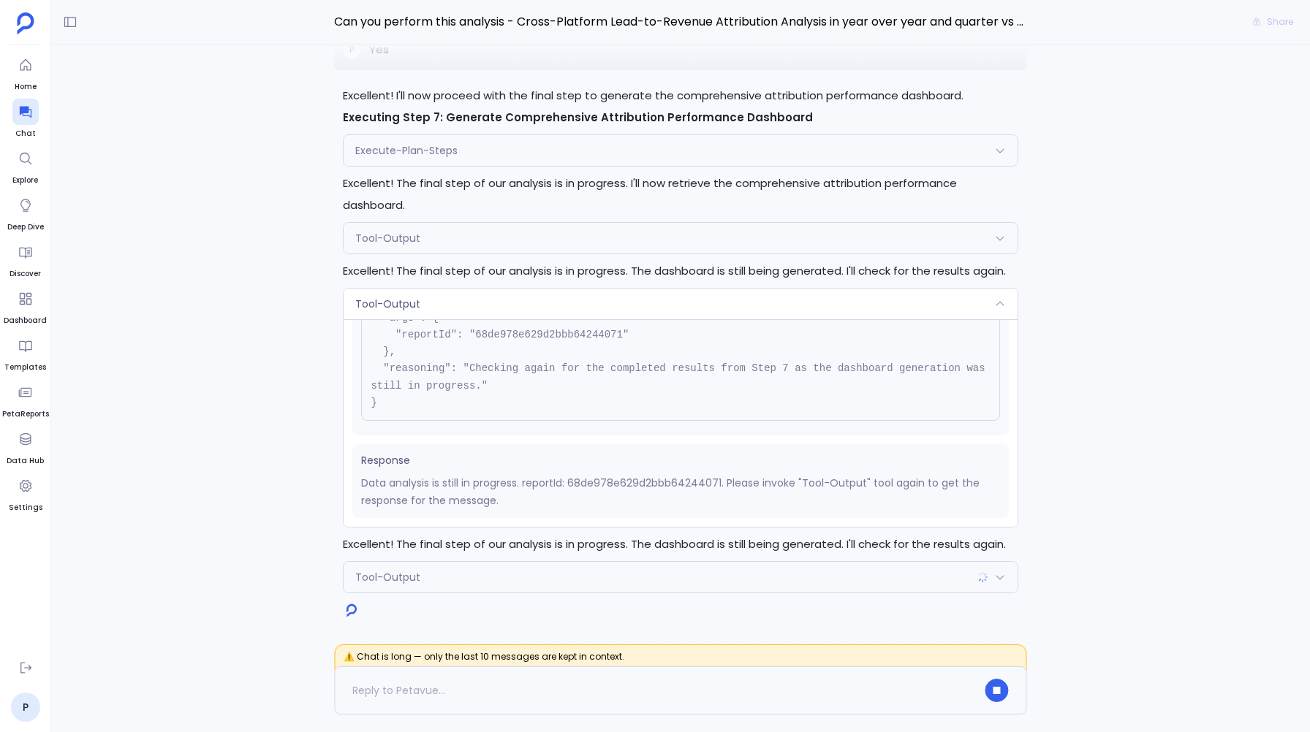
click at [379, 566] on div "Tool-Output" at bounding box center [679, 577] width 673 height 31
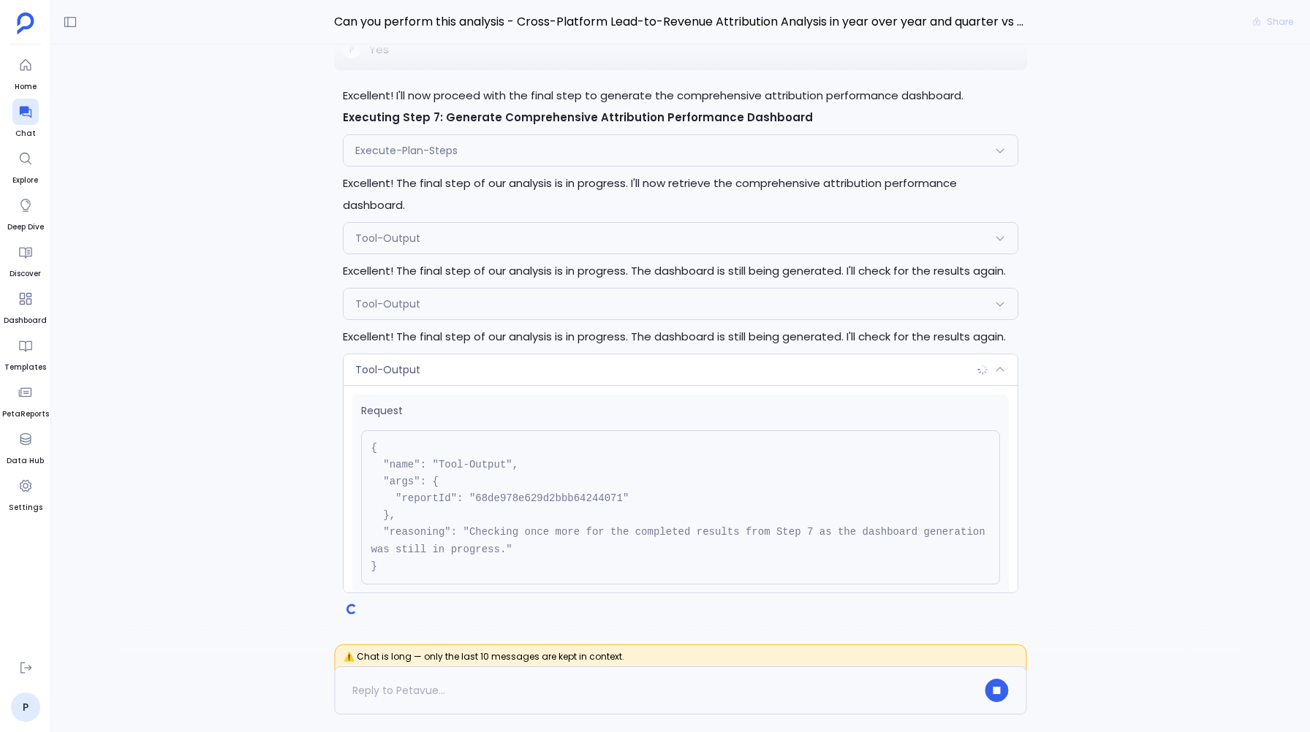
scroll to position [99, 0]
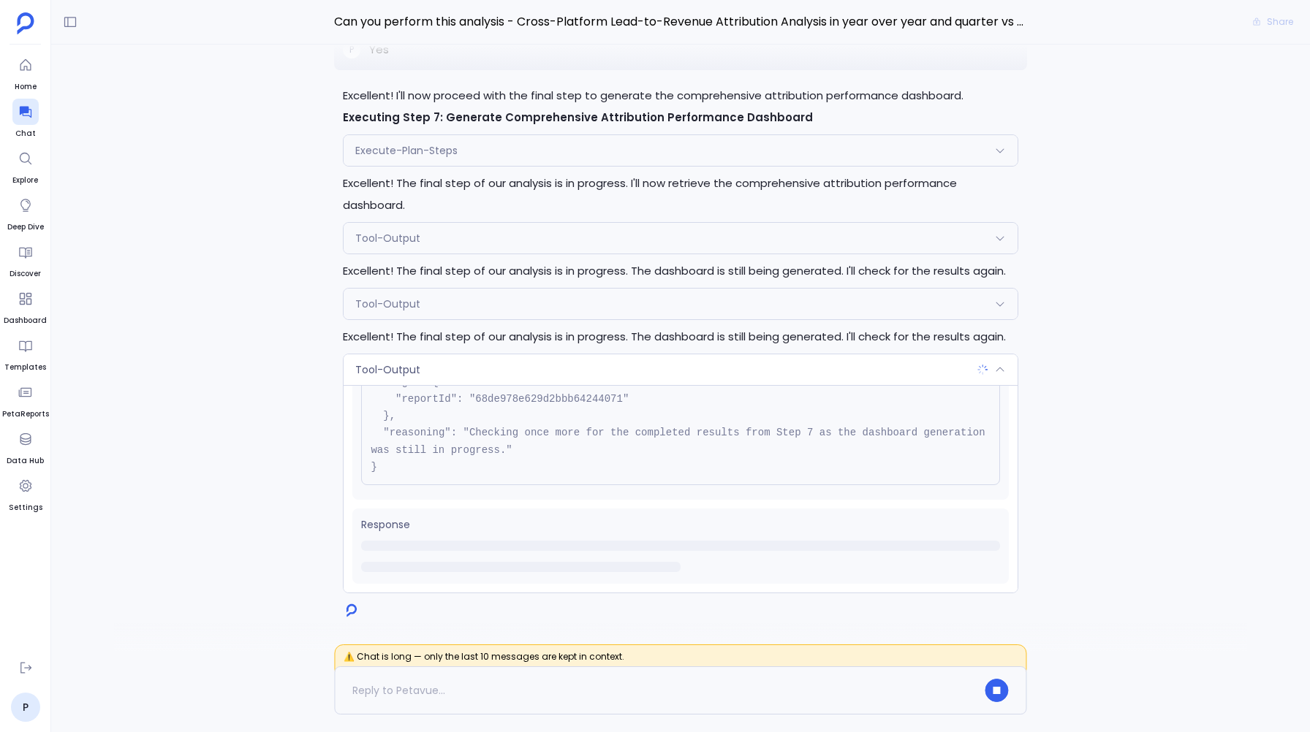
click at [384, 370] on span "Tool-Output" at bounding box center [387, 369] width 65 height 15
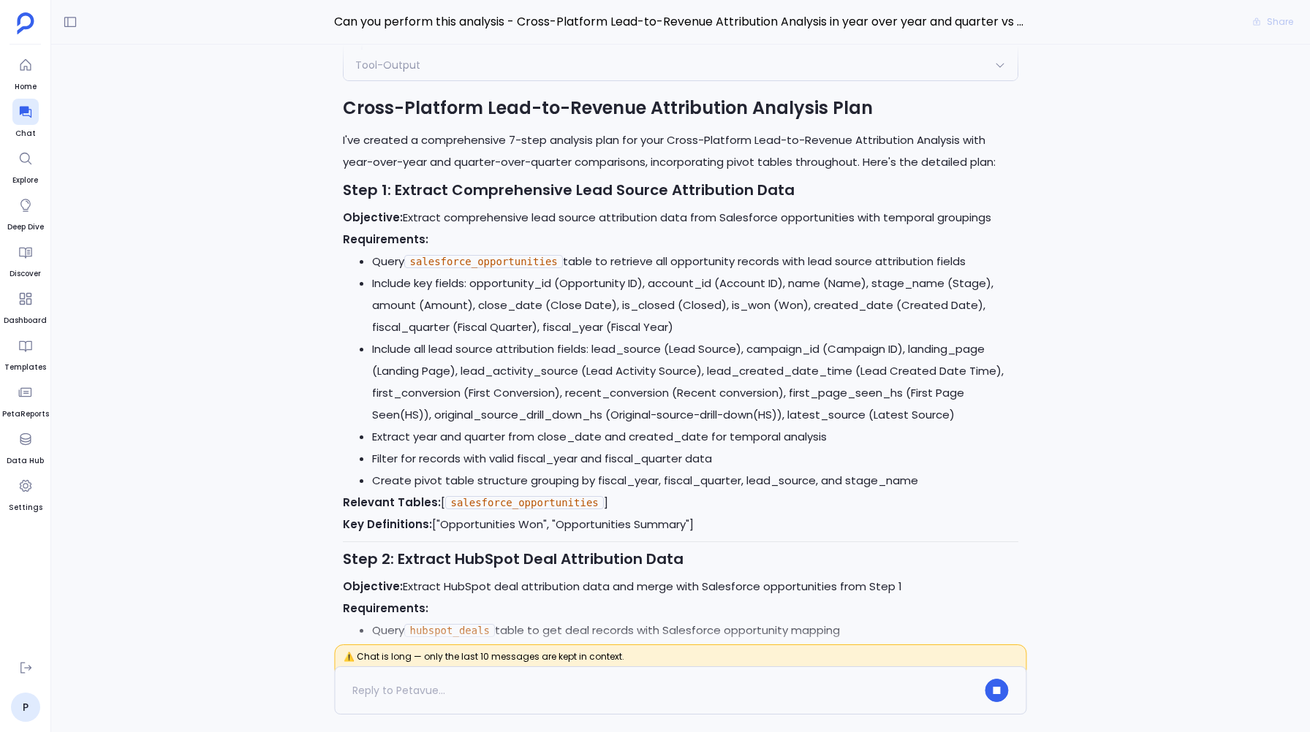
scroll to position [-5965, 0]
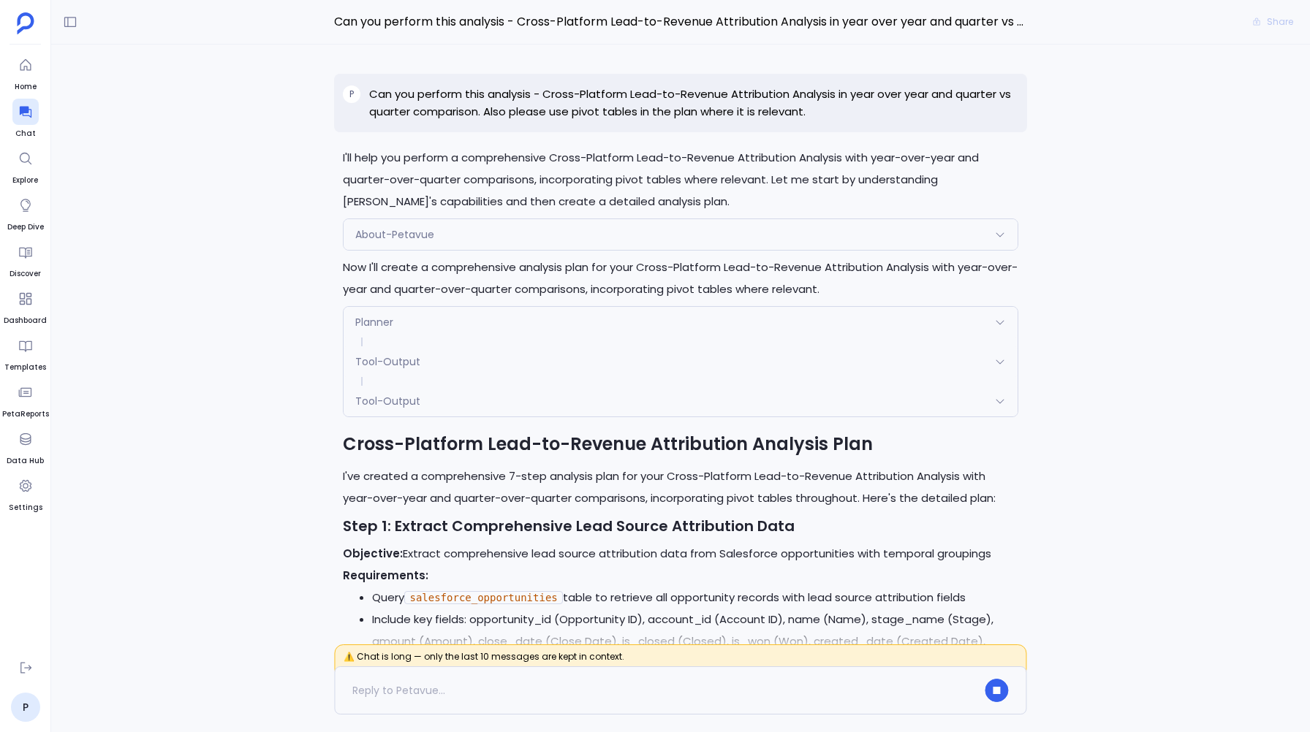
click at [384, 197] on p "I'll help you perform a comprehensive Cross-Platform Lead-to-Revenue Attributio…" at bounding box center [680, 180] width 674 height 66
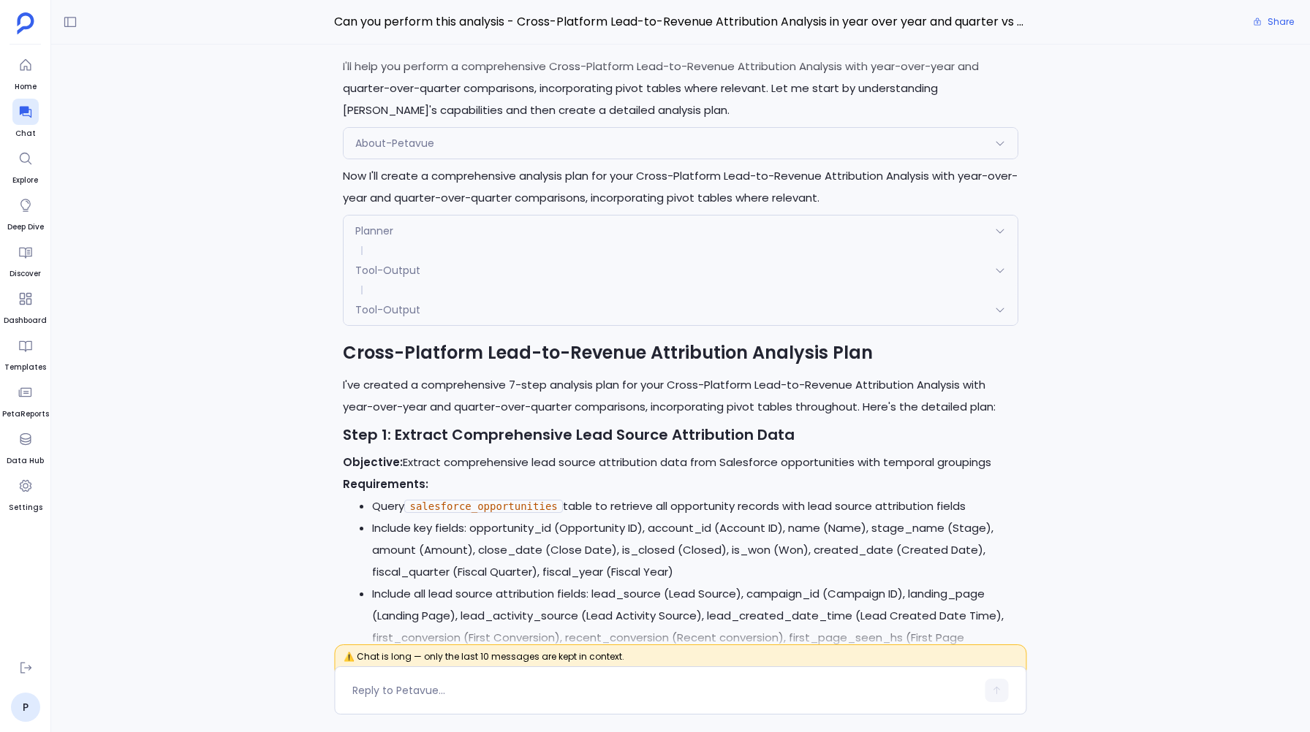
scroll to position [-16620, 0]
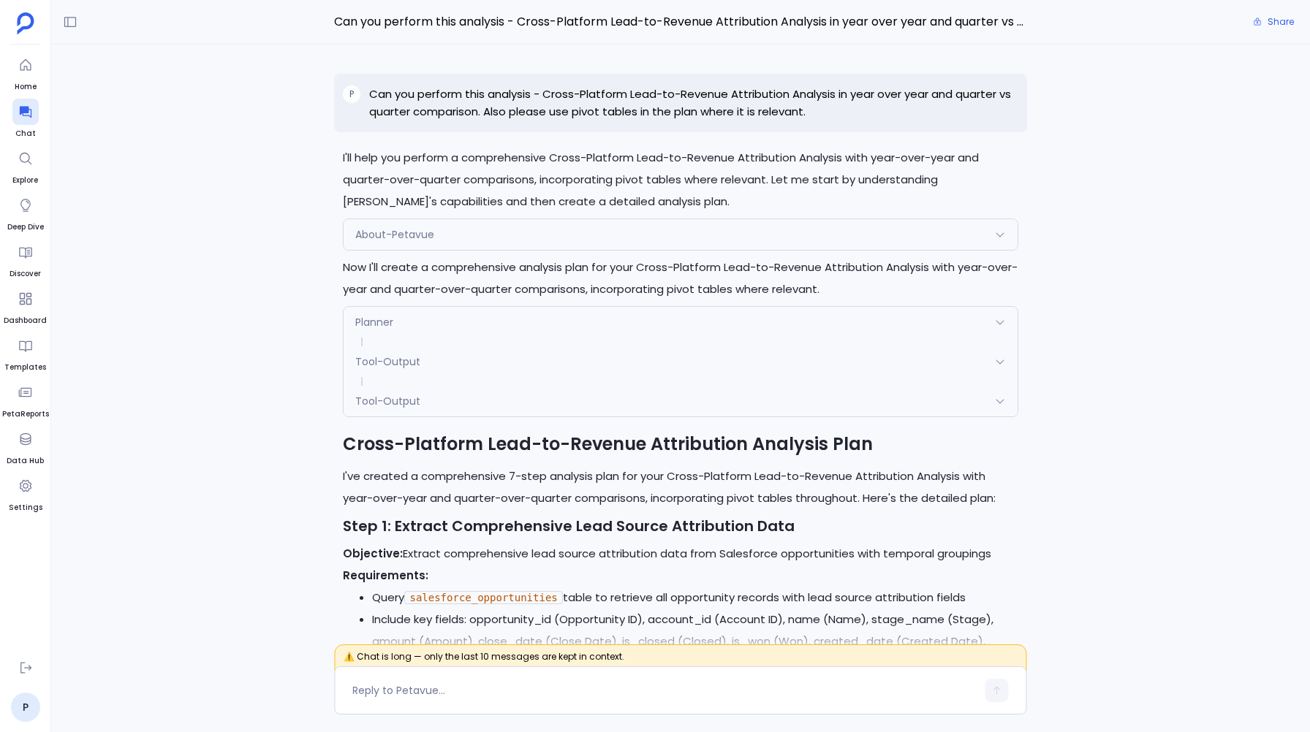
click at [155, 240] on div "Excellent! I'll now proceed with the final step to generate the comprehensive a…" at bounding box center [680, 348] width 1258 height 607
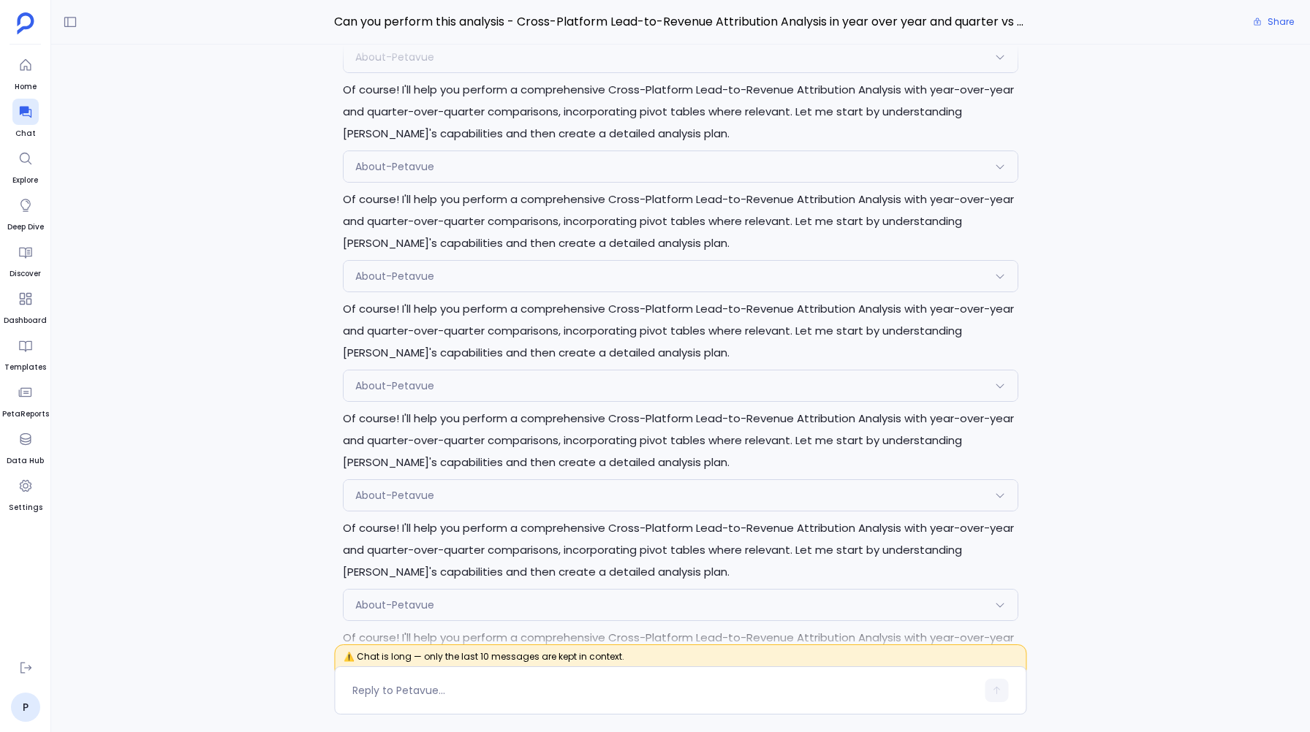
scroll to position [0, 0]
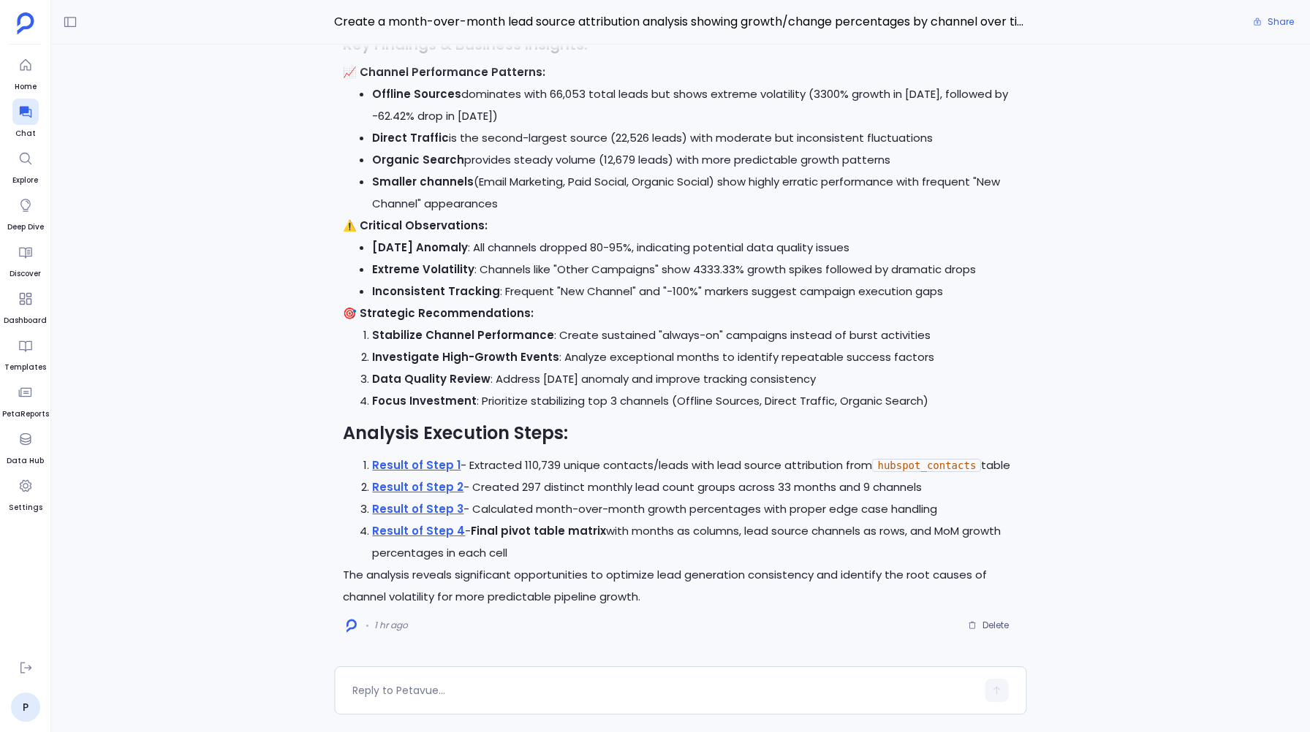
click at [389, 189] on strong "Smaller channels" at bounding box center [423, 181] width 102 height 15
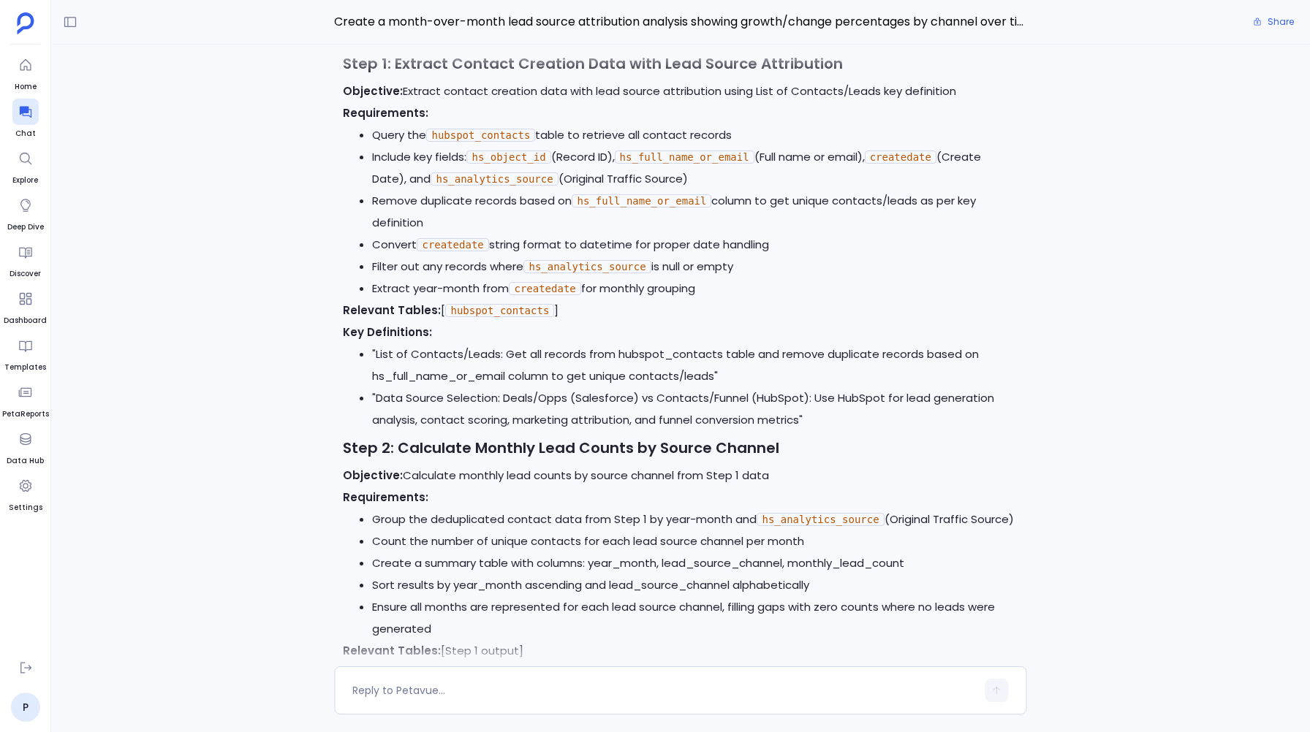
scroll to position [-2990, 0]
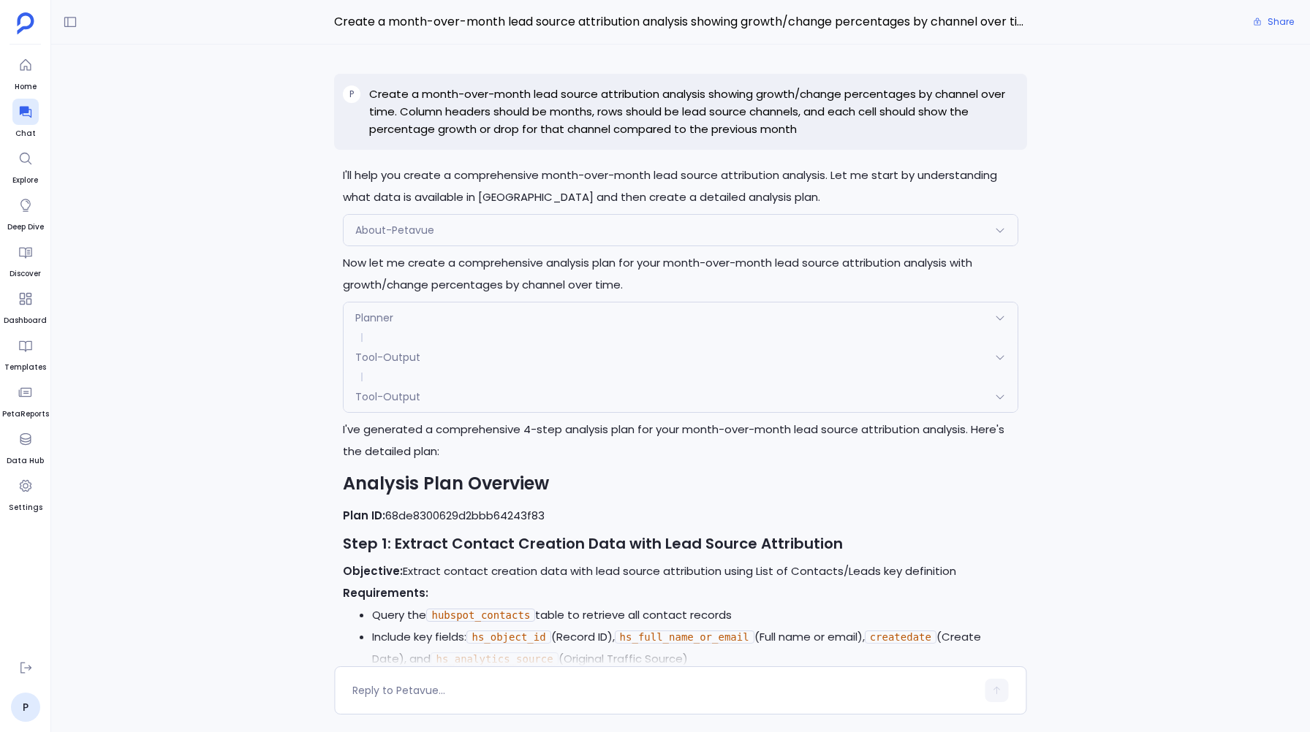
click at [235, 251] on div "Perfect! I'll now execute the approved analysis plan step by step. Let me start…" at bounding box center [680, 356] width 1258 height 622
click at [21, 718] on link "P" at bounding box center [25, 707] width 29 height 29
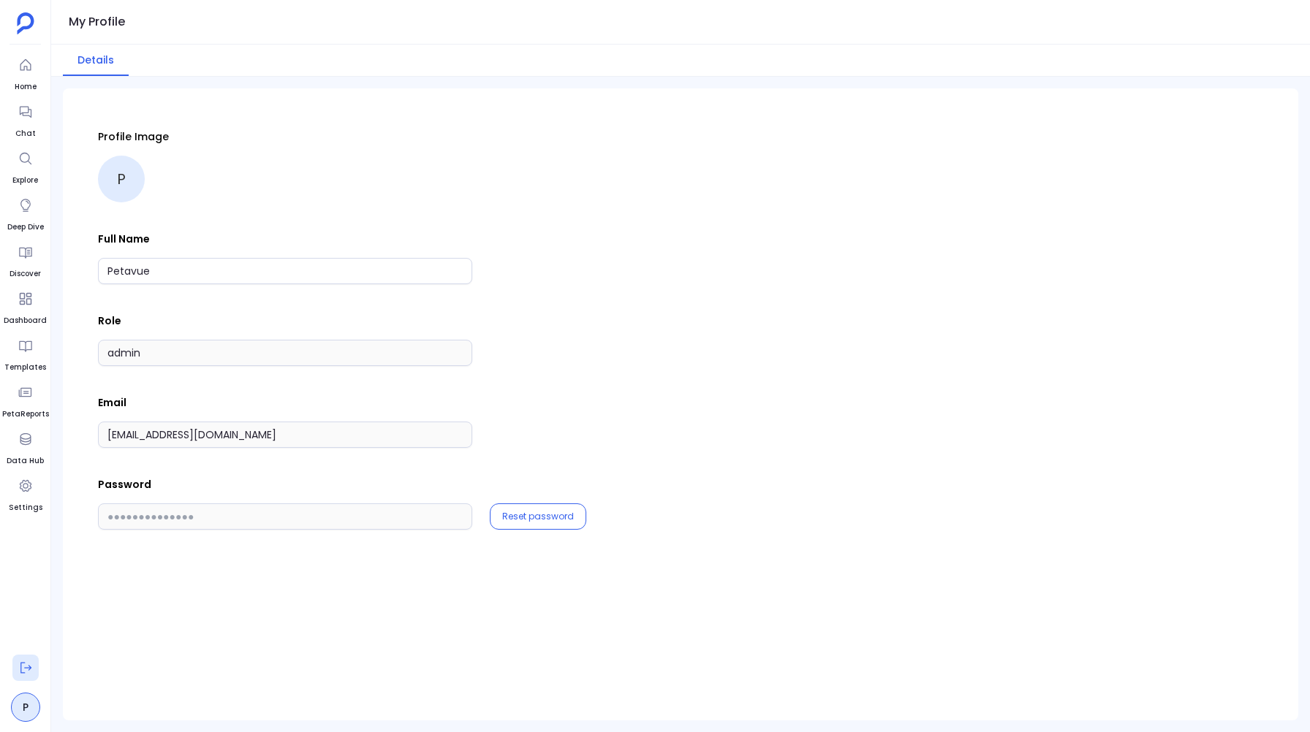
click at [18, 674] on icon at bounding box center [25, 668] width 15 height 15
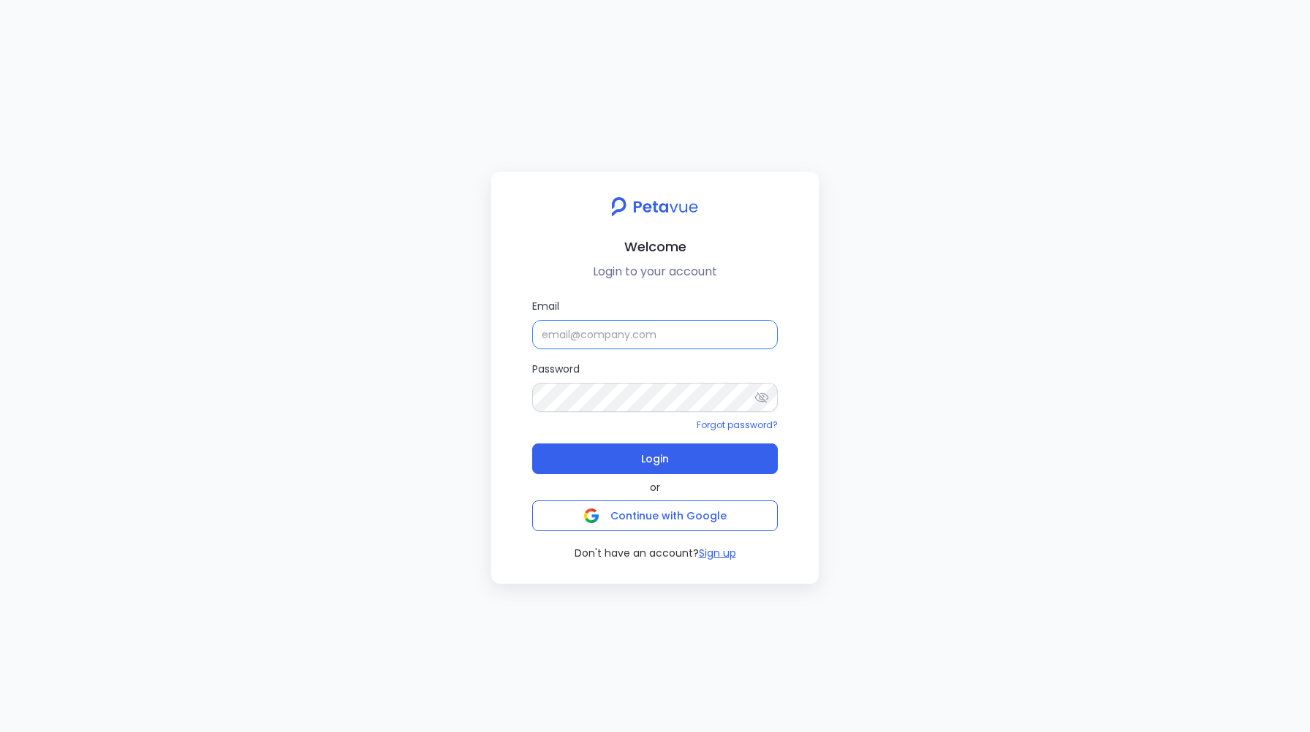
click at [579, 337] on input "Email" at bounding box center [655, 334] width 246 height 29
type input "support_eval_ts@petavue.com"
click at [761, 391] on icon at bounding box center [761, 397] width 15 height 15
click at [599, 358] on form "Email support_eval_ts@petavue.com Password Forgot password? Login" at bounding box center [655, 386] width 246 height 176
click at [582, 420] on div "Forgot password?" at bounding box center [655, 425] width 246 height 14
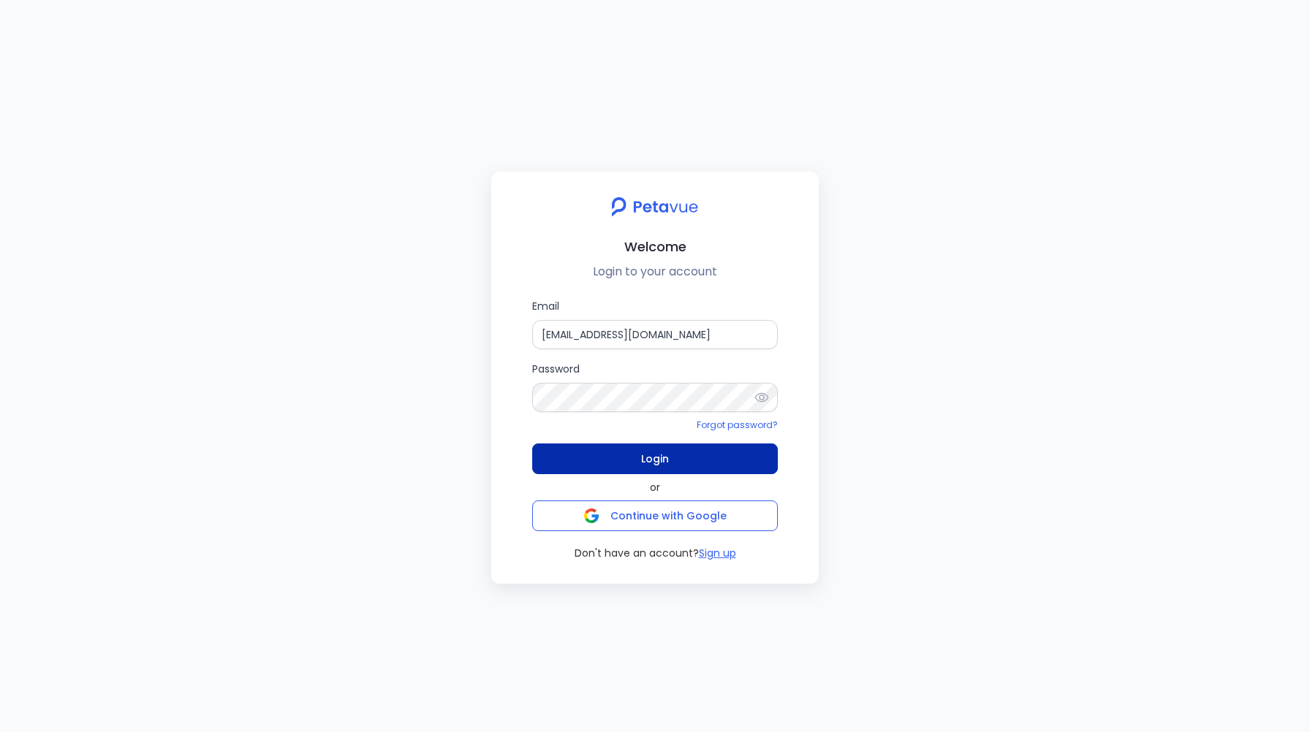
click at [617, 462] on button "Login" at bounding box center [655, 459] width 246 height 31
